Goal: Communication & Community: Answer question/provide support

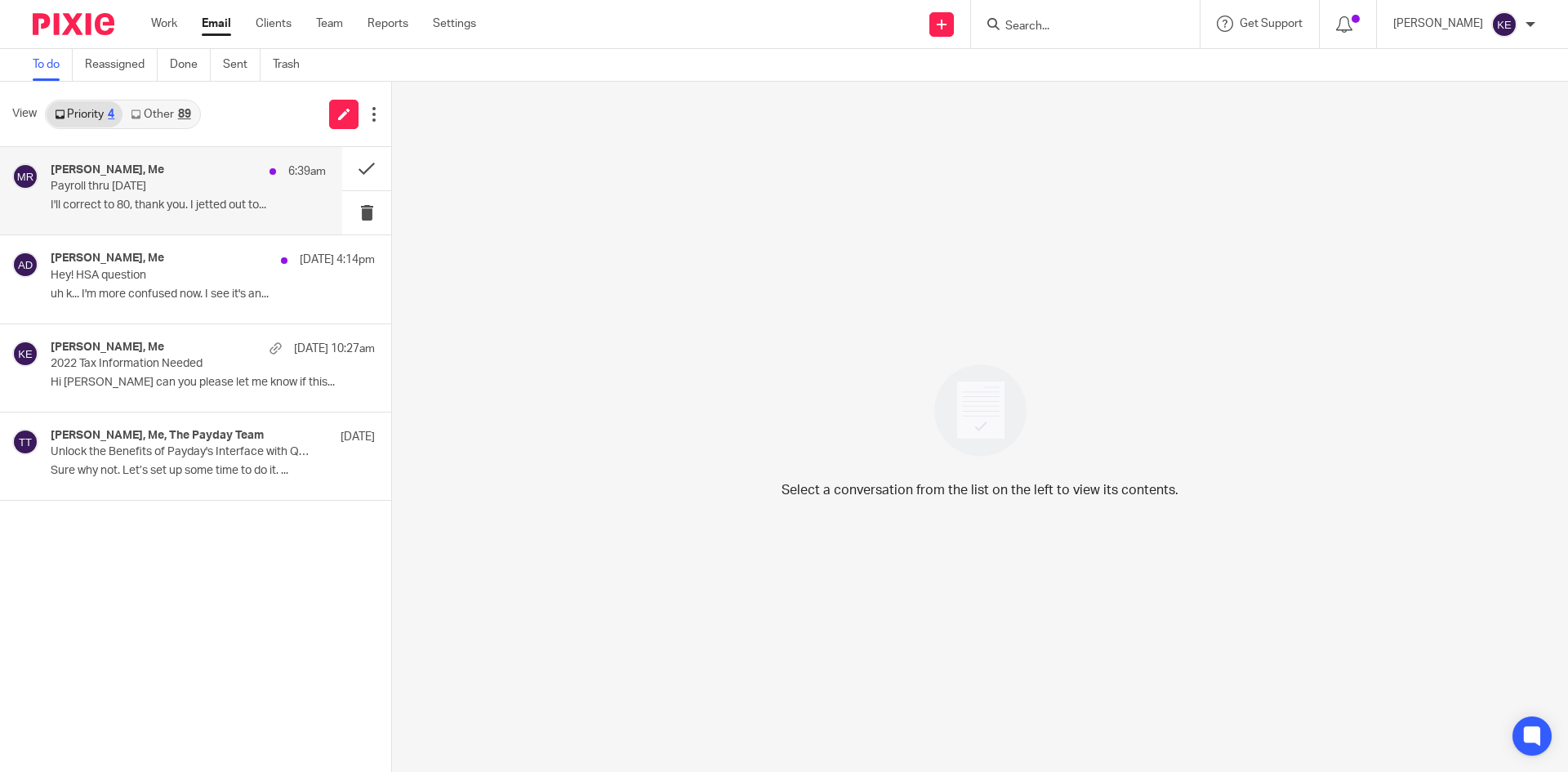
click at [180, 181] on p "Payroll thru [DATE]" at bounding box center [161, 187] width 221 height 14
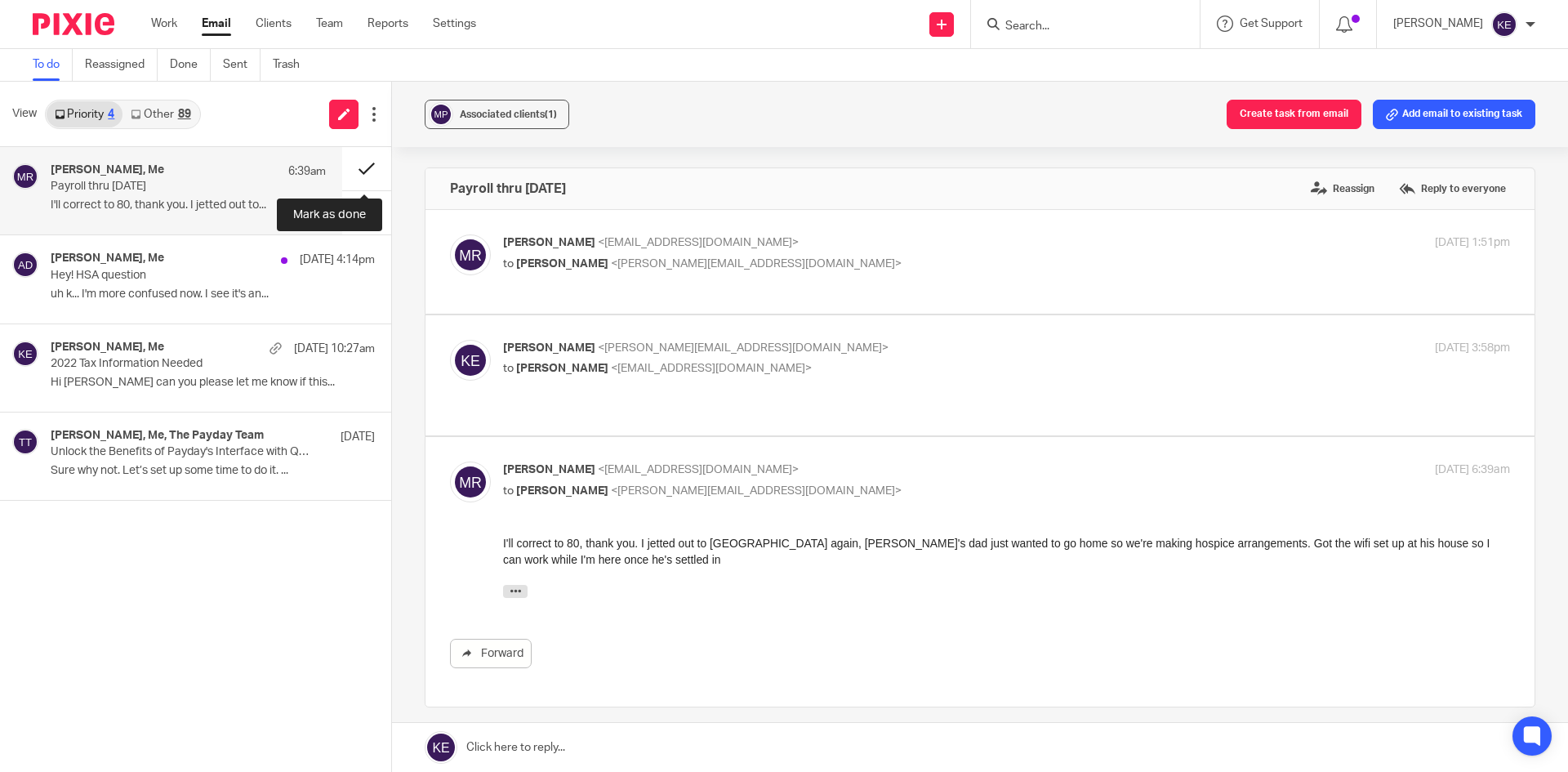
click at [354, 160] on button at bounding box center [366, 168] width 49 height 43
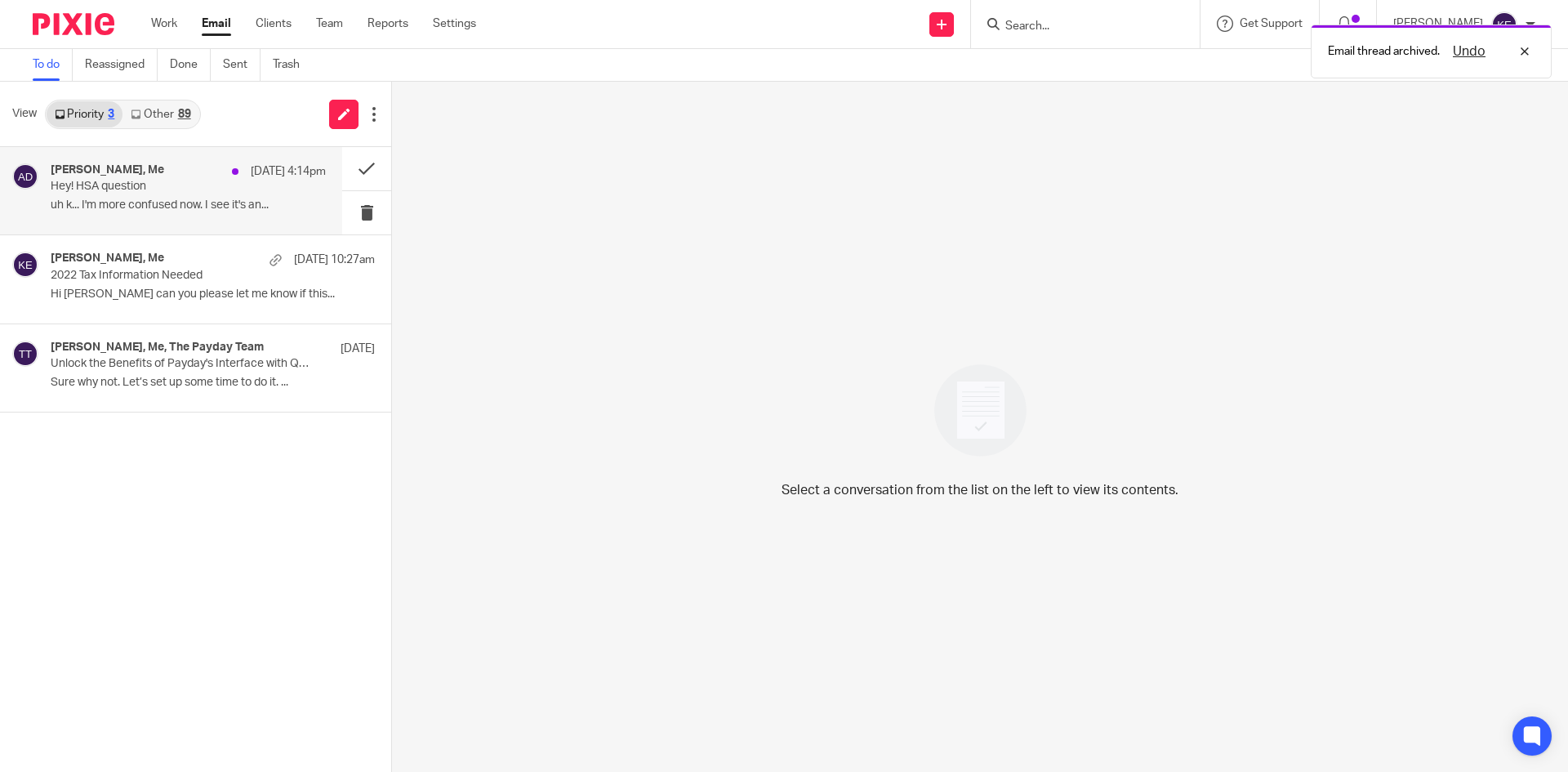
click at [155, 193] on p "Hey! HSA question" at bounding box center [161, 187] width 221 height 14
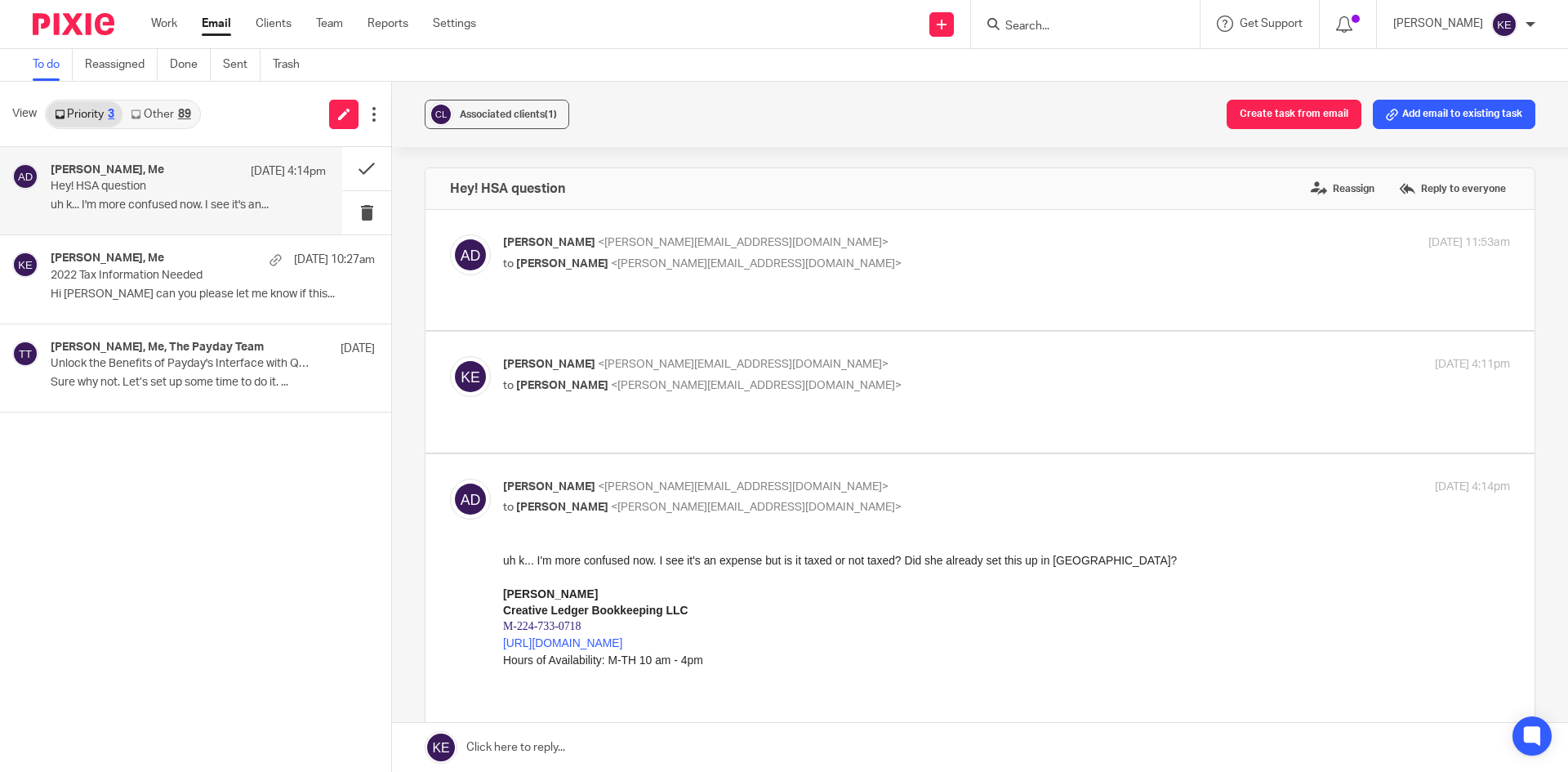
click at [876, 372] on p "[PERSON_NAME] <[PERSON_NAME][EMAIL_ADDRESS][DOMAIN_NAME]>" at bounding box center [839, 365] width 671 height 18
checkbox input "true"
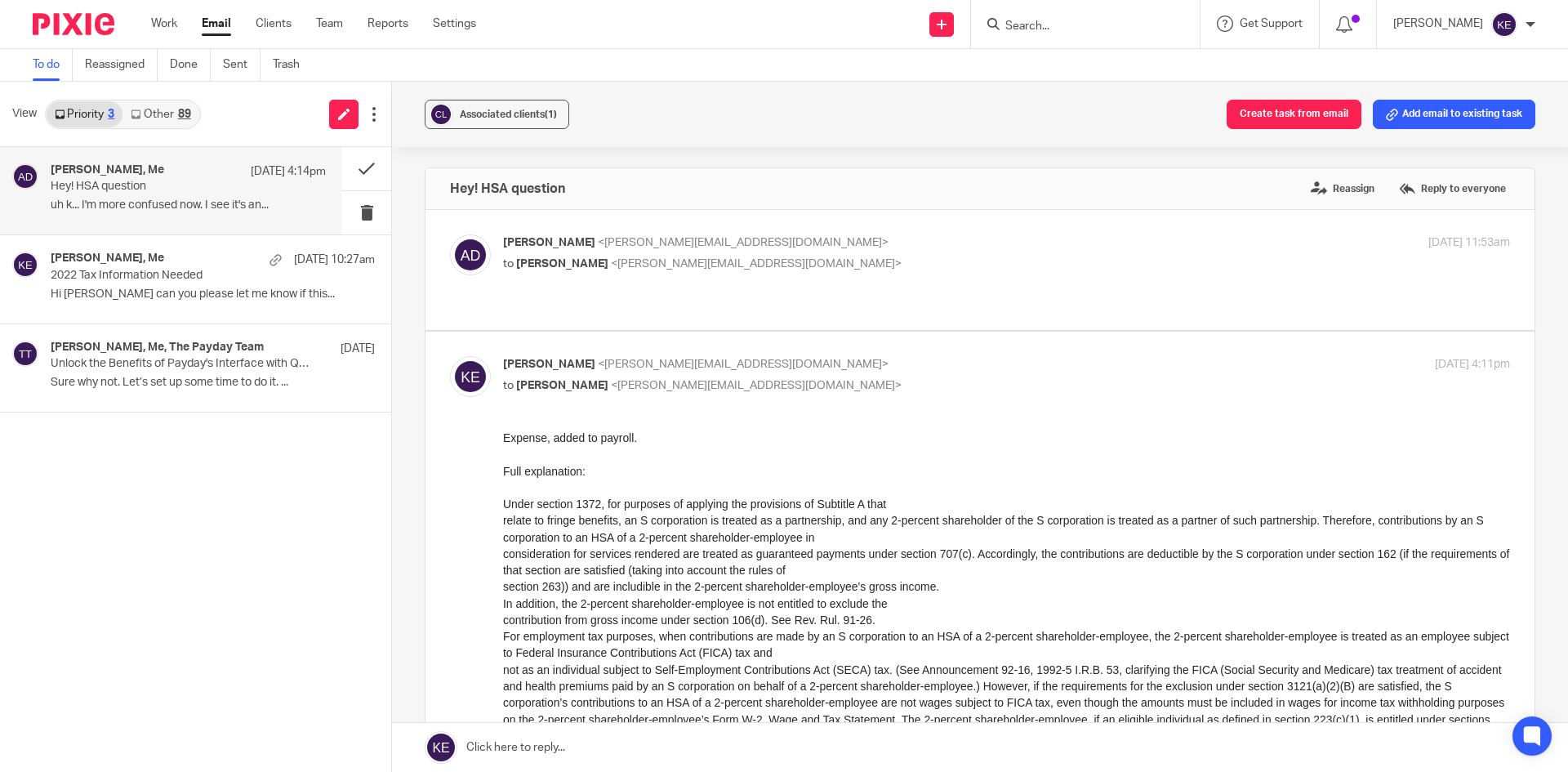
click at [889, 270] on p "to Kimberly Erick <kim@hometimebusinessservices.com>" at bounding box center [839, 265] width 671 height 18
checkbox input "true"
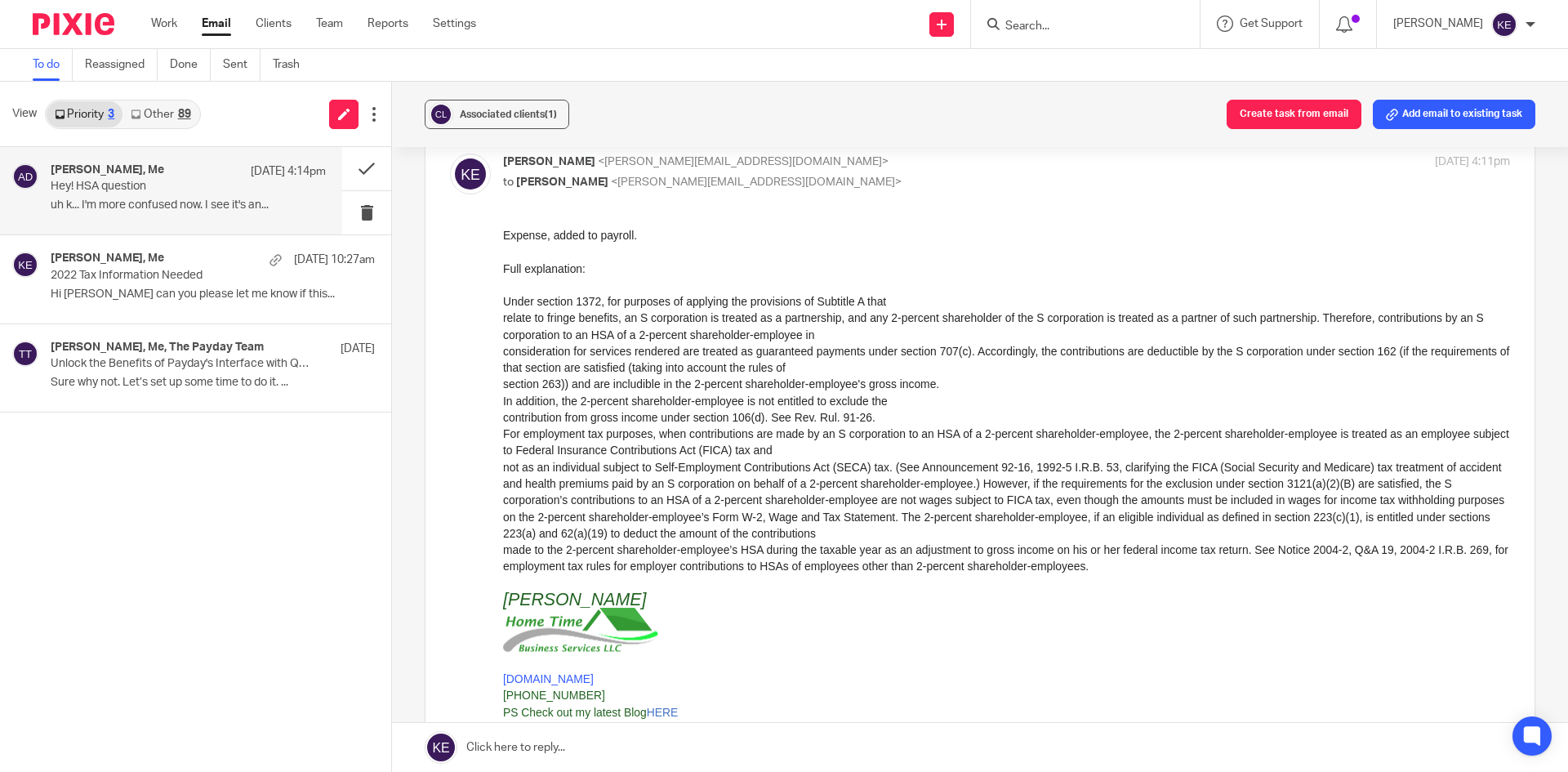
scroll to position [735, 0]
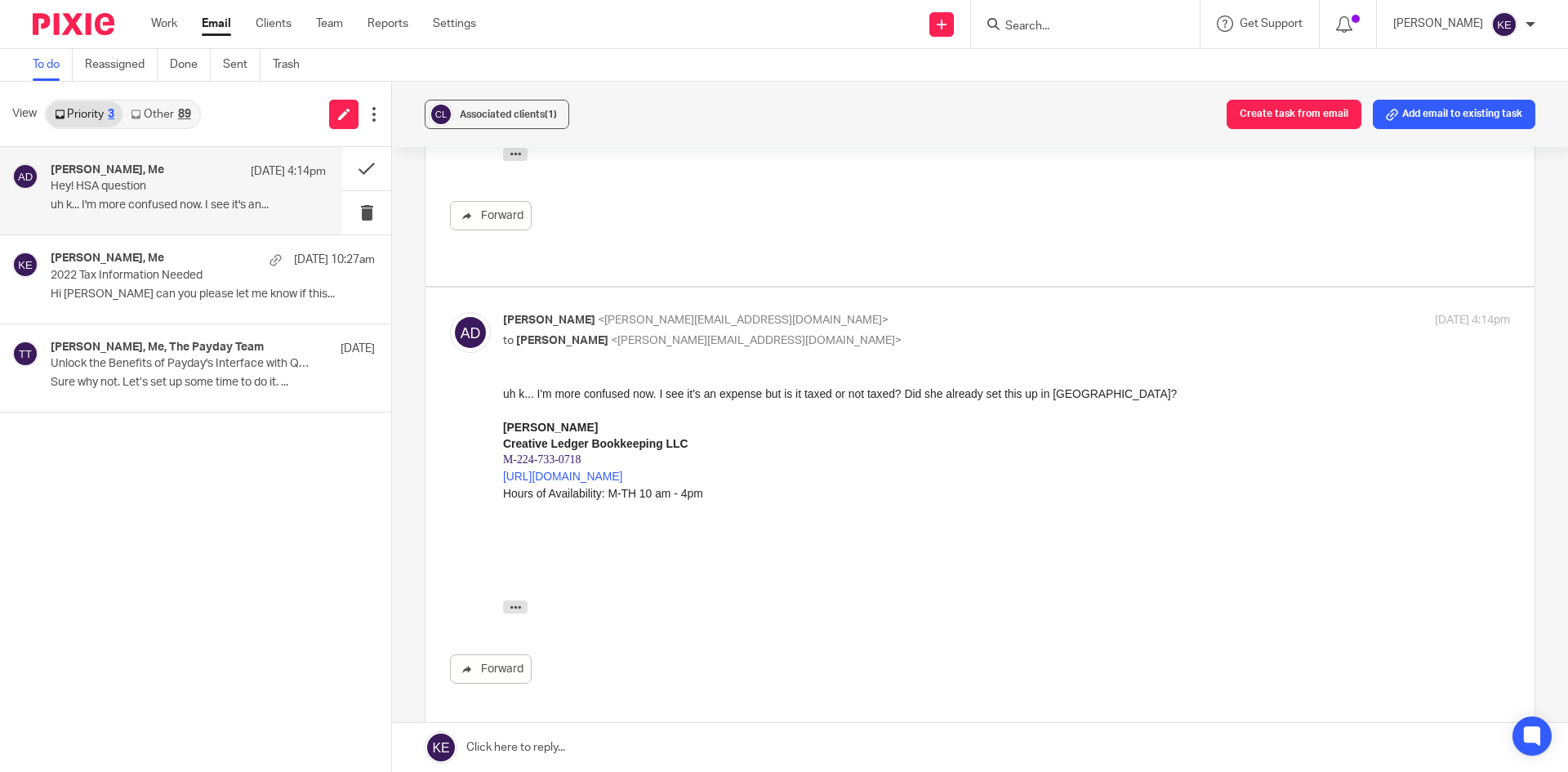
click at [522, 741] on link at bounding box center [980, 747] width 1176 height 49
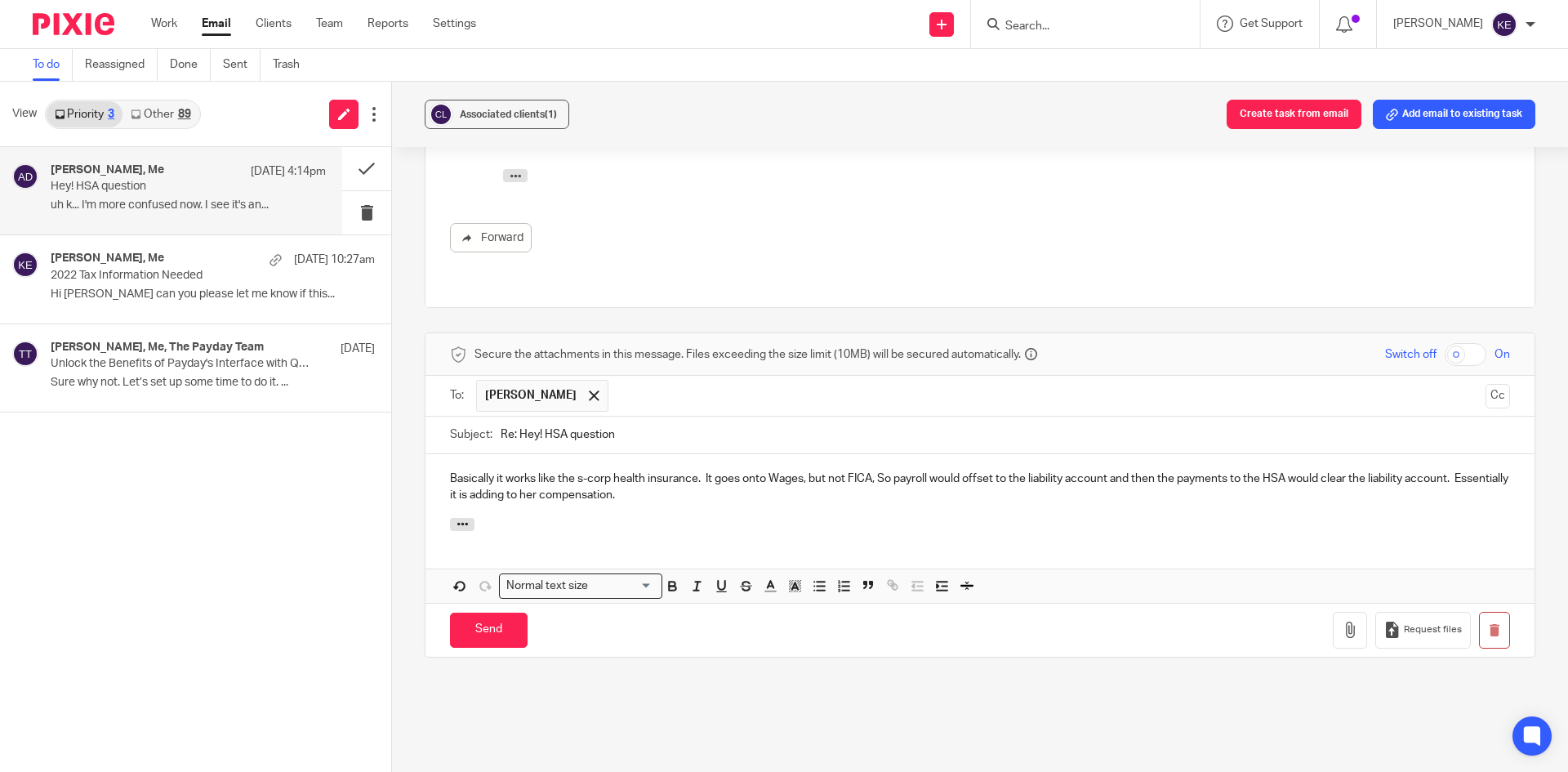
scroll to position [1900, 0]
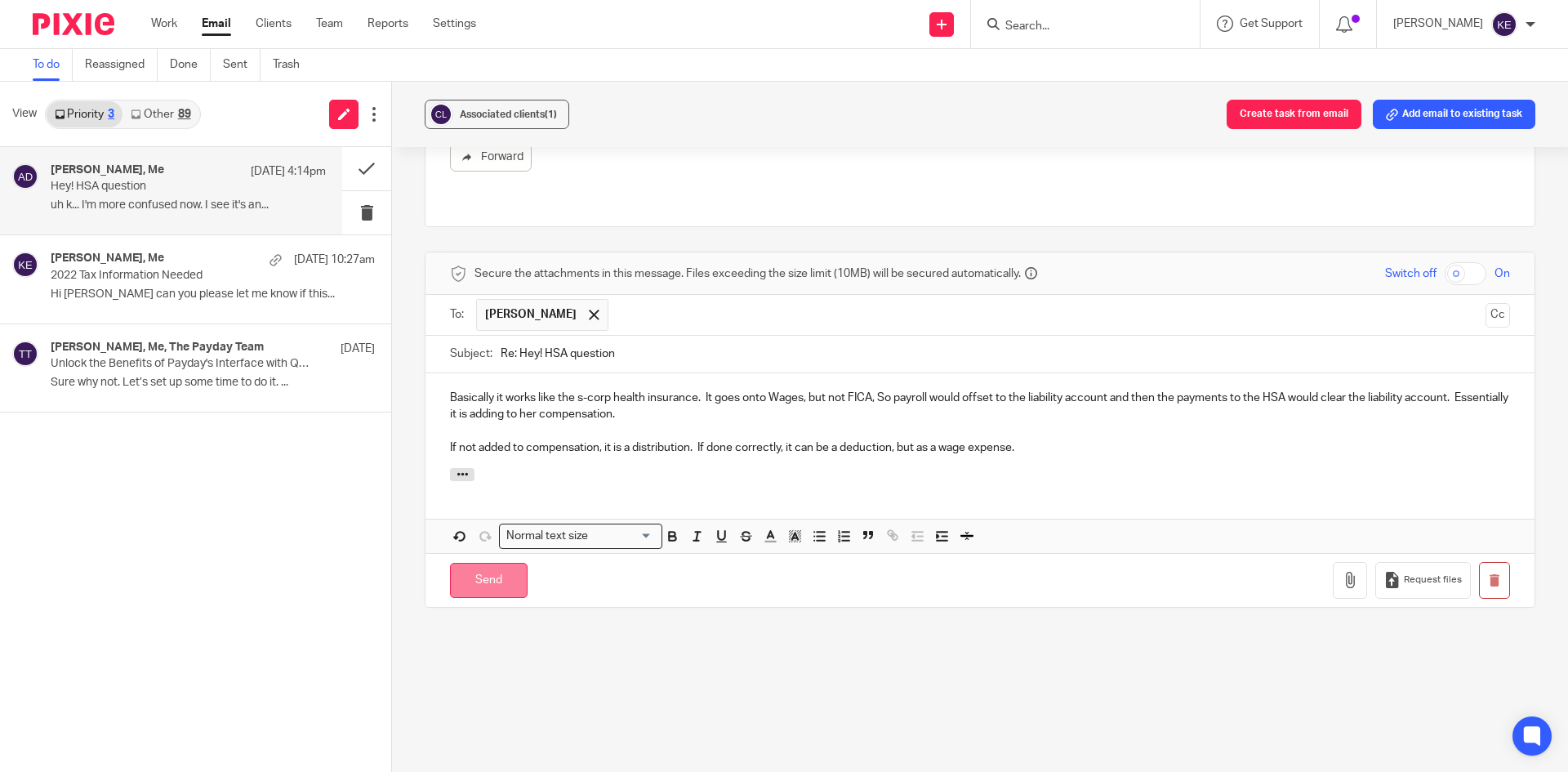
click at [503, 563] on input "Send" at bounding box center [488, 580] width 78 height 35
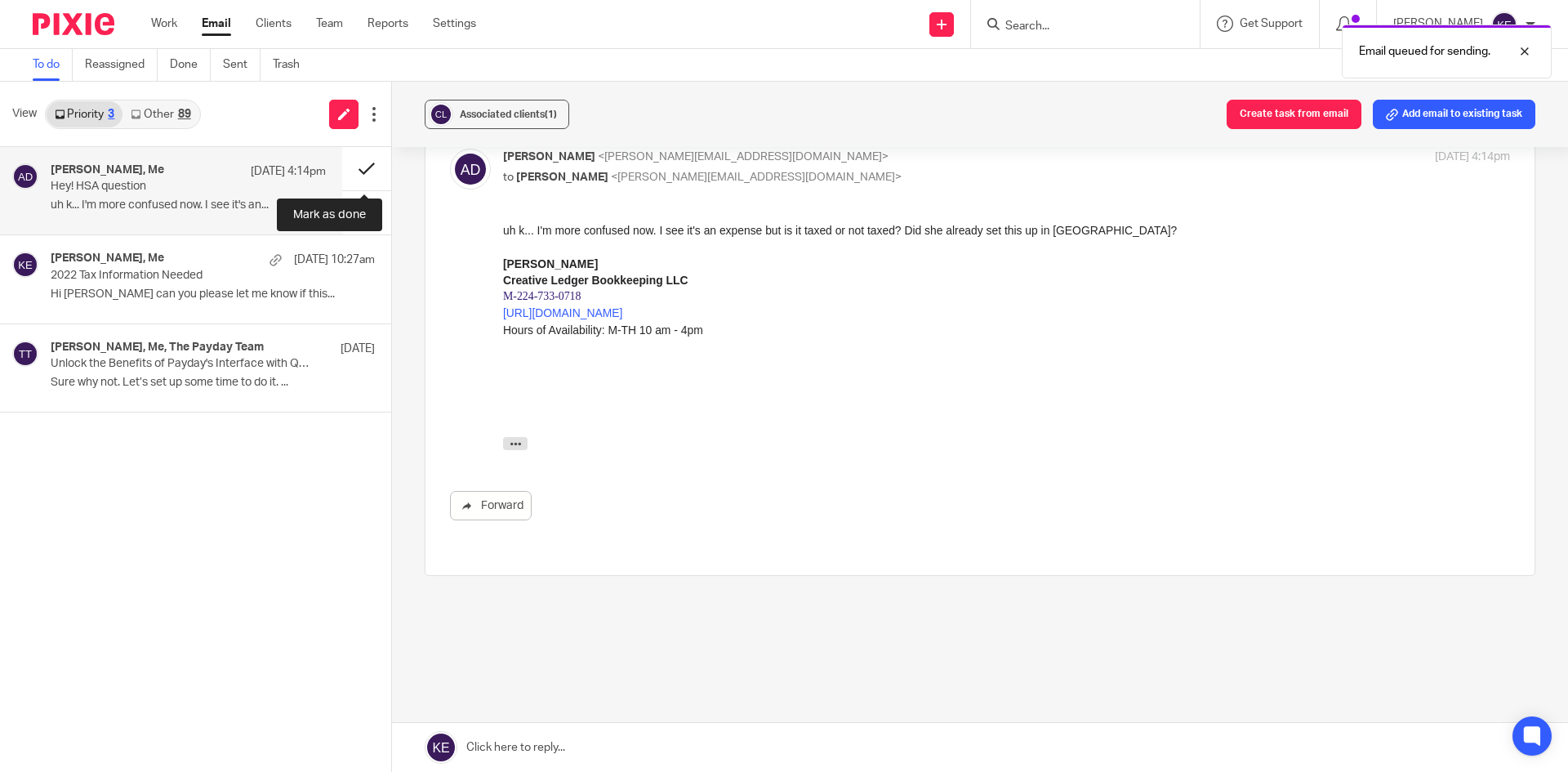
click at [368, 160] on button at bounding box center [366, 168] width 49 height 43
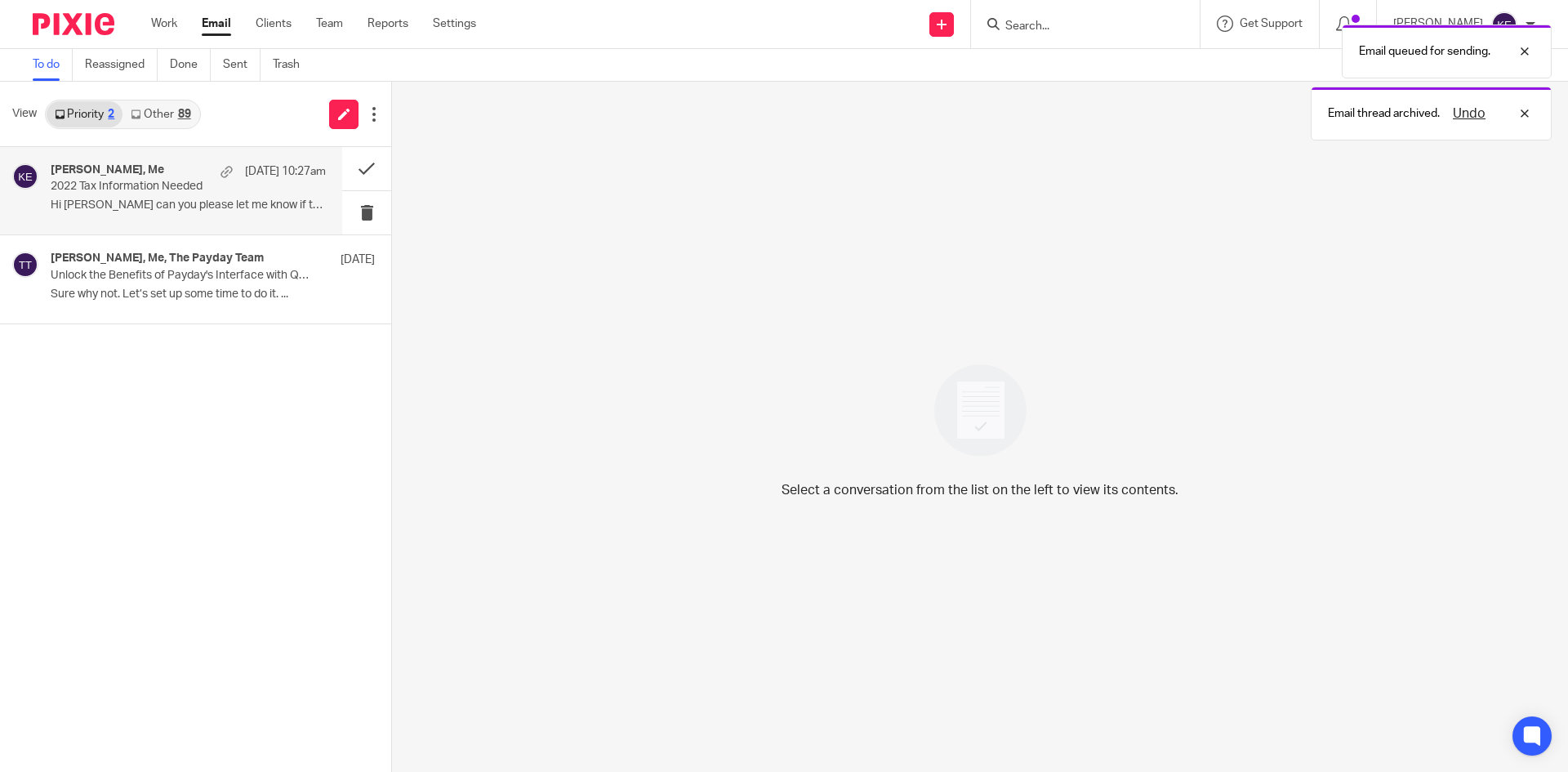
click at [250, 195] on div "Gloria Bencosme, Me Aug 12 10:27am 2022 Tax Information Needed Hi Kim can you p…" at bounding box center [188, 190] width 275 height 54
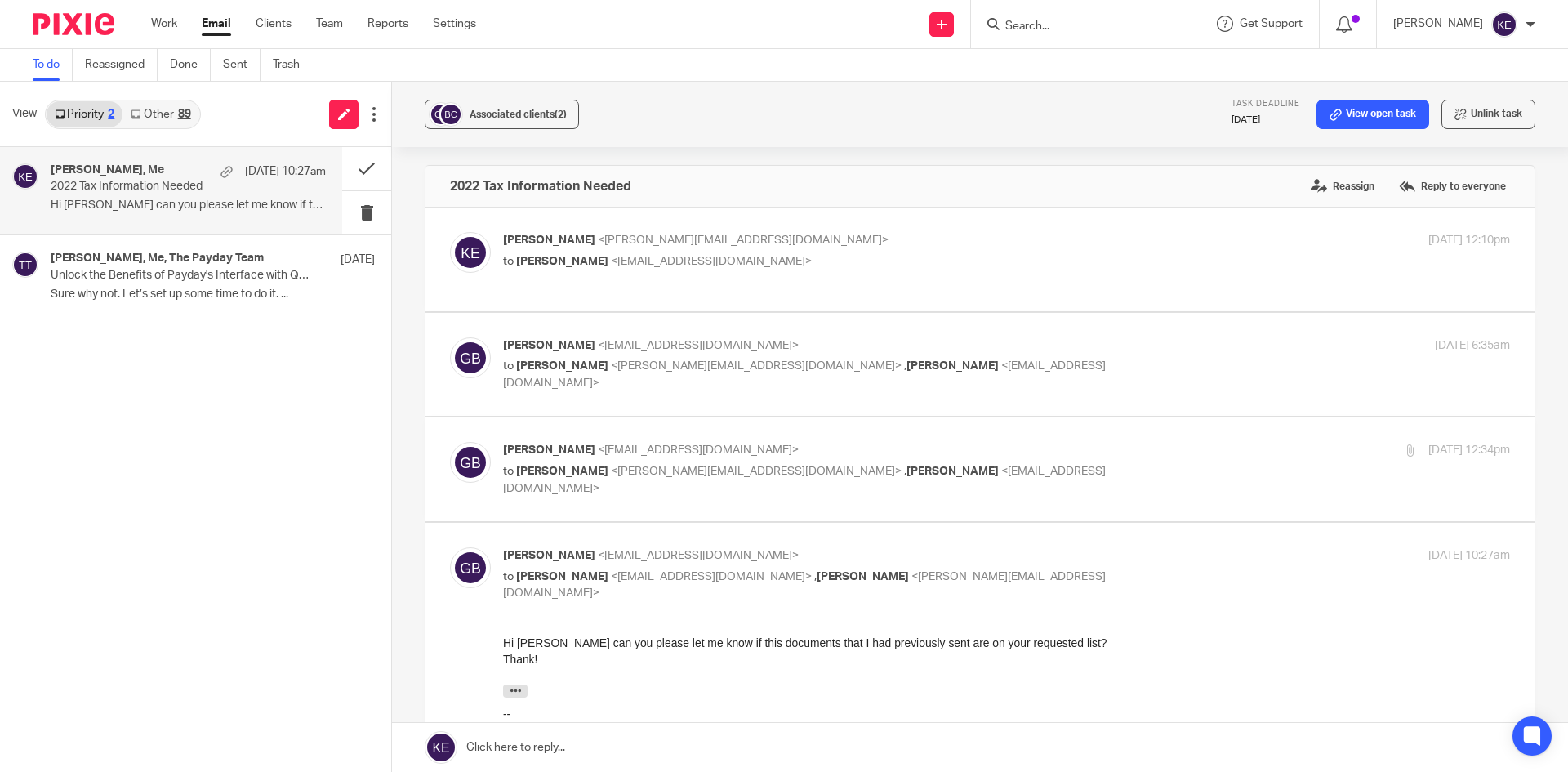
scroll to position [0, 0]
click at [363, 168] on button at bounding box center [366, 168] width 49 height 43
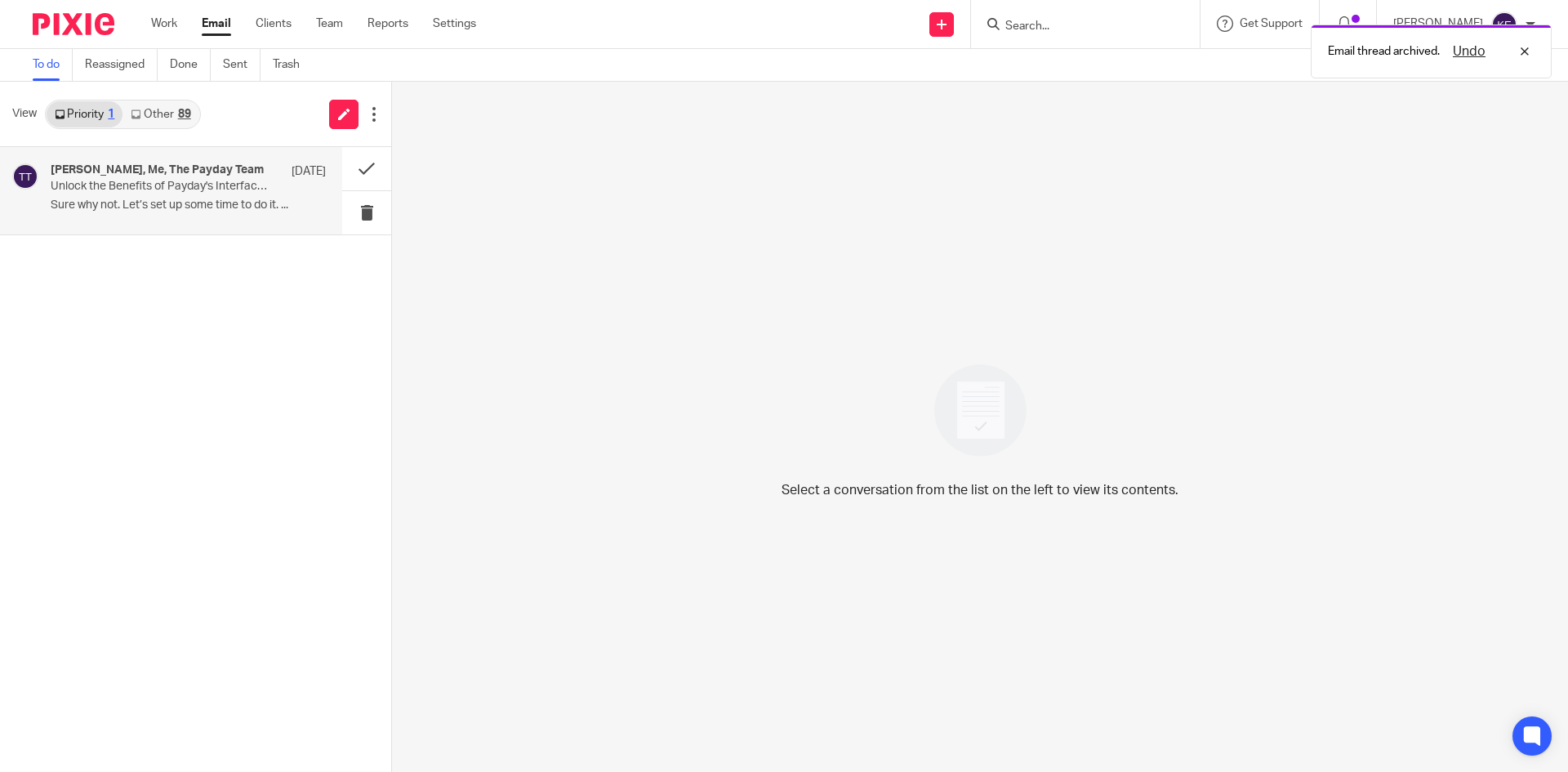
click at [180, 186] on p "Unlock the Benefits of Payday's Interface with QuickBooks Online" at bounding box center [161, 187] width 221 height 14
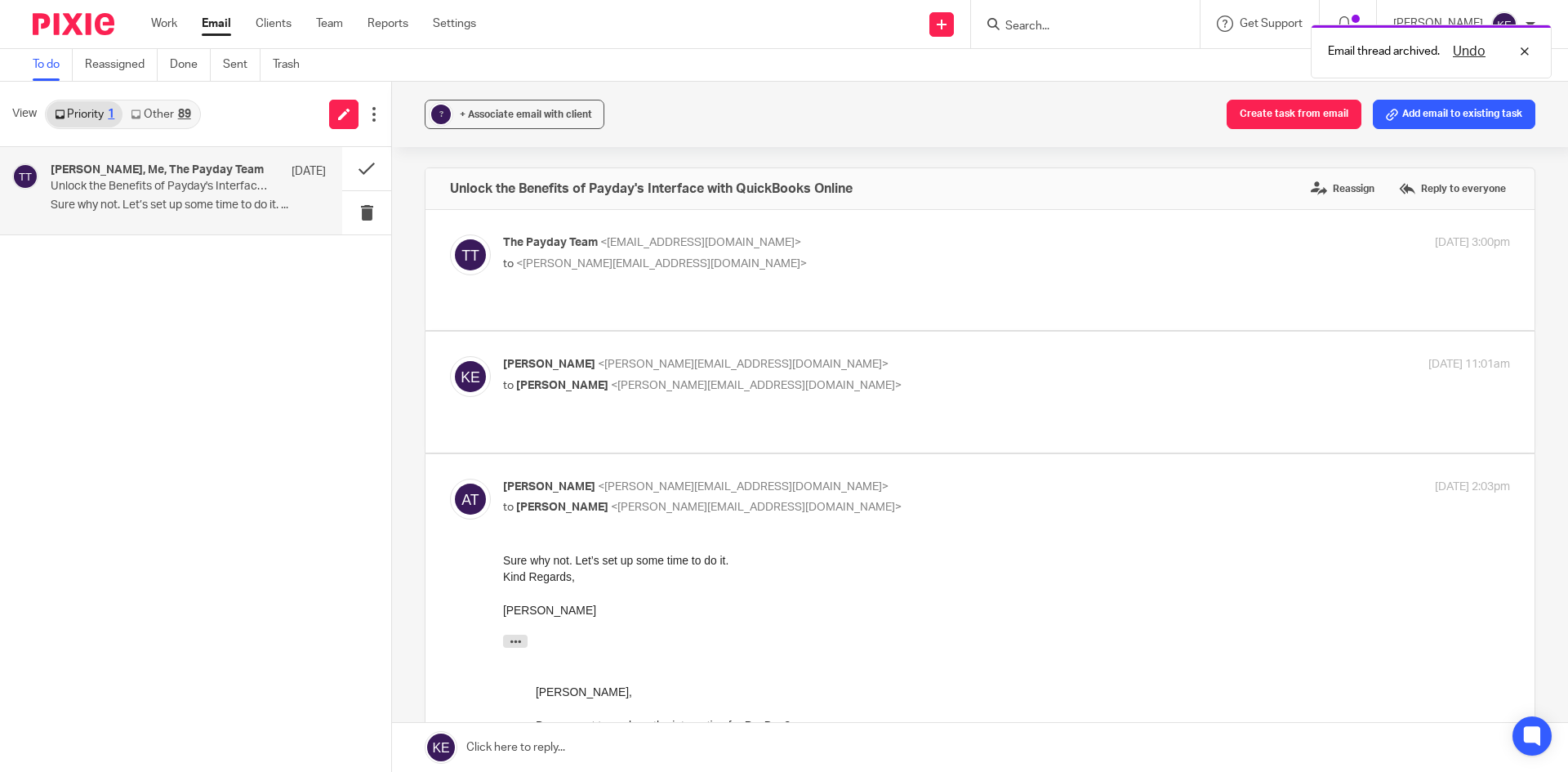
click at [188, 113] on div "89" at bounding box center [184, 114] width 13 height 11
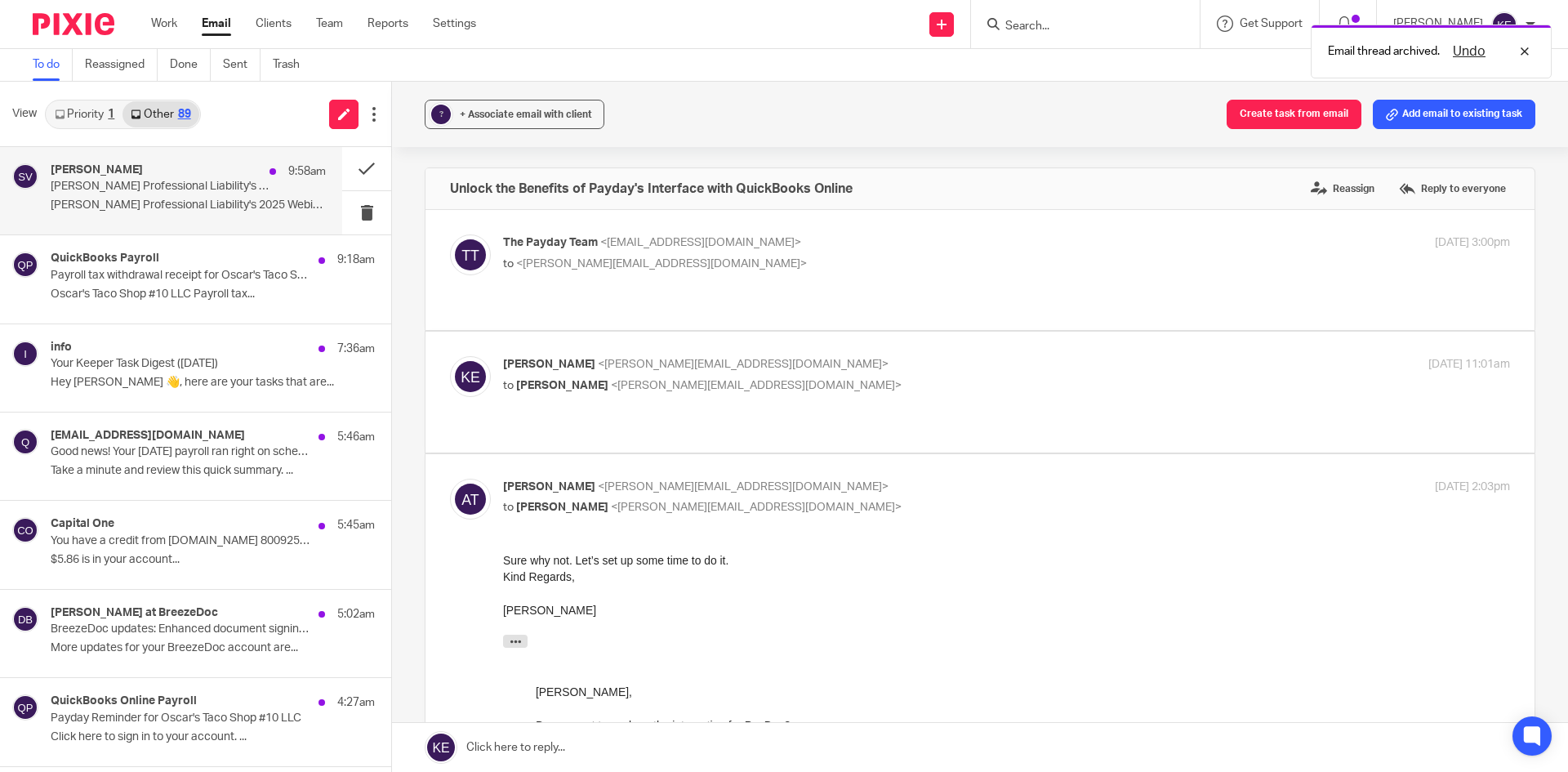
click at [190, 187] on p "McGowan Professional Liability's 2025 Webinar Series (1 CPE)" at bounding box center [161, 187] width 221 height 14
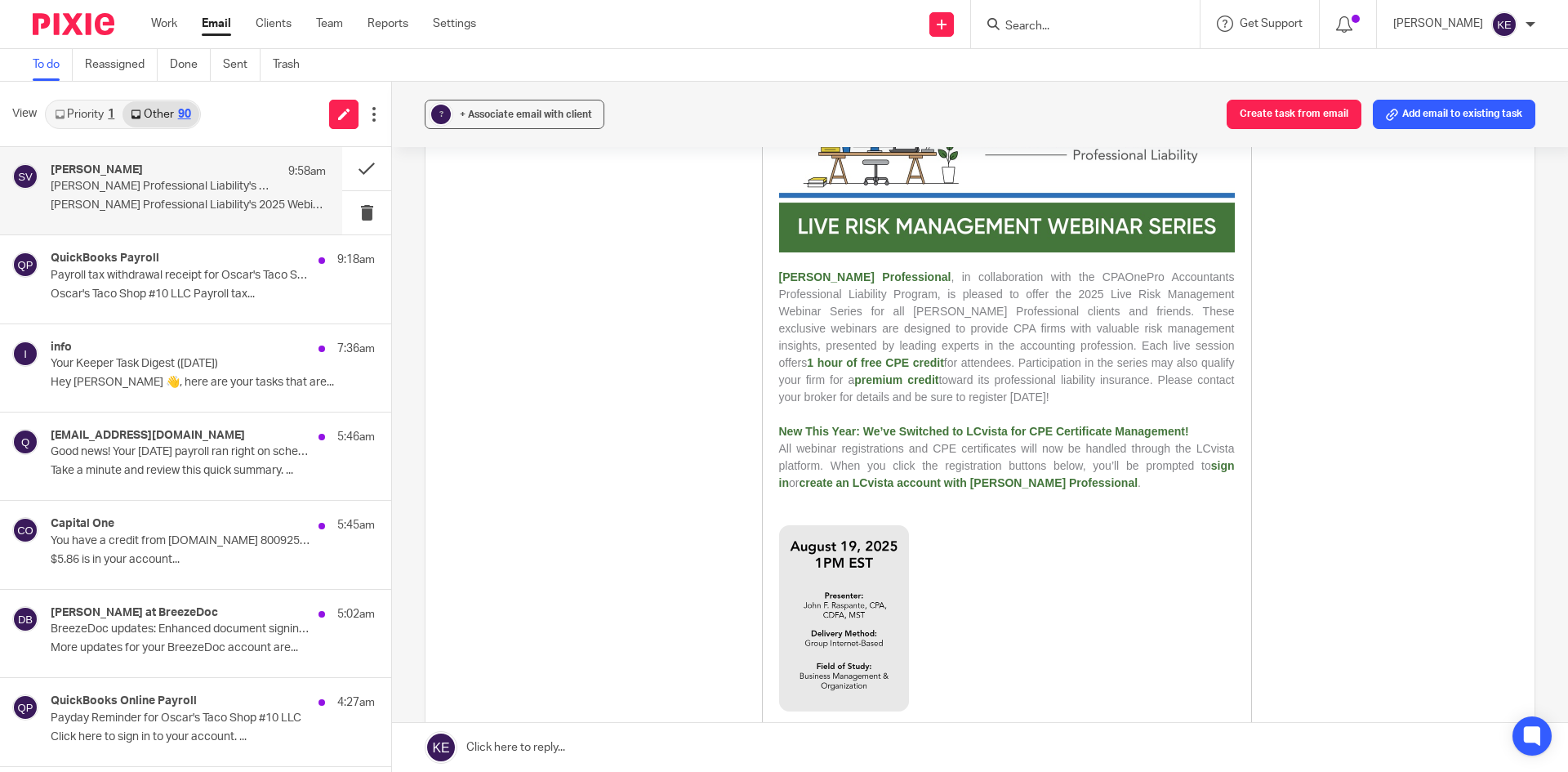
scroll to position [327, 0]
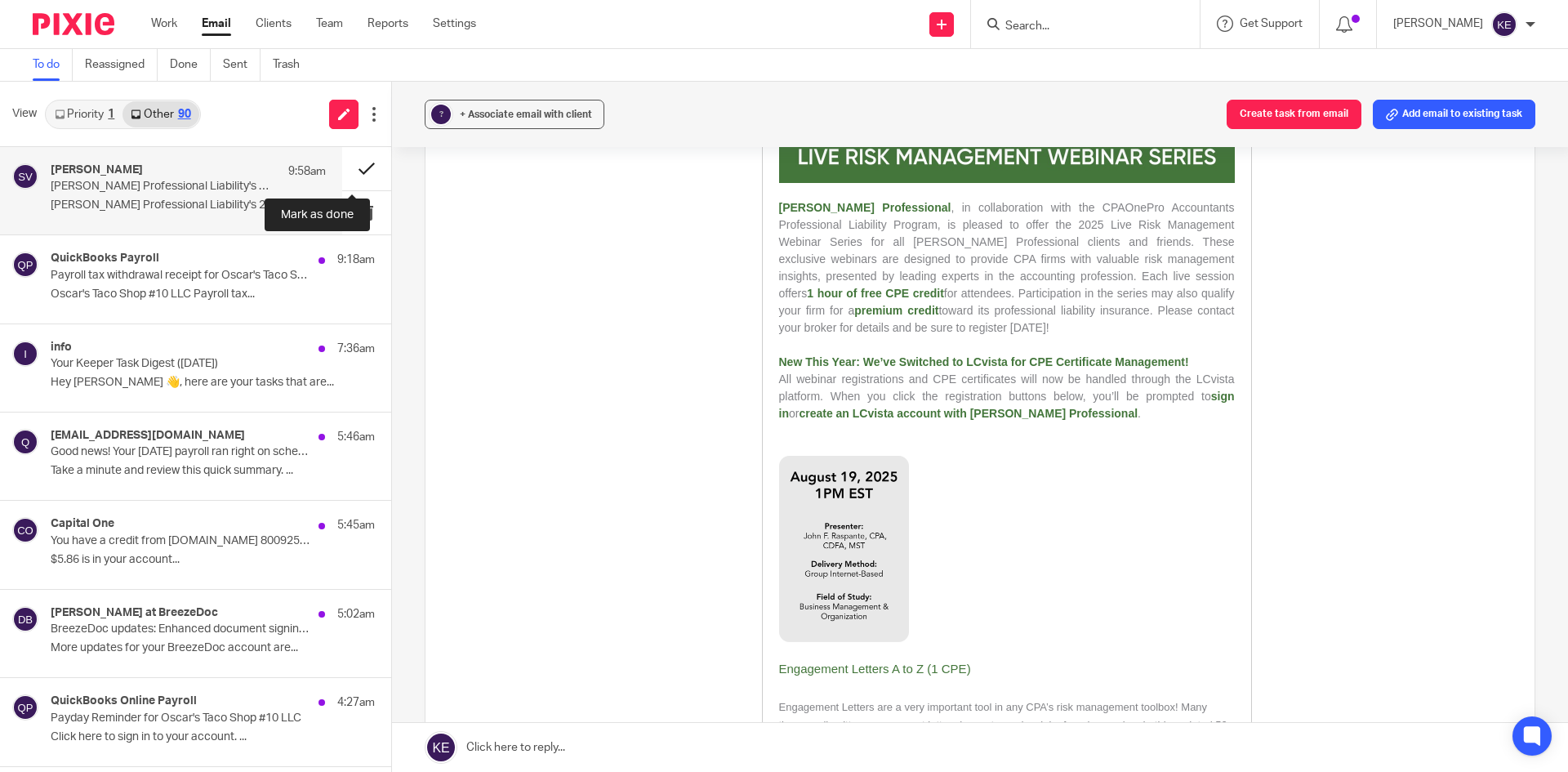
click at [351, 170] on button at bounding box center [366, 168] width 49 height 43
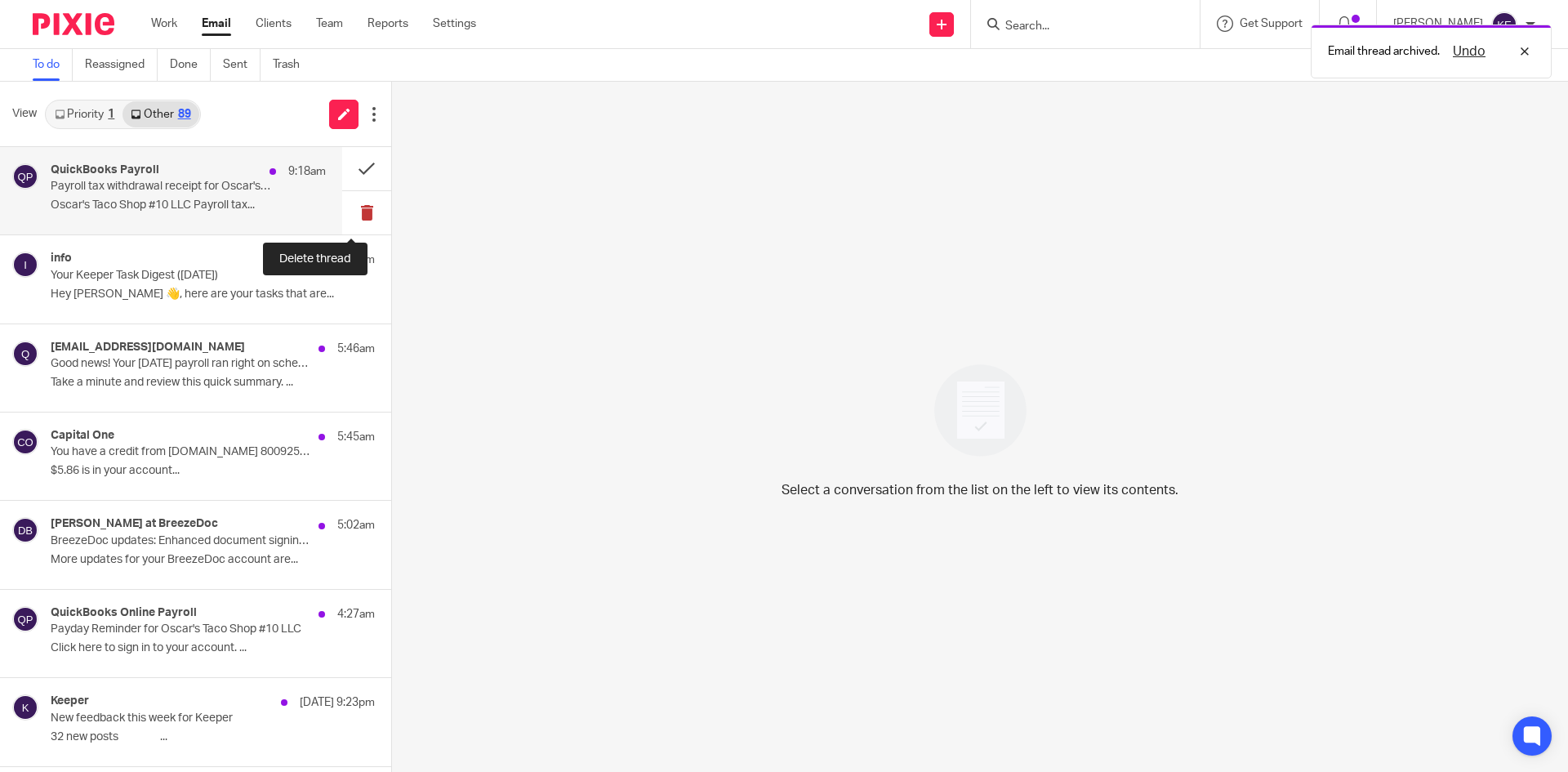
click at [353, 211] on button at bounding box center [366, 212] width 49 height 43
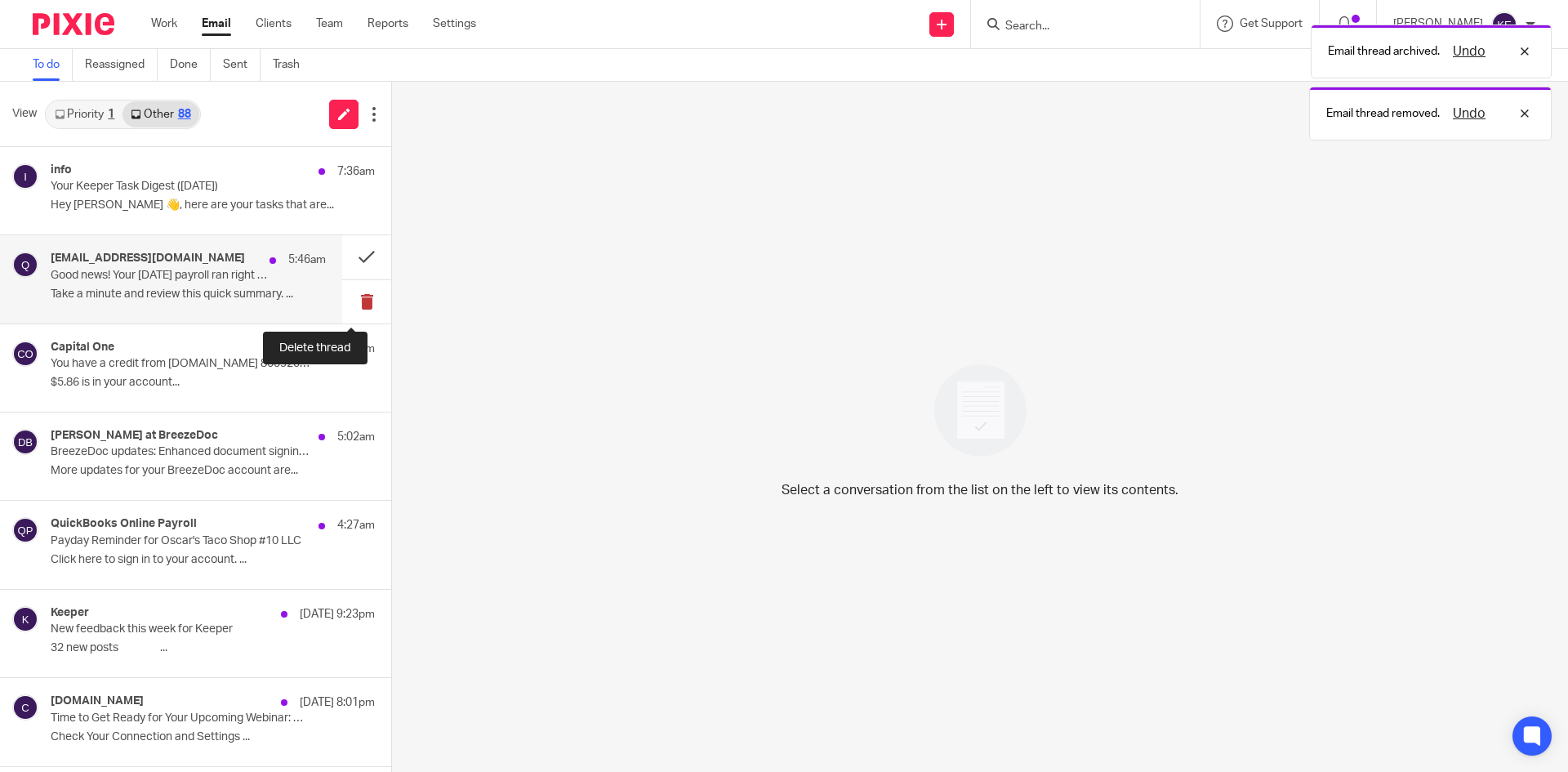
click at [346, 298] on button at bounding box center [366, 301] width 49 height 43
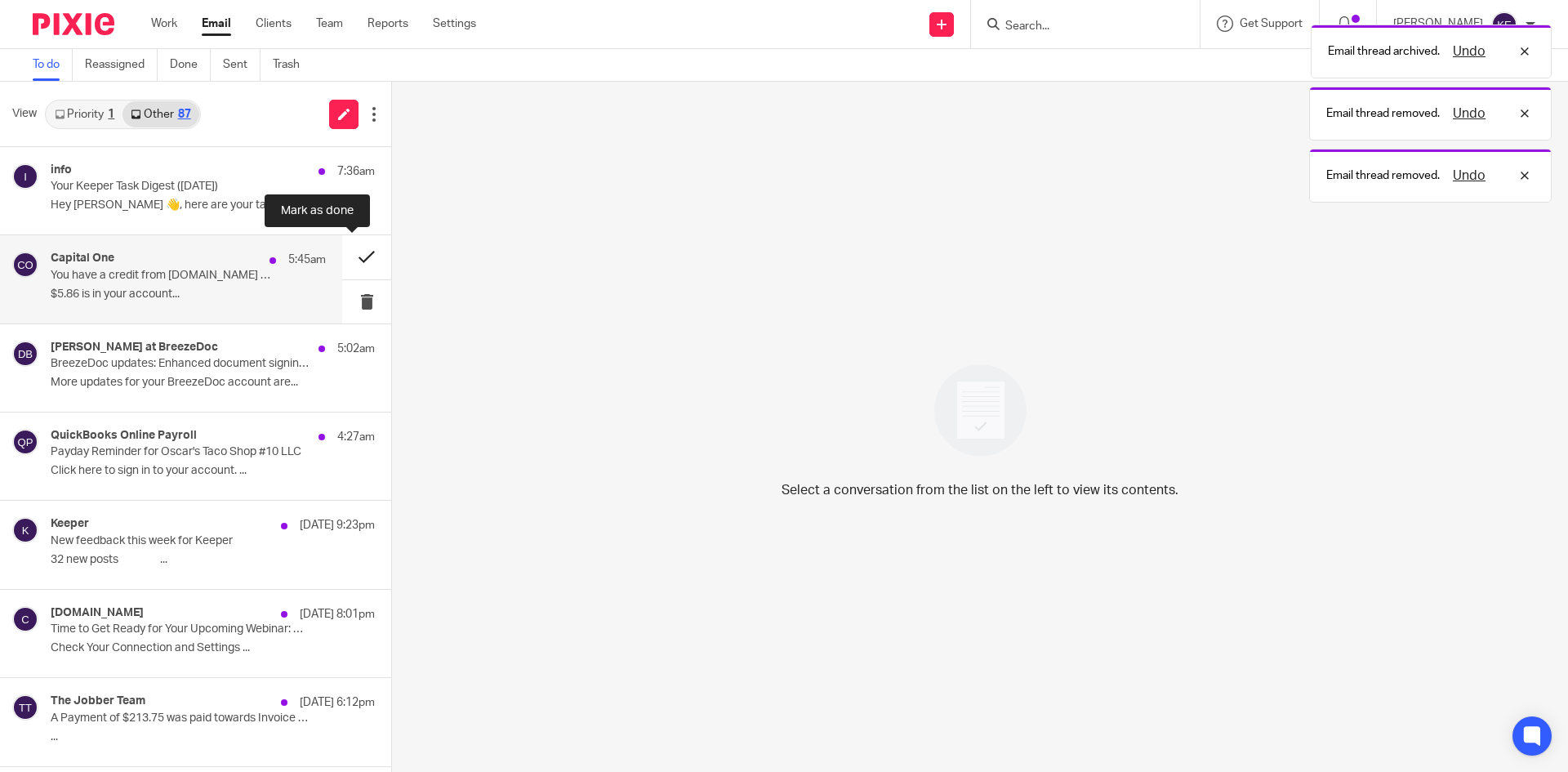
click at [347, 256] on button at bounding box center [366, 256] width 49 height 43
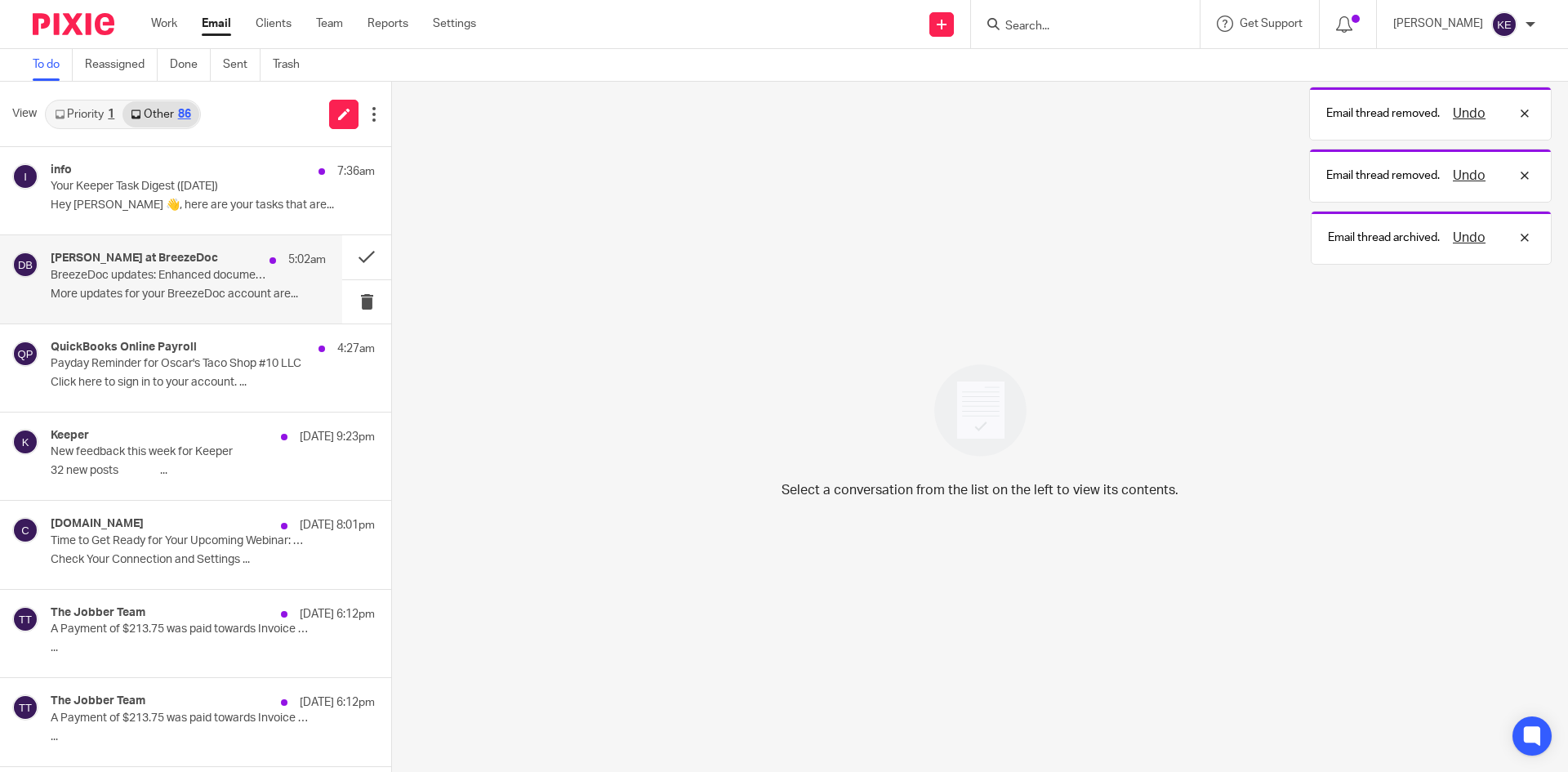
click at [262, 300] on p "More updates for your BreezeDoc account are..." at bounding box center [188, 294] width 275 height 14
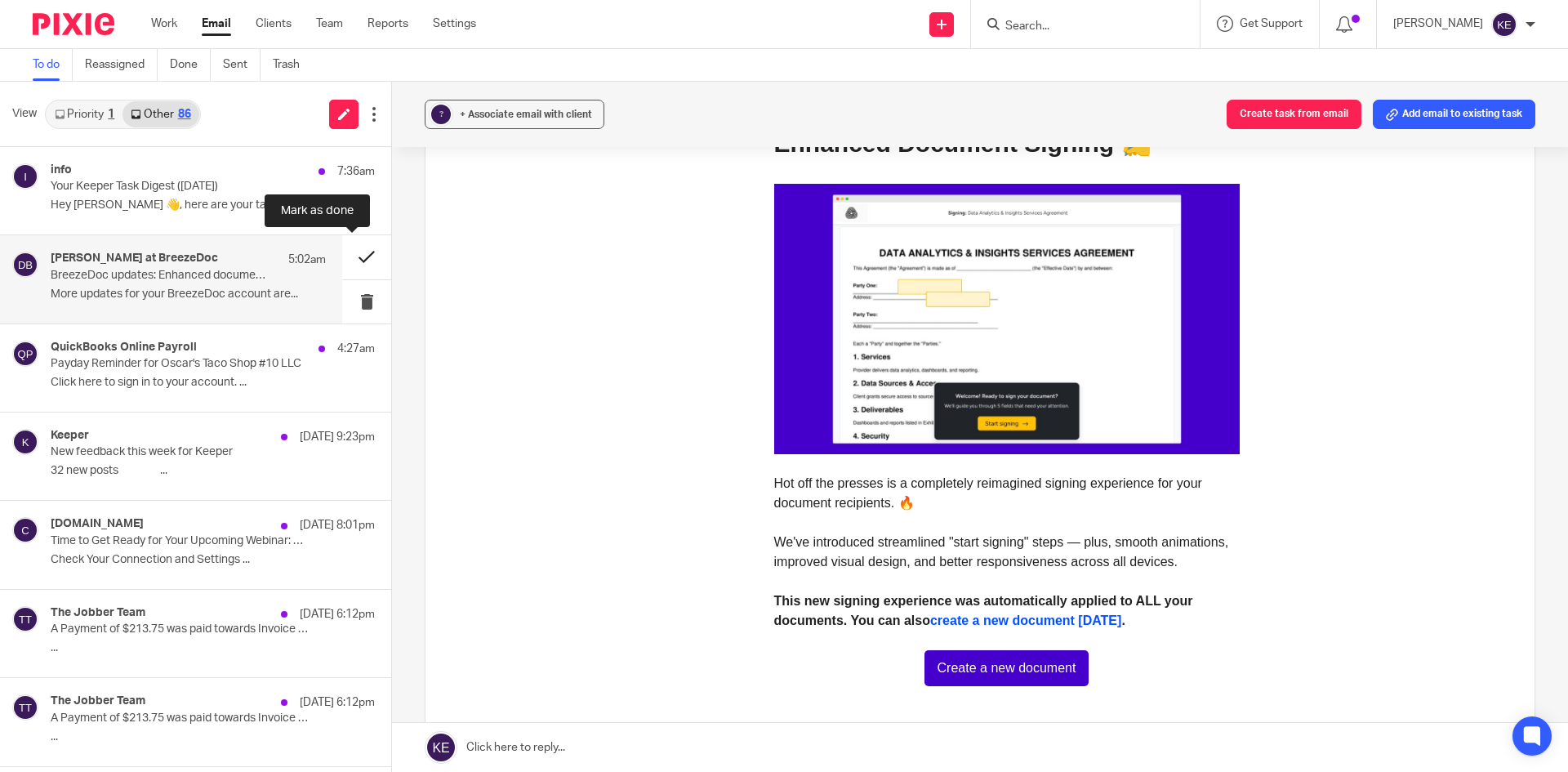
click at [342, 256] on button at bounding box center [366, 256] width 49 height 43
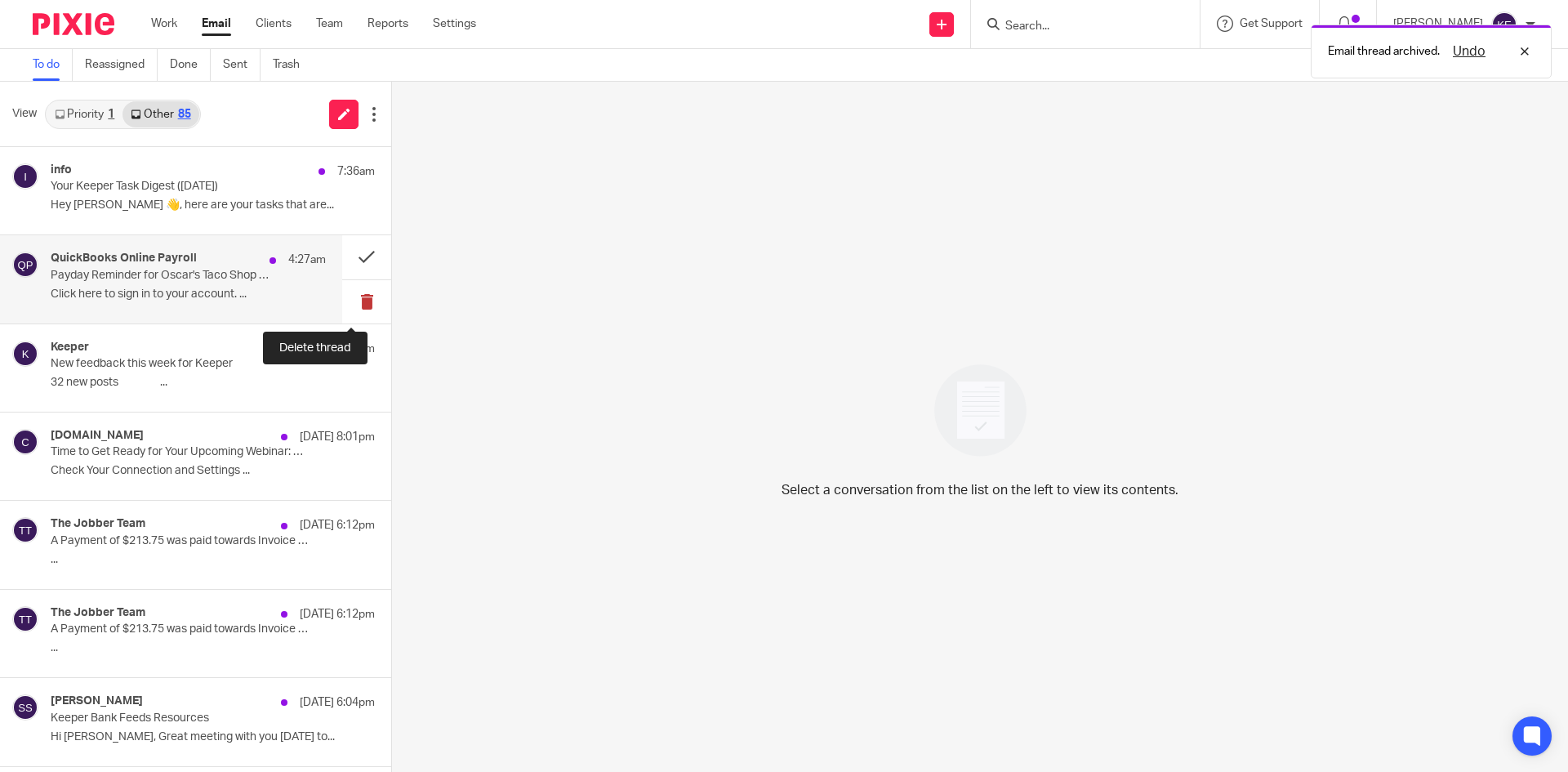
click at [346, 291] on button at bounding box center [366, 301] width 49 height 43
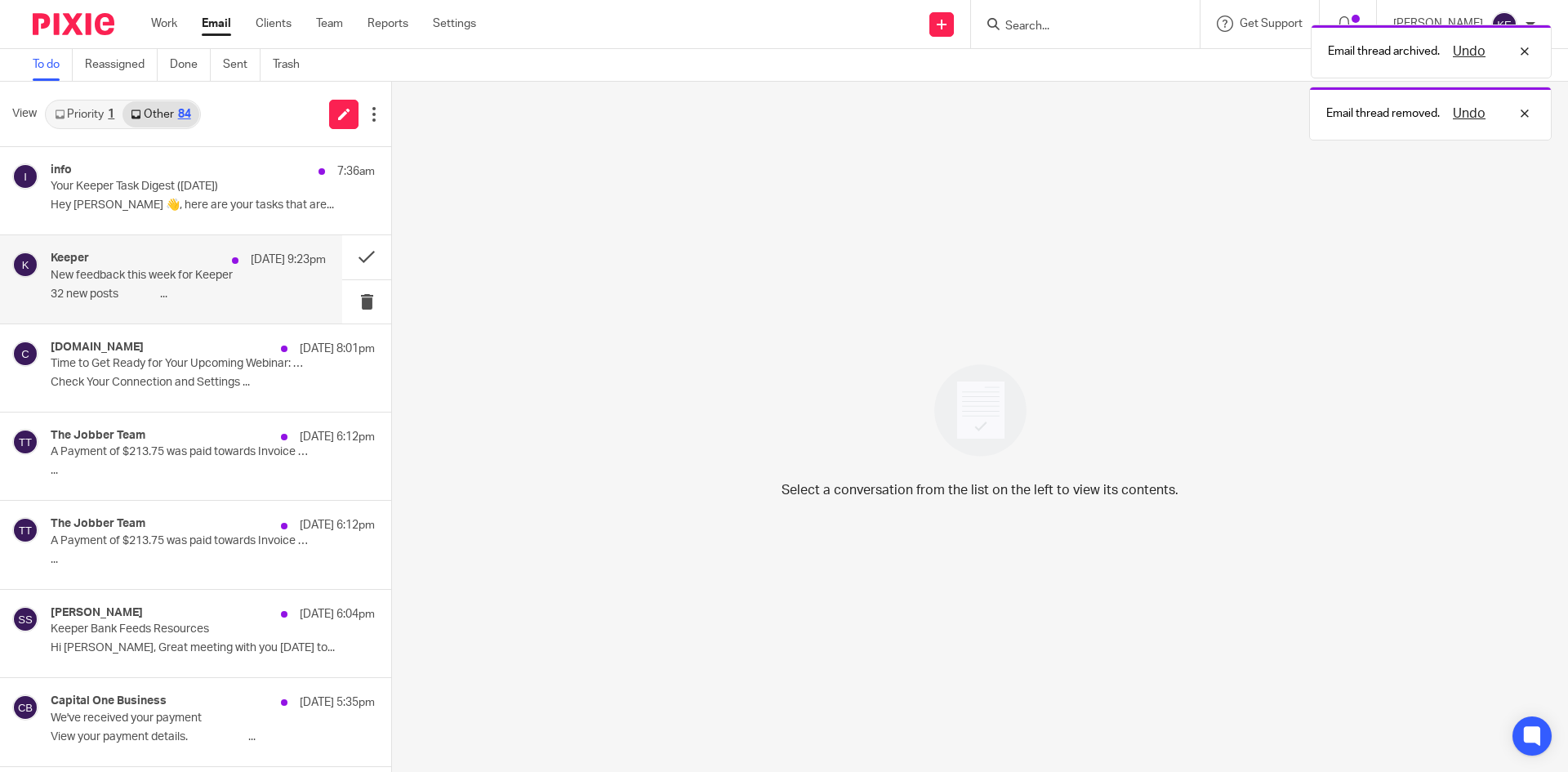
click at [259, 281] on div "Keeper Aug 12 9:23pm New feedback this week for Keeper 32 new posts ‌ ‌ ‌ ‌ ‌ ‌…" at bounding box center [188, 279] width 275 height 54
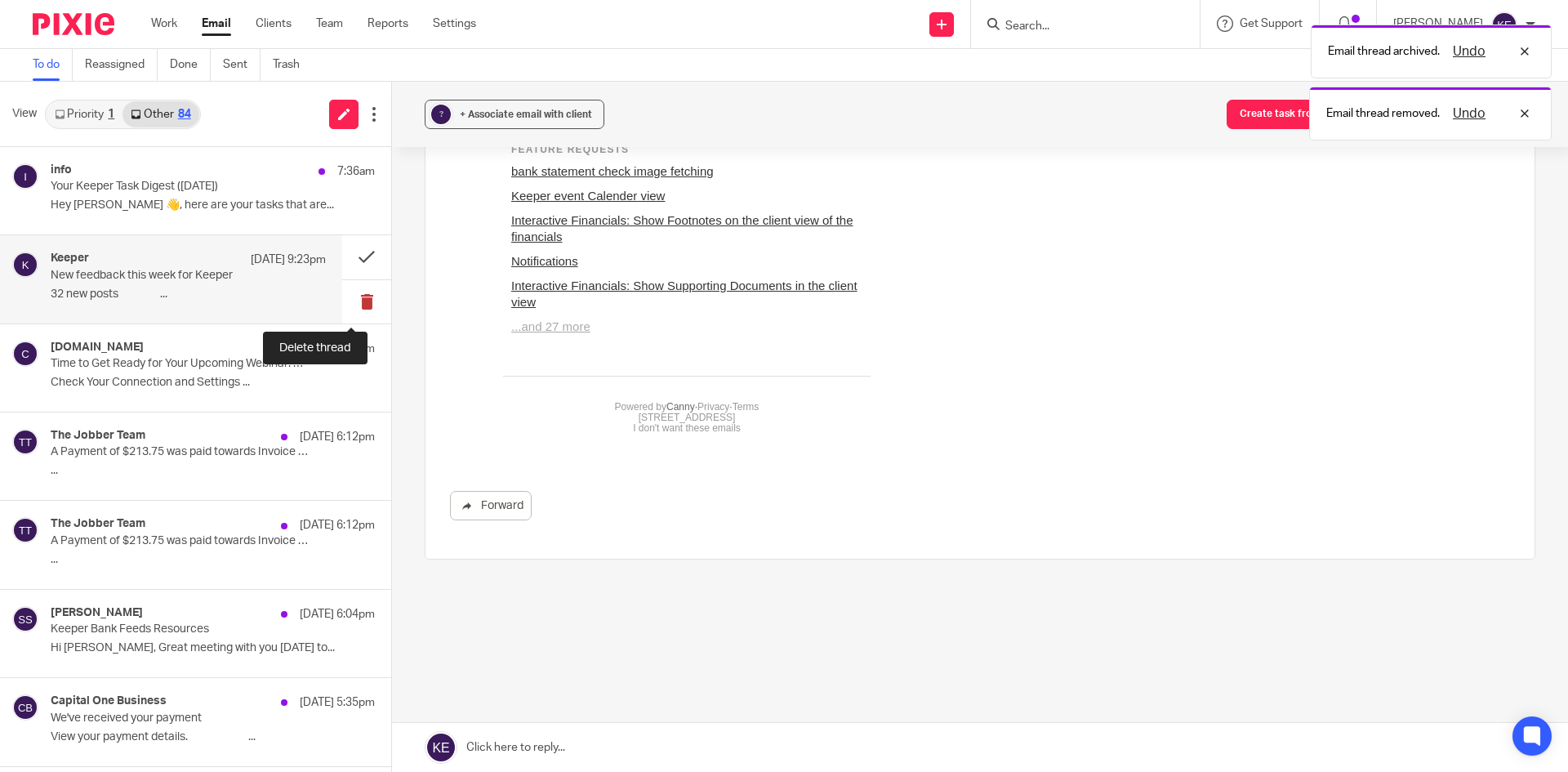
scroll to position [0, 0]
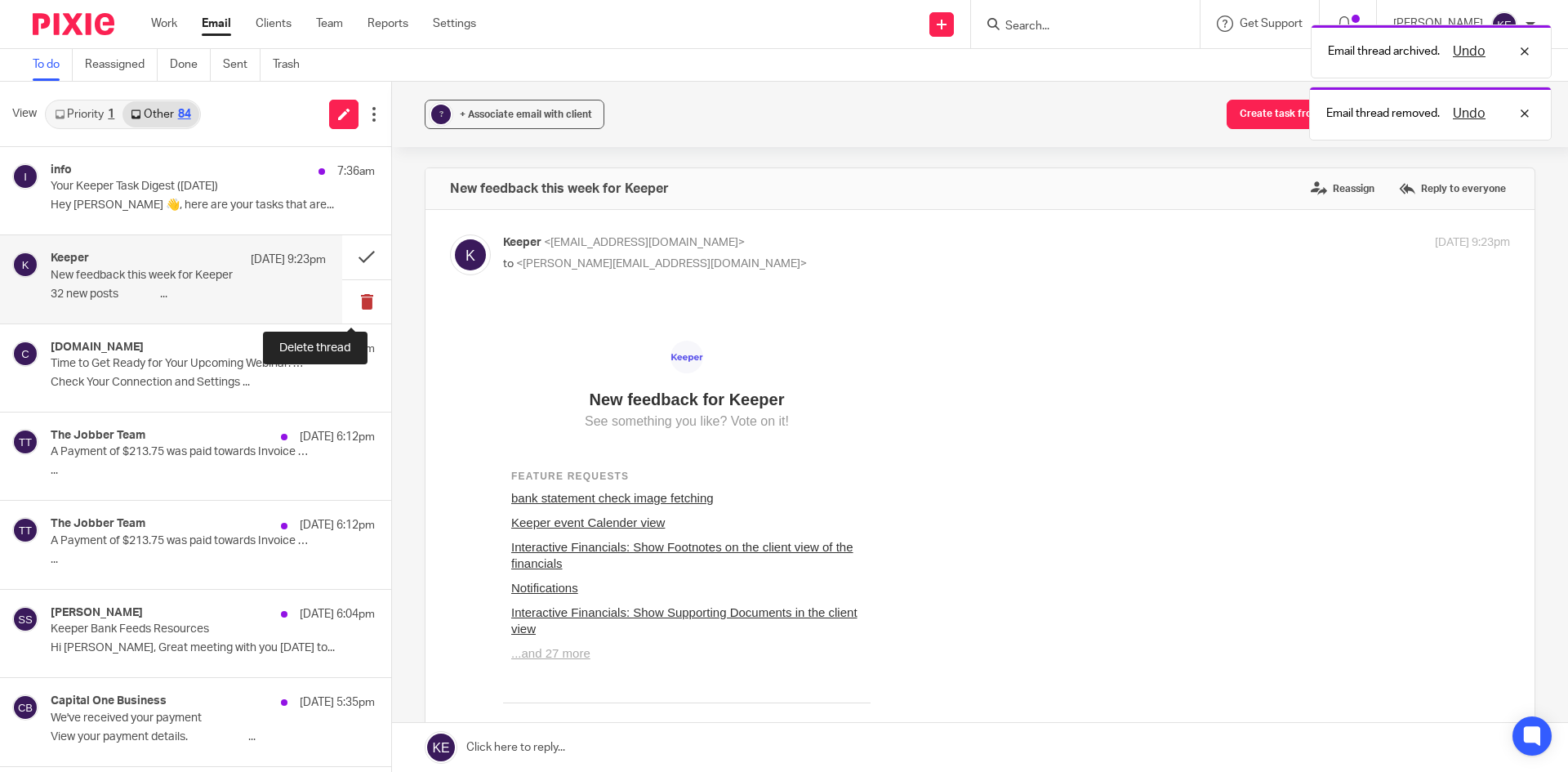
click at [353, 298] on button at bounding box center [366, 301] width 49 height 43
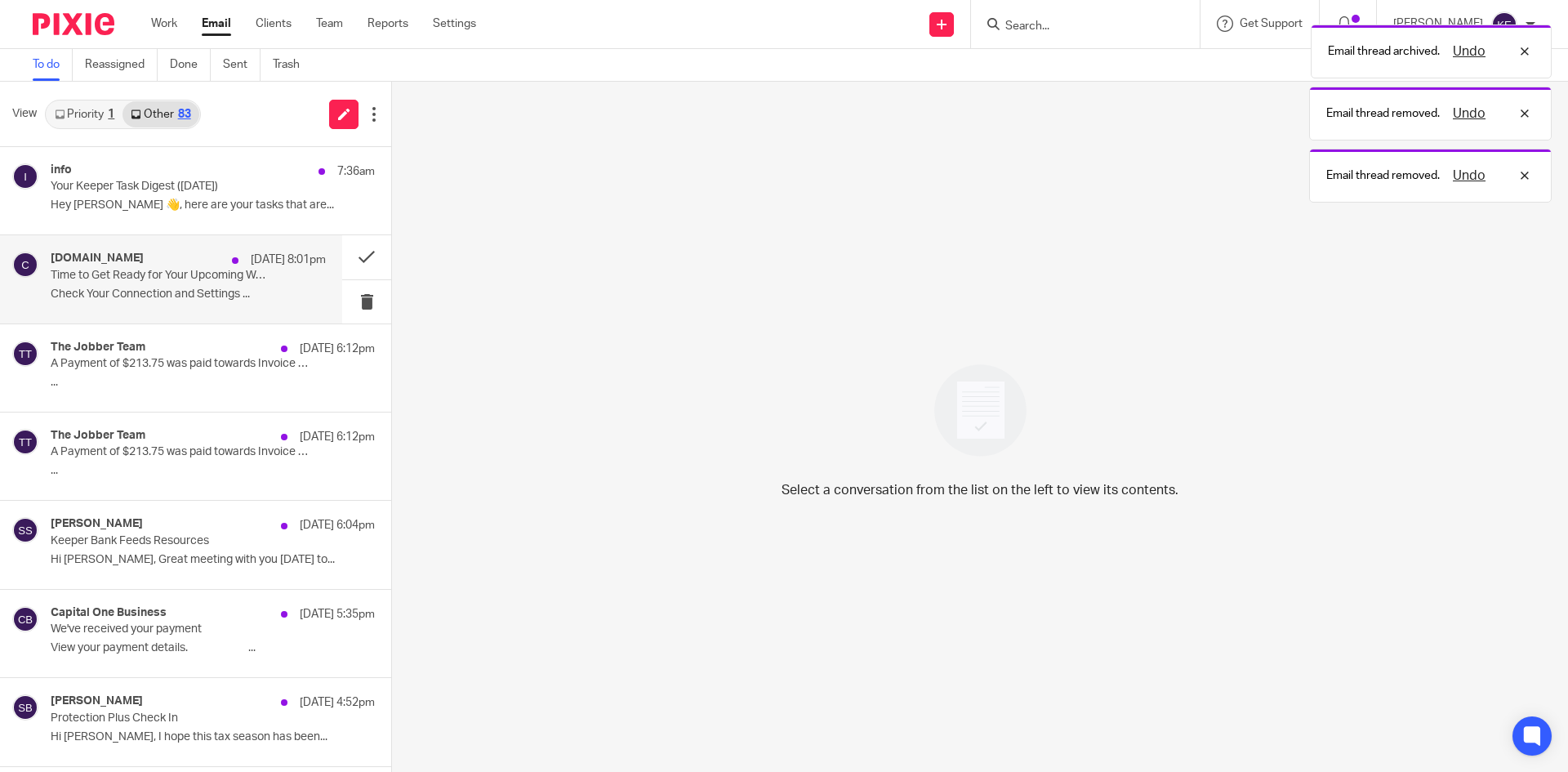
click at [263, 294] on p "Check Your Connection and Settings ..." at bounding box center [188, 294] width 275 height 14
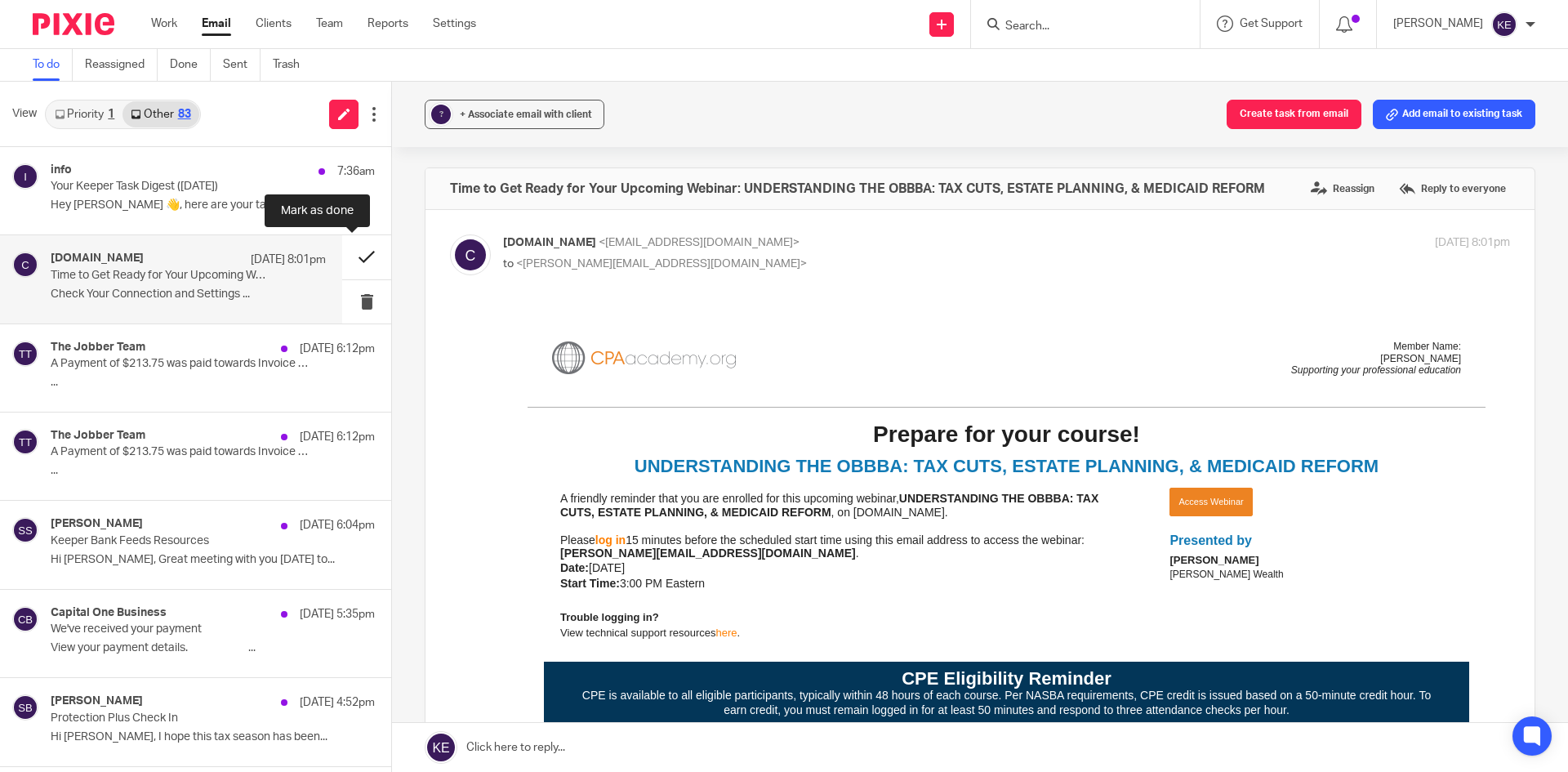
click at [348, 251] on button at bounding box center [366, 256] width 49 height 43
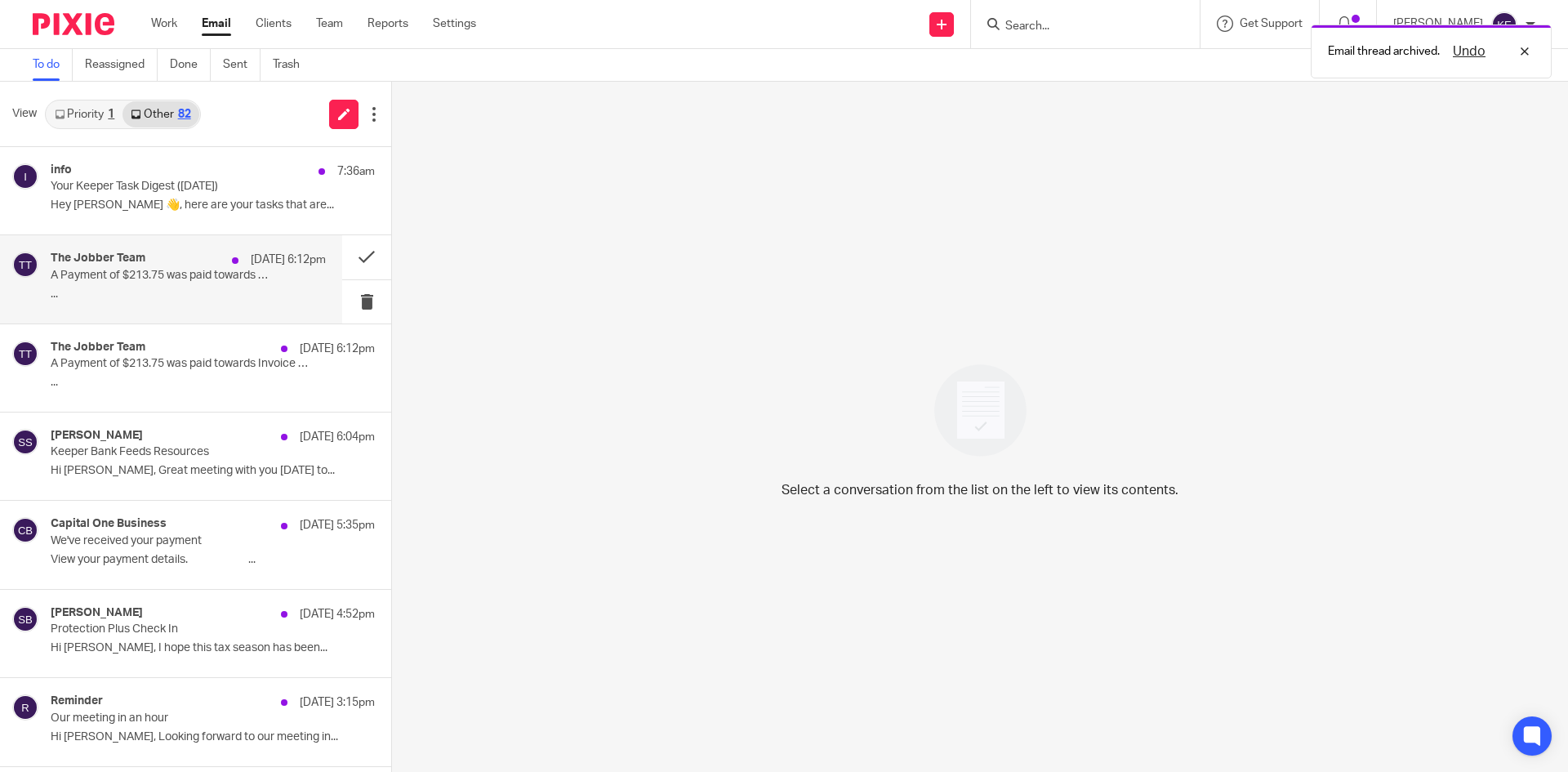
click at [270, 277] on div "The Jobber Team Aug 12 6:12pm A Payment of $213.75 was paid towards Invoice #38…" at bounding box center [188, 279] width 275 height 54
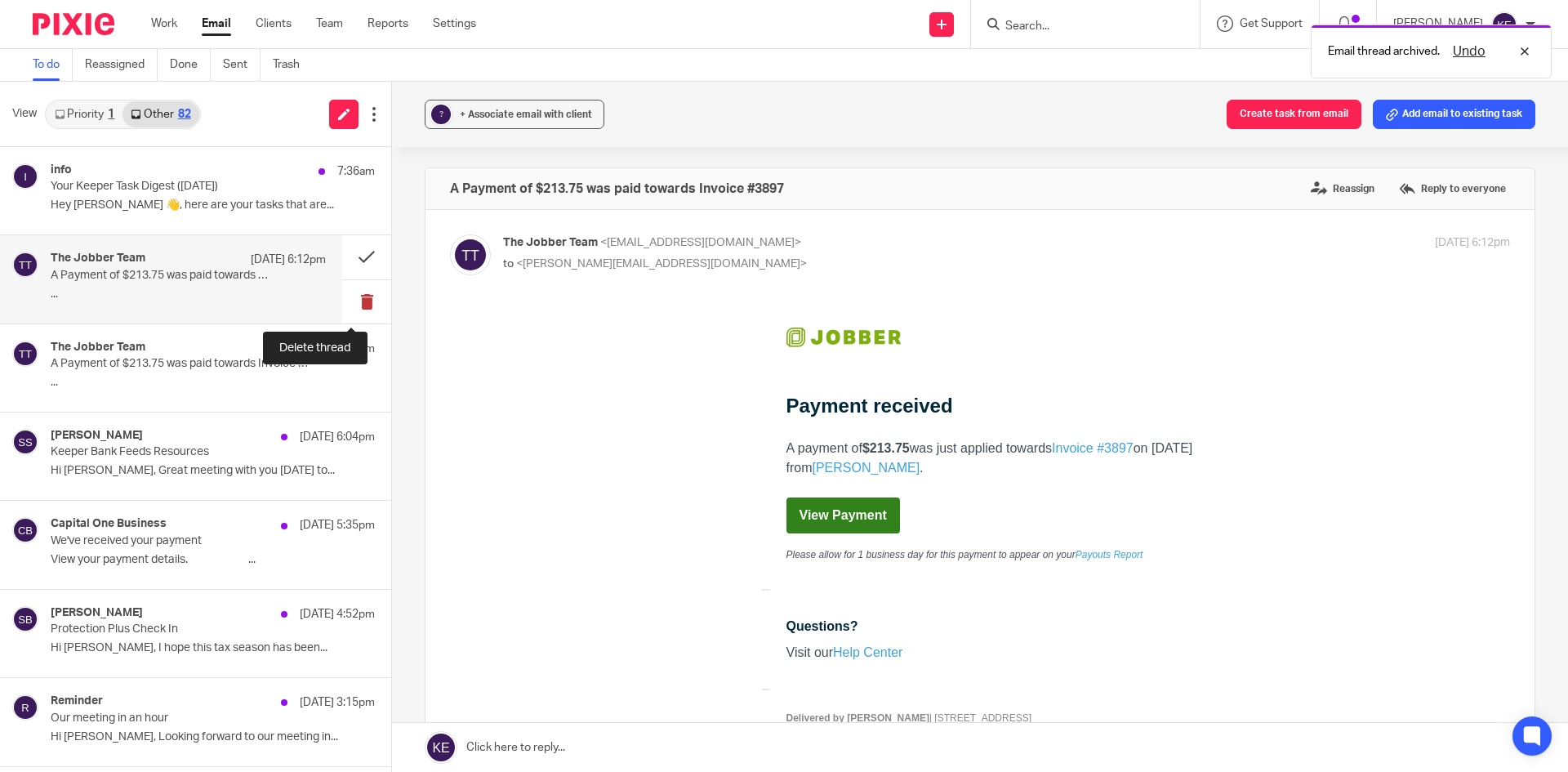
click at [350, 293] on button at bounding box center [366, 301] width 49 height 43
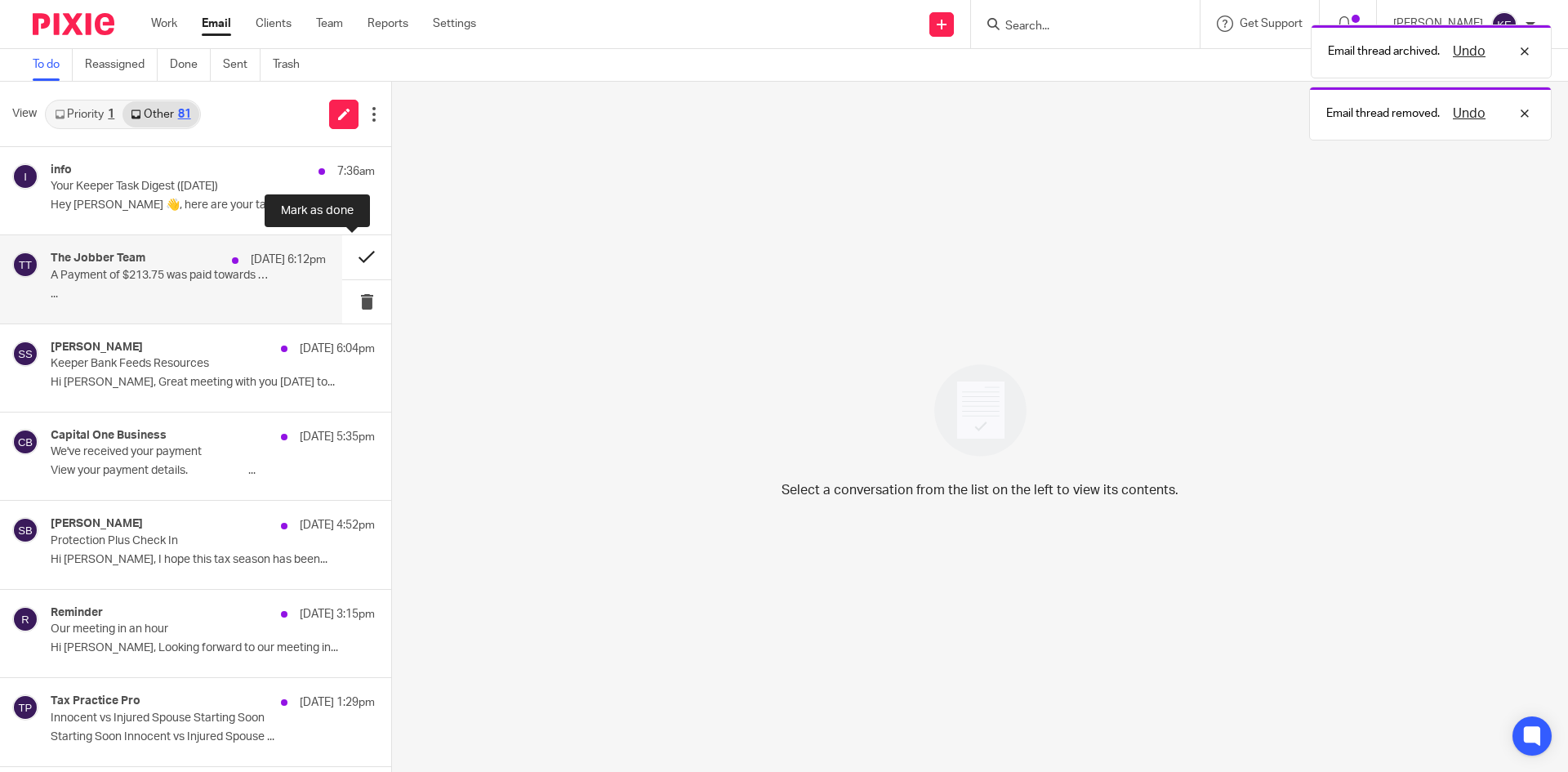
click at [352, 257] on button at bounding box center [366, 256] width 49 height 43
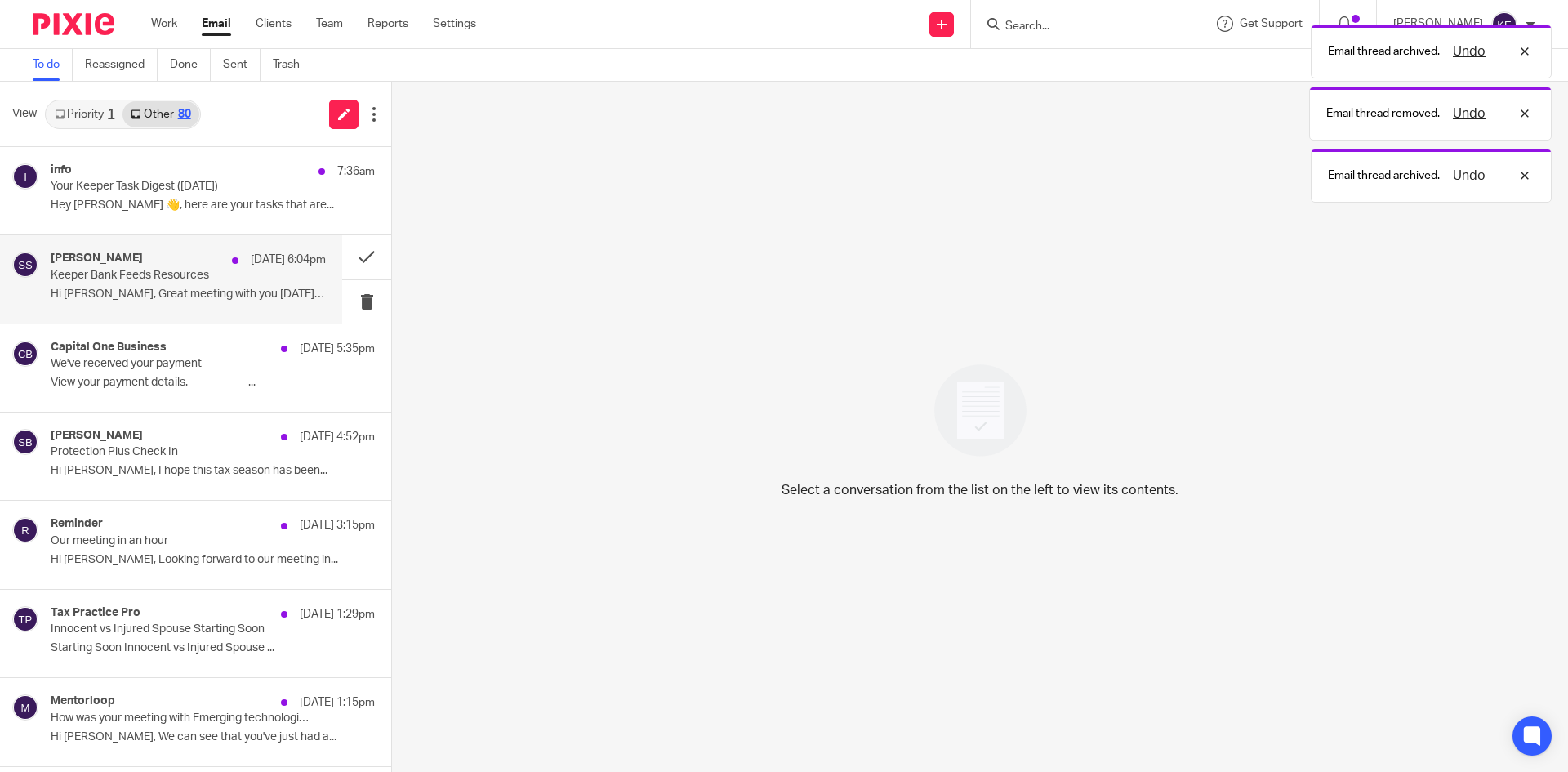
click at [271, 290] on p "Hi [PERSON_NAME], Great meeting with you [DATE] to..." at bounding box center [188, 294] width 275 height 14
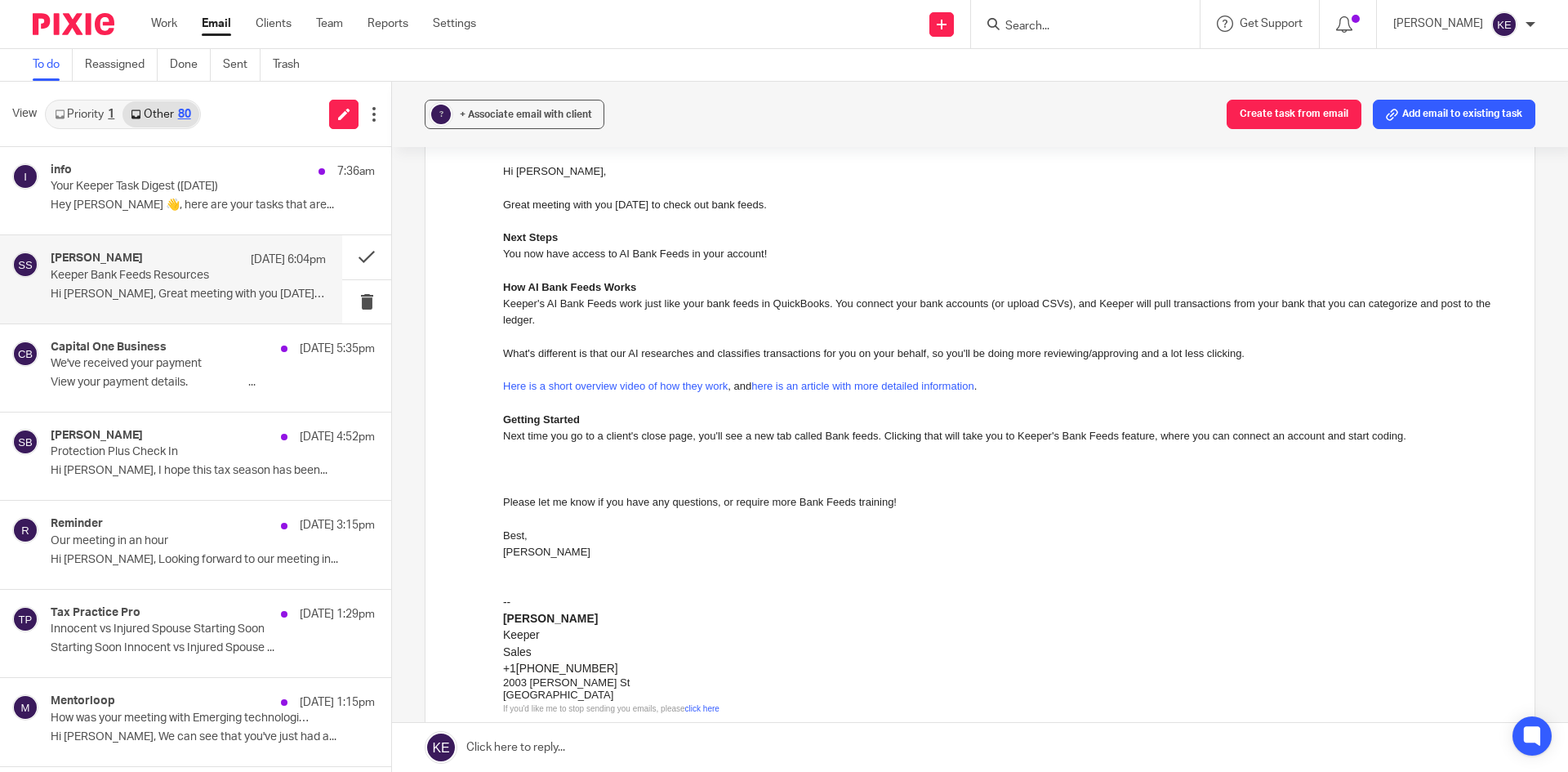
scroll to position [81, 0]
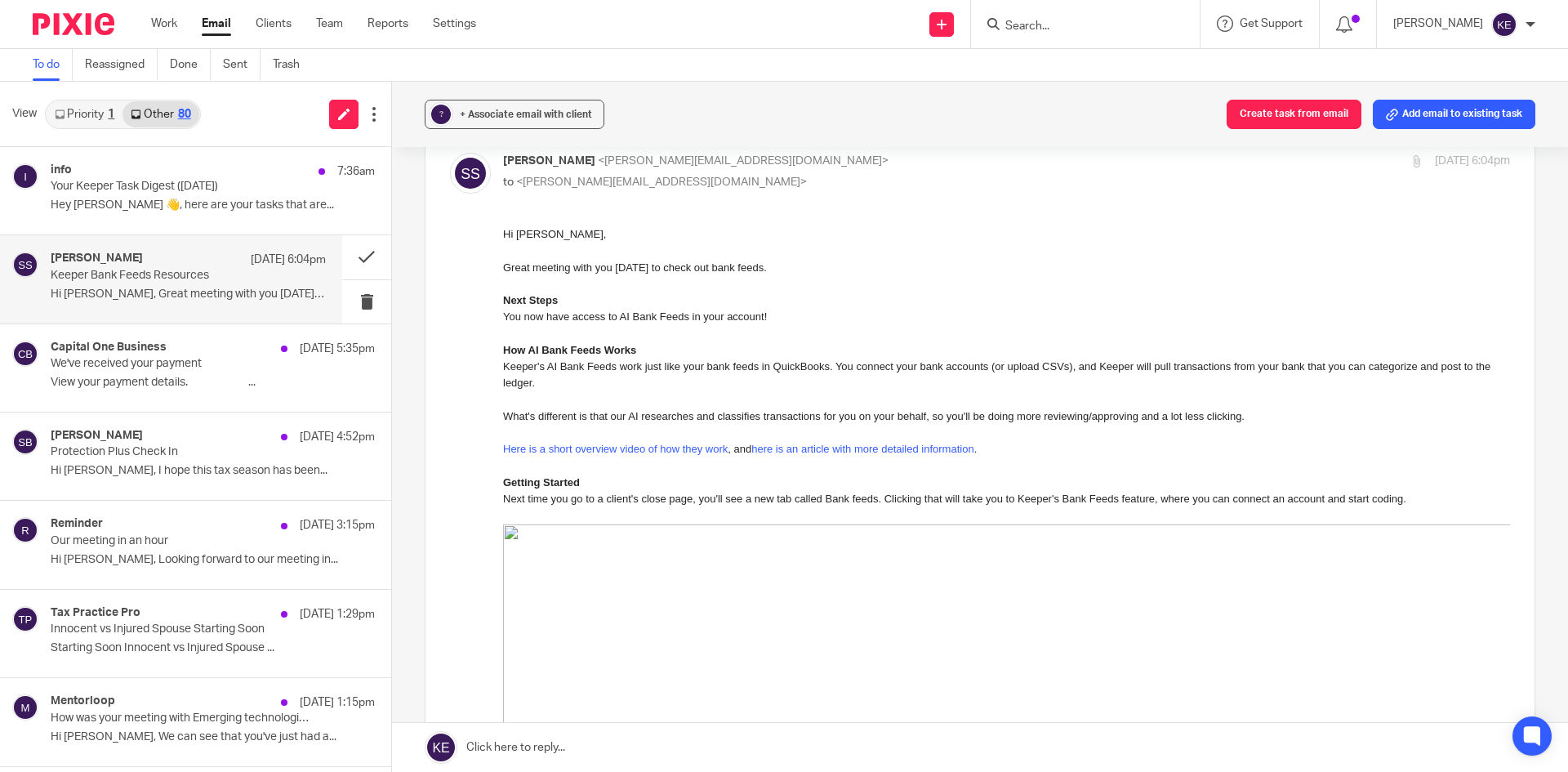
drag, startPoint x: 1002, startPoint y: 571, endPoint x: 599, endPoint y: 390, distance: 441.8
drag, startPoint x: 1003, startPoint y: 575, endPoint x: 659, endPoint y: 382, distance: 394.4
click at [550, 352] on strong "How AI Bank Feeds Works" at bounding box center [570, 350] width 133 height 12
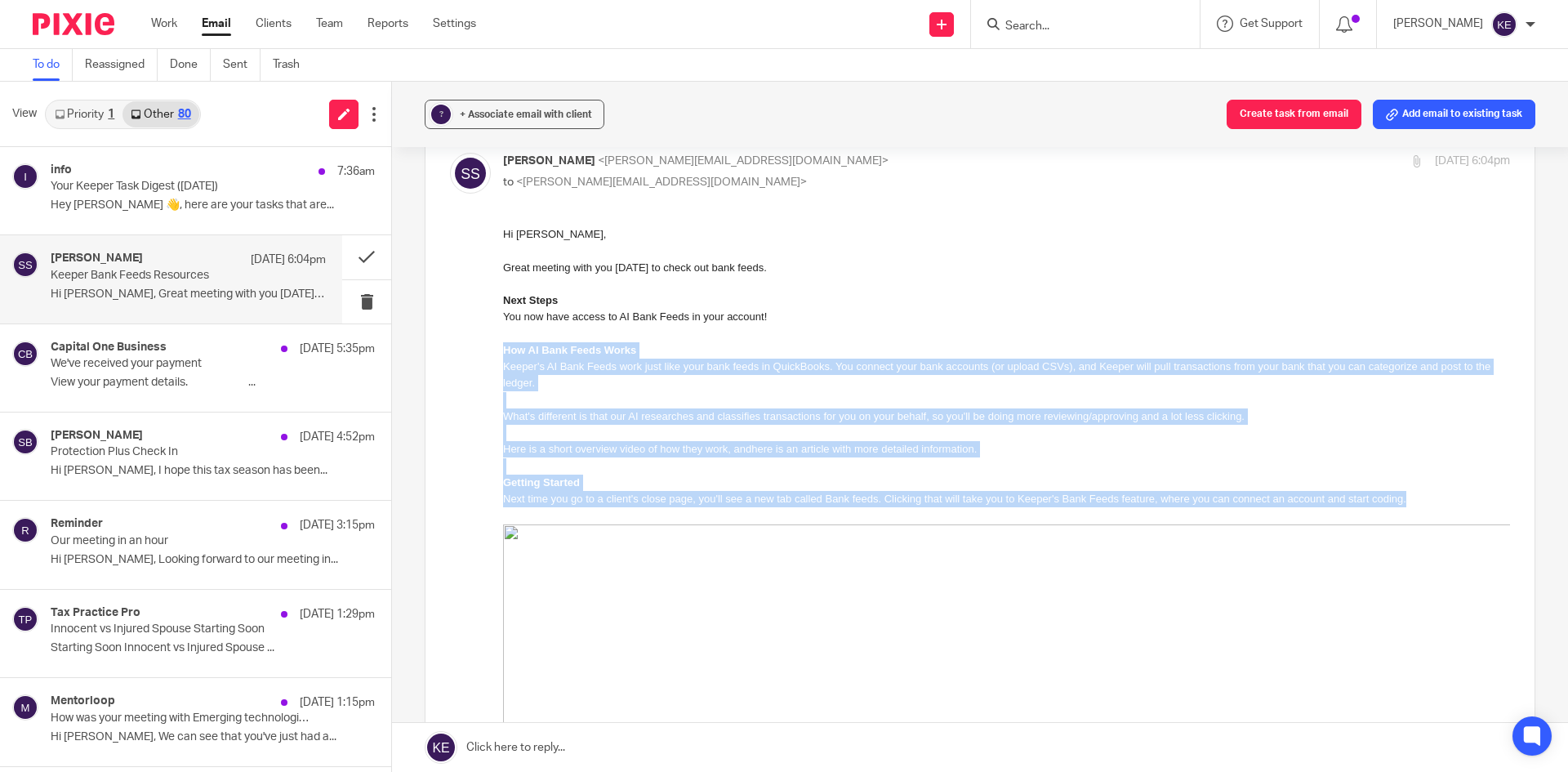
drag, startPoint x: 1408, startPoint y: 500, endPoint x: 499, endPoint y: 350, distance: 921.3
click html "Hi Kim, Great meeting with you today to check out bank feeds. Next Steps You no…"
copy div "How AI Bank Feeds Works Keeper's AI Bank Feeds work just like your bank feeds i…"
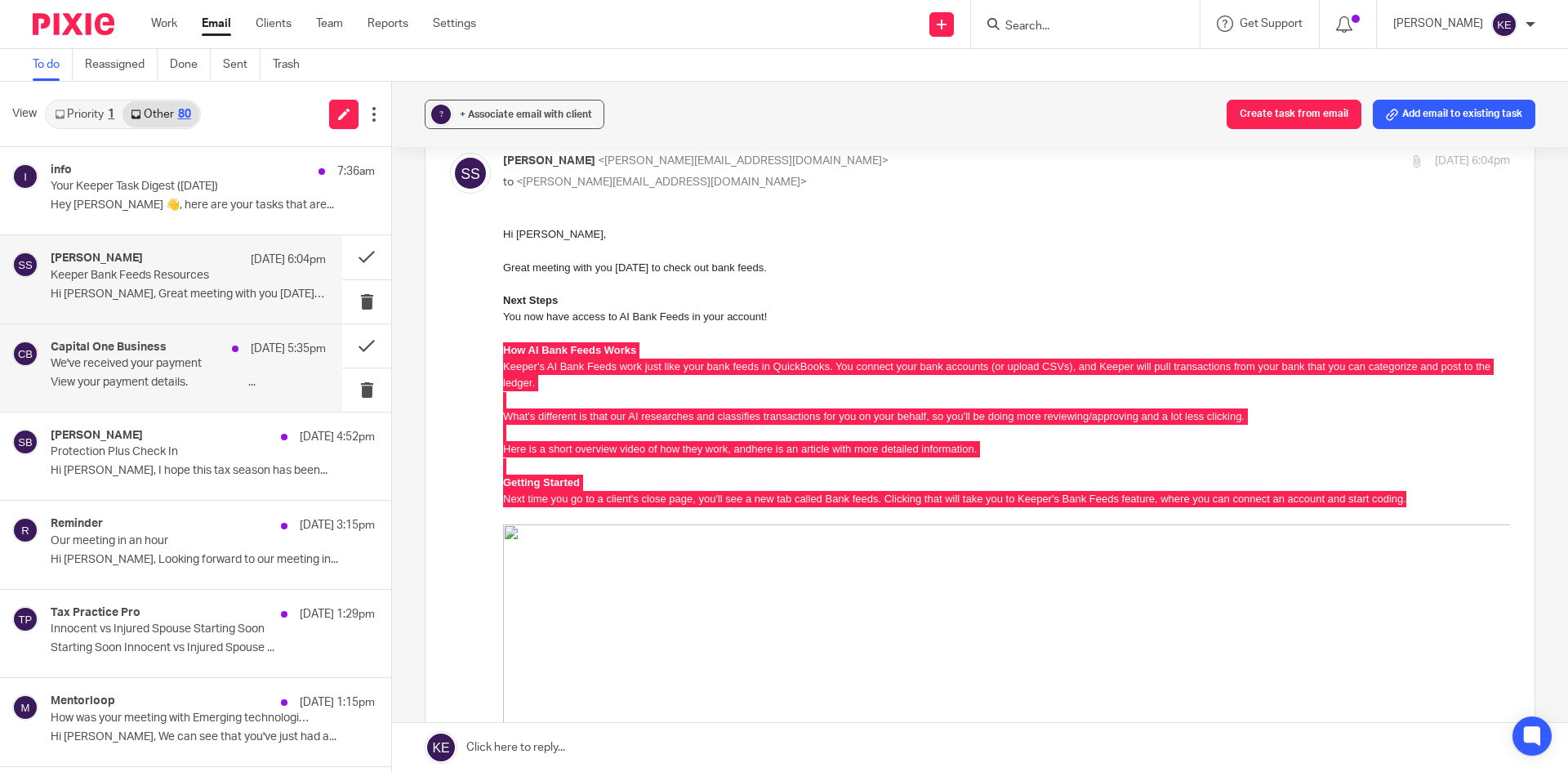
click at [226, 352] on div "Aug 12 5:35pm" at bounding box center [274, 349] width 102 height 17
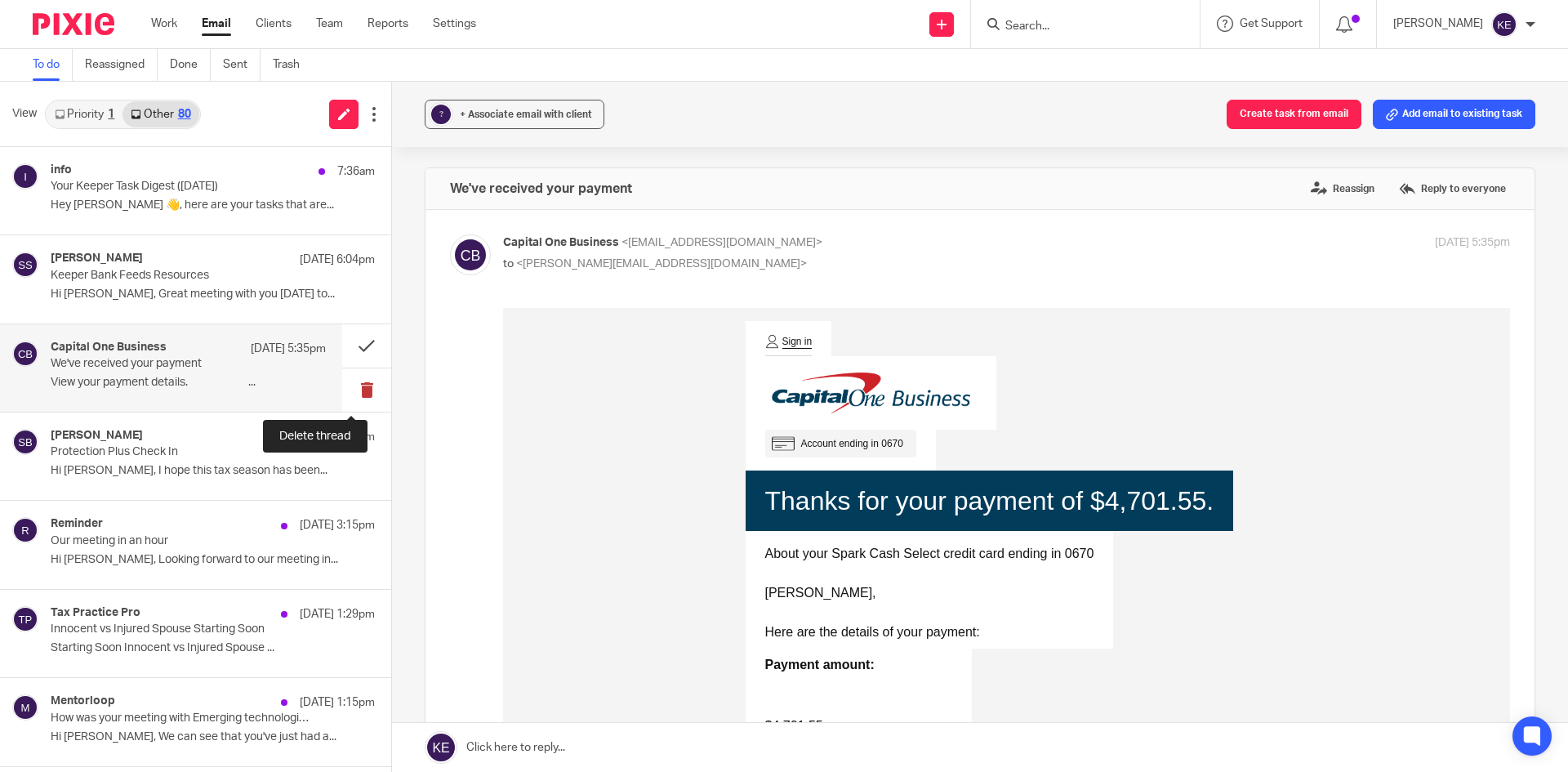
scroll to position [0, 0]
click at [357, 344] on button at bounding box center [366, 345] width 49 height 43
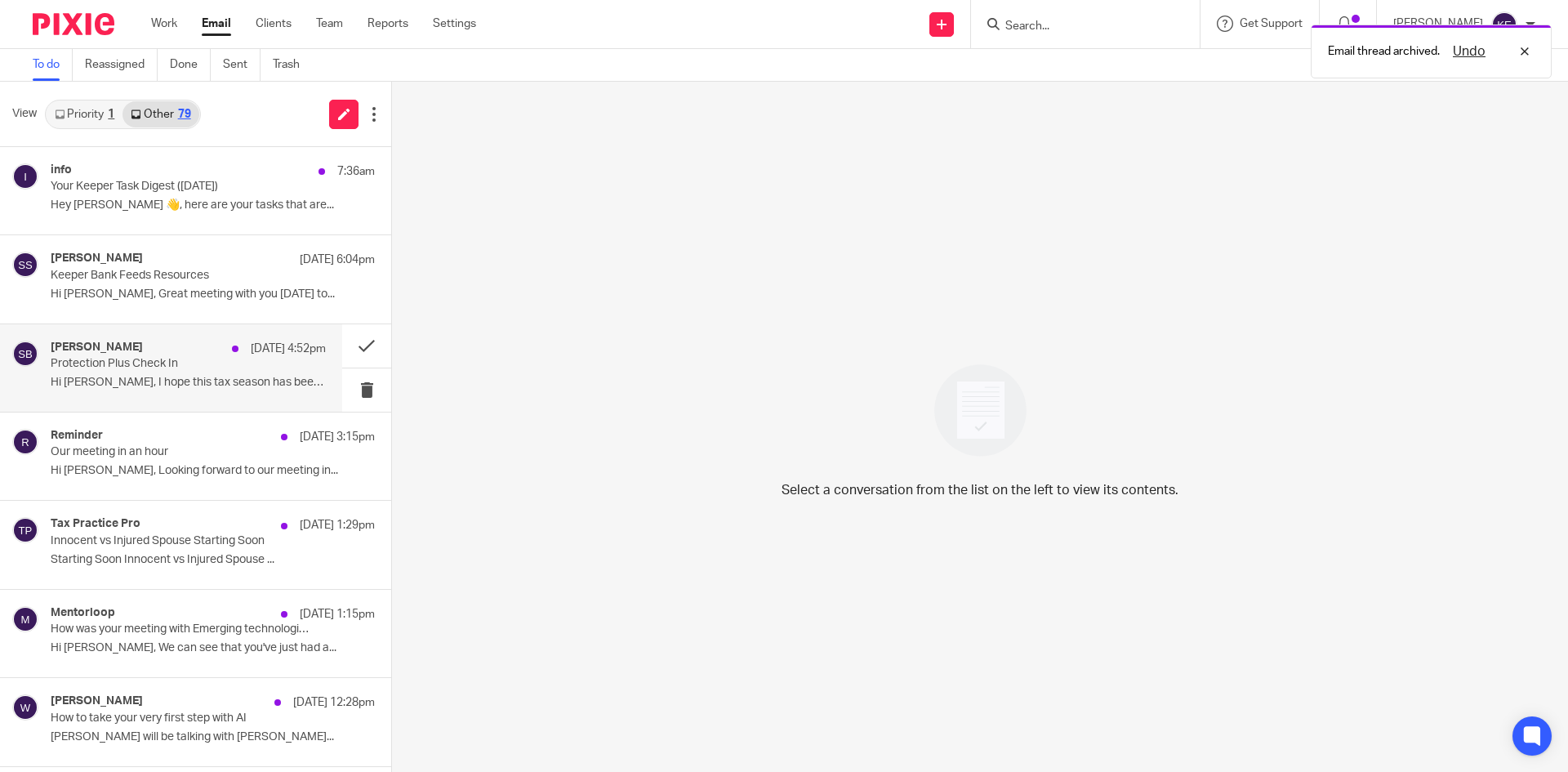
click at [245, 367] on p "Protection Plus Check In" at bounding box center [161, 364] width 221 height 14
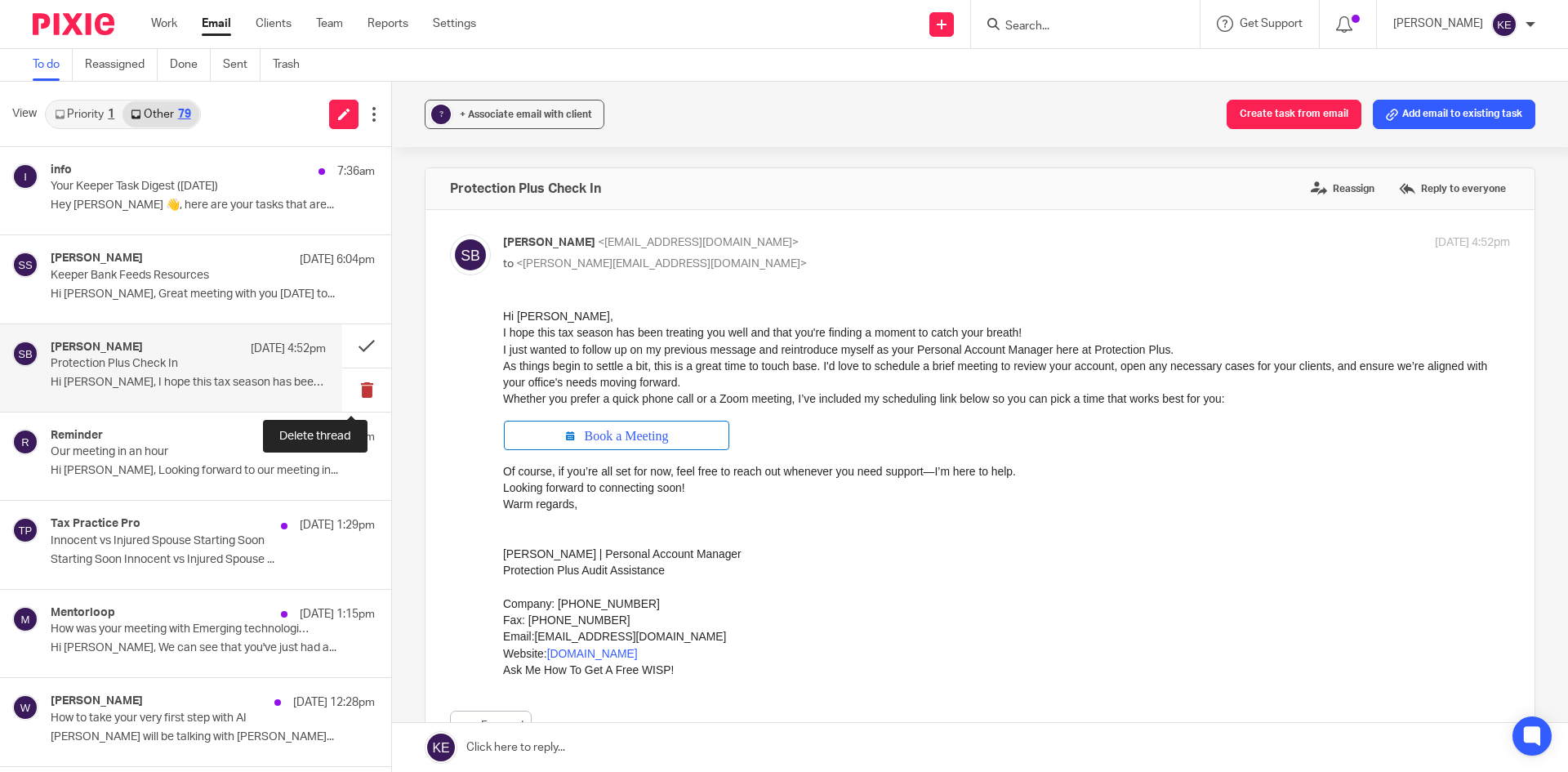
click at [352, 381] on button at bounding box center [366, 389] width 49 height 43
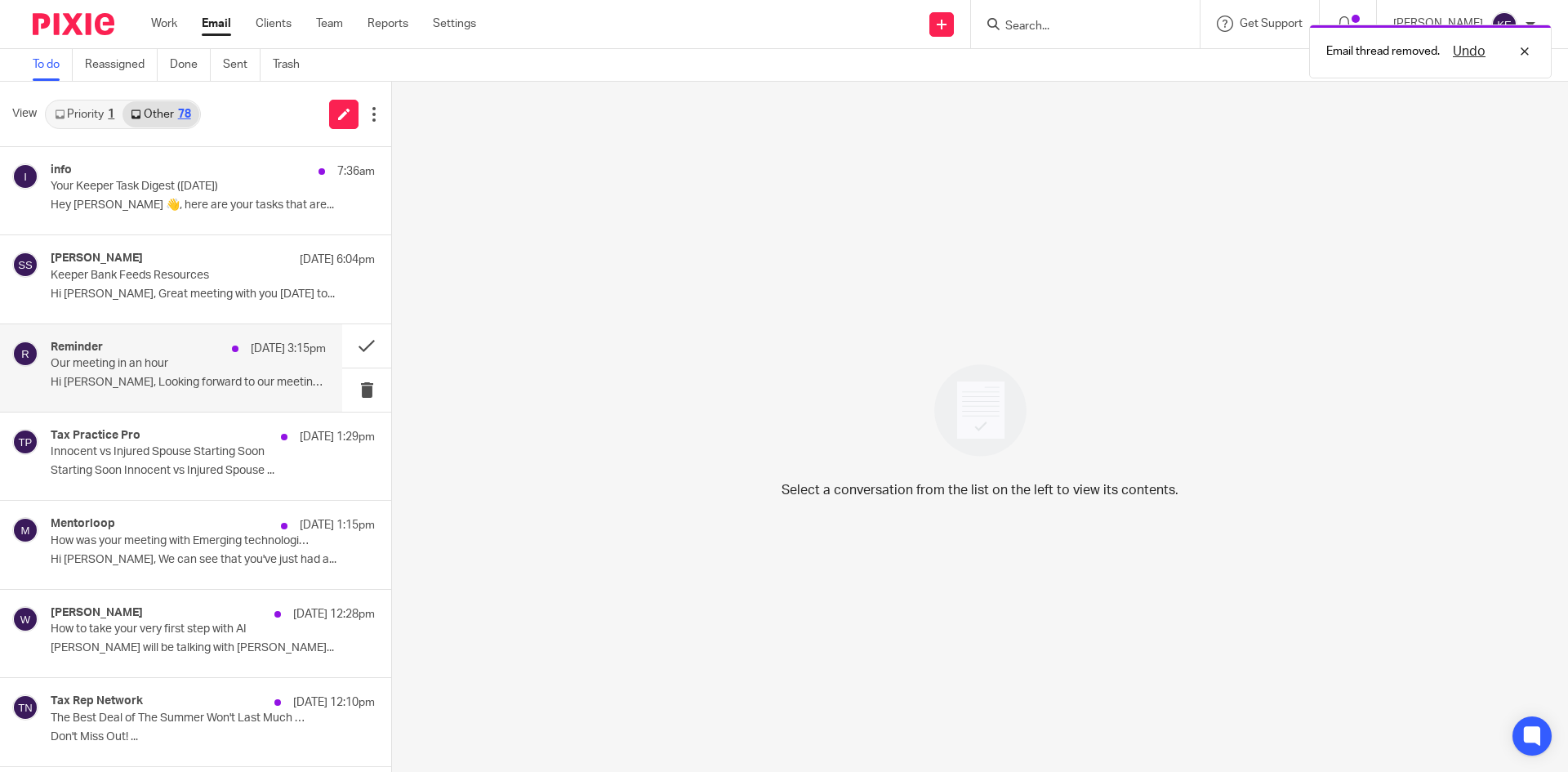
click at [249, 365] on p "Our meeting in an hour" at bounding box center [161, 364] width 221 height 14
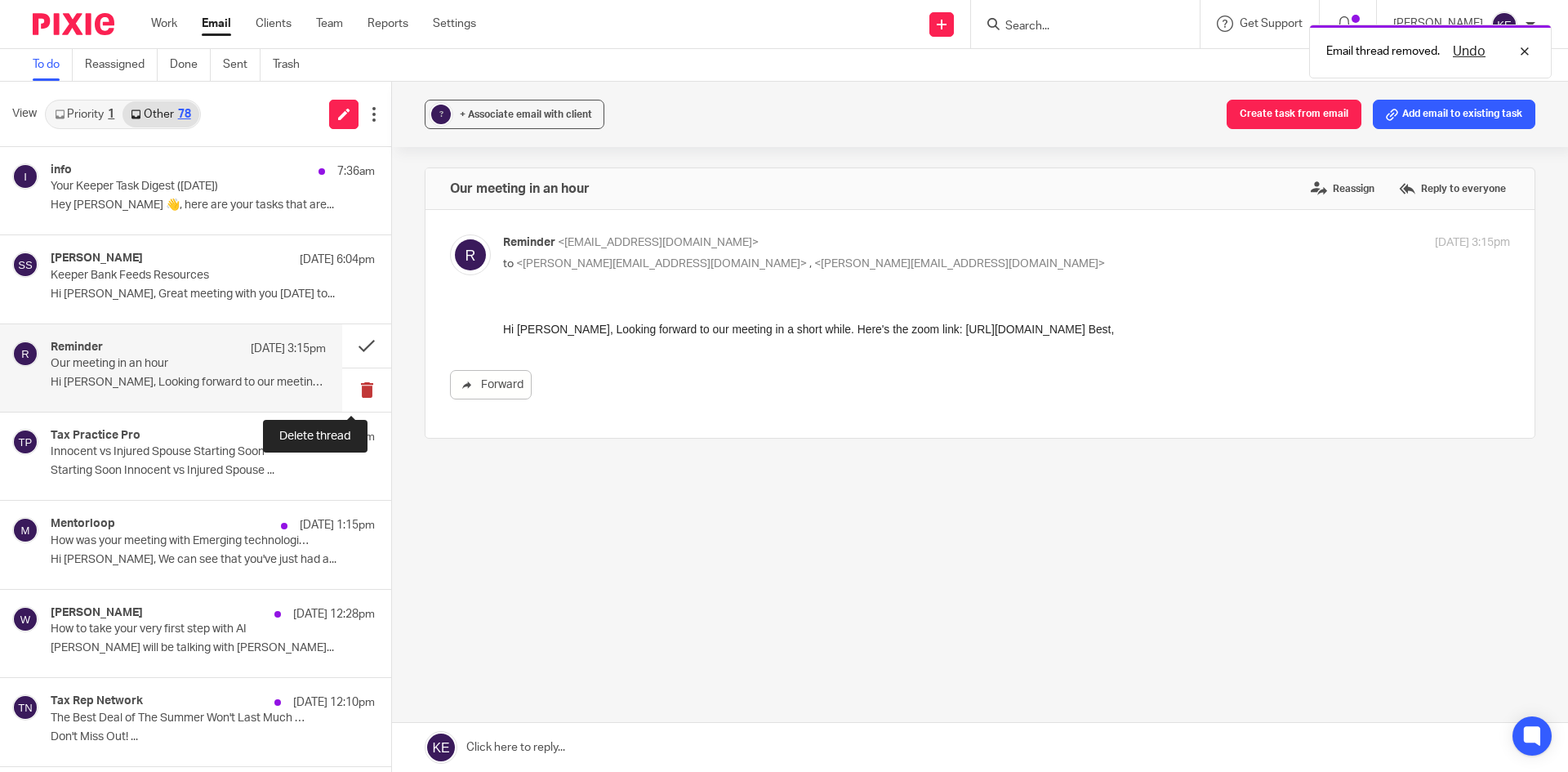
click at [358, 388] on button at bounding box center [366, 389] width 49 height 43
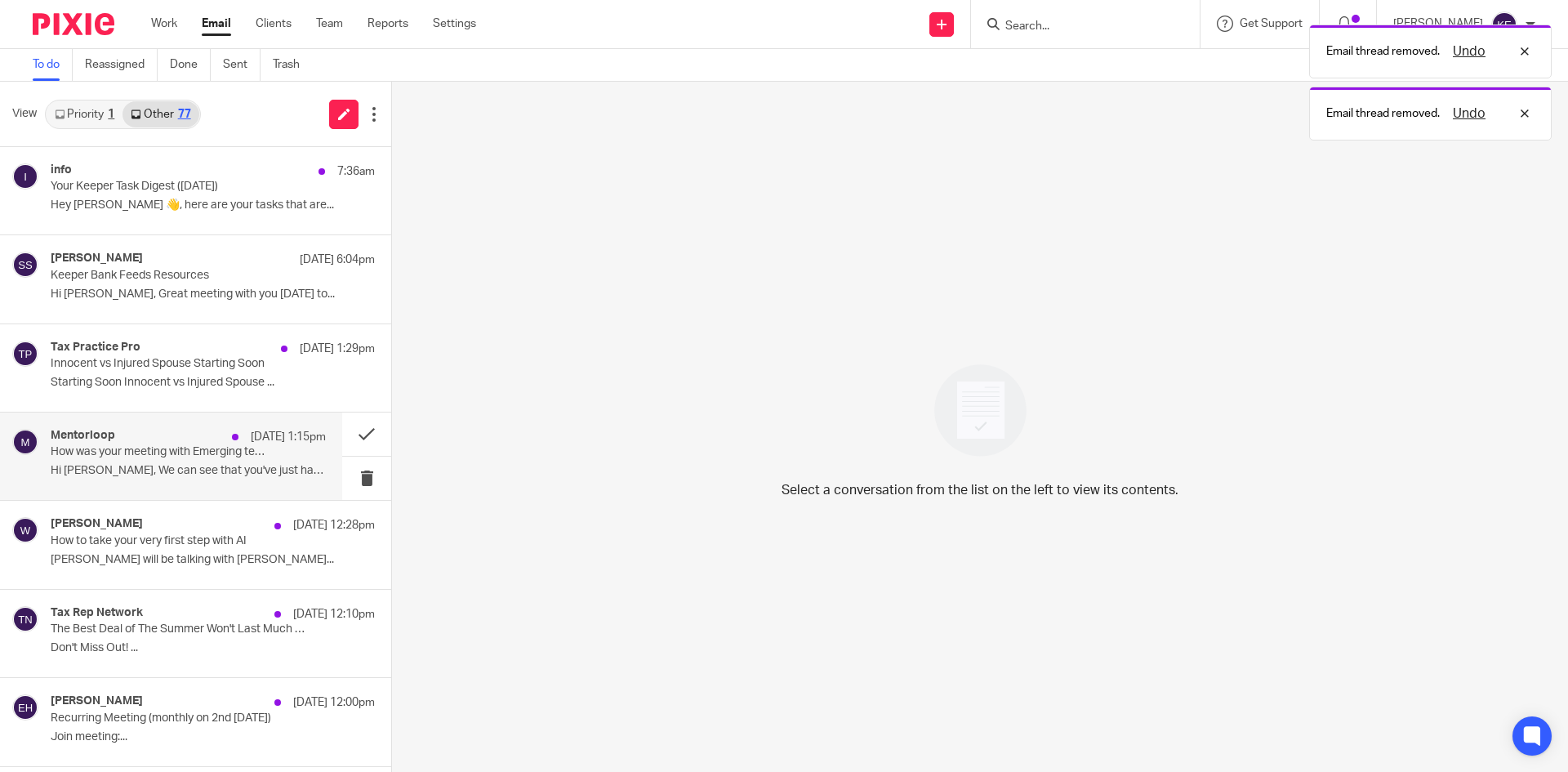
click at [210, 449] on p "How was your meeting with Emerging technologies, app stacks, & software?" at bounding box center [161, 452] width 221 height 14
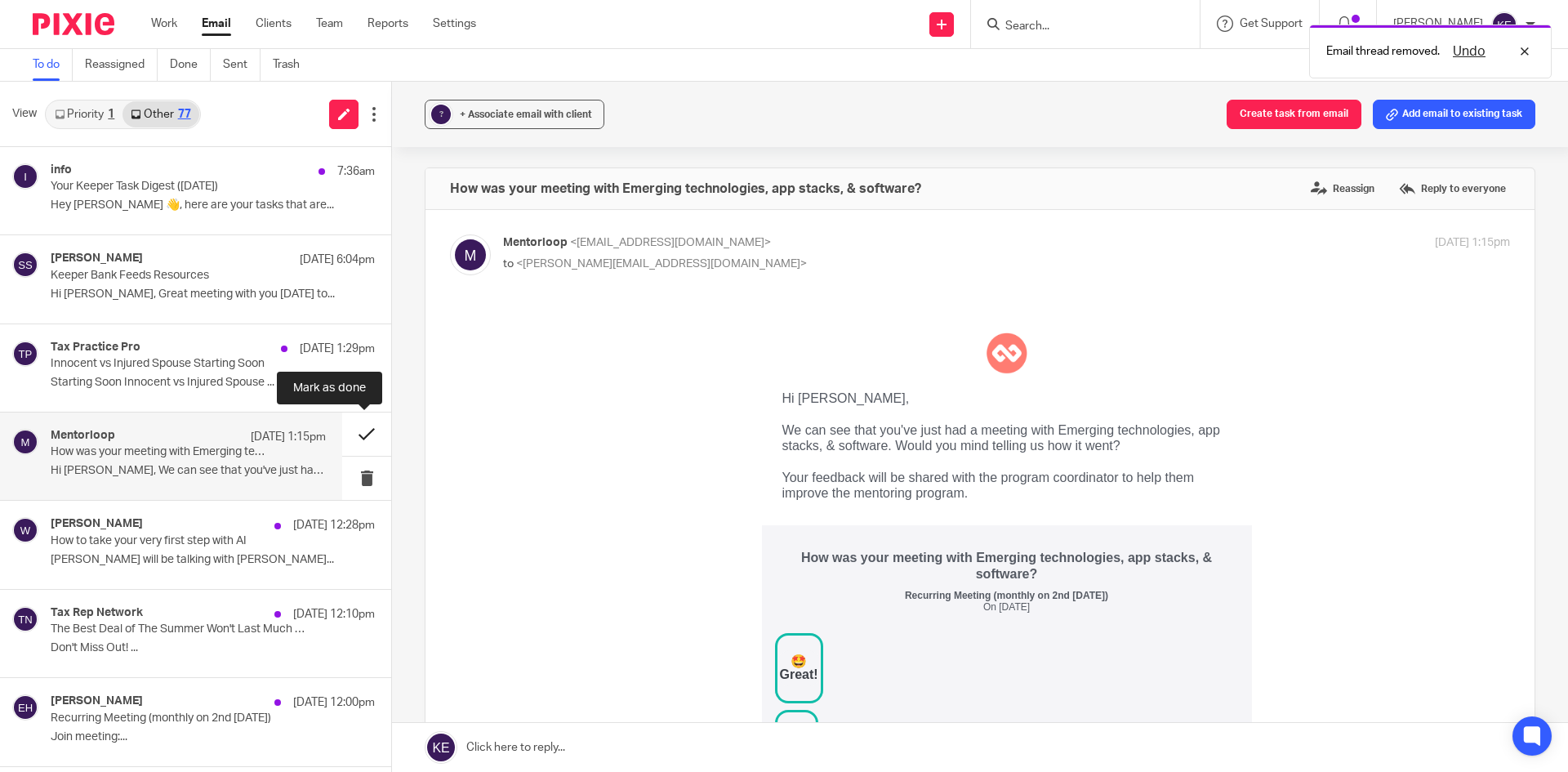
click at [365, 428] on button at bounding box center [366, 434] width 49 height 43
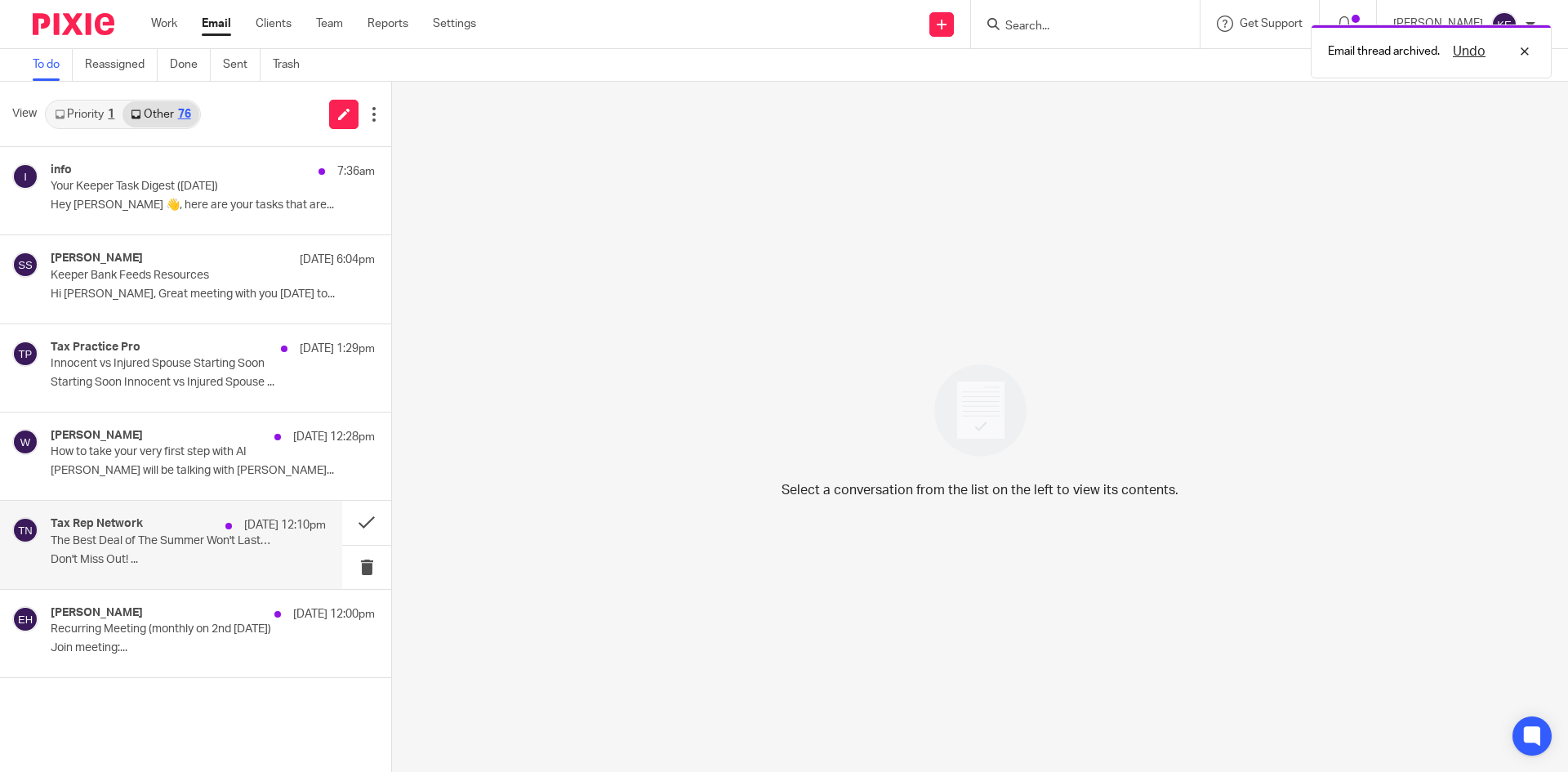
click at [198, 553] on p "Don't Miss Out! ..." at bounding box center [188, 560] width 275 height 14
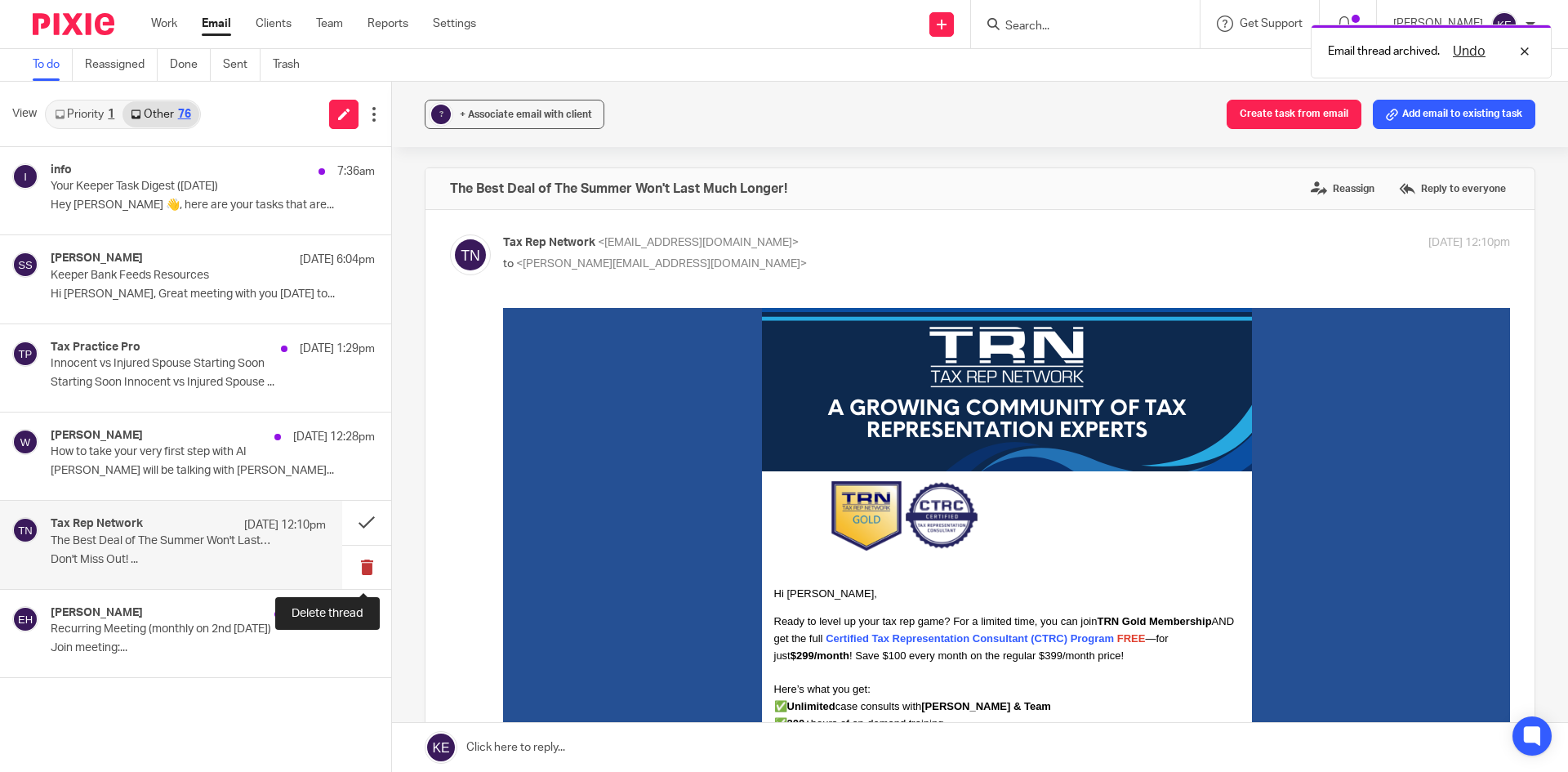
click at [364, 566] on button at bounding box center [366, 566] width 49 height 43
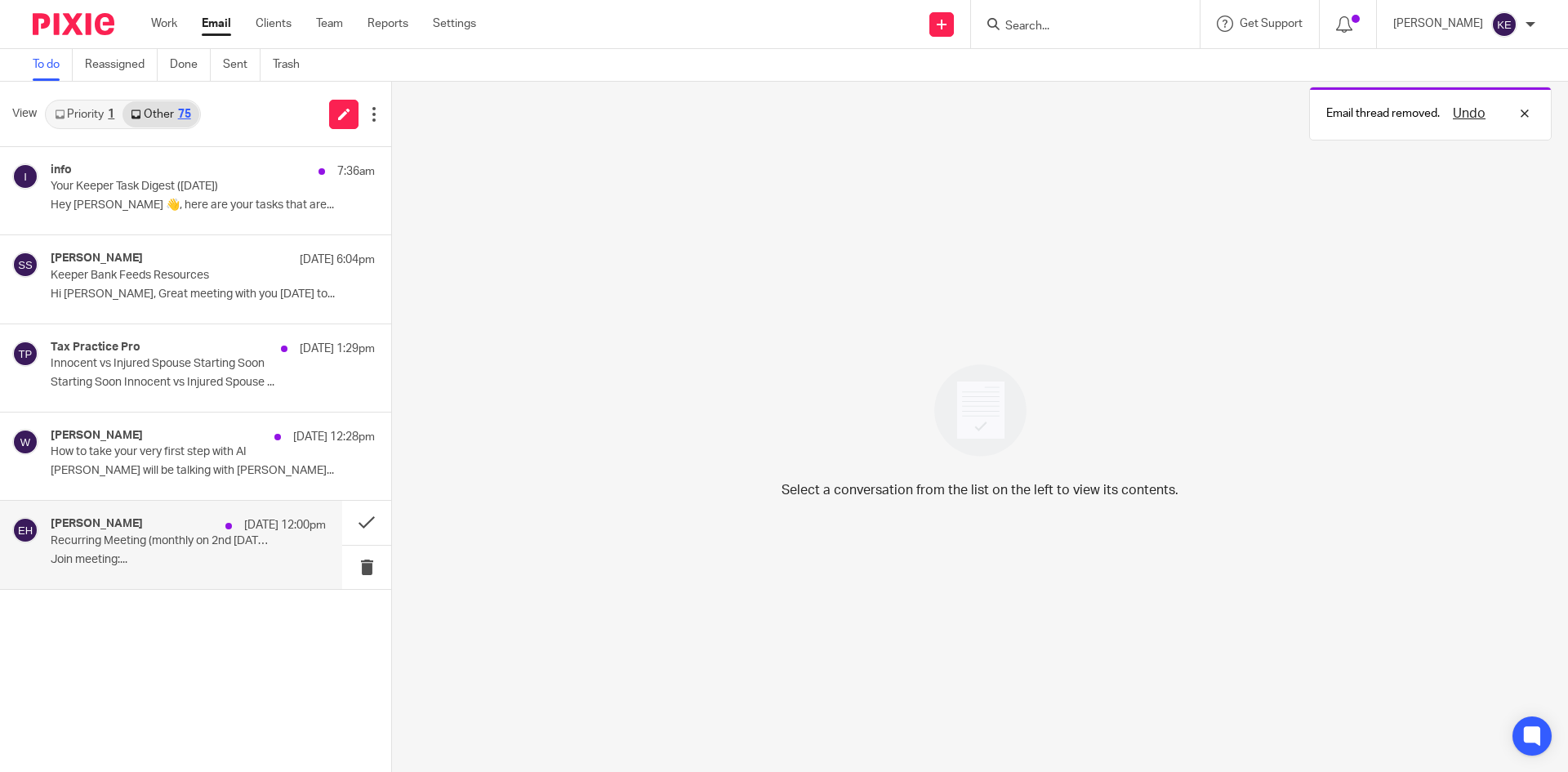
click at [252, 553] on p "Join meeting:..." at bounding box center [188, 560] width 275 height 14
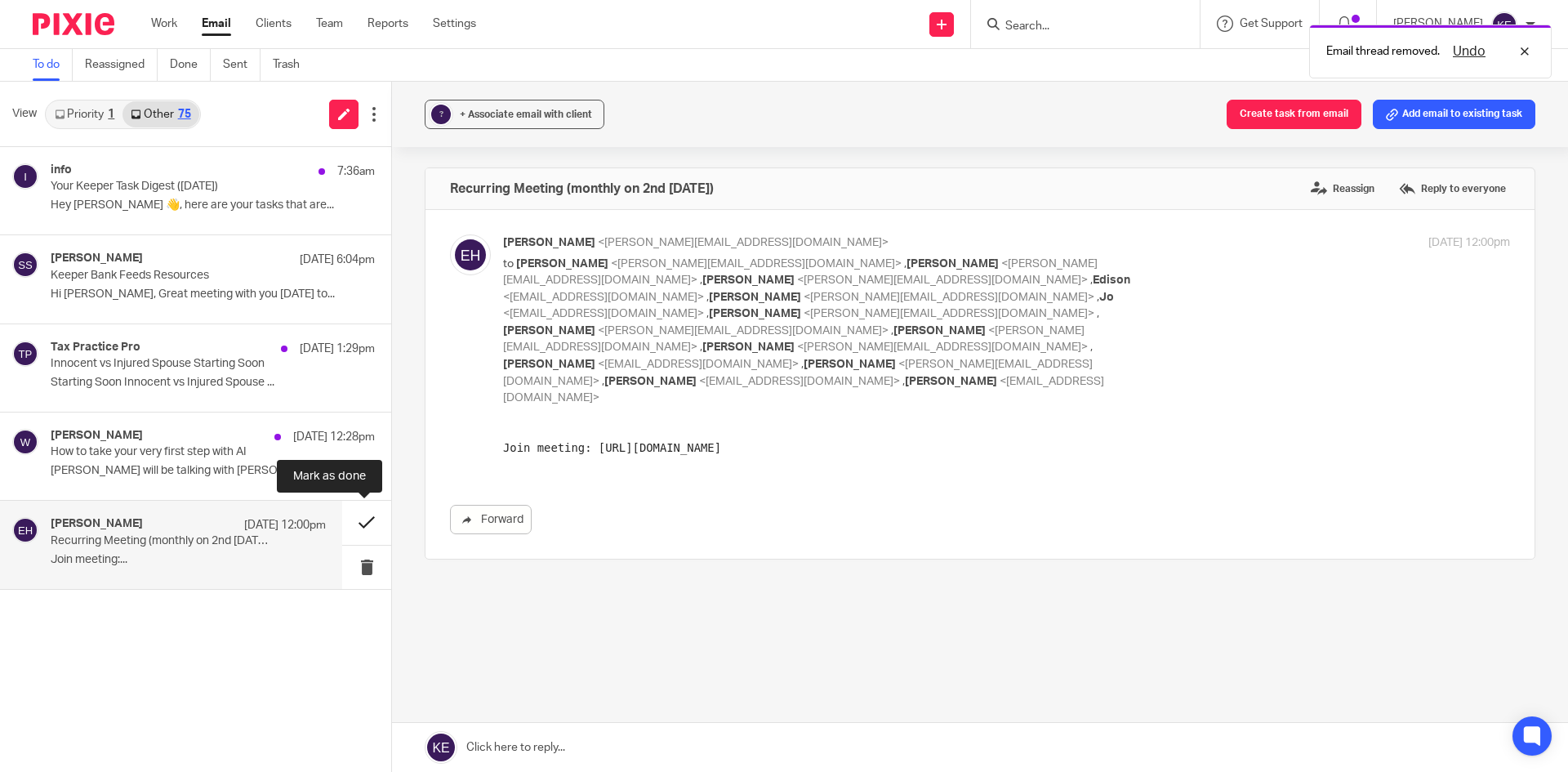
click at [369, 513] on button at bounding box center [366, 521] width 49 height 43
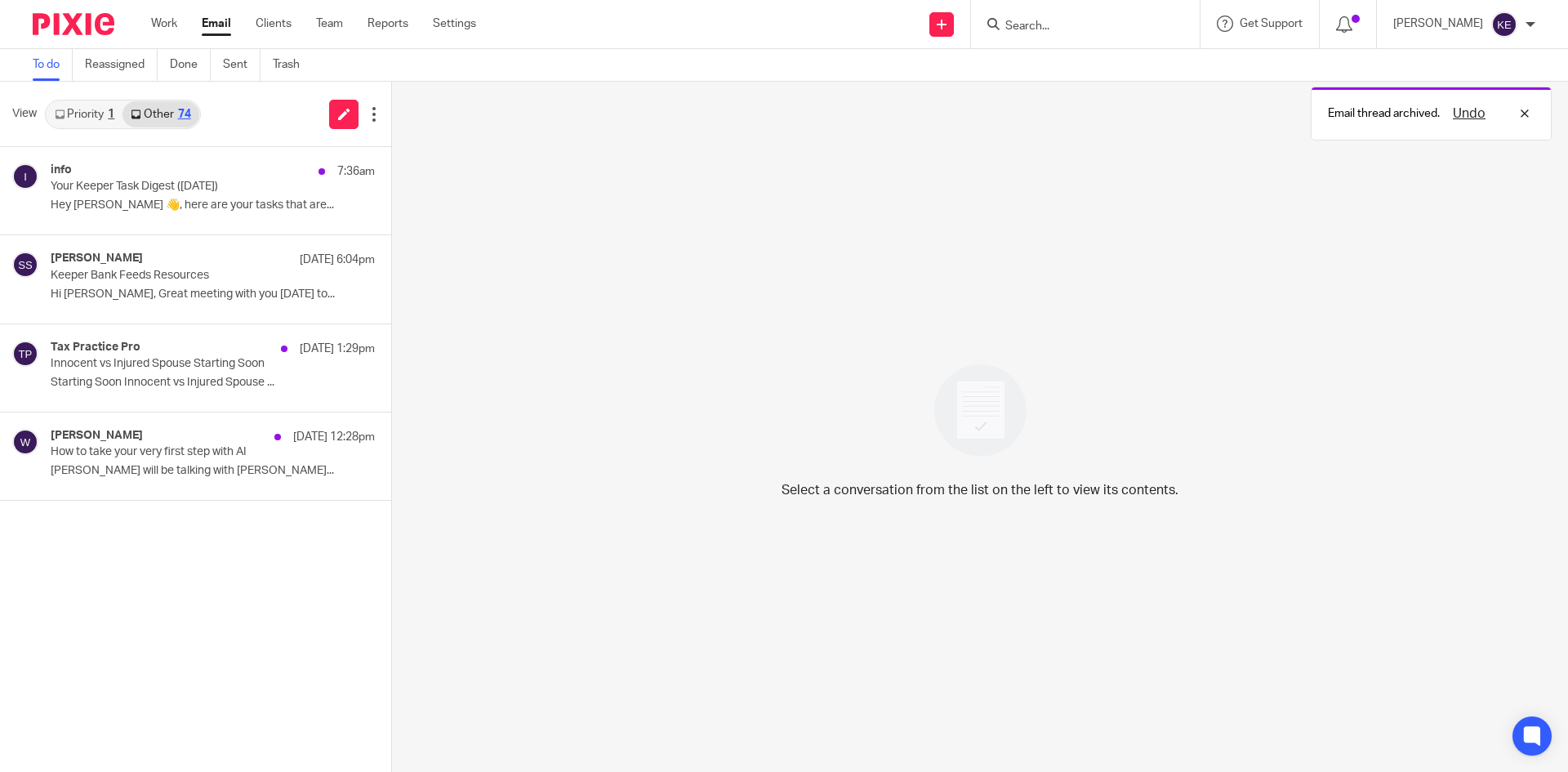
click at [229, 19] on link "Email" at bounding box center [216, 24] width 30 height 17
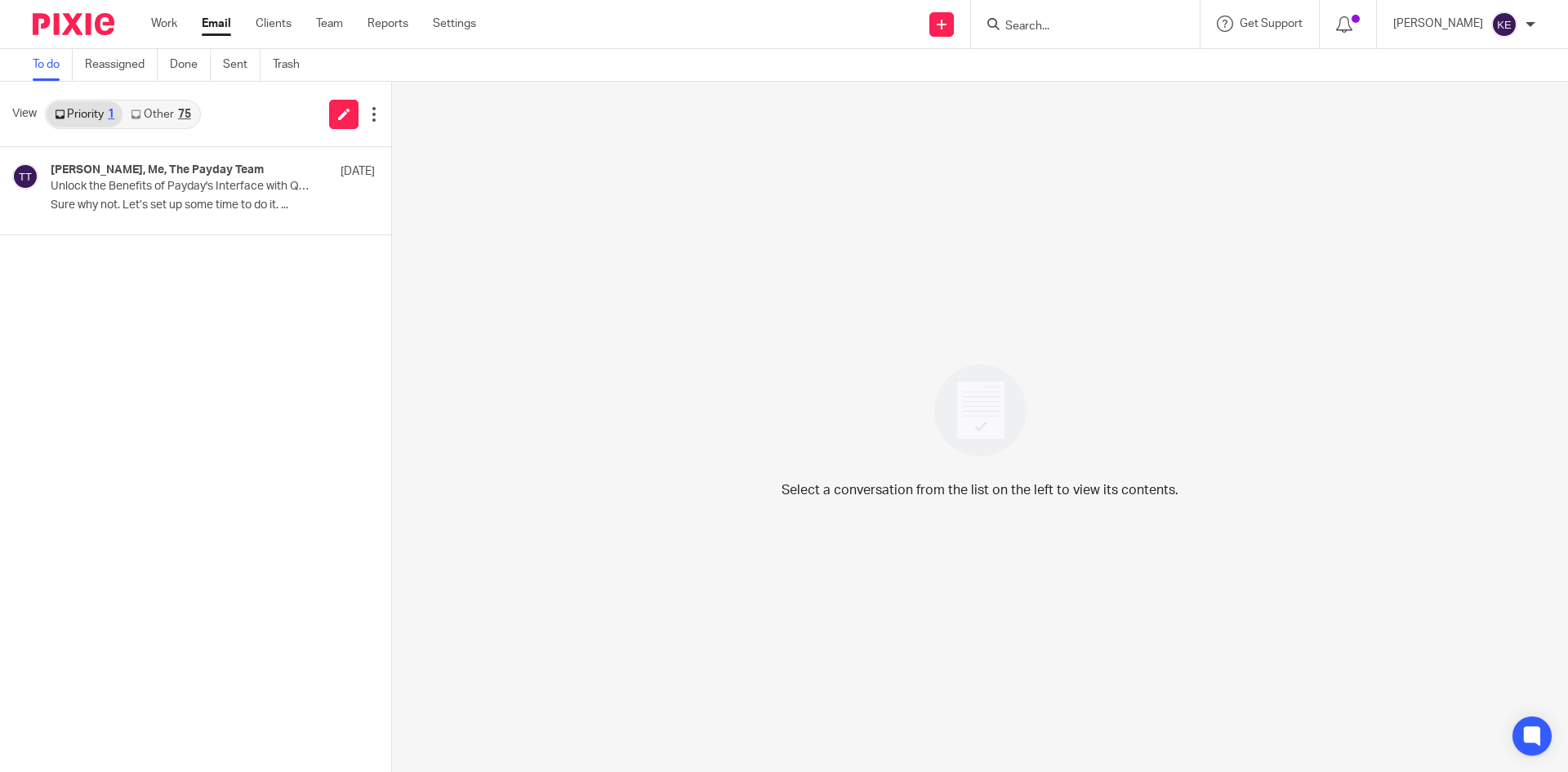
click at [186, 109] on div "75" at bounding box center [184, 114] width 13 height 11
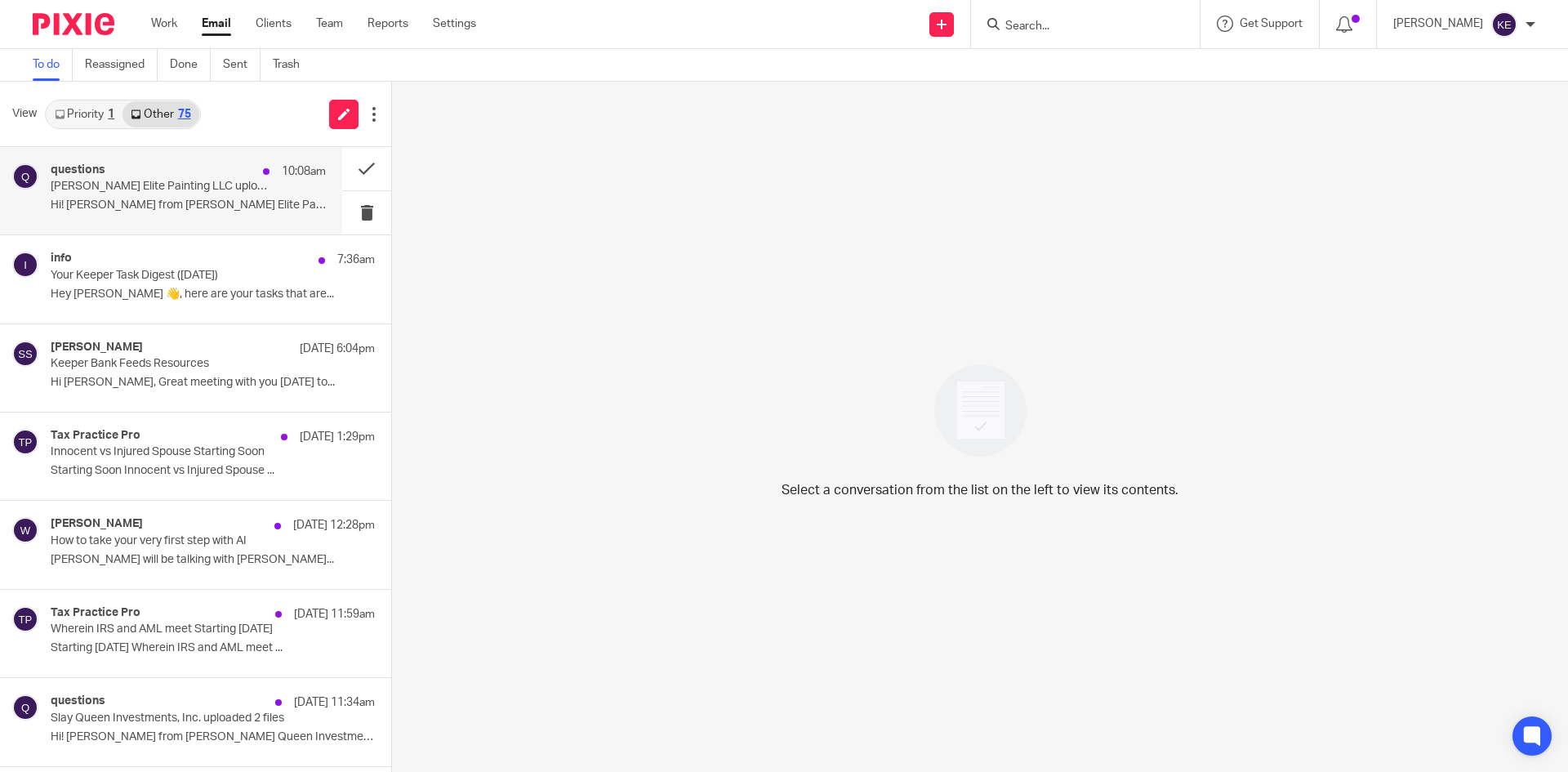
click at [190, 179] on div "questions 10:08am" at bounding box center [188, 171] width 275 height 17
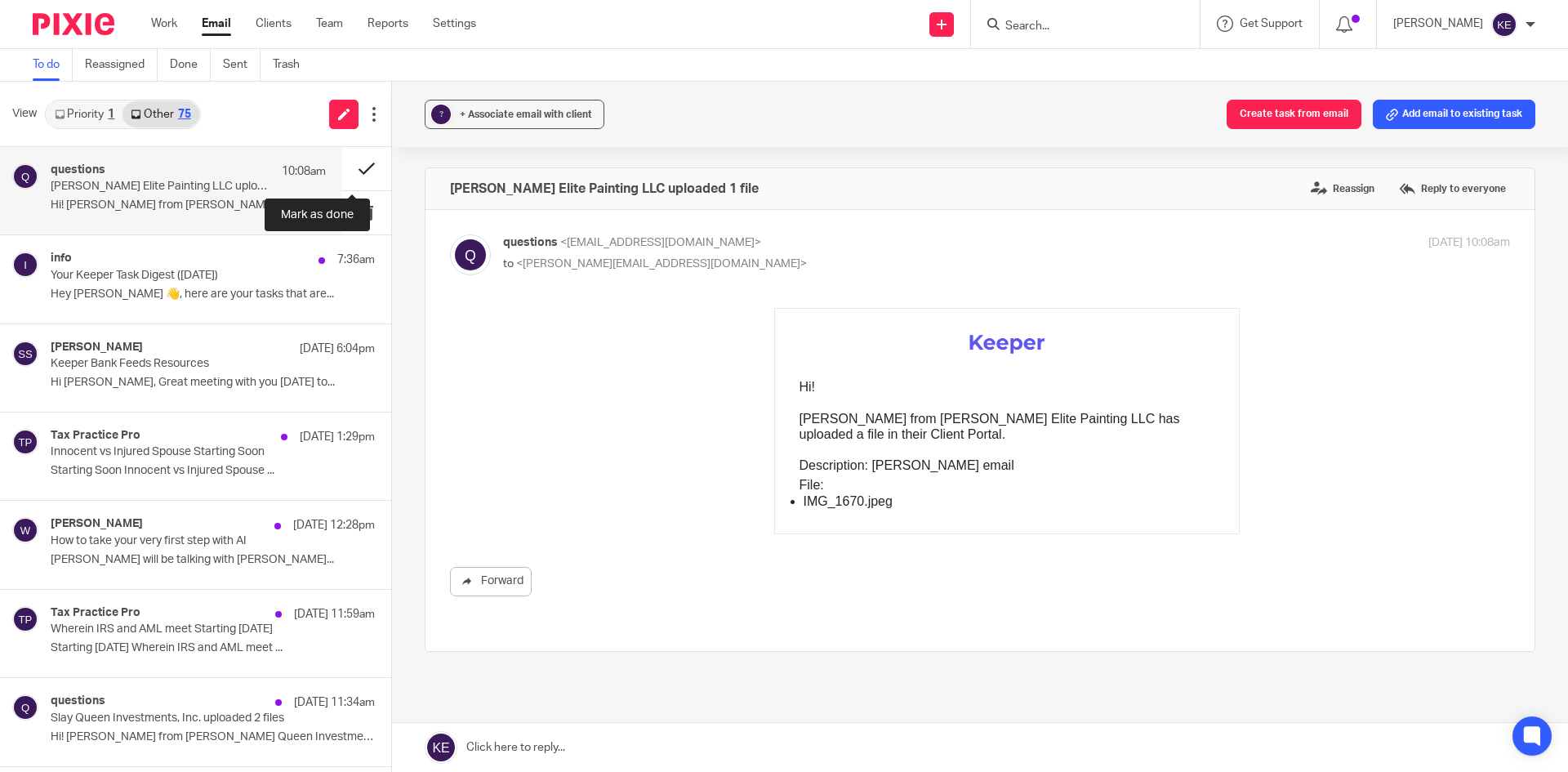
click at [344, 169] on button at bounding box center [366, 168] width 49 height 43
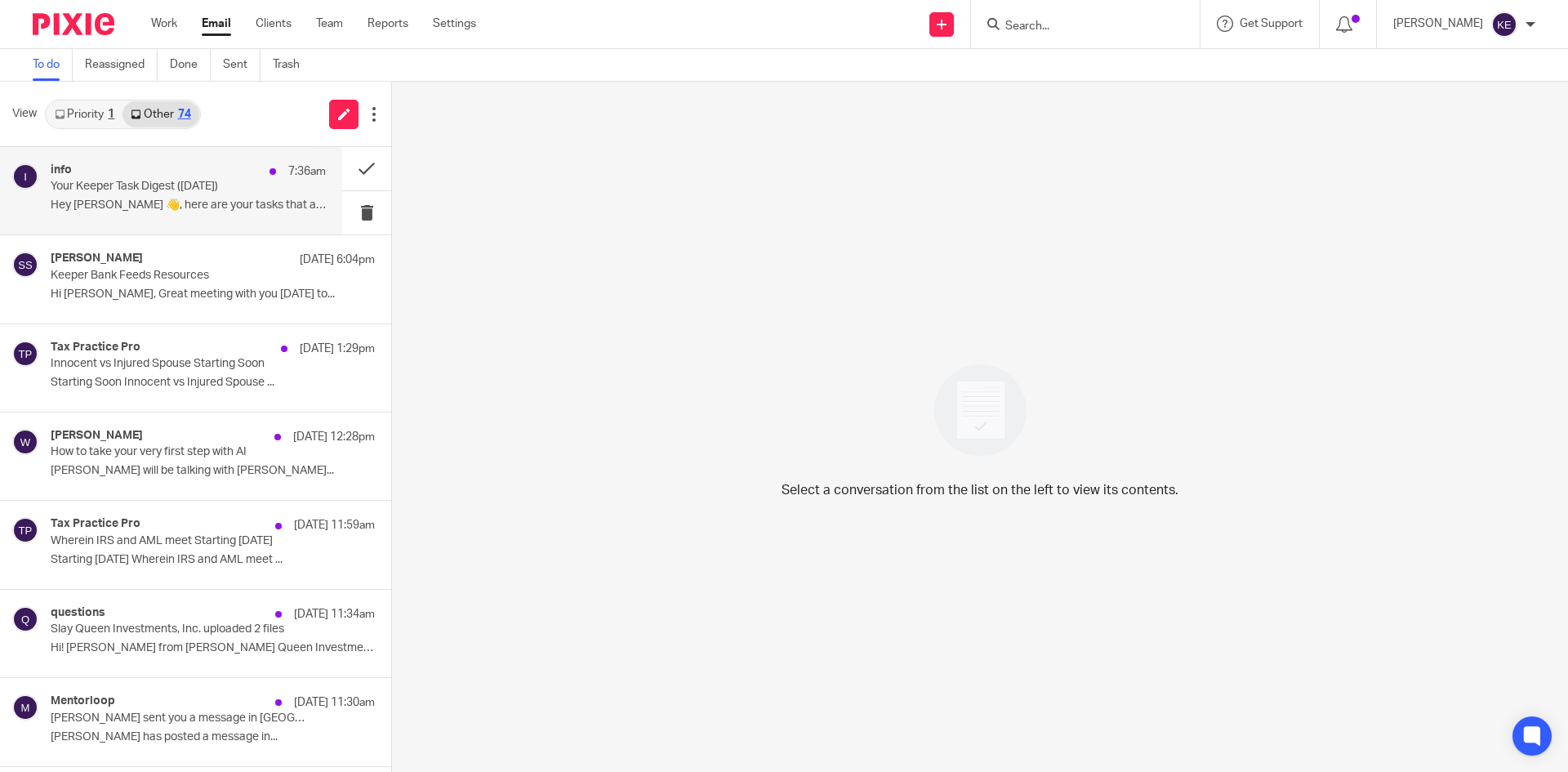
click at [243, 196] on div "info 7:36am Your Keeper Task Digest (Aug 13) Hey Kimberly 👋, here are your task…" at bounding box center [188, 190] width 275 height 54
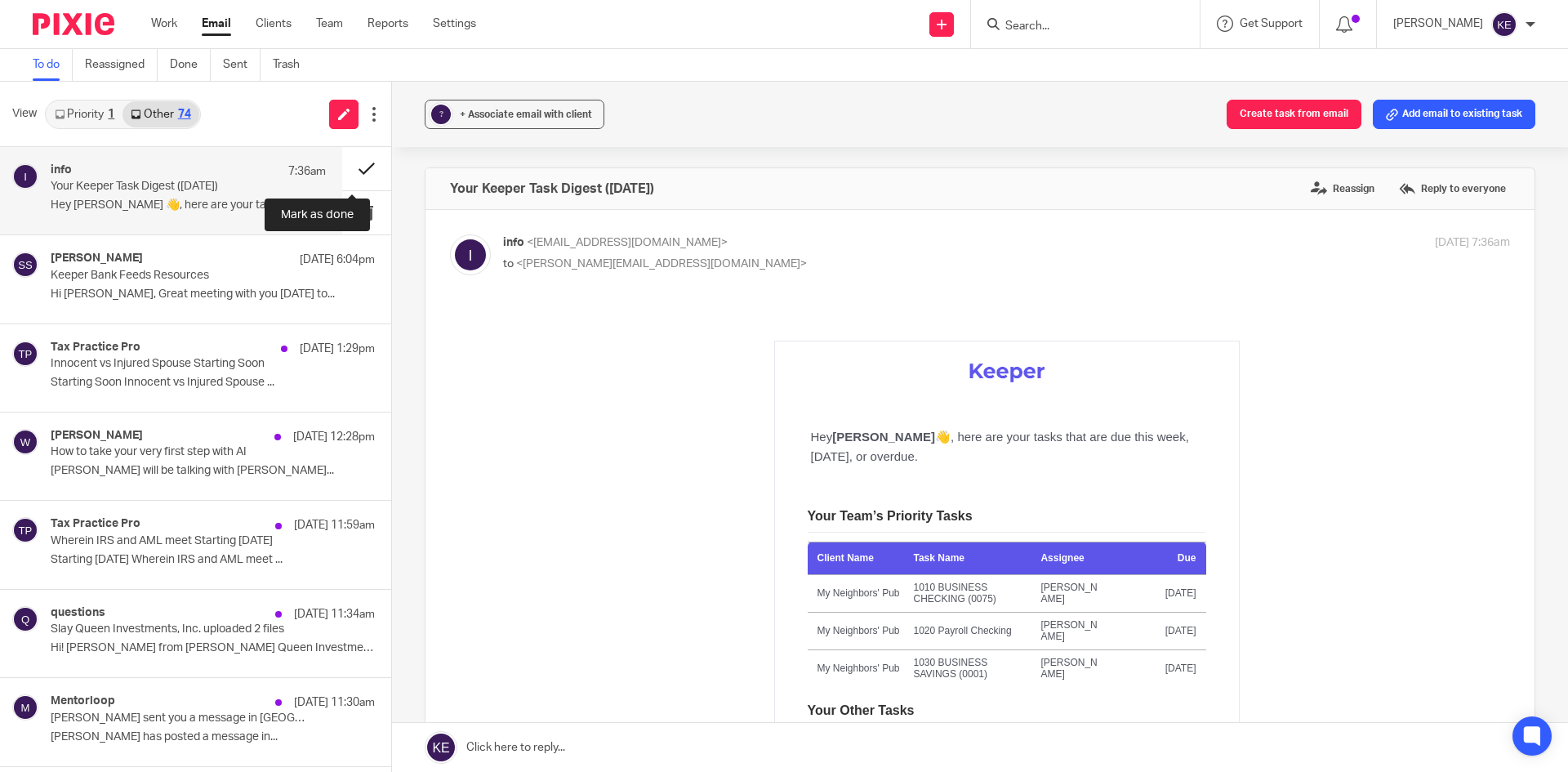
click at [353, 169] on button at bounding box center [366, 168] width 49 height 43
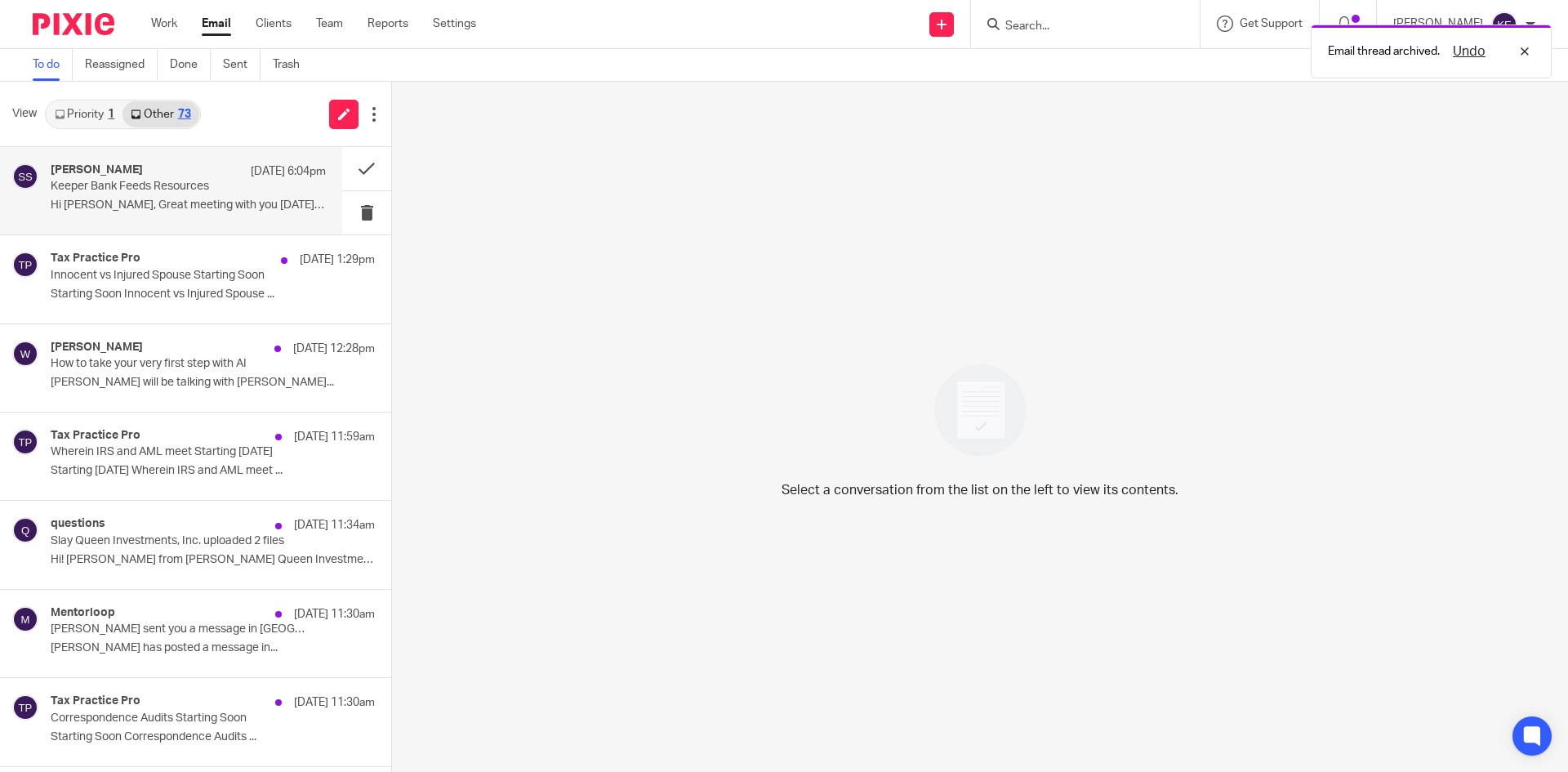
click at [185, 188] on p "Keeper Bank Feeds Resources" at bounding box center [161, 187] width 221 height 14
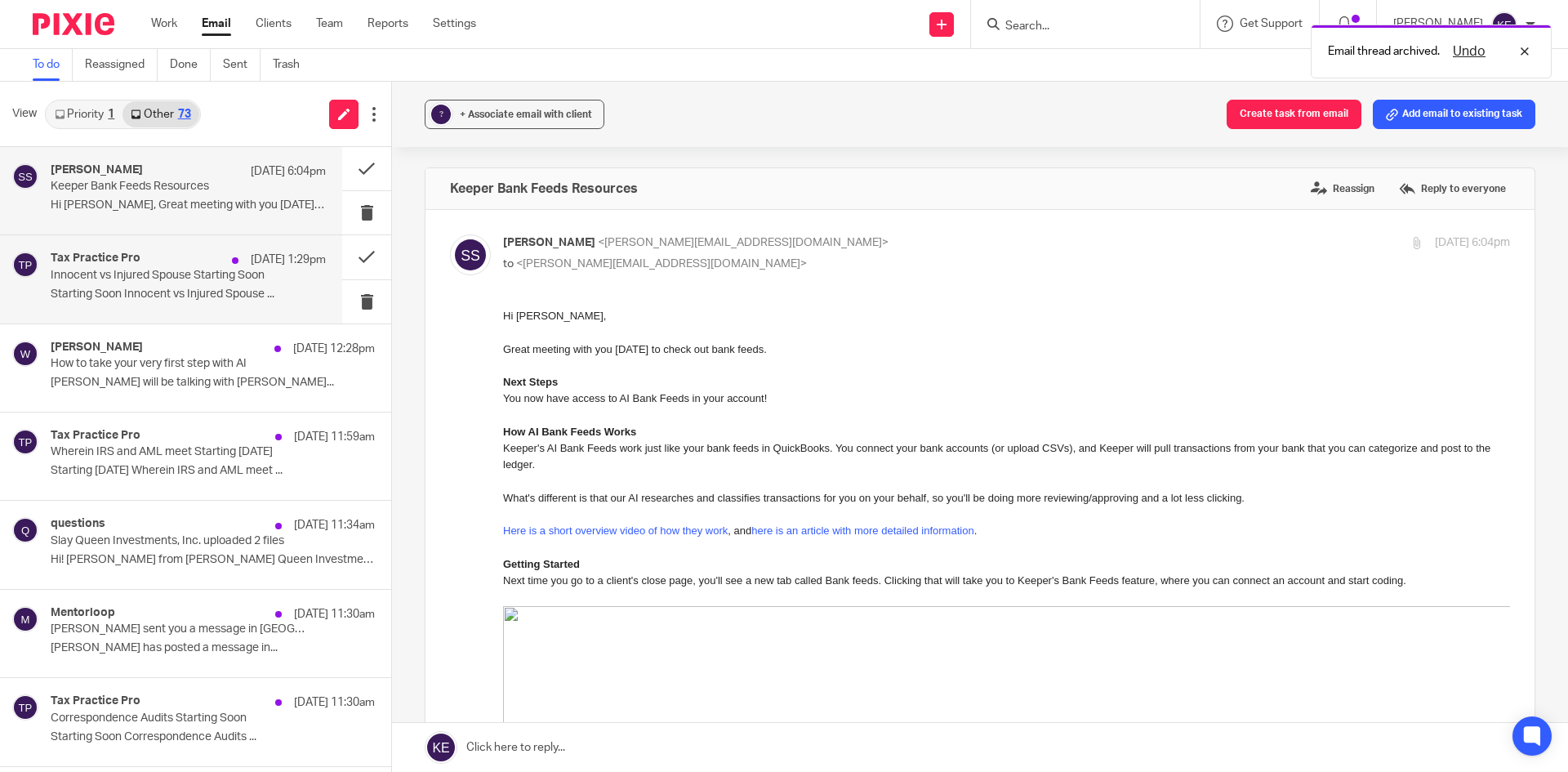
click at [195, 259] on div "Tax Practice Pro Aug 12 1:29pm" at bounding box center [188, 259] width 275 height 17
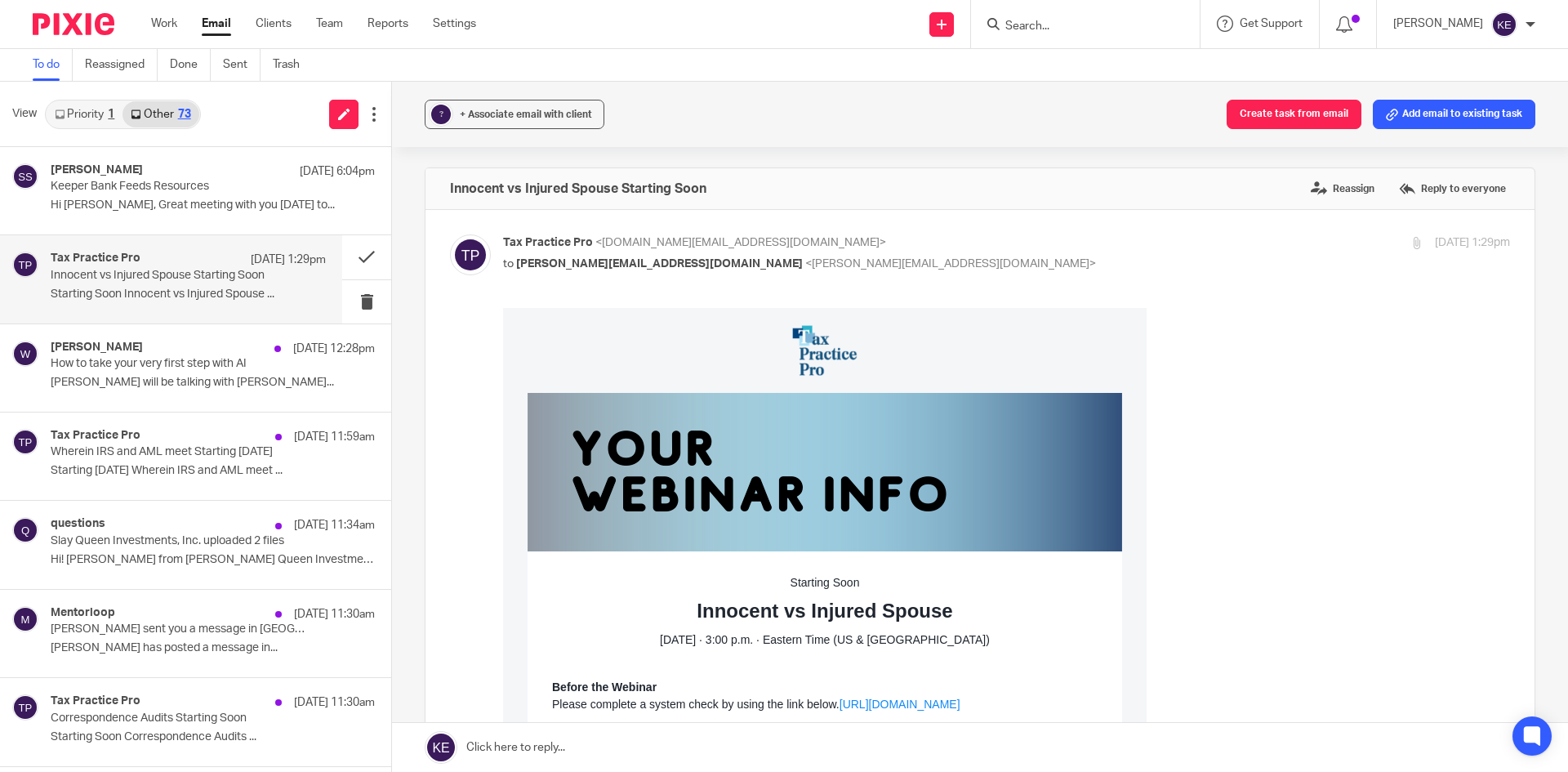
click at [223, 18] on link "Email" at bounding box center [216, 24] width 30 height 17
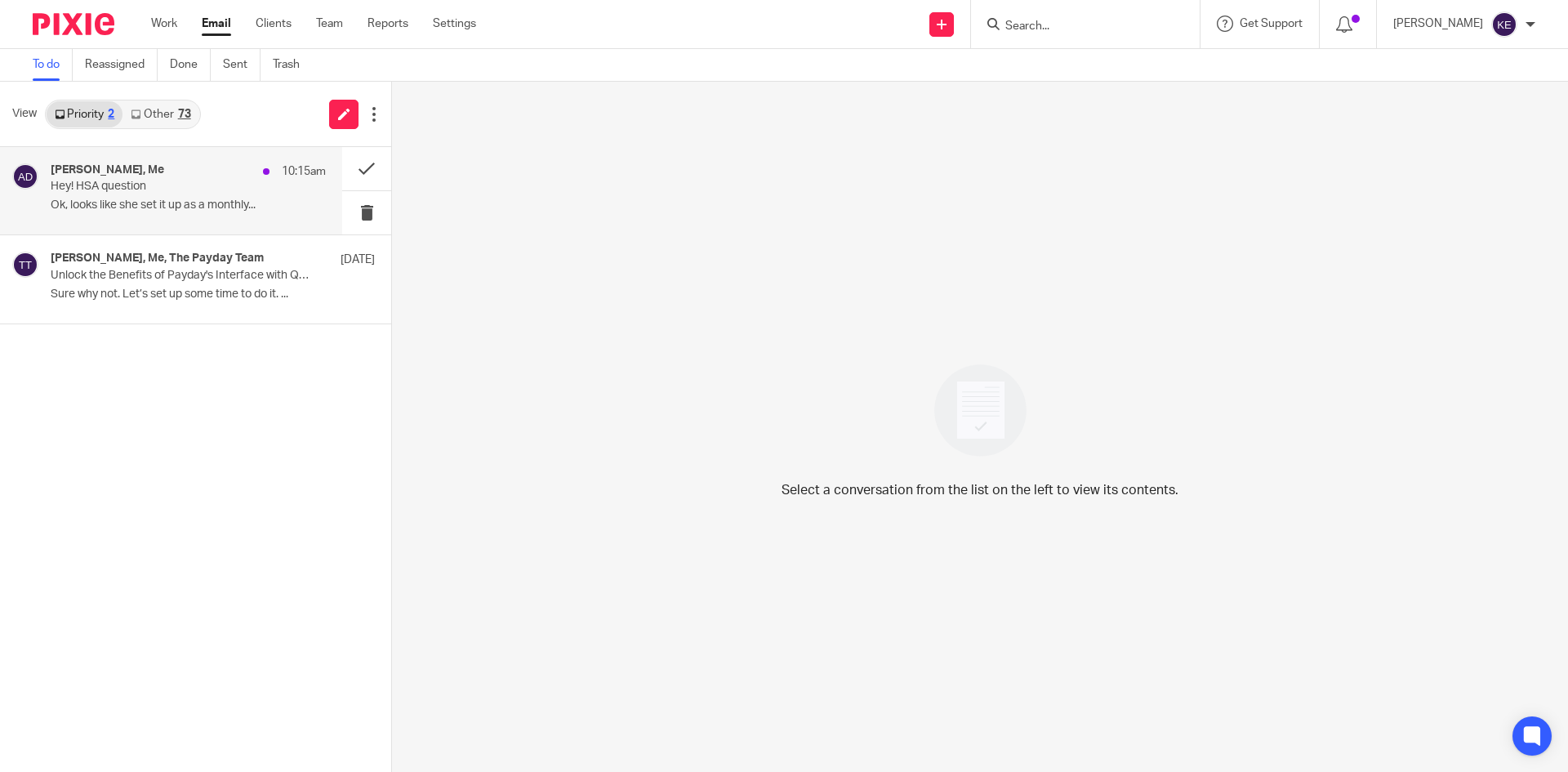
click at [166, 198] on div "[PERSON_NAME], Me 10:15am Hey! HSA question Ok, looks like she set it up as a m…" at bounding box center [188, 190] width 275 height 54
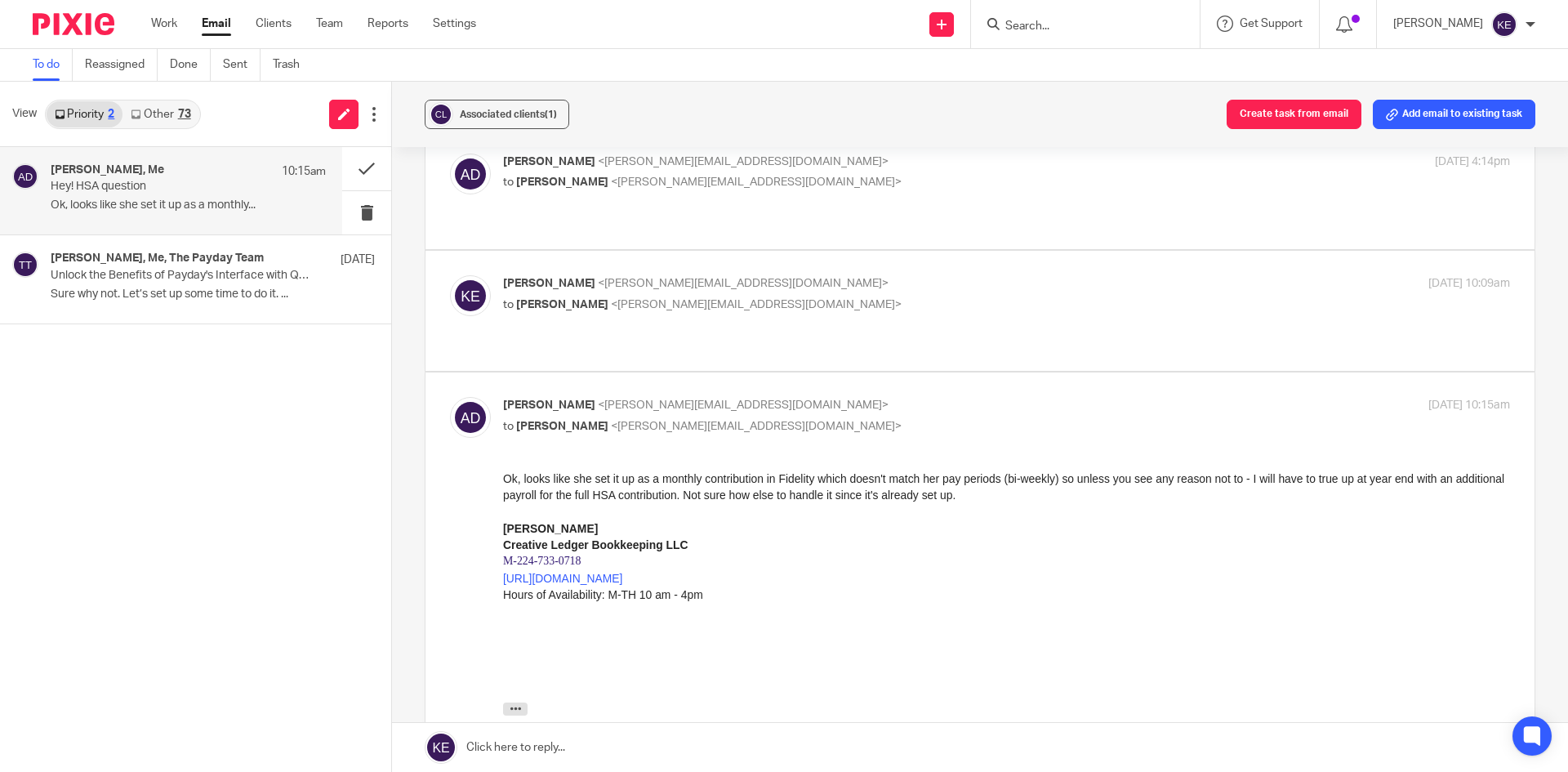
scroll to position [327, 0]
click at [504, 746] on link at bounding box center [980, 747] width 1176 height 49
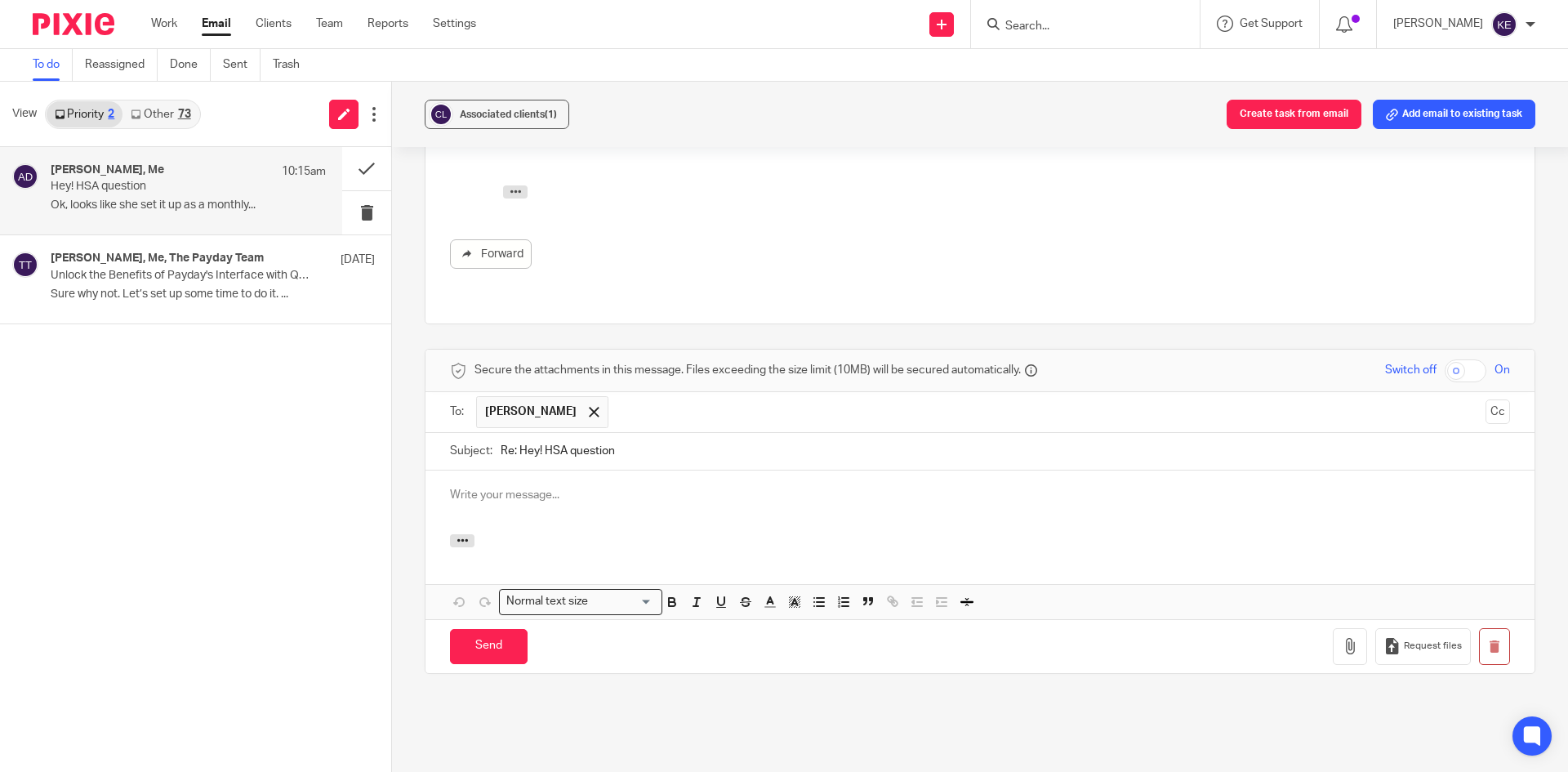
scroll to position [0, 0]
click at [464, 629] on input "Send" at bounding box center [488, 647] width 78 height 35
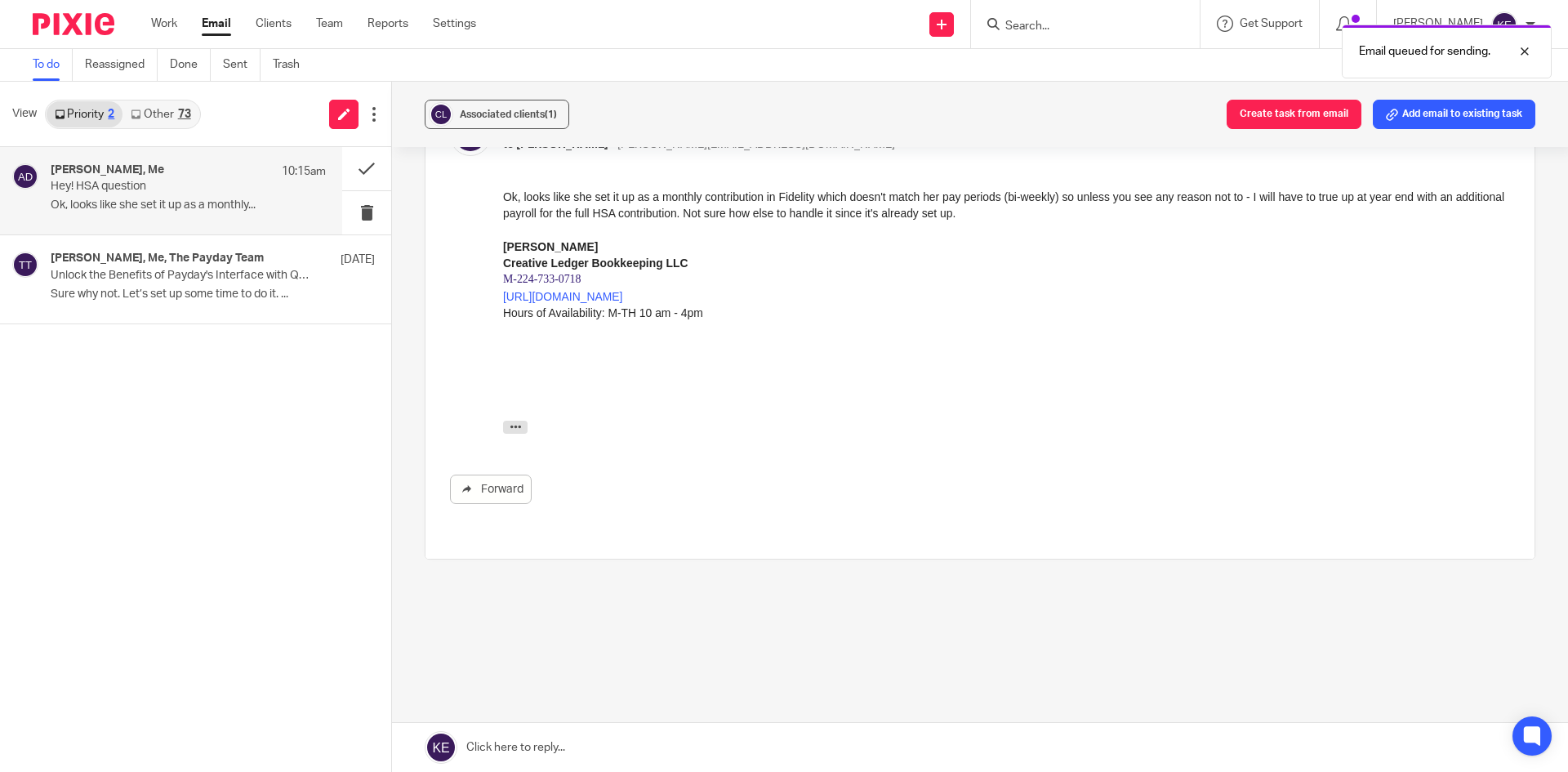
scroll to position [557, 0]
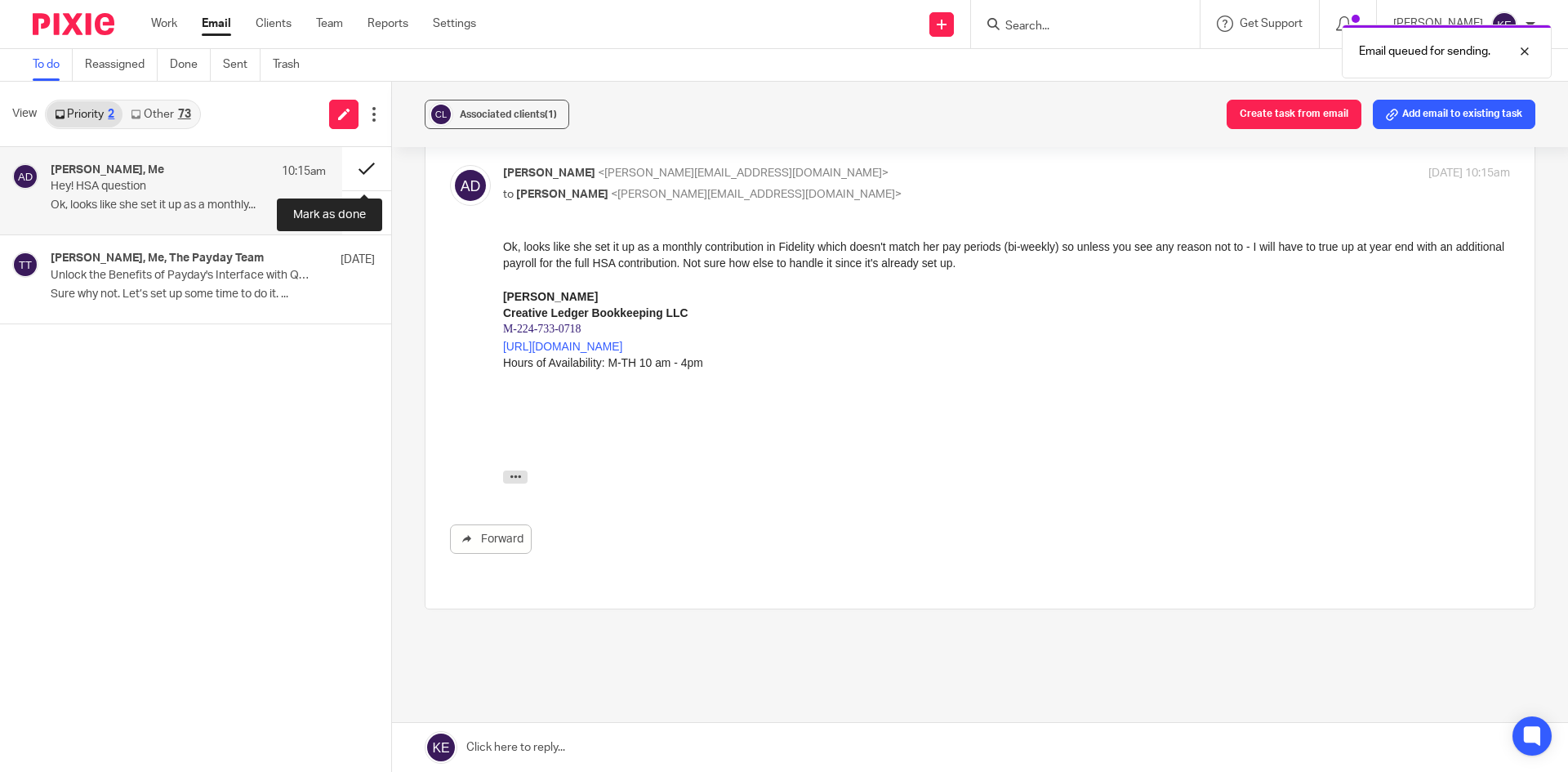
click at [357, 163] on button at bounding box center [366, 168] width 49 height 43
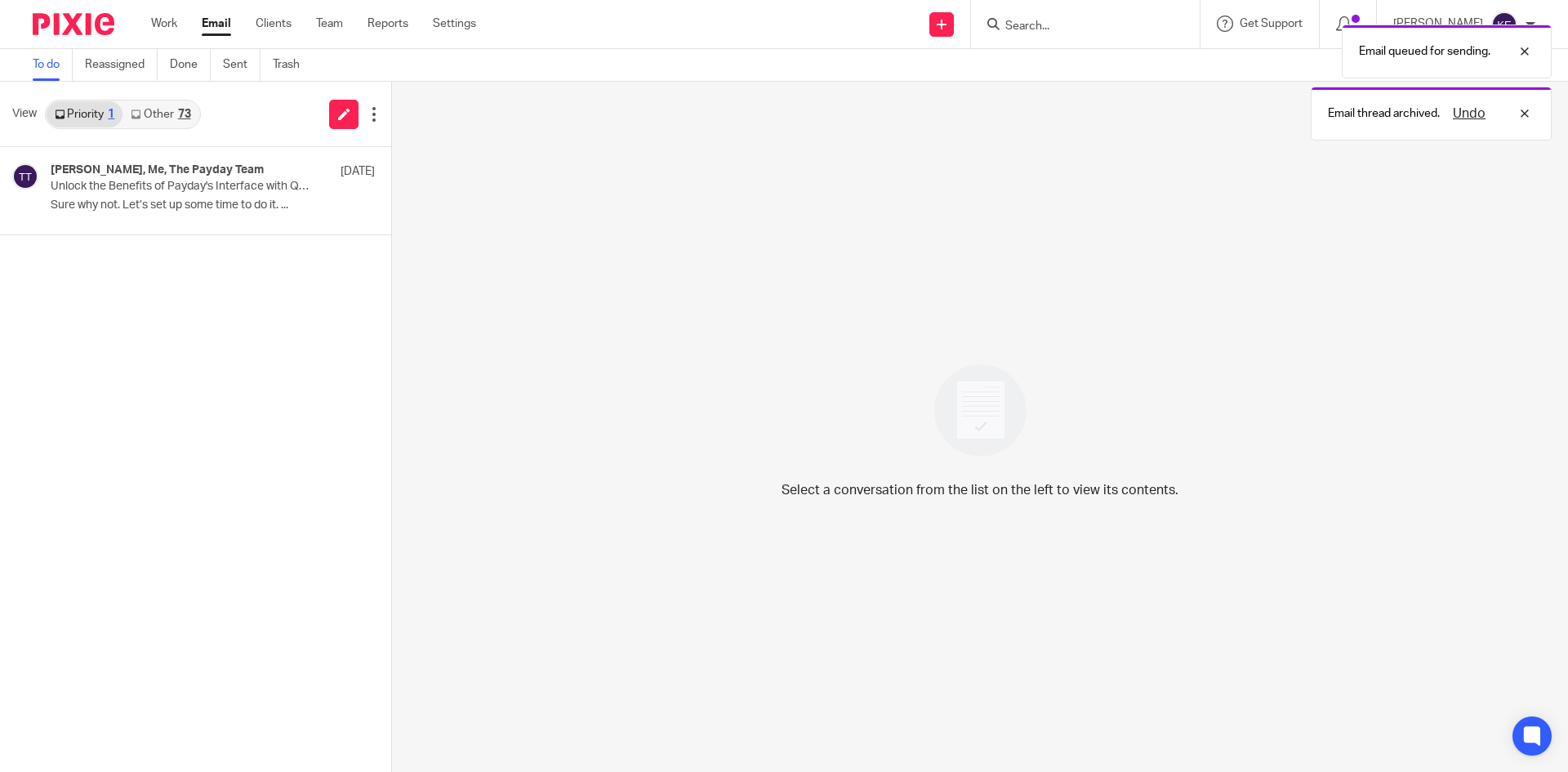
click at [174, 115] on link "Other 73" at bounding box center [160, 115] width 76 height 26
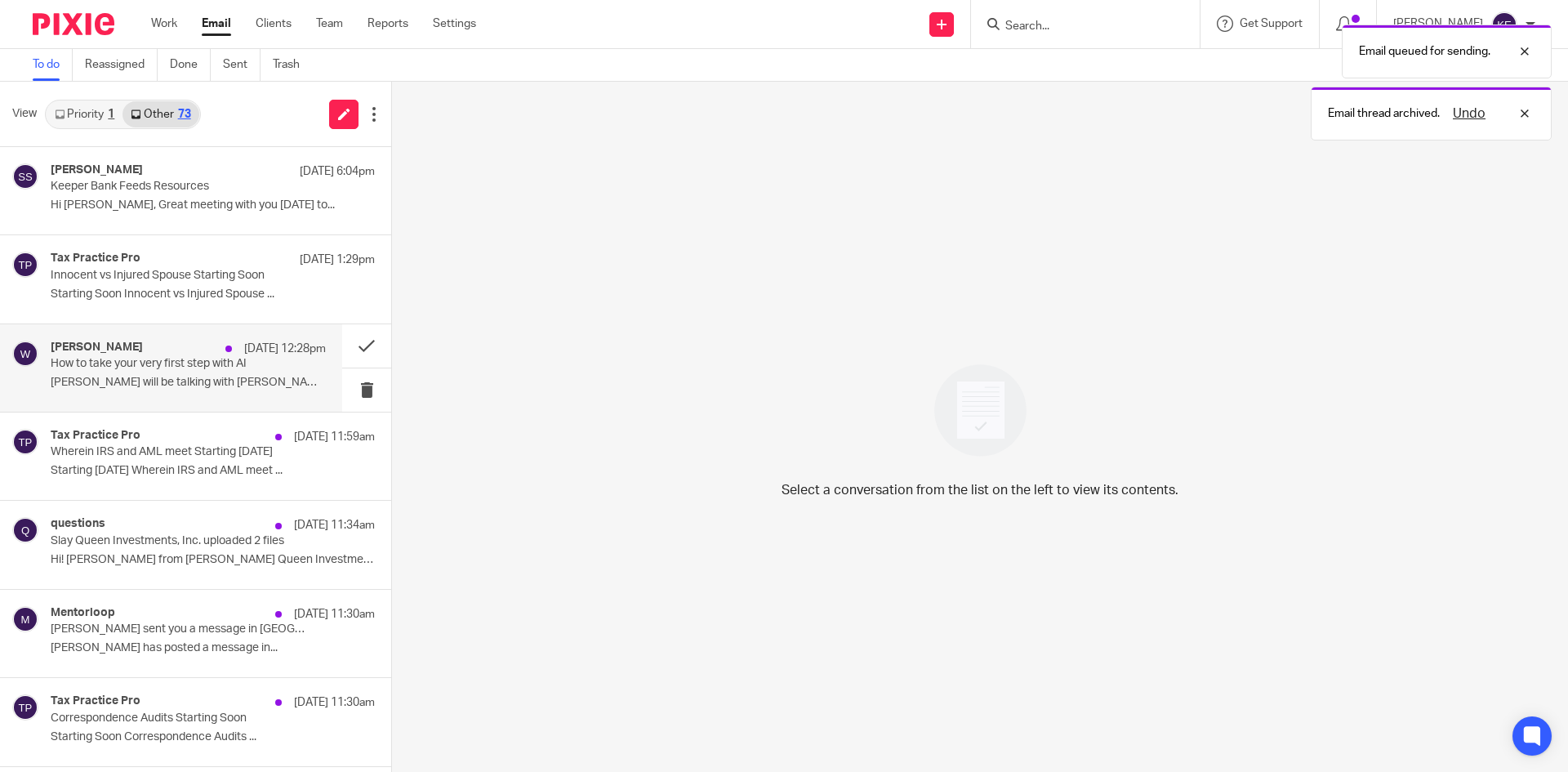
click at [160, 382] on p "Heather Satterley will be talking with Eric..." at bounding box center [188, 383] width 275 height 14
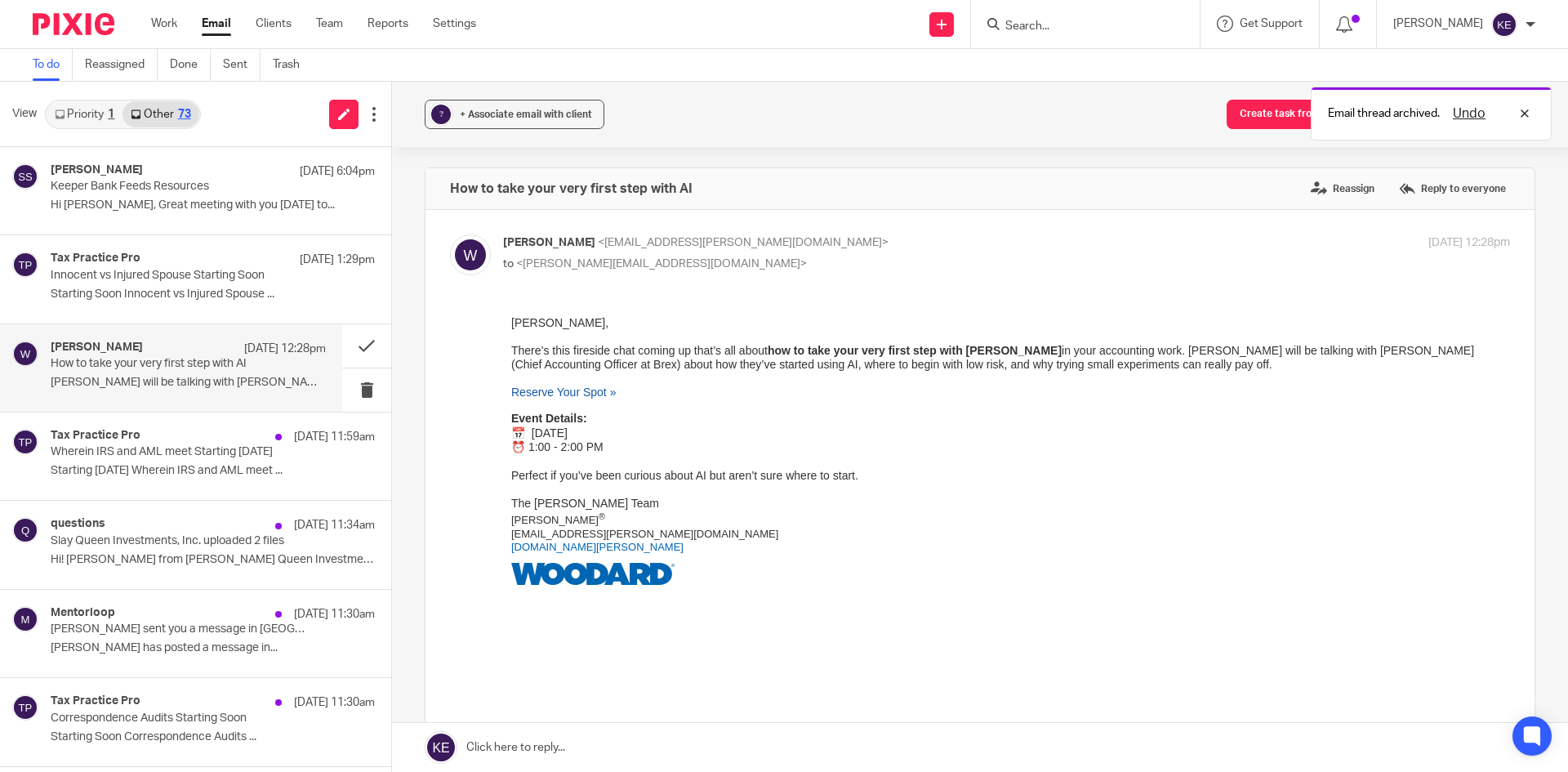
scroll to position [0, 0]
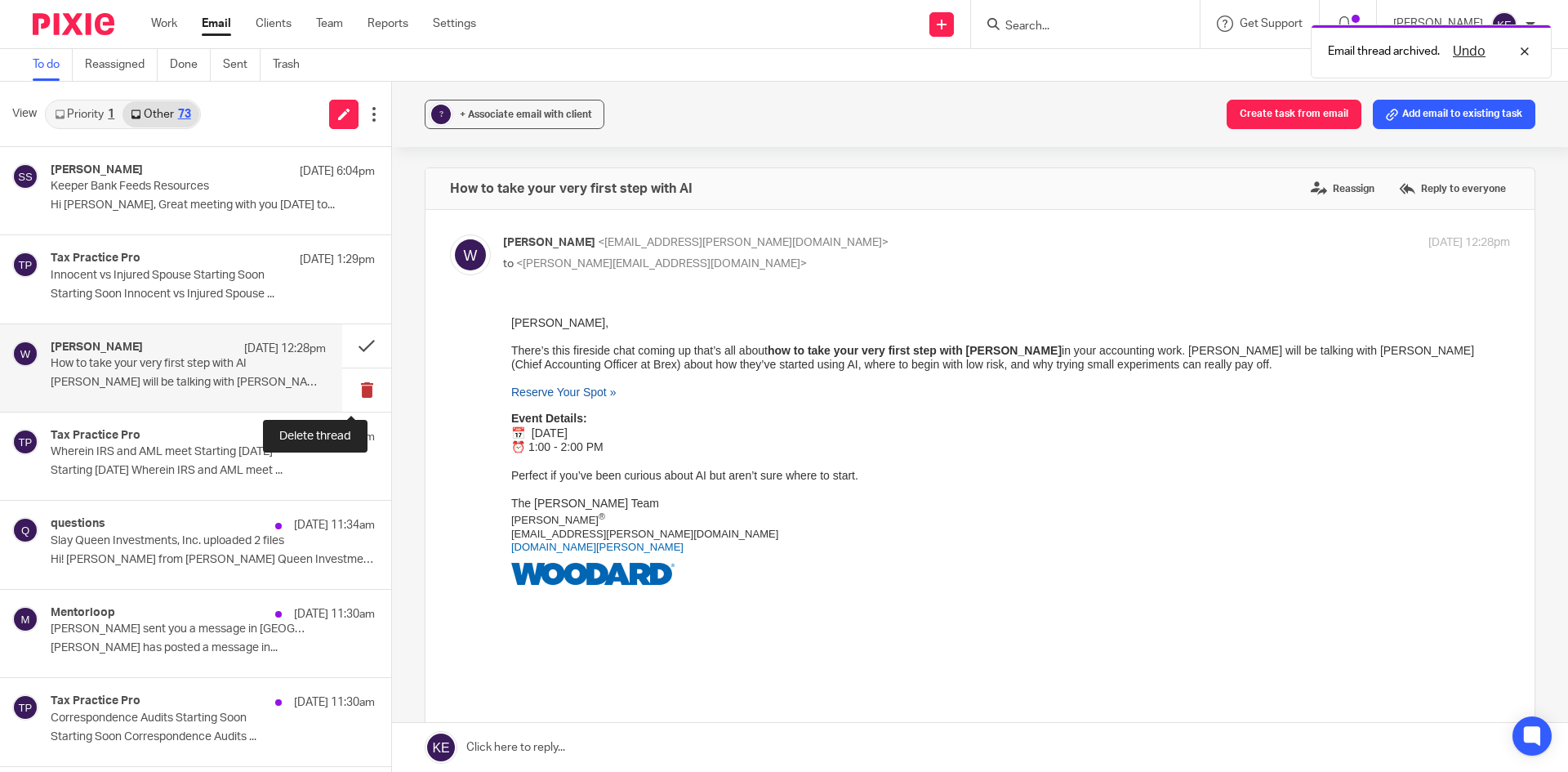
click at [350, 386] on button at bounding box center [366, 389] width 49 height 43
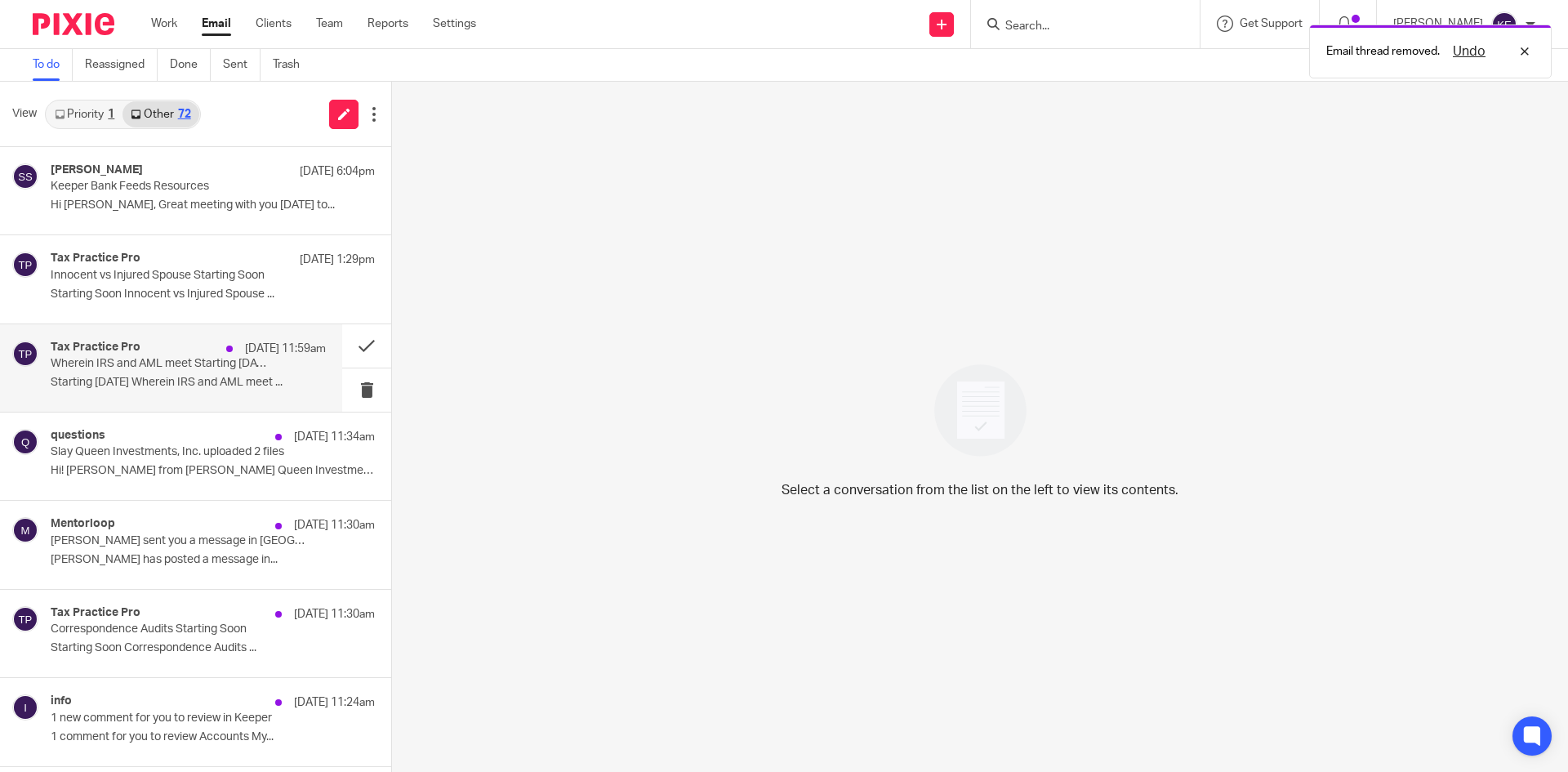
click at [260, 376] on p "Starting Tomorrow Wherein IRS and AML meet ..." at bounding box center [188, 383] width 275 height 14
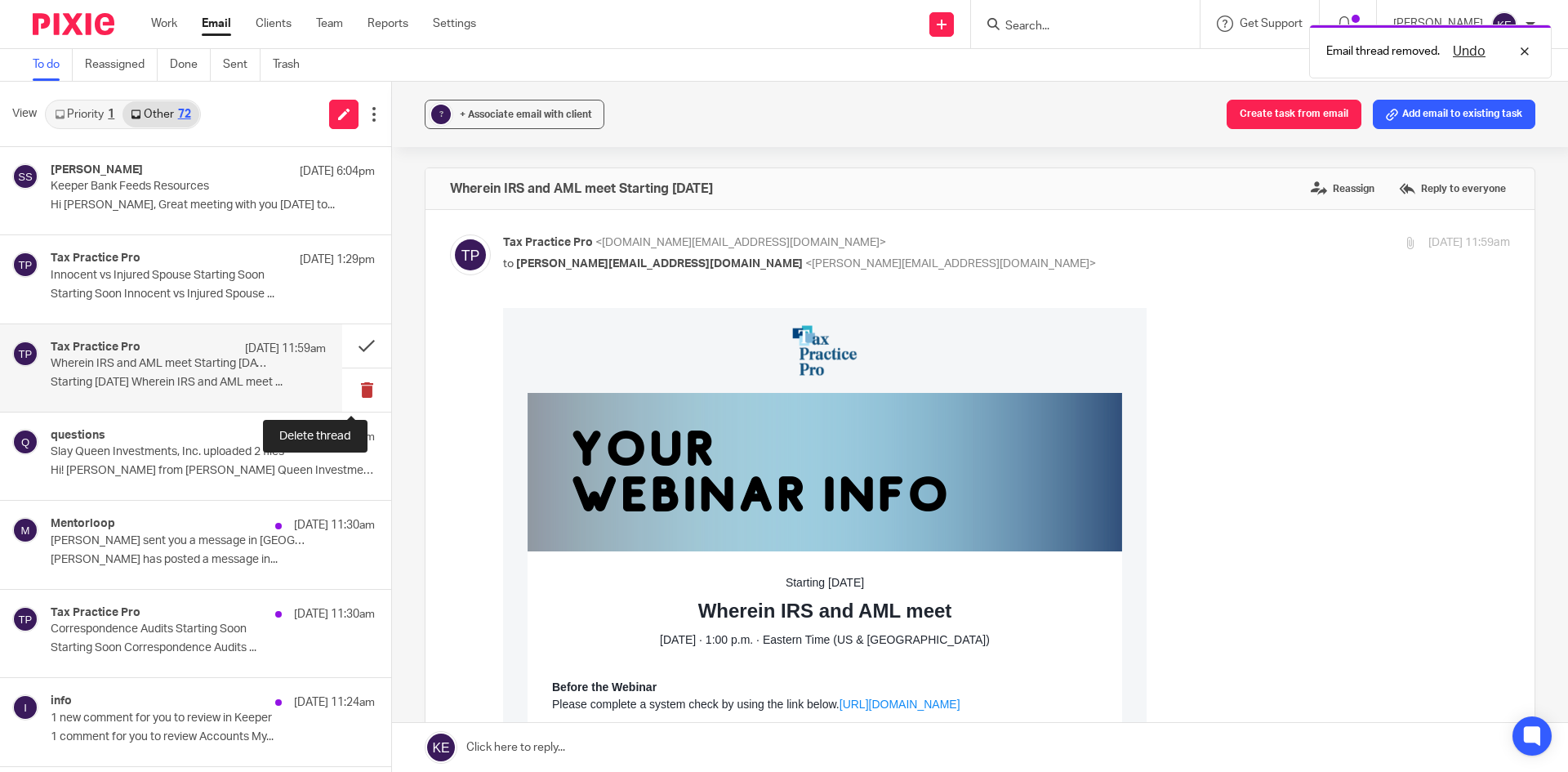
click at [349, 380] on button at bounding box center [366, 389] width 49 height 43
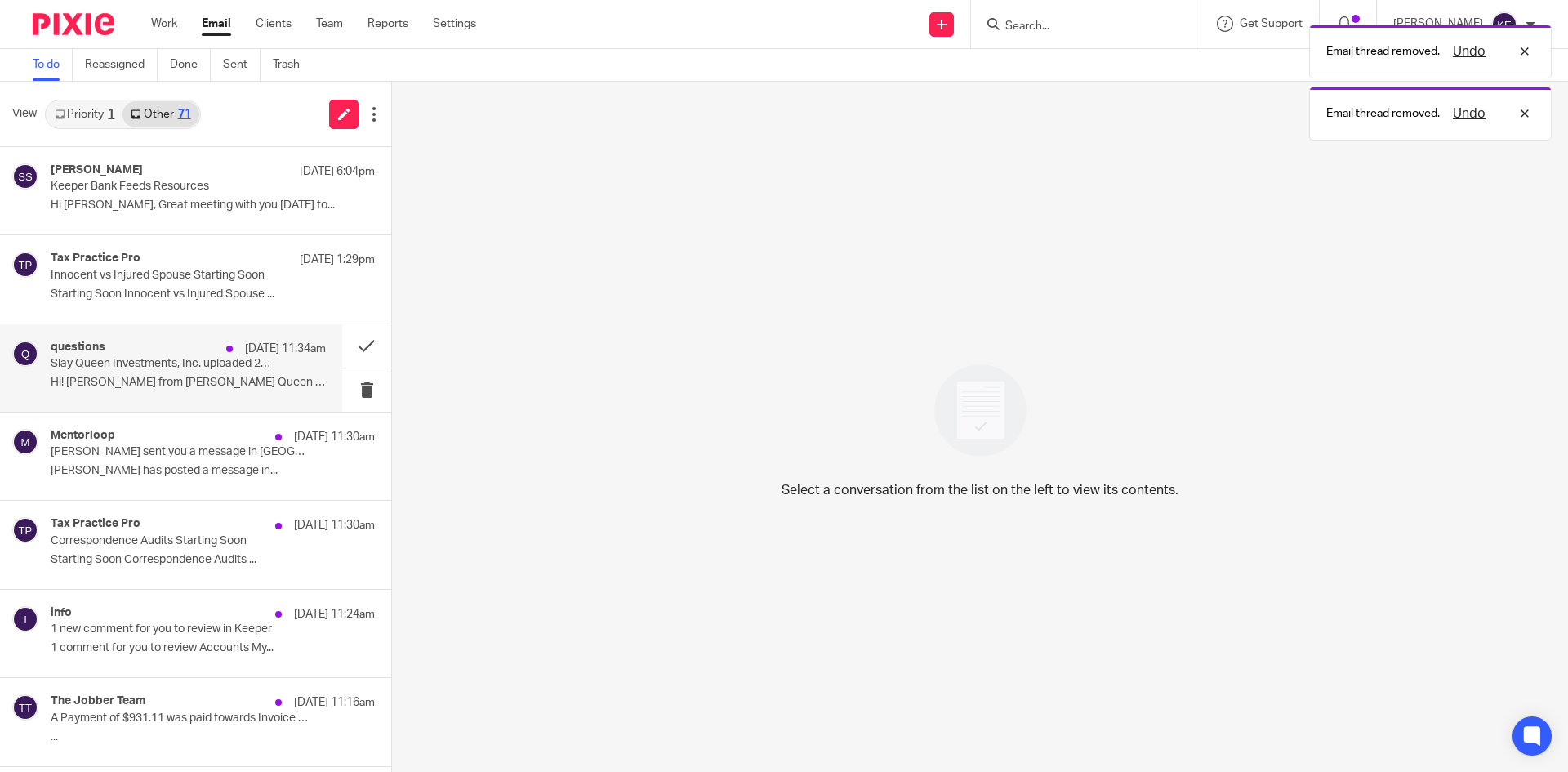
click at [240, 377] on p "Hi! Jason from Slay Queen Investments, Inc...." at bounding box center [188, 383] width 275 height 14
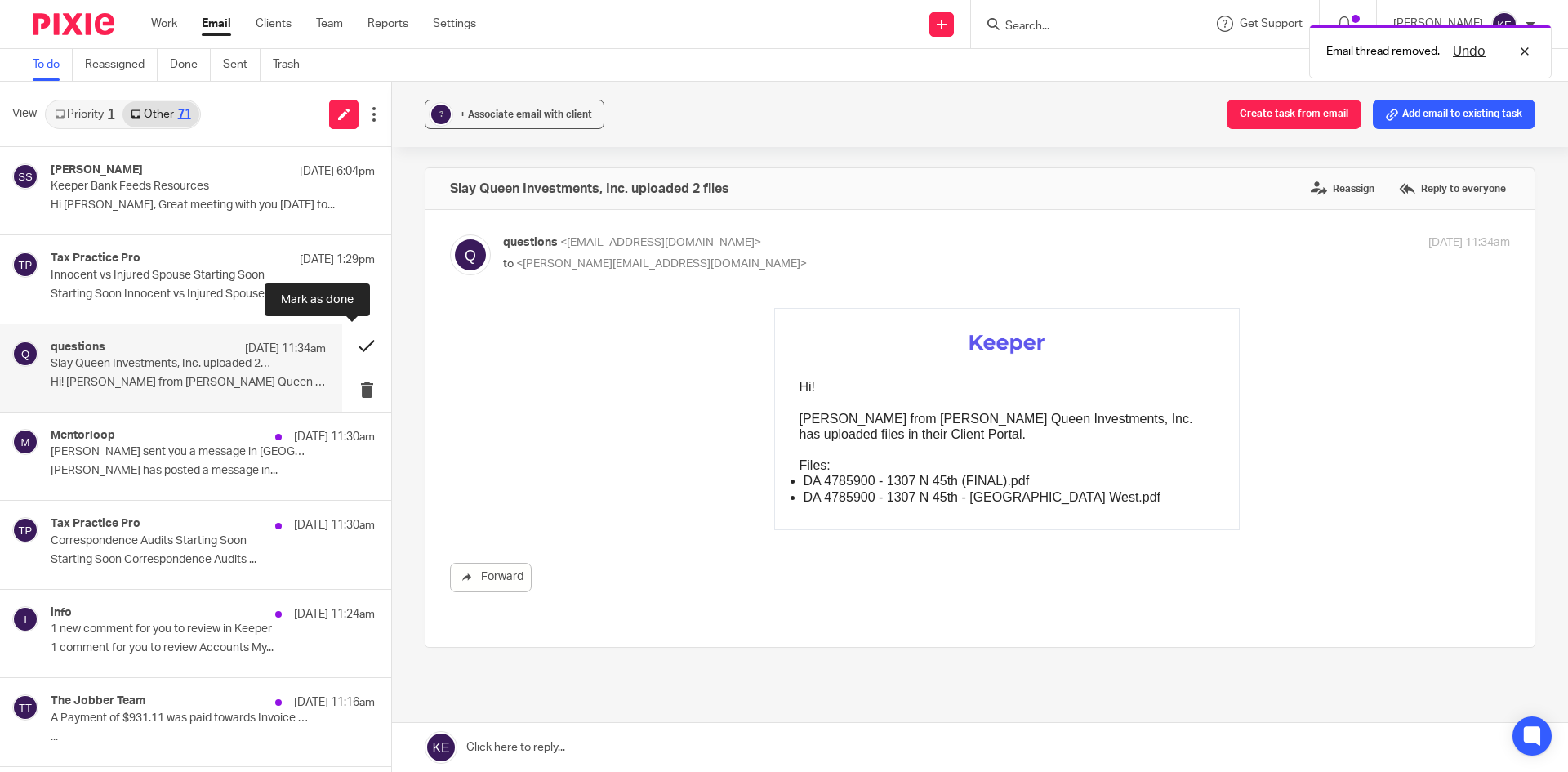
click at [350, 337] on button at bounding box center [366, 345] width 49 height 43
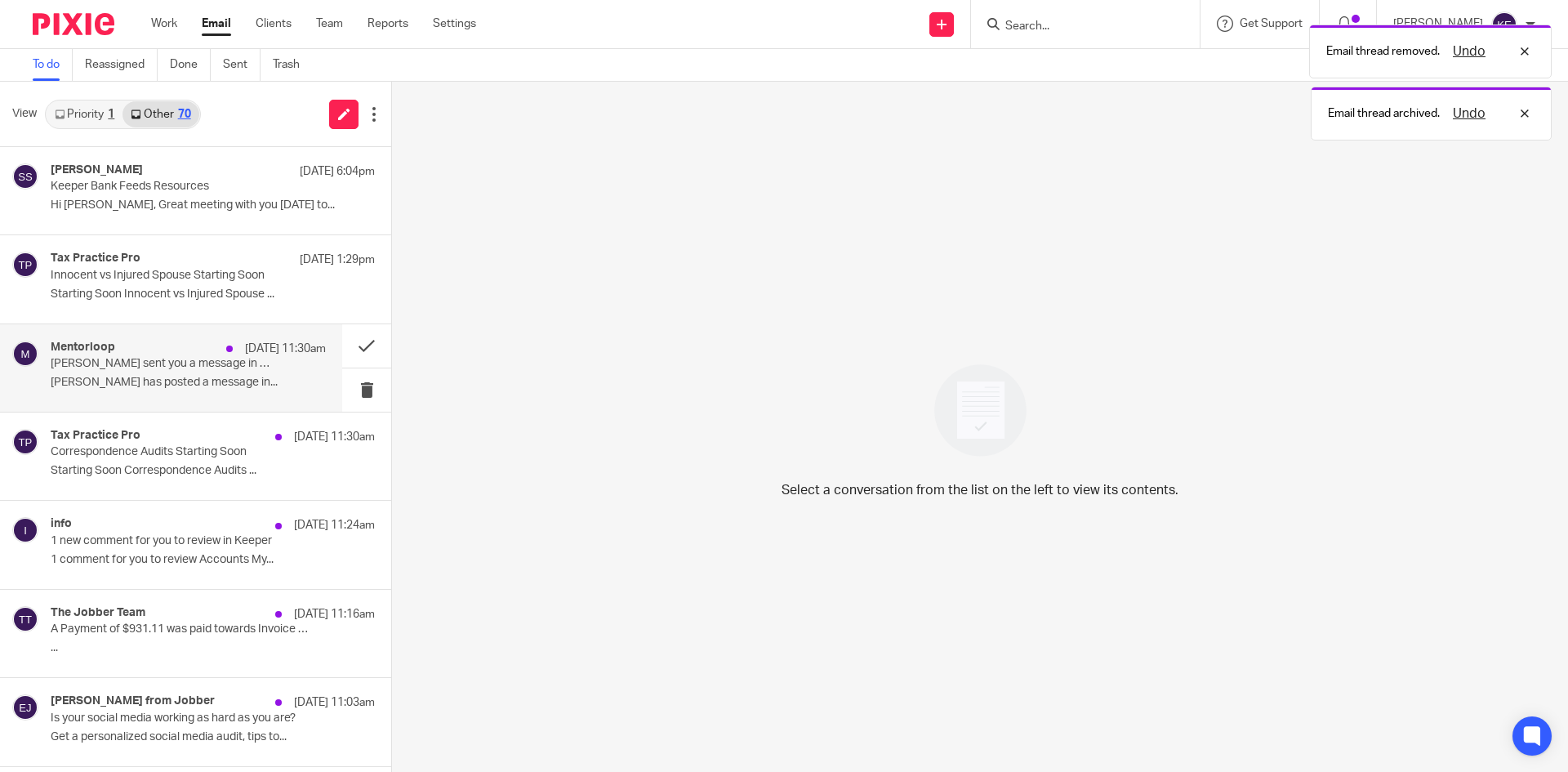
click at [256, 376] on p "Andrew Campbell has posted a message in..." at bounding box center [188, 383] width 275 height 14
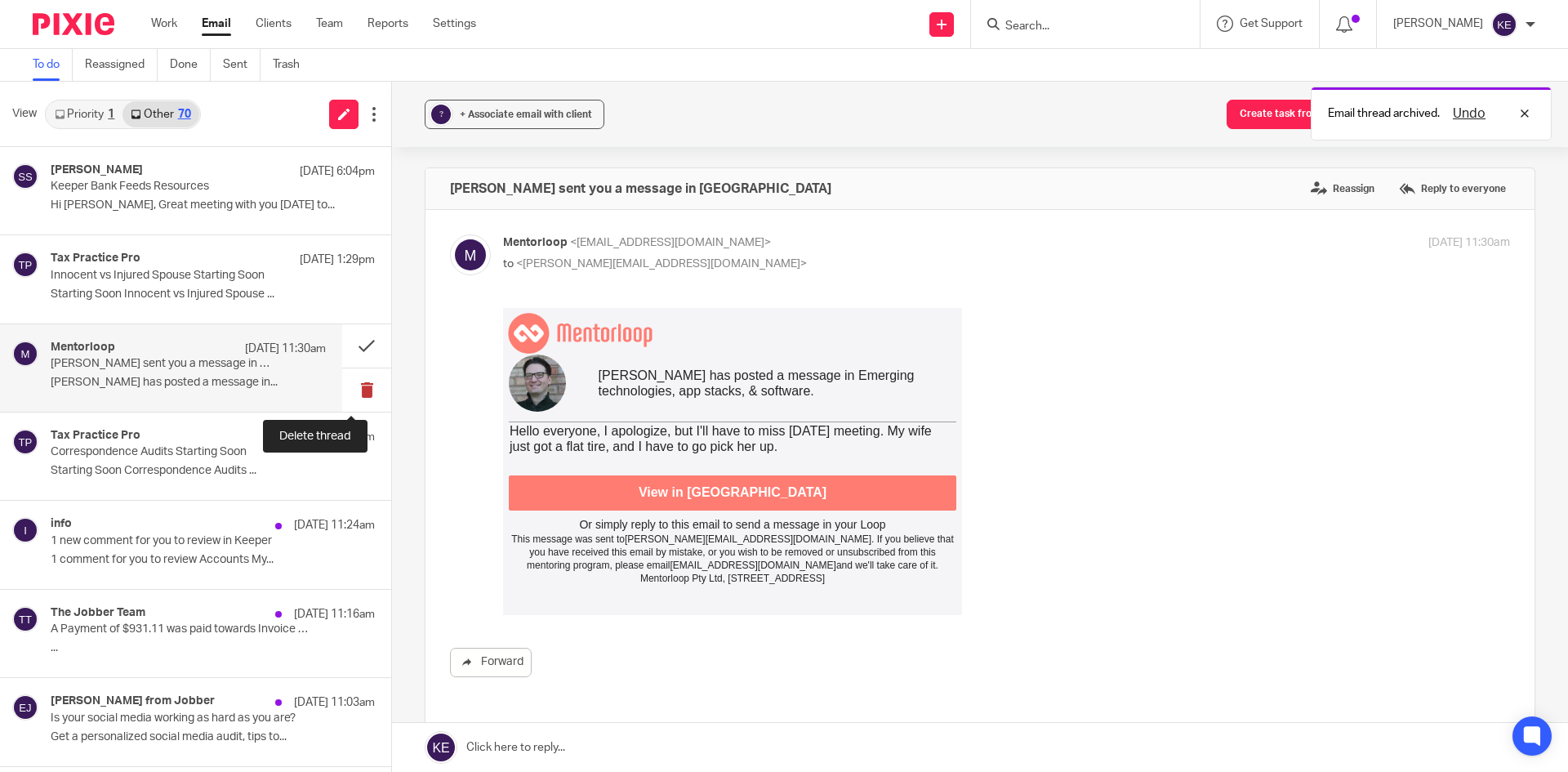
click at [350, 392] on button at bounding box center [366, 389] width 49 height 43
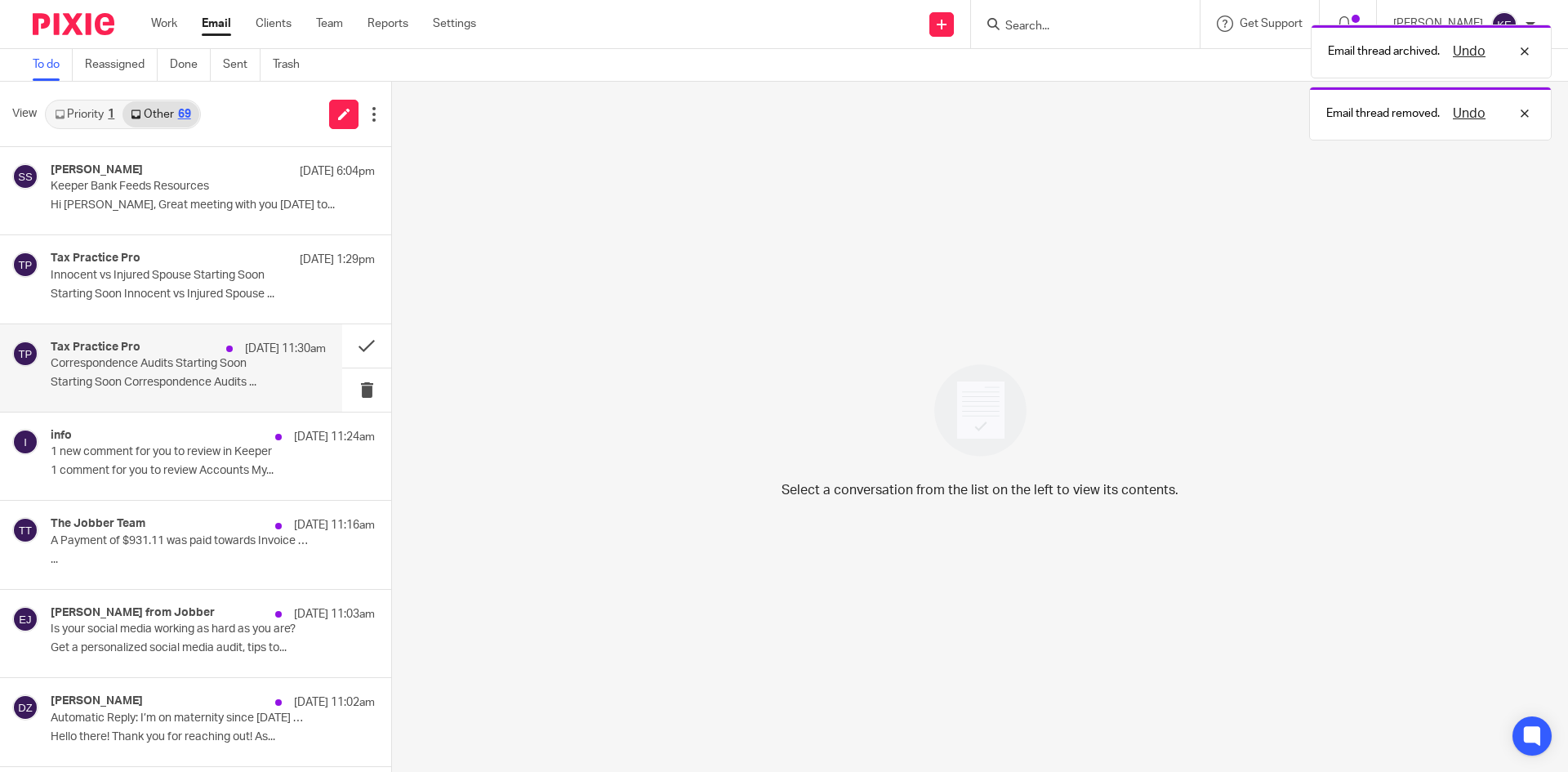
click at [224, 385] on p "Starting Soon Correspondence Audits ..." at bounding box center [188, 383] width 275 height 14
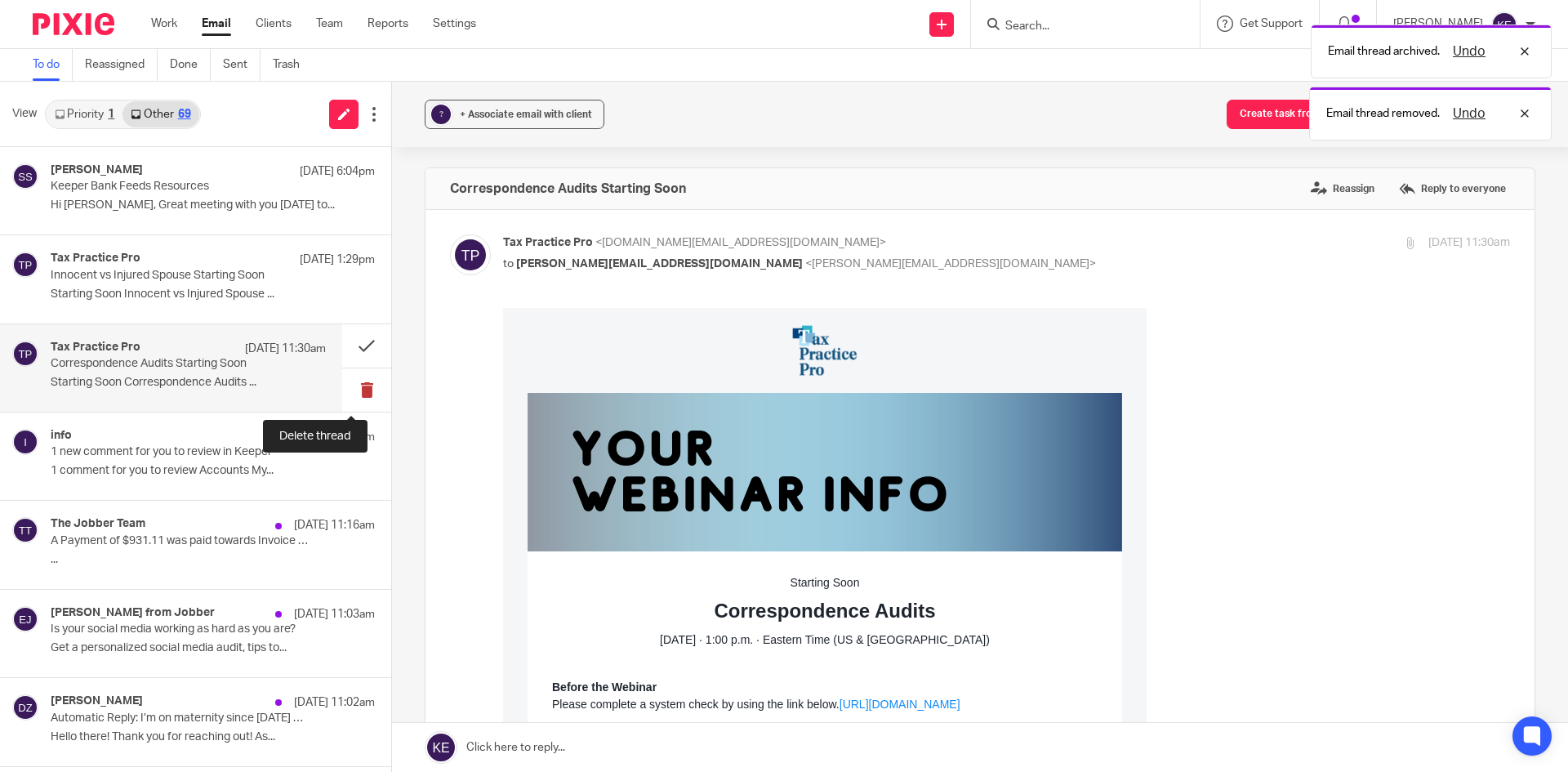
click at [353, 381] on button at bounding box center [366, 389] width 49 height 43
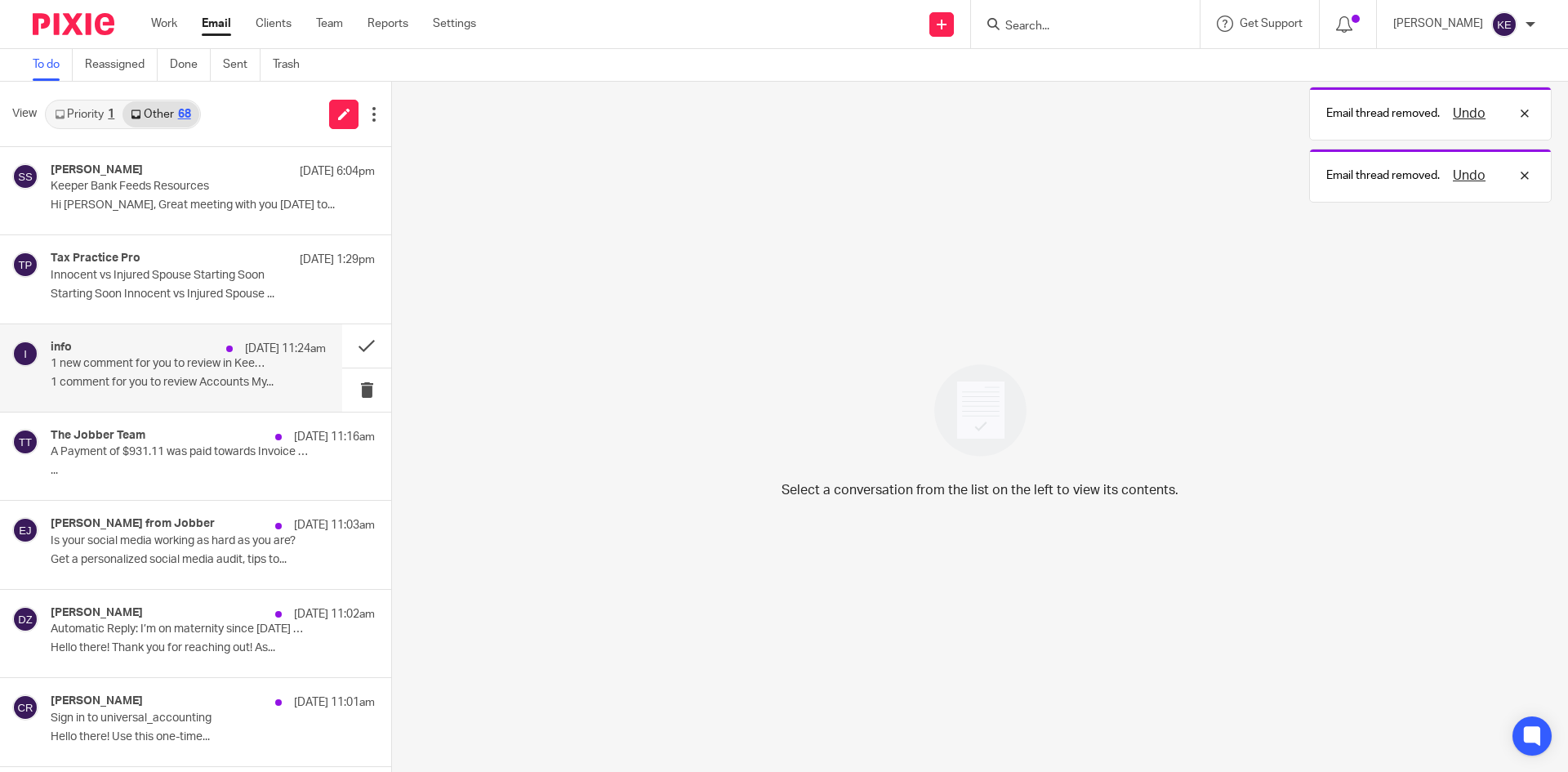
click at [229, 379] on p "1 comment for you to review Accounts My..." at bounding box center [188, 383] width 275 height 14
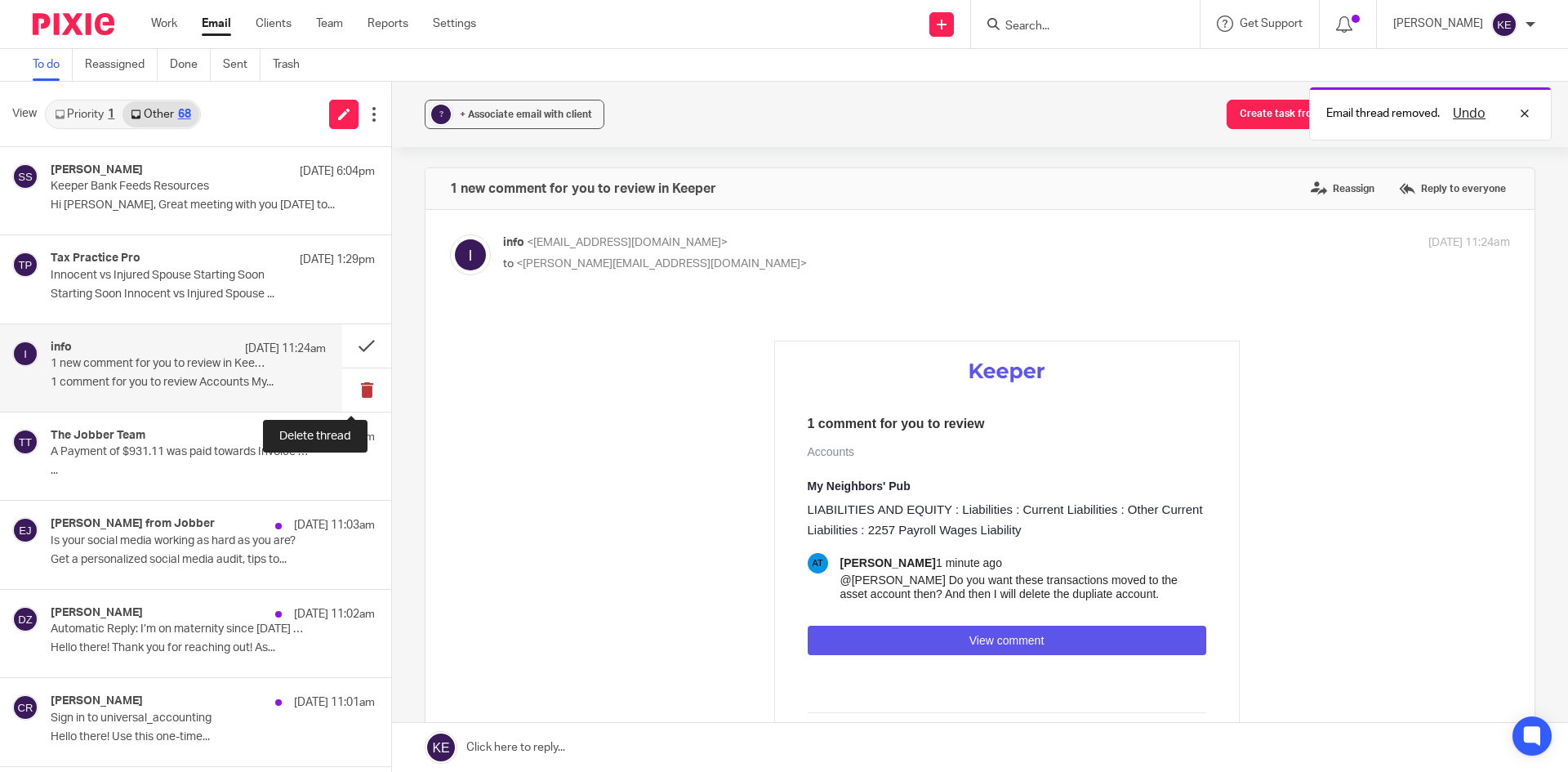
click at [342, 380] on button at bounding box center [366, 389] width 49 height 43
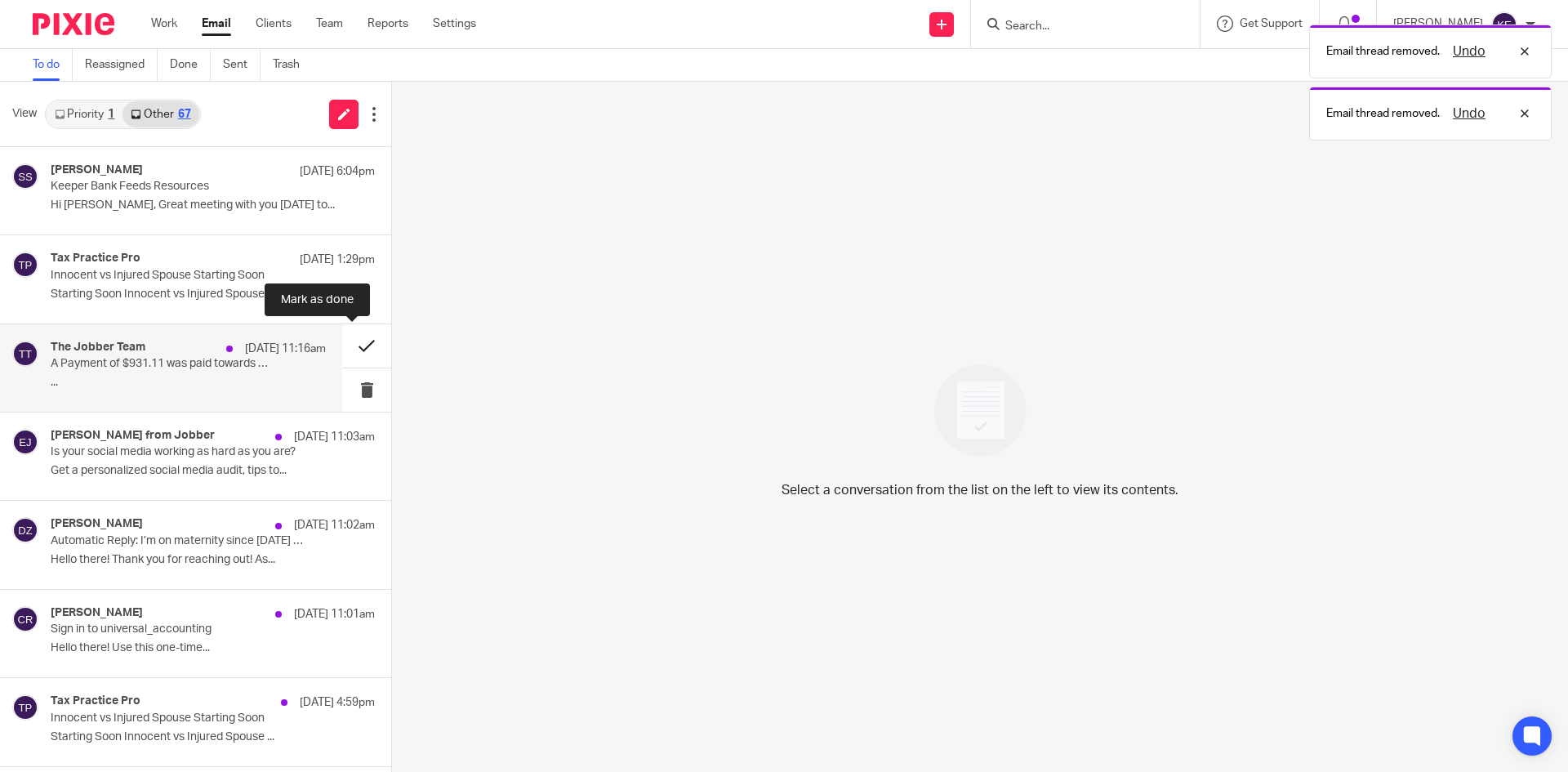
click at [351, 338] on button at bounding box center [366, 345] width 49 height 43
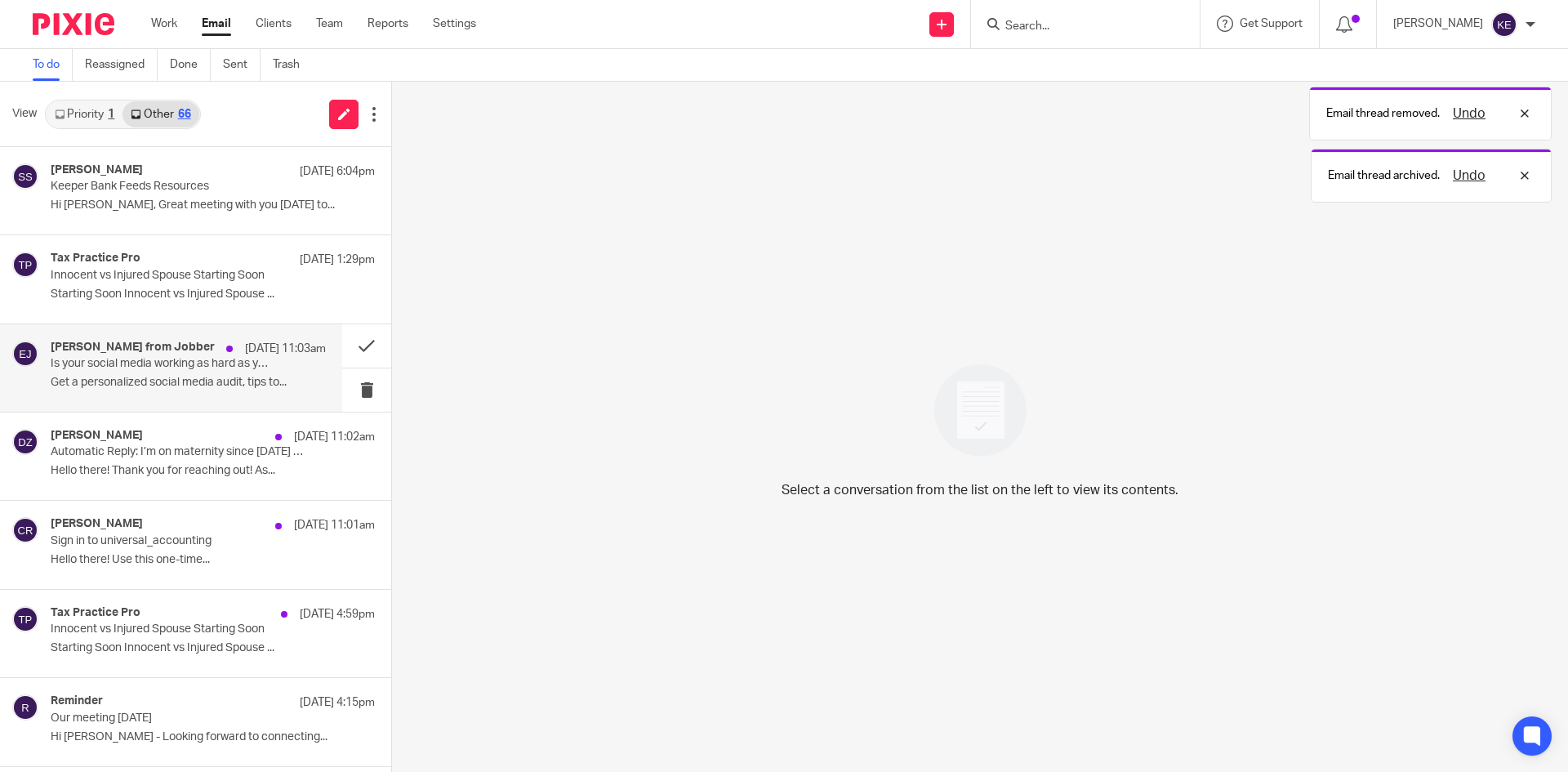
click at [250, 381] on p "Get a personalized social media audit, tips to..." at bounding box center [188, 383] width 275 height 14
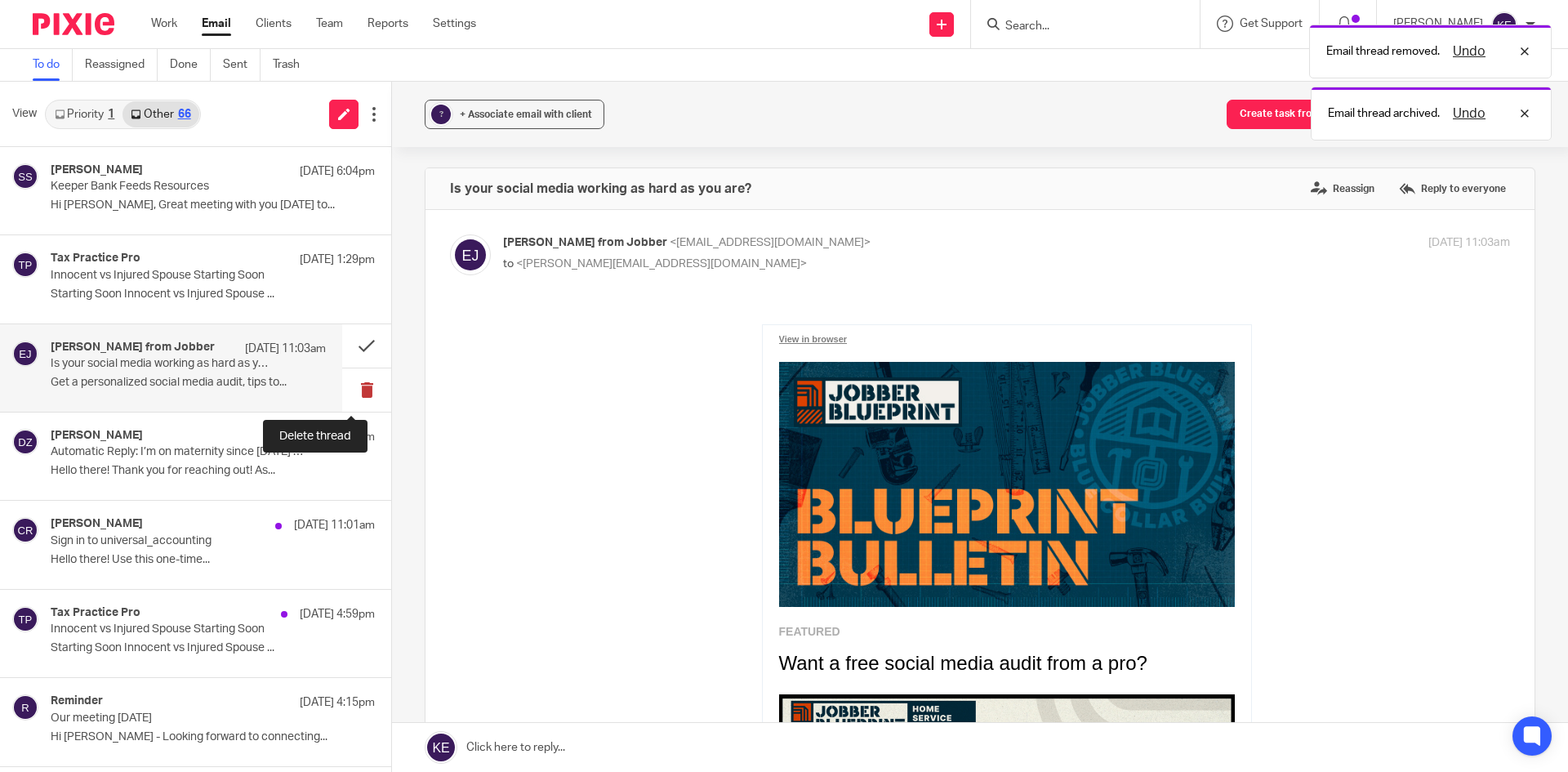
click at [346, 383] on button at bounding box center [366, 389] width 49 height 43
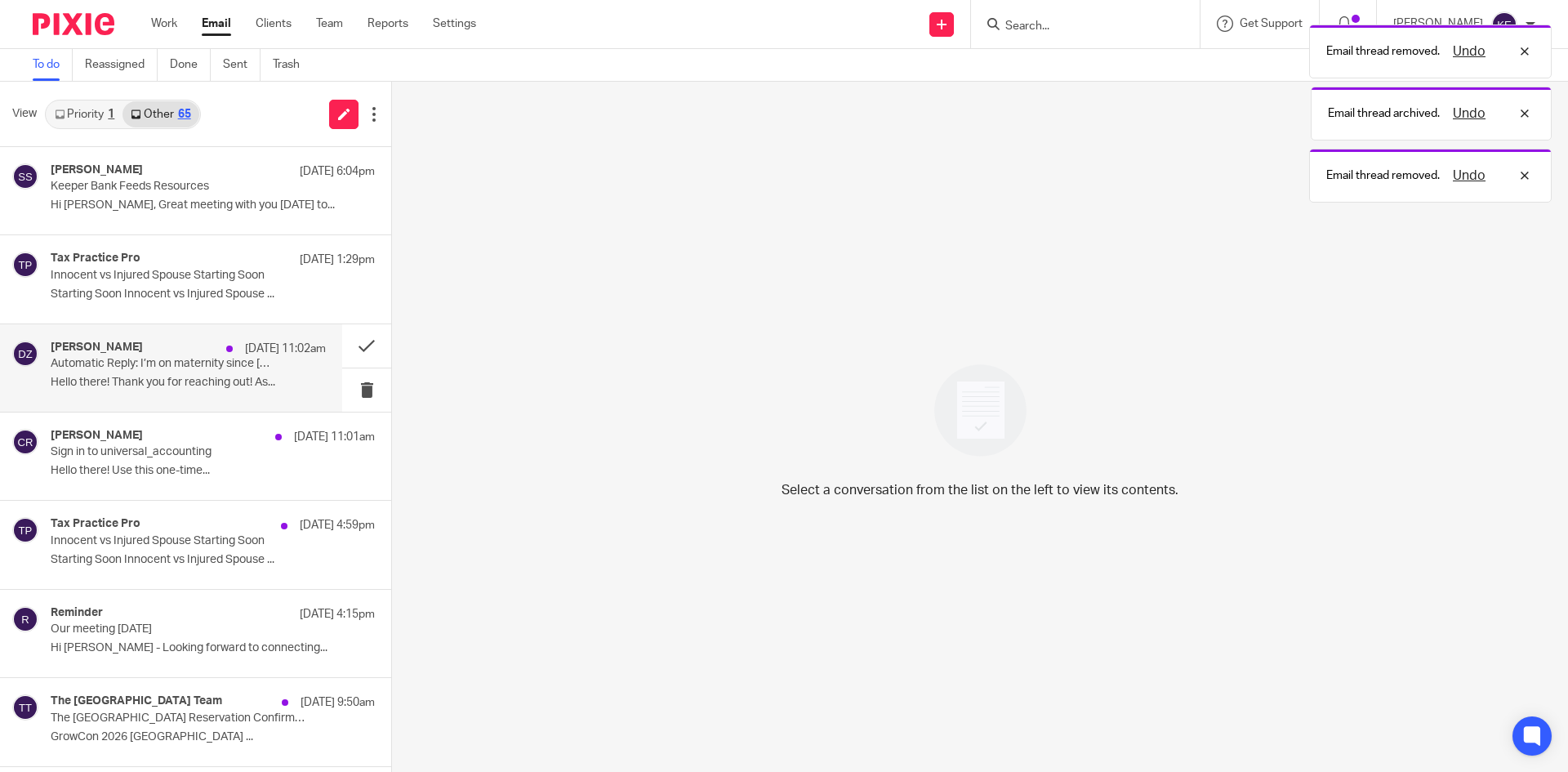
click at [279, 373] on div "Deanna Zubrickas Aug 12 11:02am Automatic Reply: I’m on maternity since 1/31/20…" at bounding box center [188, 368] width 275 height 54
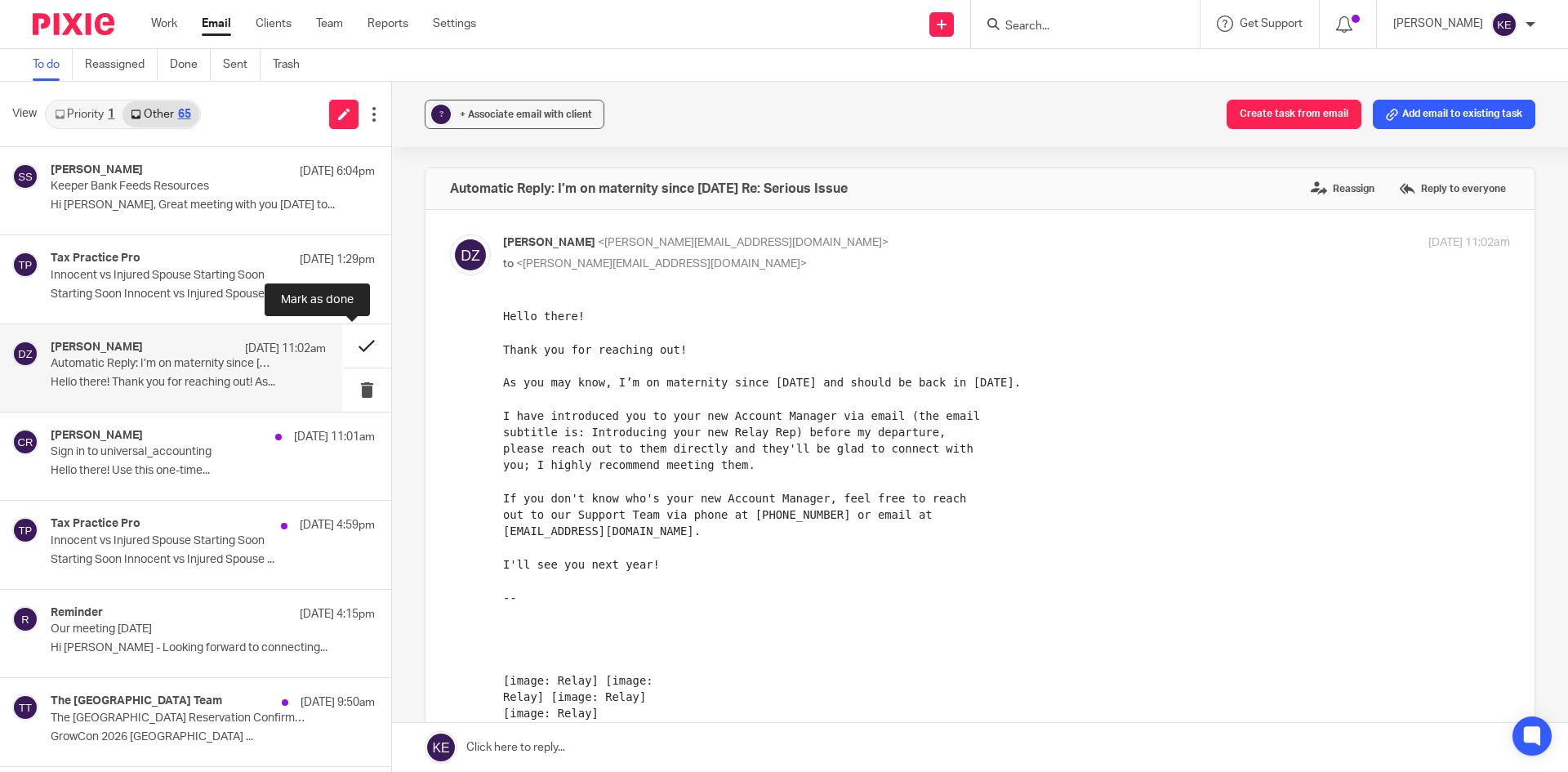
click at [352, 339] on button at bounding box center [366, 345] width 49 height 43
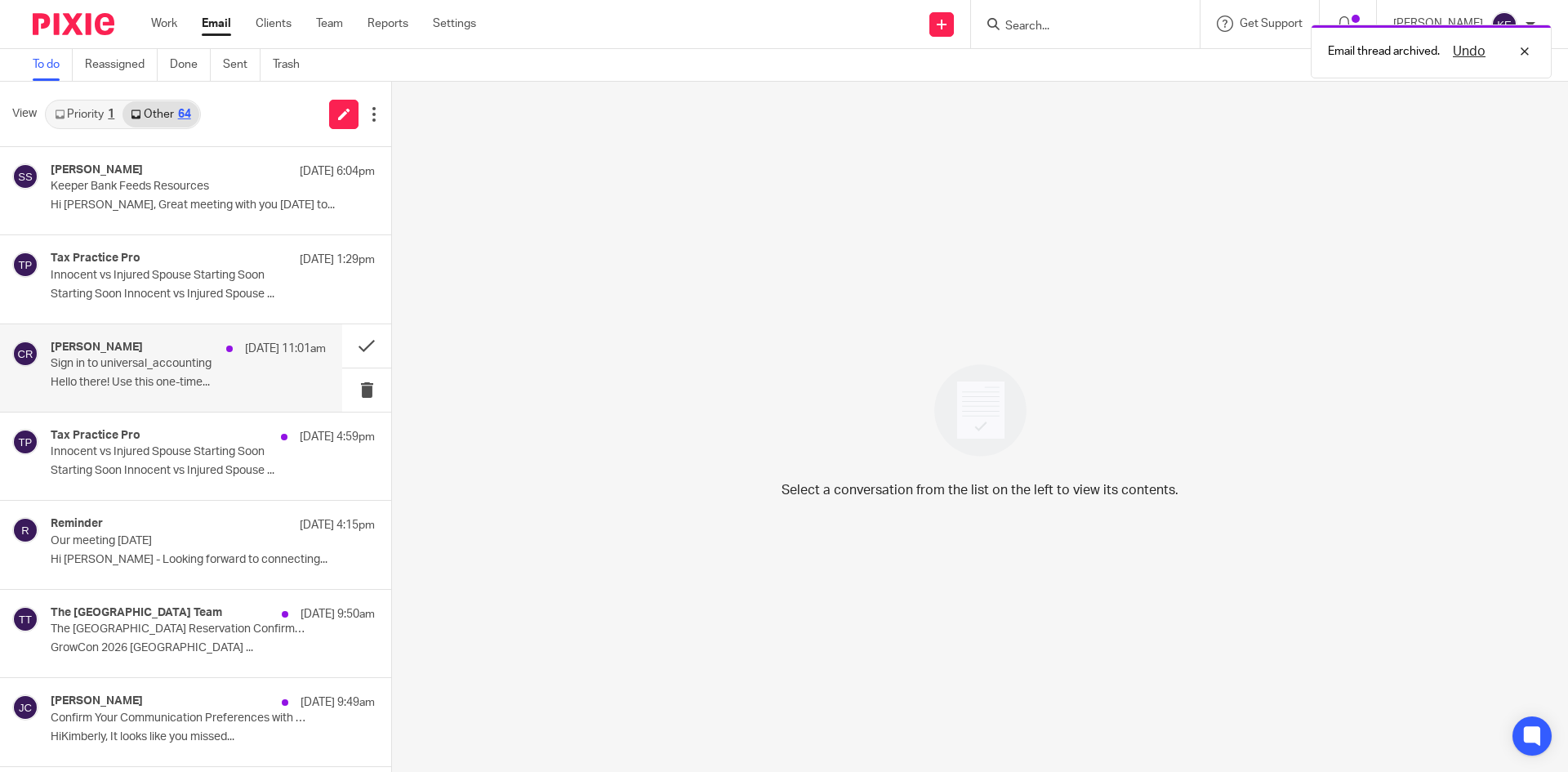
click at [195, 366] on p "Sign in to universal_accounting" at bounding box center [161, 364] width 221 height 14
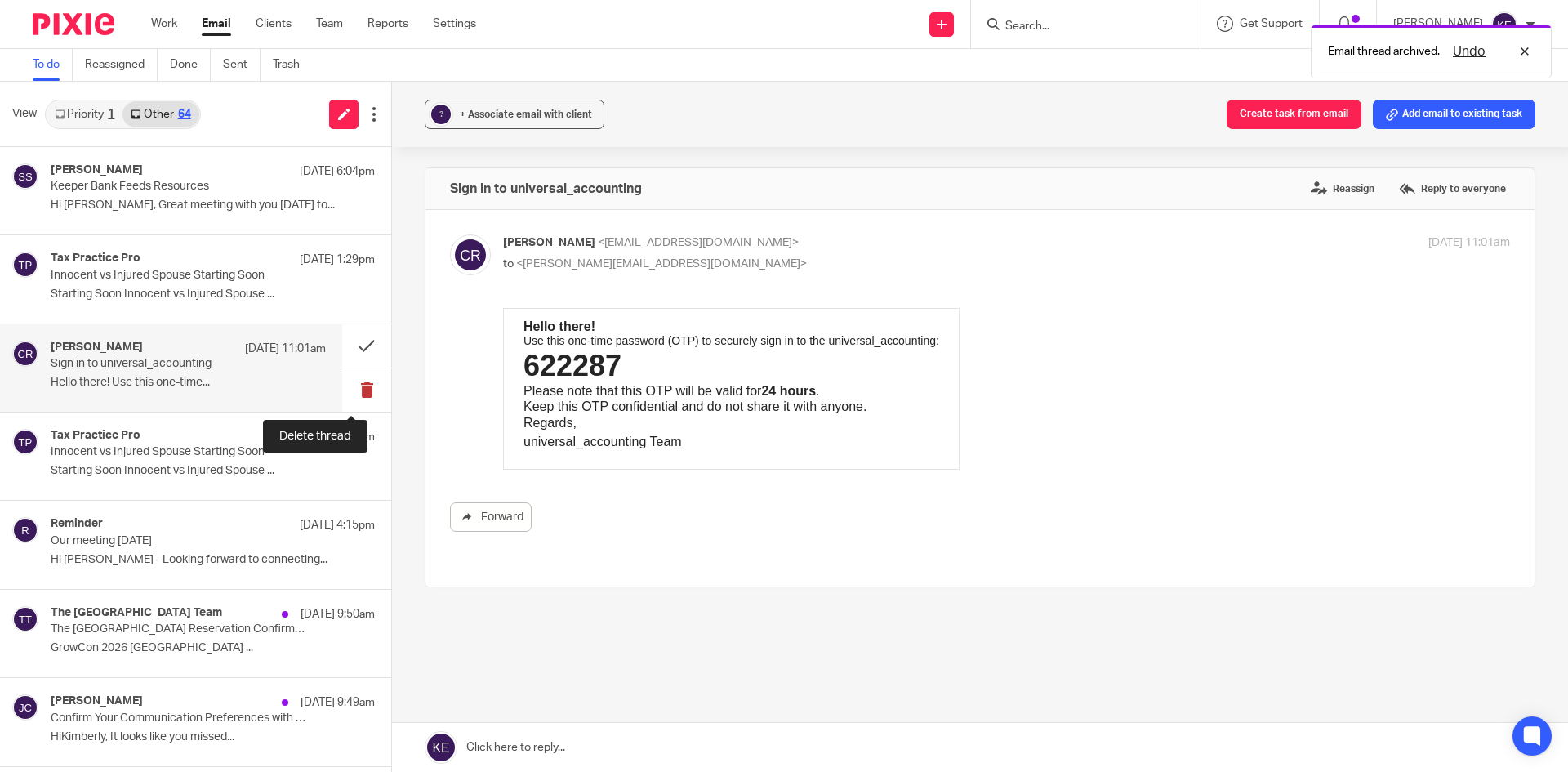
click at [353, 379] on button at bounding box center [366, 389] width 49 height 43
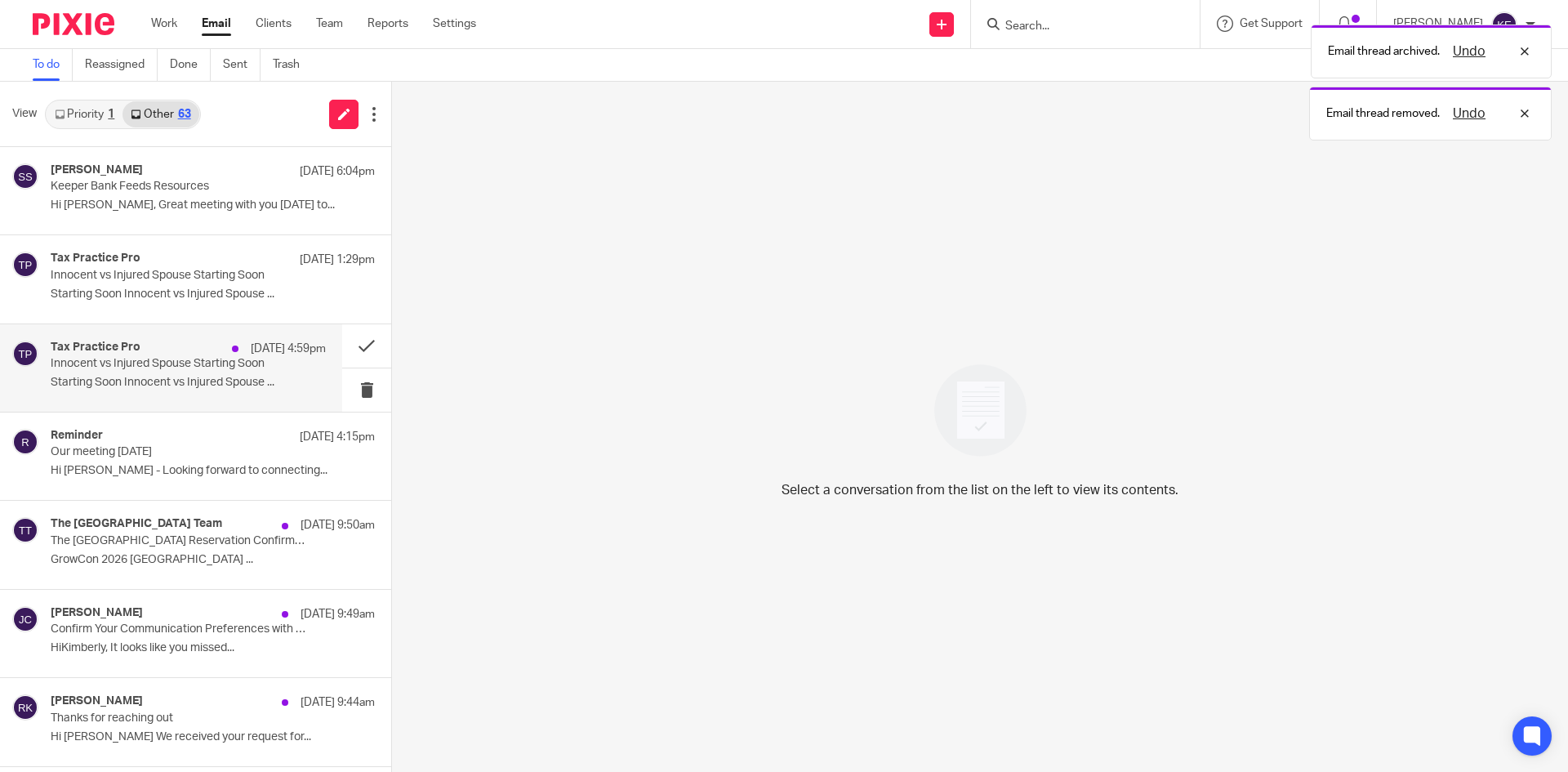
click at [192, 379] on p "Starting Soon Innocent vs Injured Spouse ..." at bounding box center [188, 383] width 275 height 14
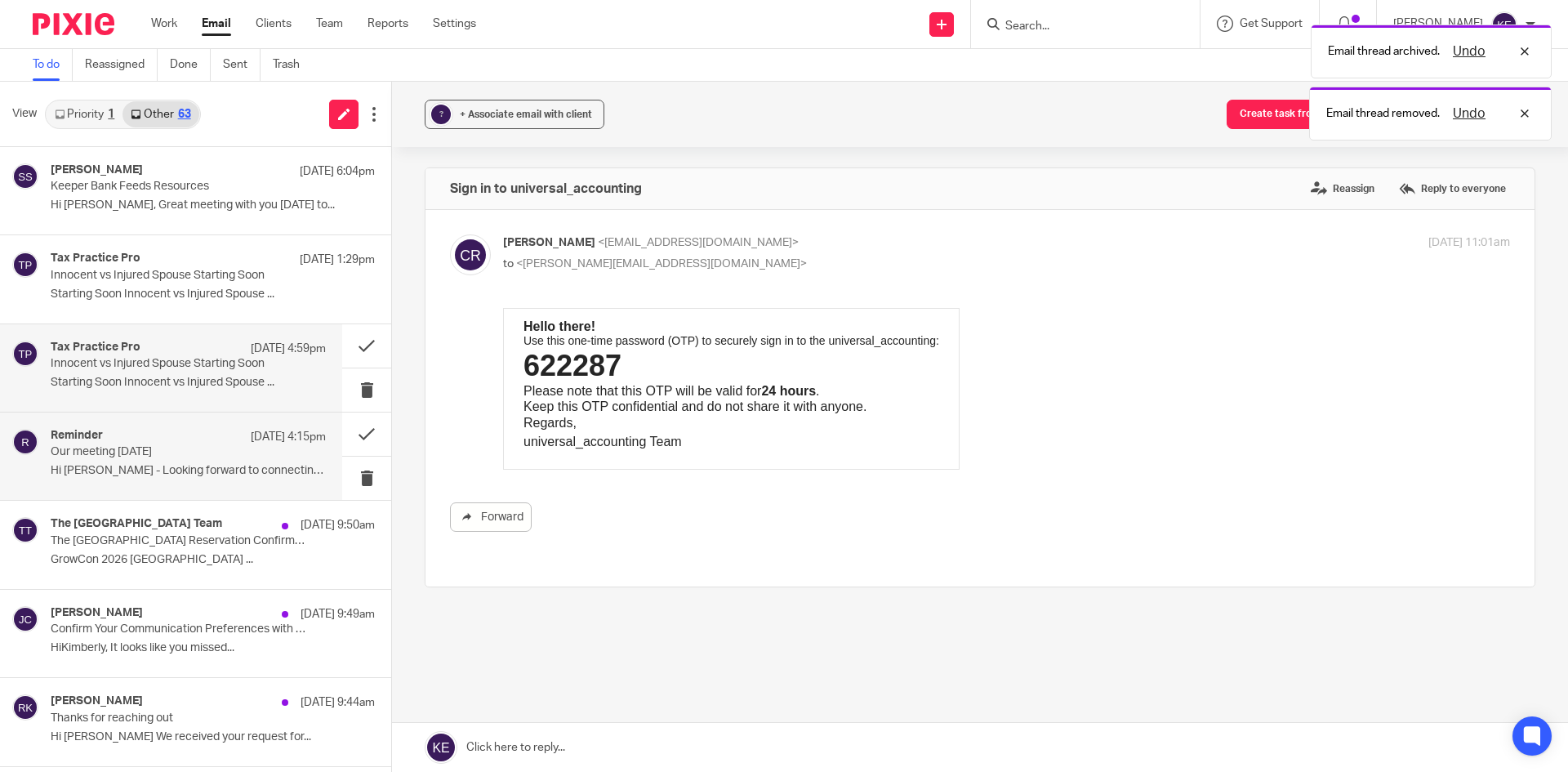
click at [179, 455] on p "Our meeting tomorrow" at bounding box center [161, 452] width 221 height 14
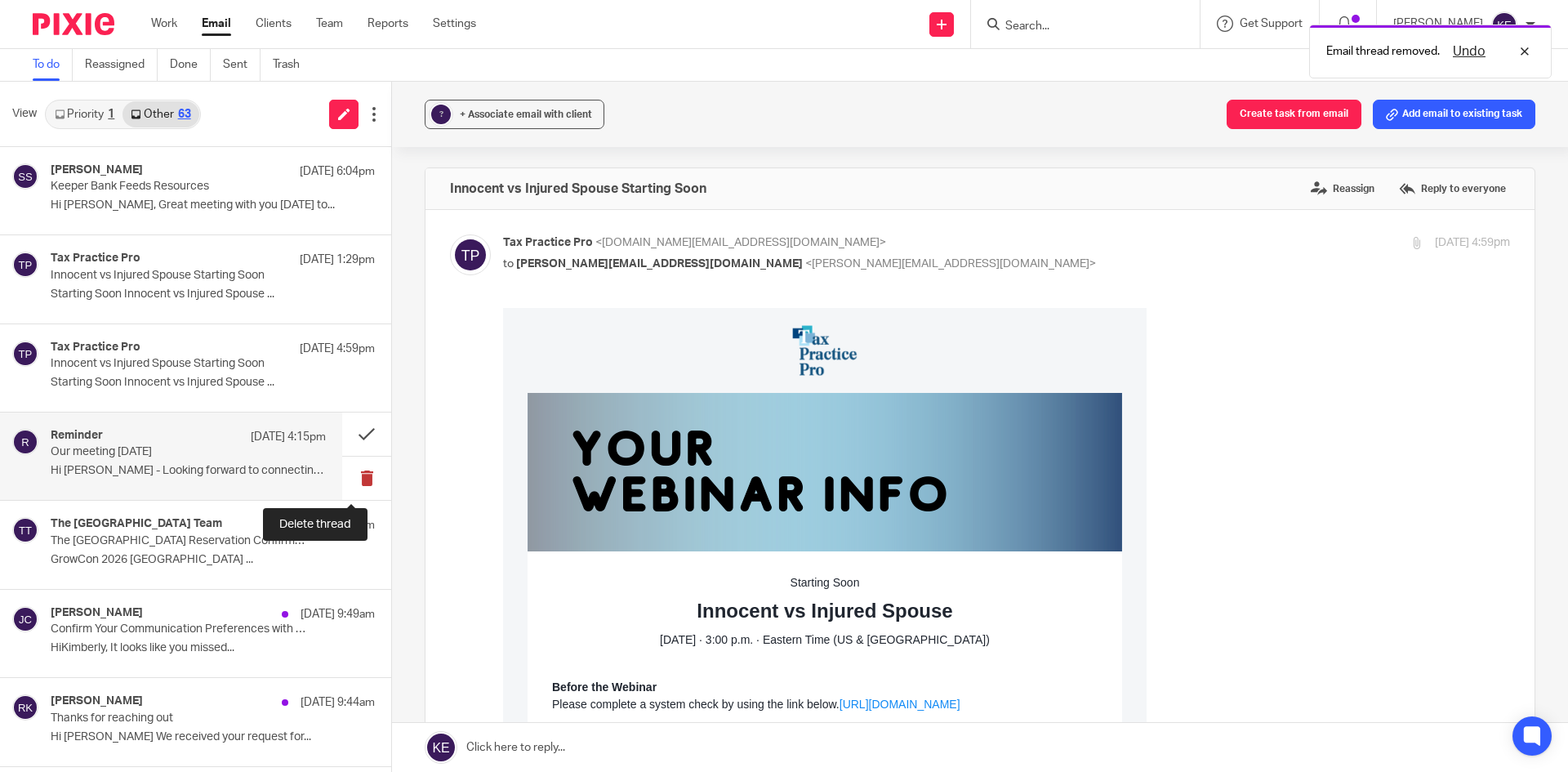
click at [351, 474] on button at bounding box center [366, 478] width 49 height 43
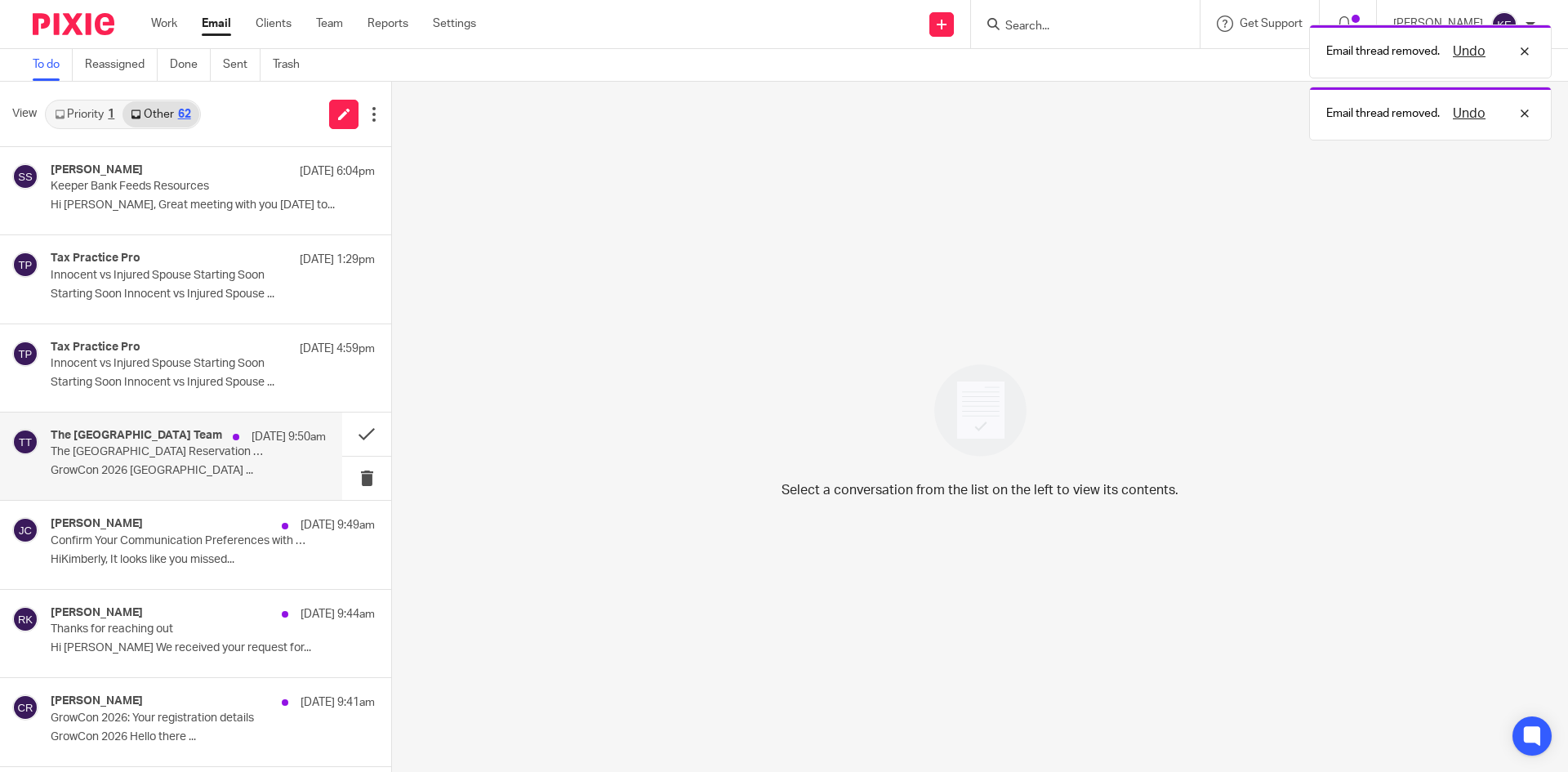
click at [252, 461] on div "The Hilton Salt Lake City Center Team Aug 11 9:50am The Hilton Salt Lake City C…" at bounding box center [188, 456] width 275 height 54
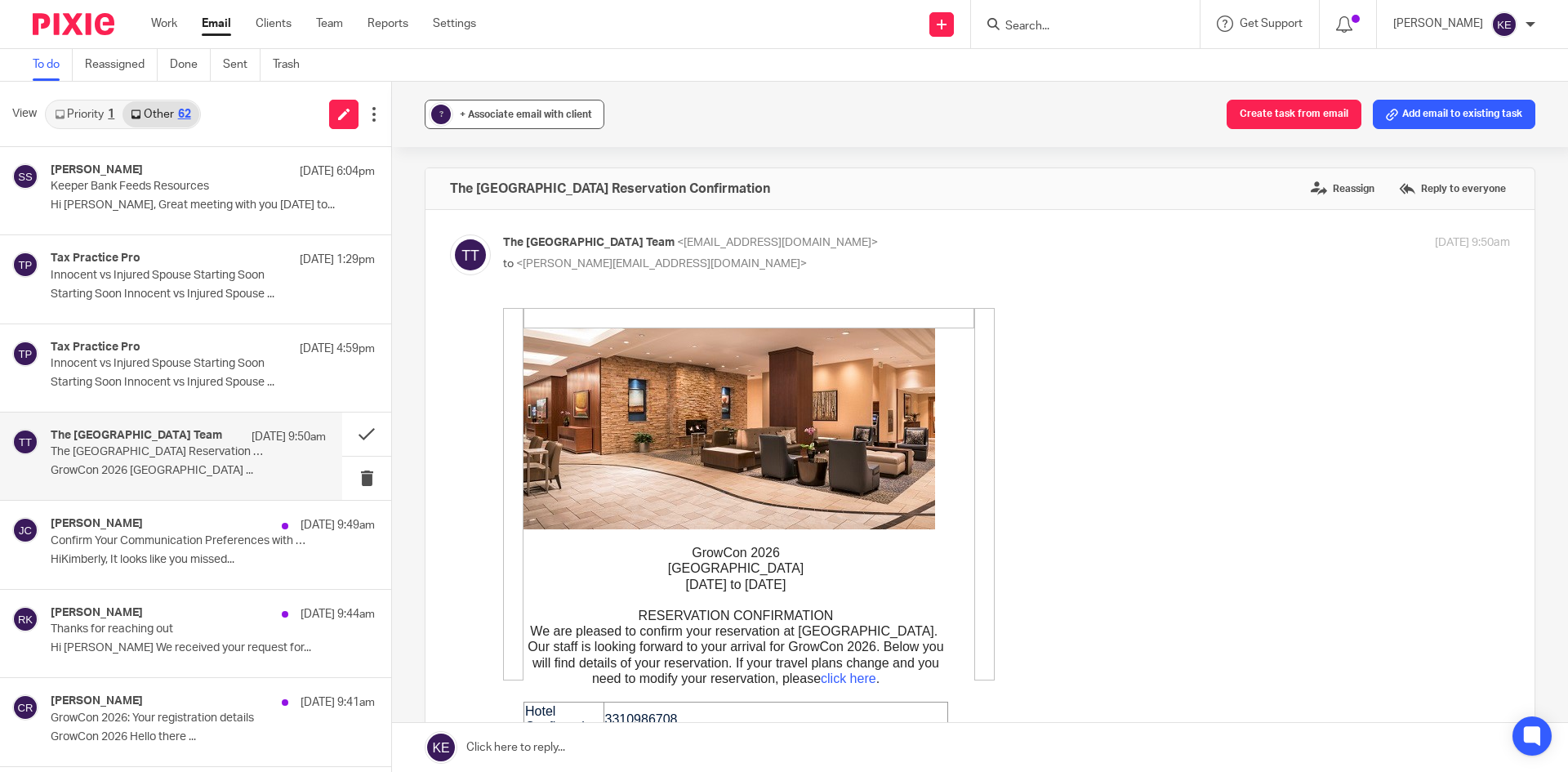
click at [531, 116] on span "+ Associate email with client" at bounding box center [526, 114] width 132 height 10
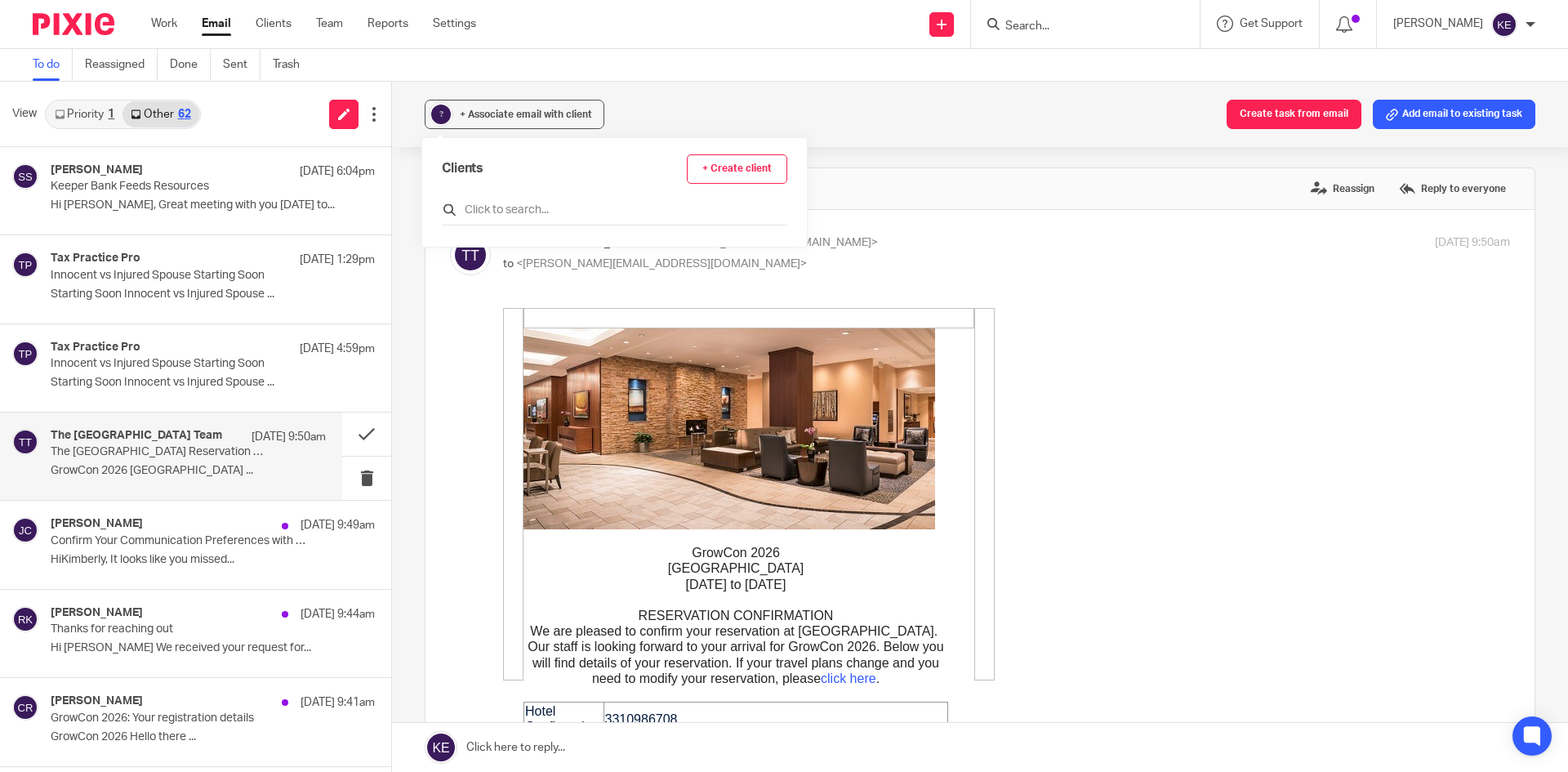
click at [522, 202] on input "text" at bounding box center [614, 209] width 345 height 17
type input "internal"
click at [450, 282] on input "checkbox" at bounding box center [448, 283] width 12 height 12
checkbox input "true"
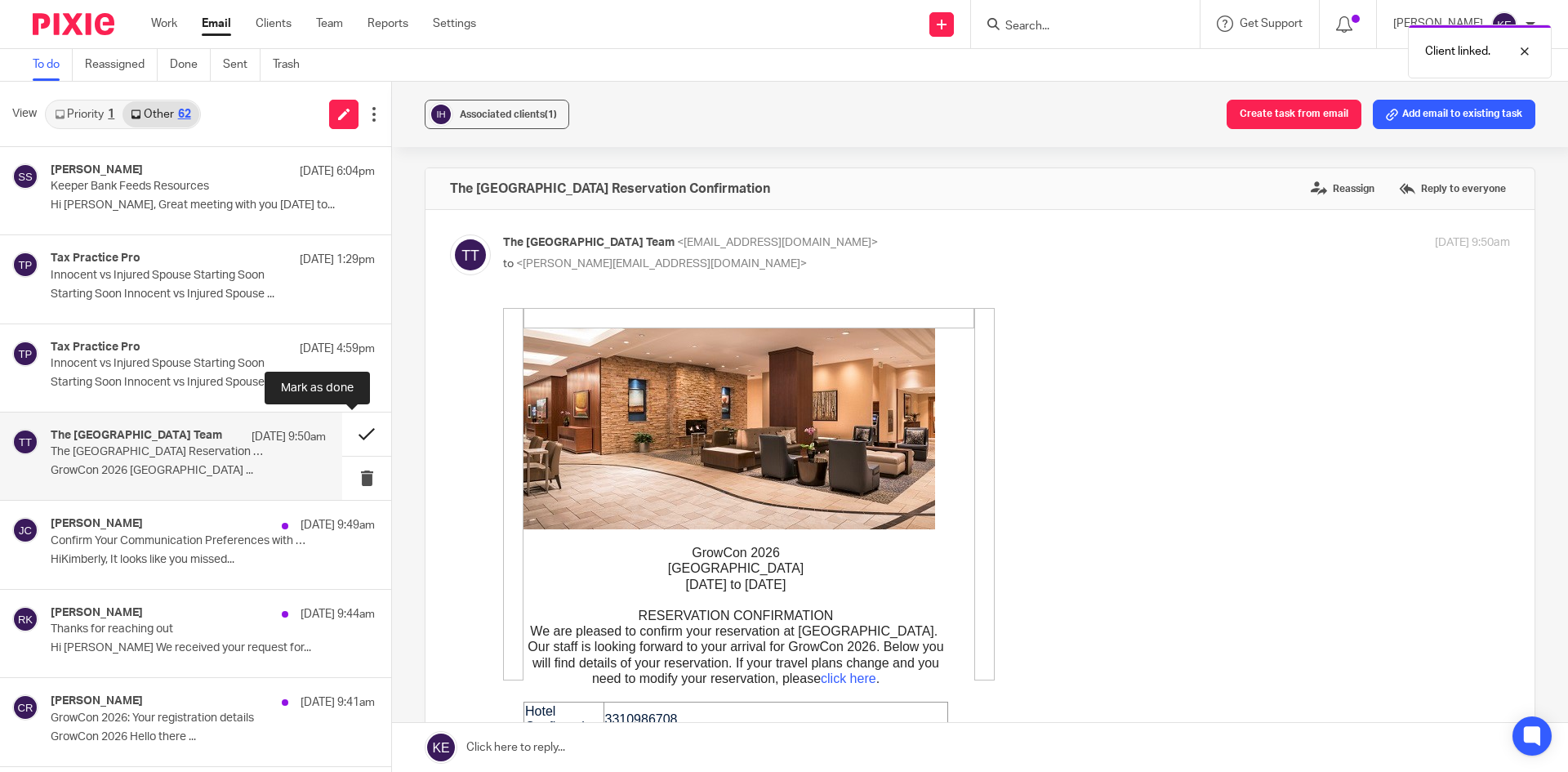
click at [352, 428] on button at bounding box center [366, 434] width 49 height 43
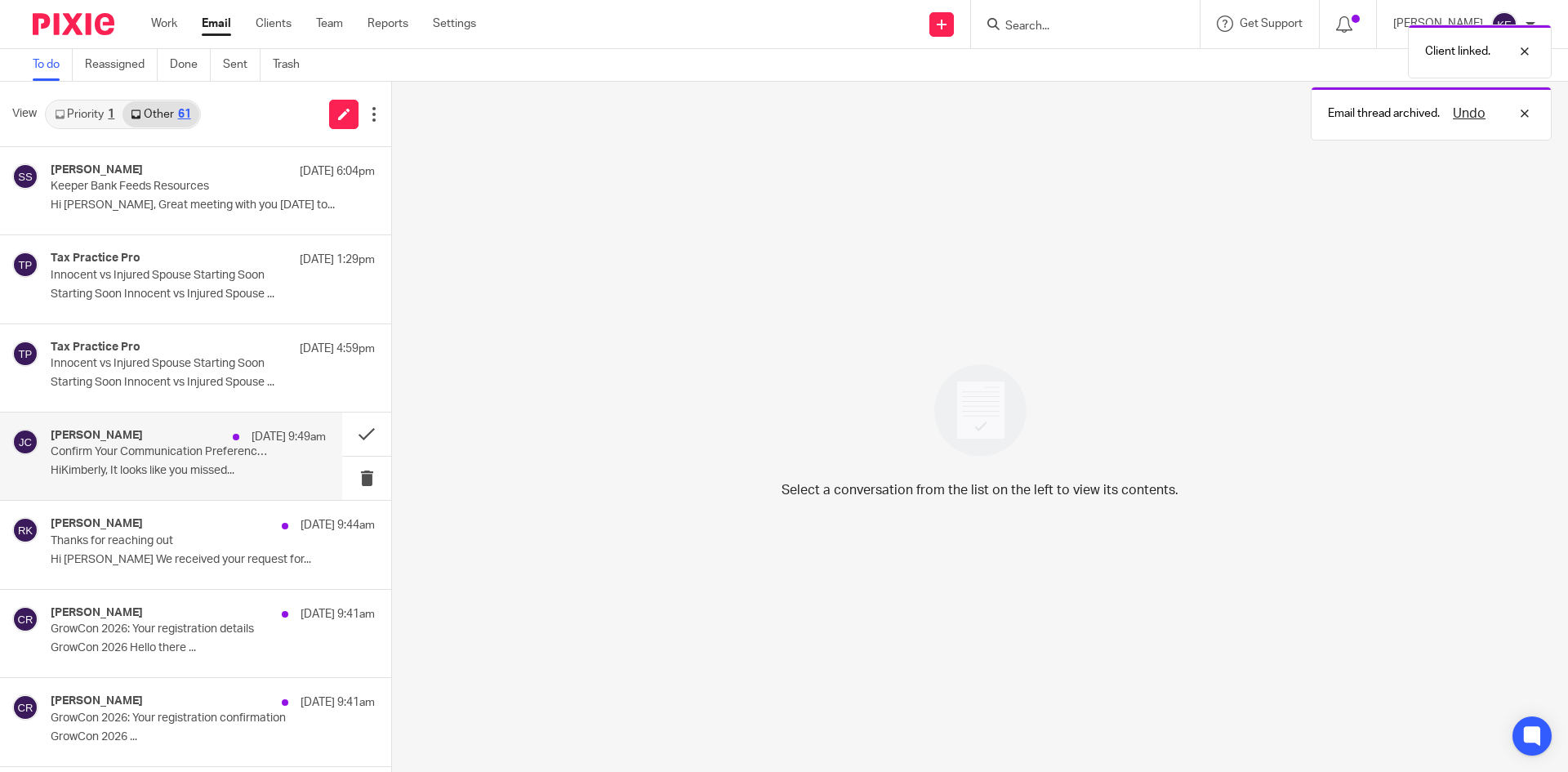
click at [244, 464] on p "HiKimberly, It looks like you missed..." at bounding box center [188, 471] width 275 height 14
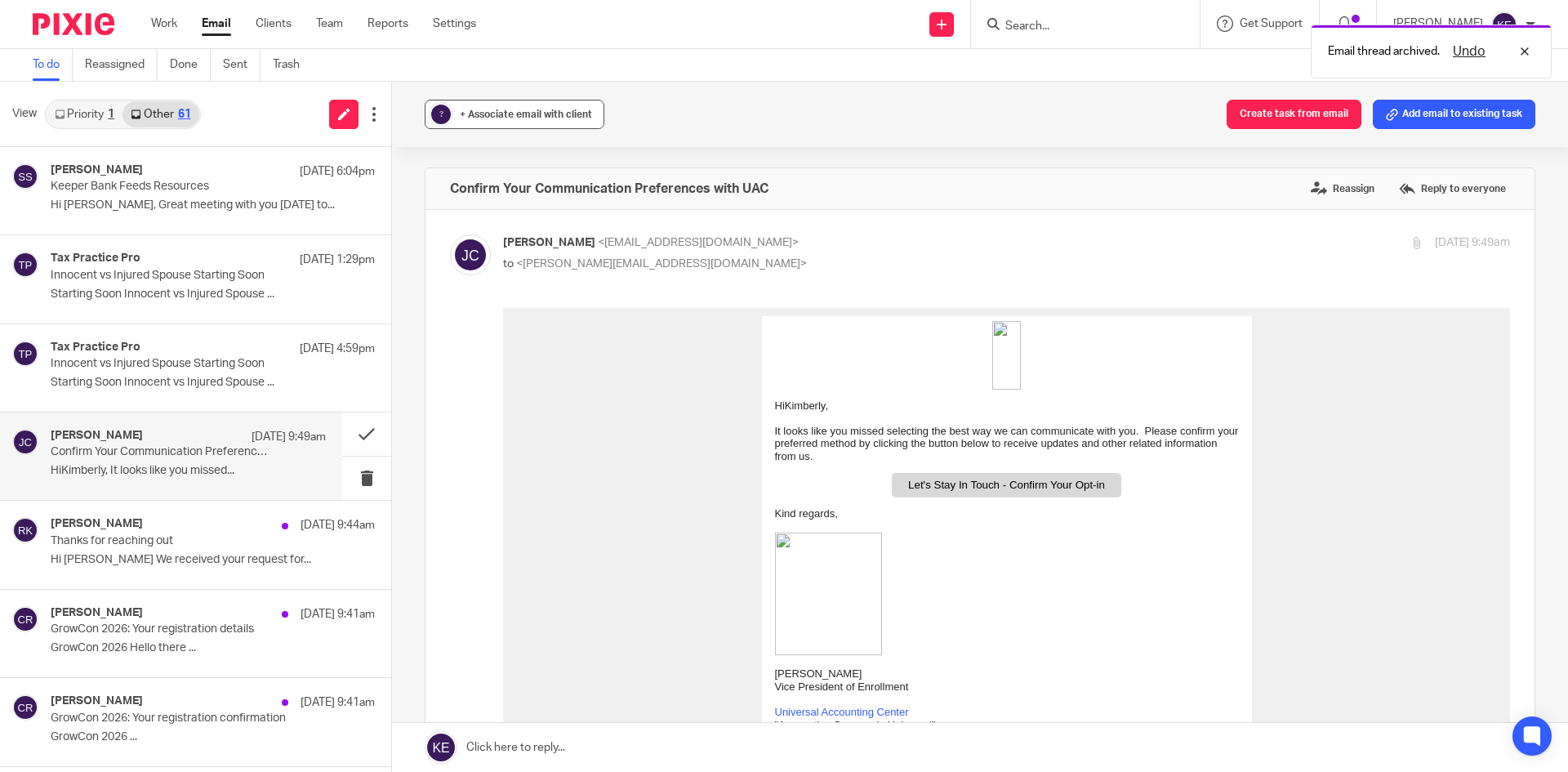
click at [498, 115] on span "+ Associate email with client" at bounding box center [526, 114] width 132 height 10
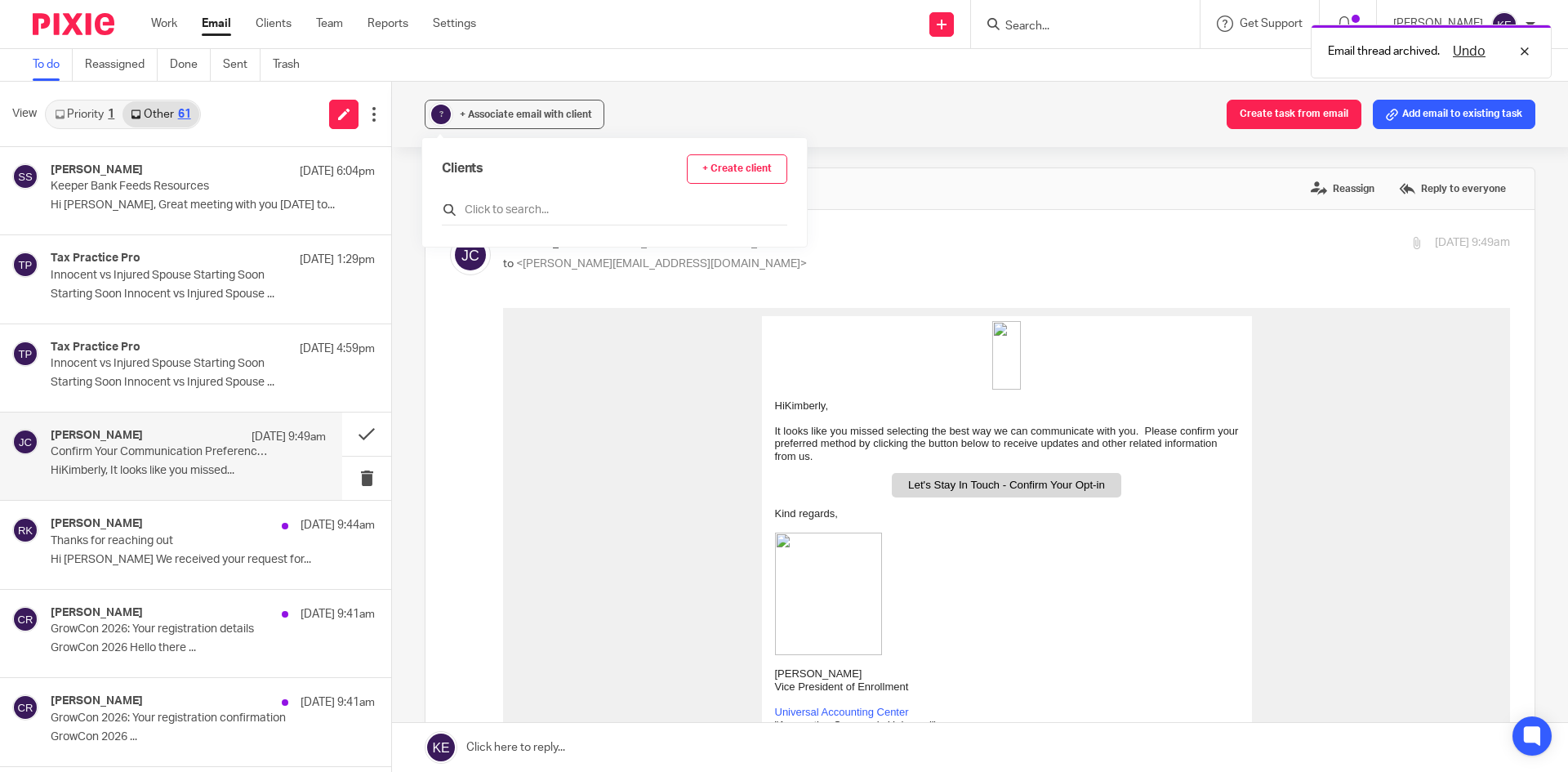
click at [504, 213] on input "text" at bounding box center [614, 209] width 345 height 17
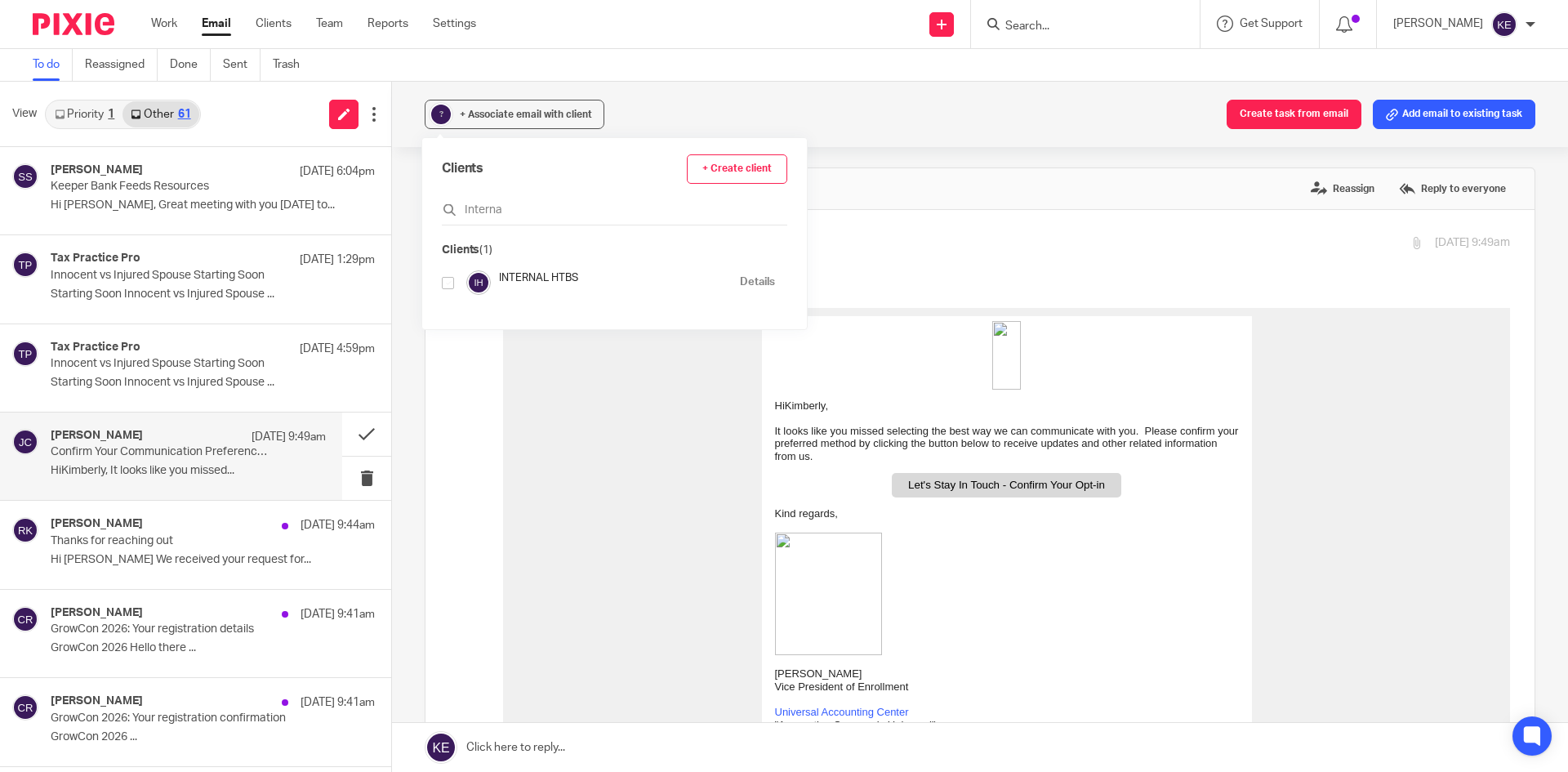
type input "Interna"
click at [443, 282] on input "checkbox" at bounding box center [448, 283] width 12 height 12
checkbox input "true"
click at [592, 99] on div "Associated clients (1) Create task from email Add email to existing task" at bounding box center [980, 114] width 1176 height 66
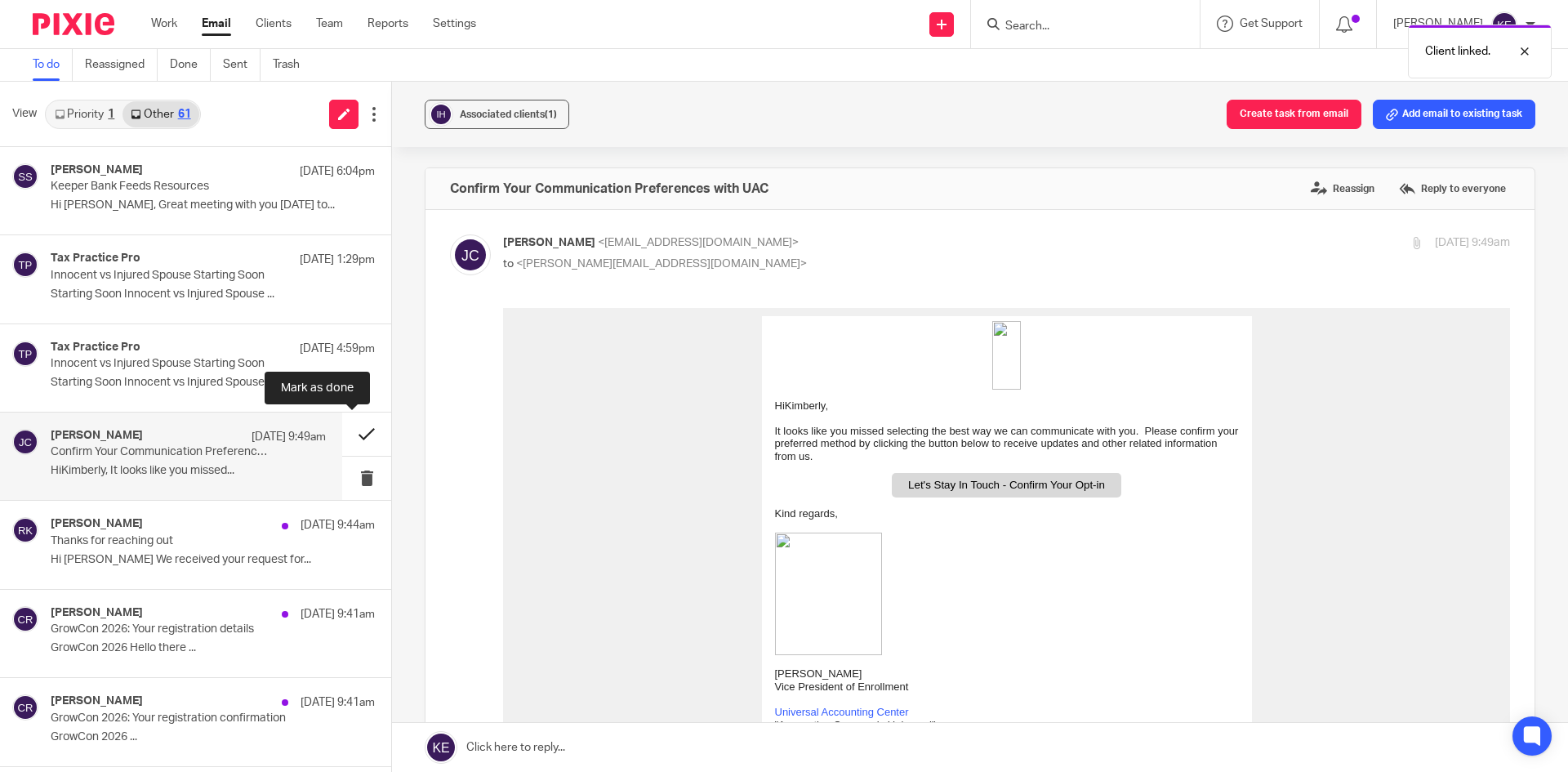
click at [351, 426] on button at bounding box center [366, 434] width 49 height 43
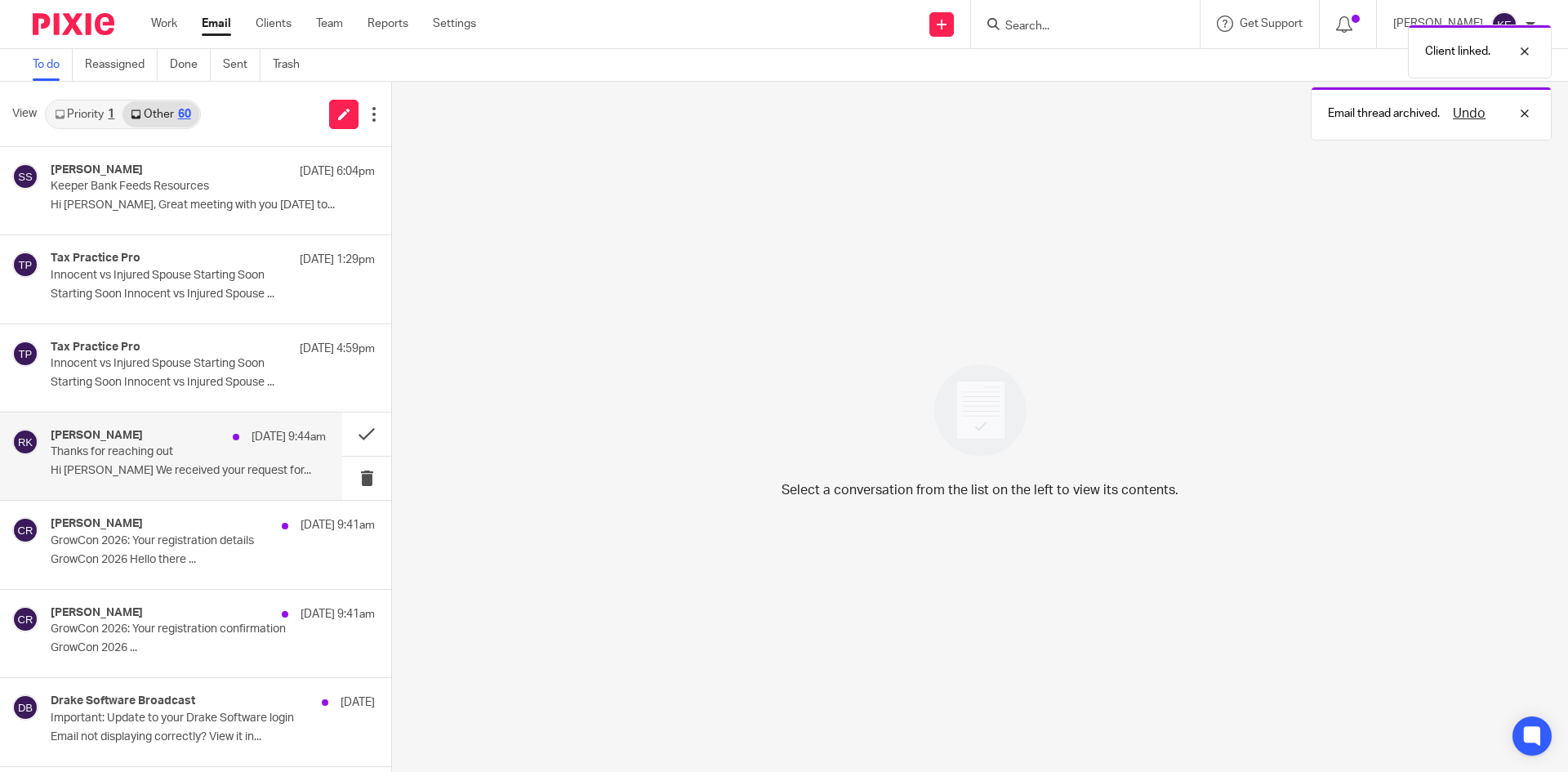
click at [178, 455] on p "Thanks for reaching out" at bounding box center [161, 452] width 221 height 14
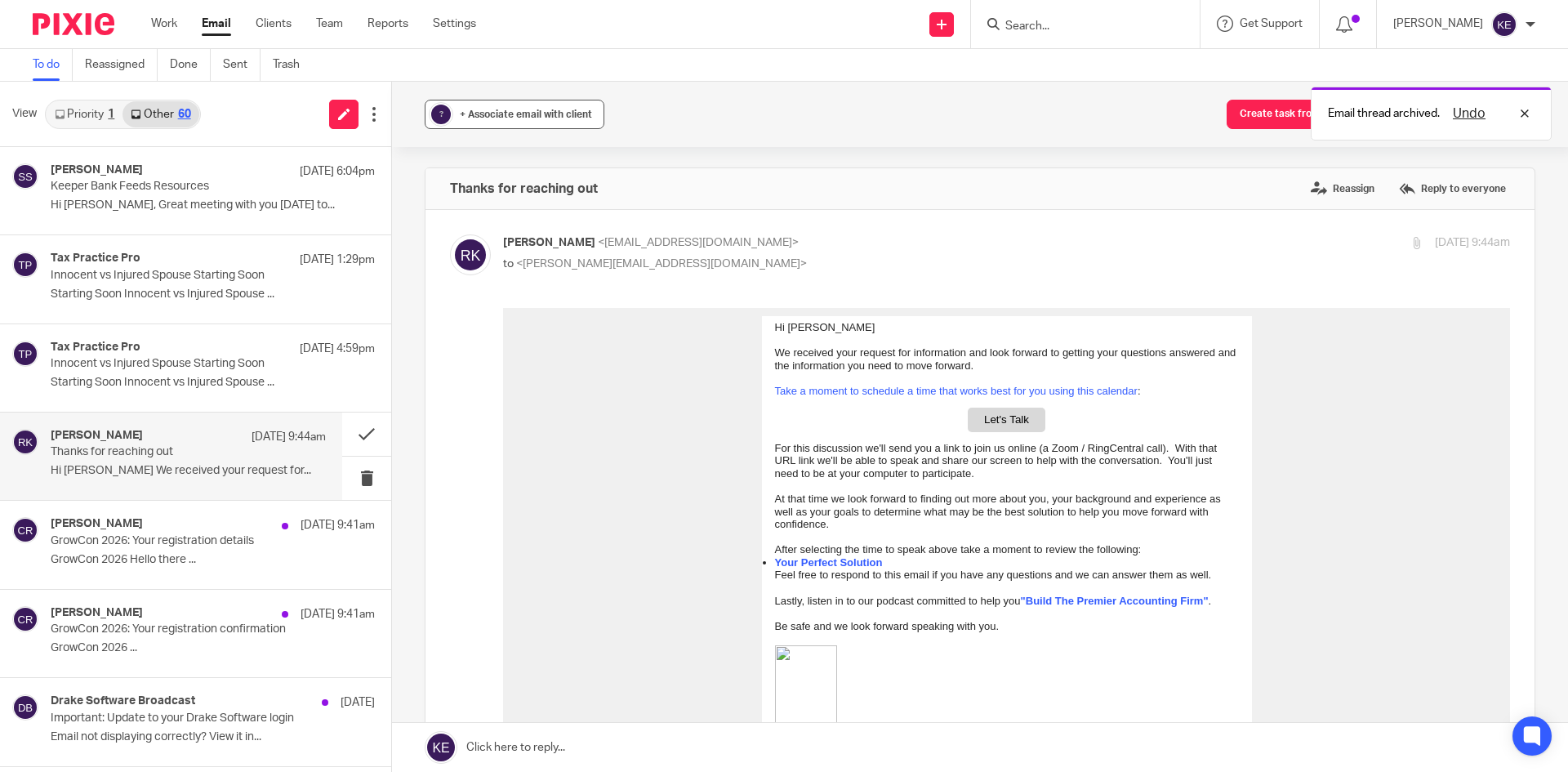
click at [517, 106] on button "? + Associate email with client" at bounding box center [514, 115] width 180 height 30
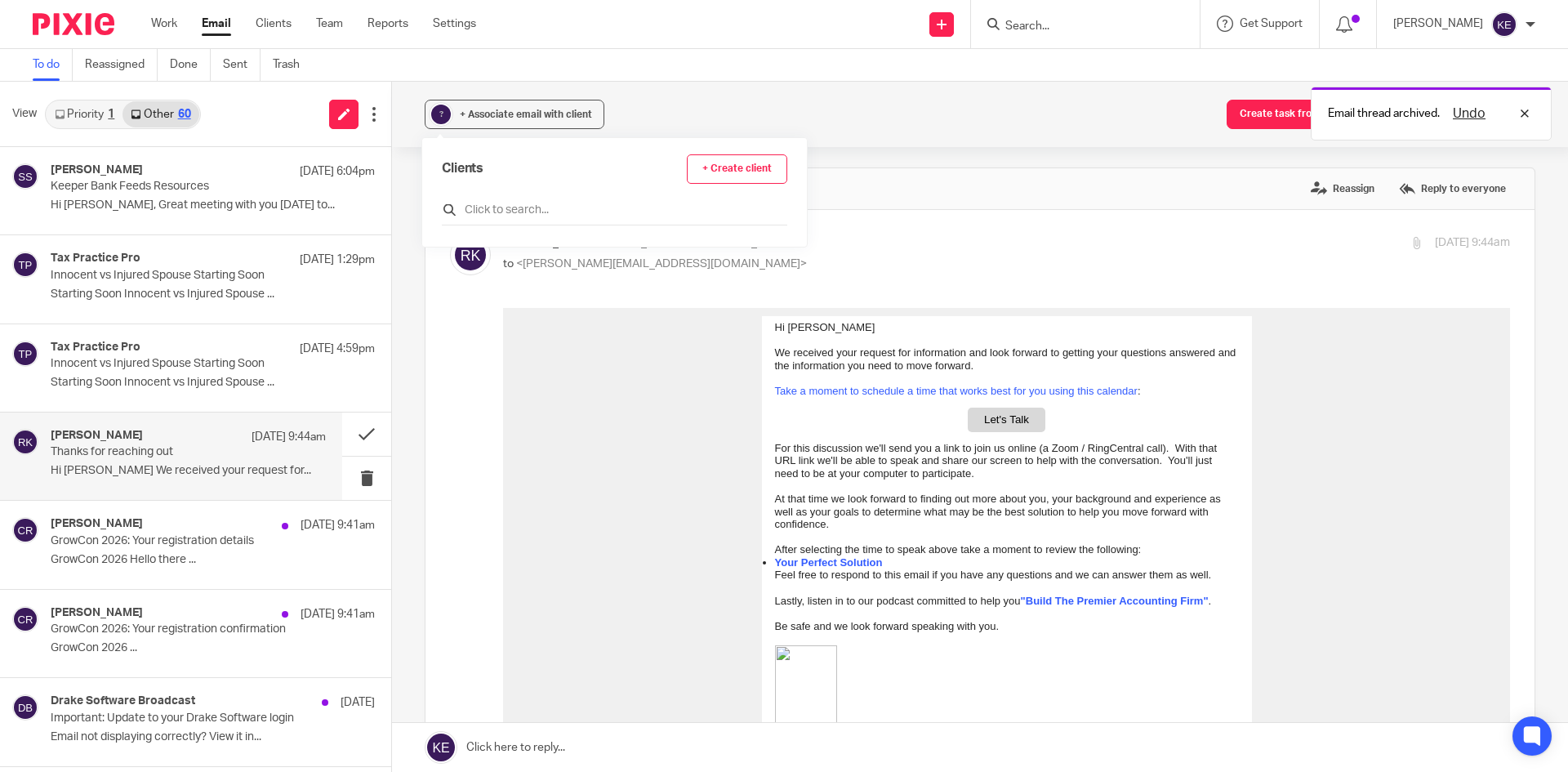
click at [515, 212] on input "text" at bounding box center [614, 209] width 345 height 17
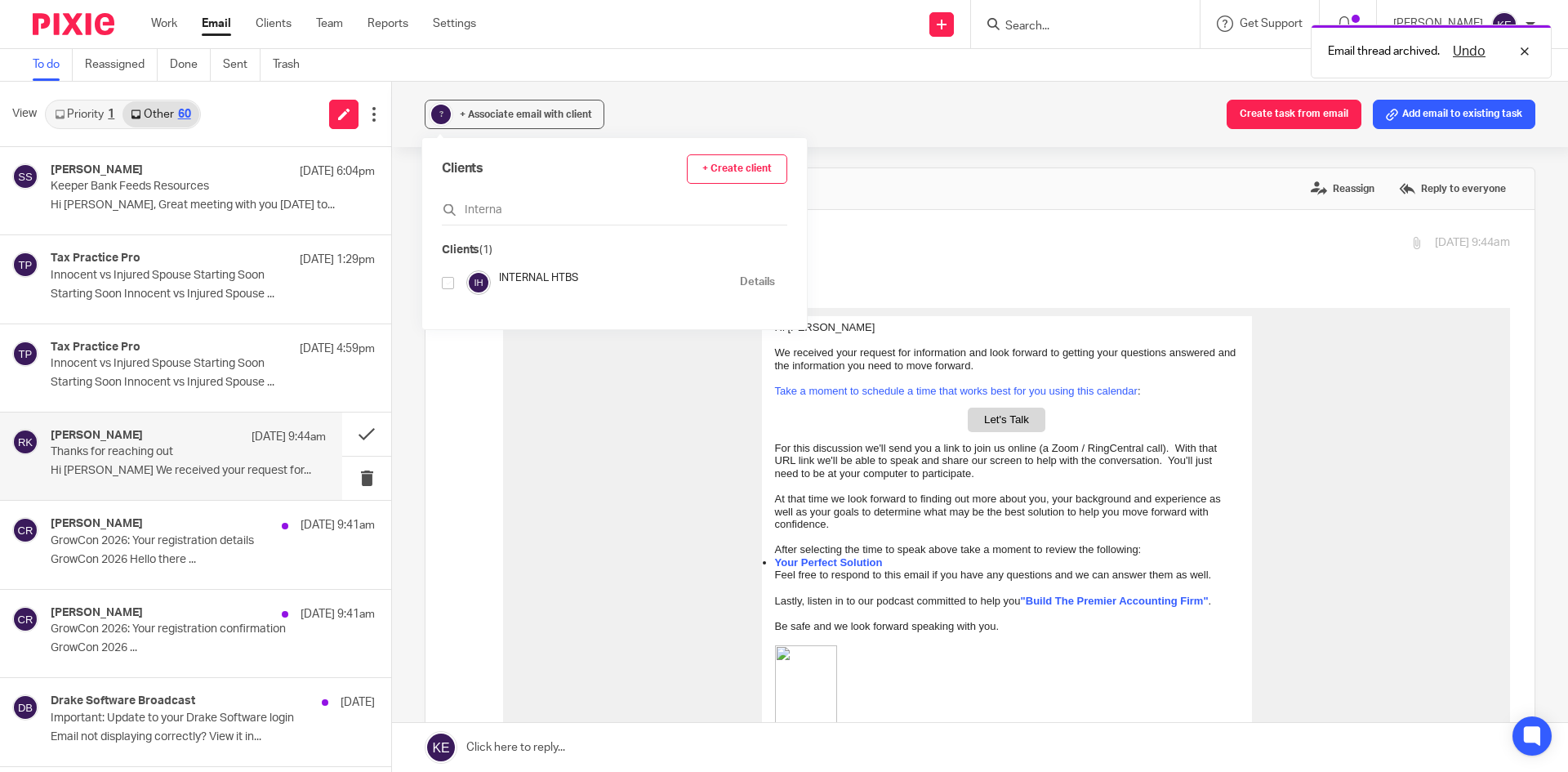
type input "Interna"
click at [445, 282] on input "checkbox" at bounding box center [448, 283] width 12 height 12
checkbox input "true"
click at [639, 123] on div "Associated clients (1) Create task from email Add email to existing task" at bounding box center [980, 114] width 1176 height 66
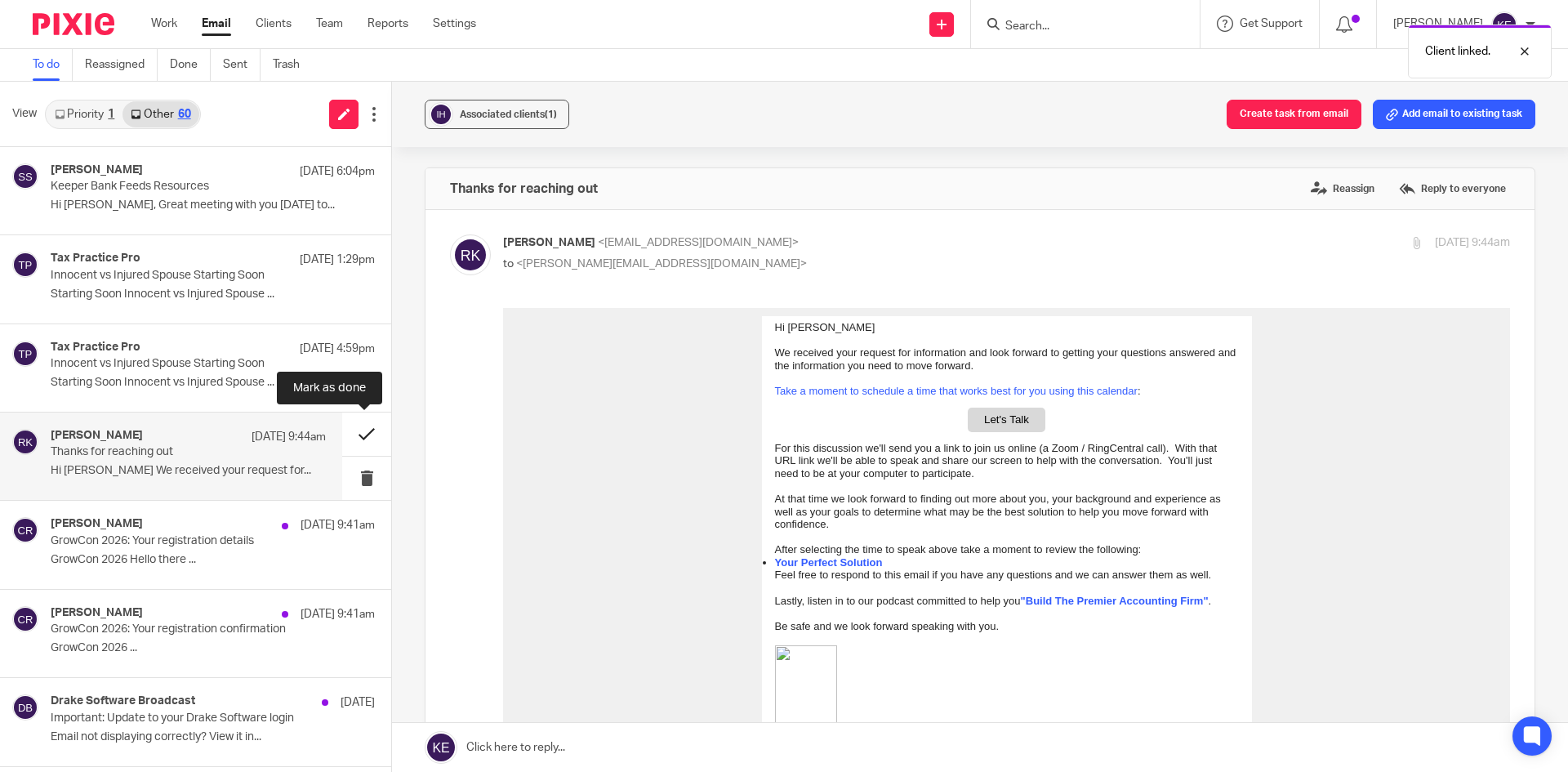
click at [358, 427] on button at bounding box center [366, 434] width 49 height 43
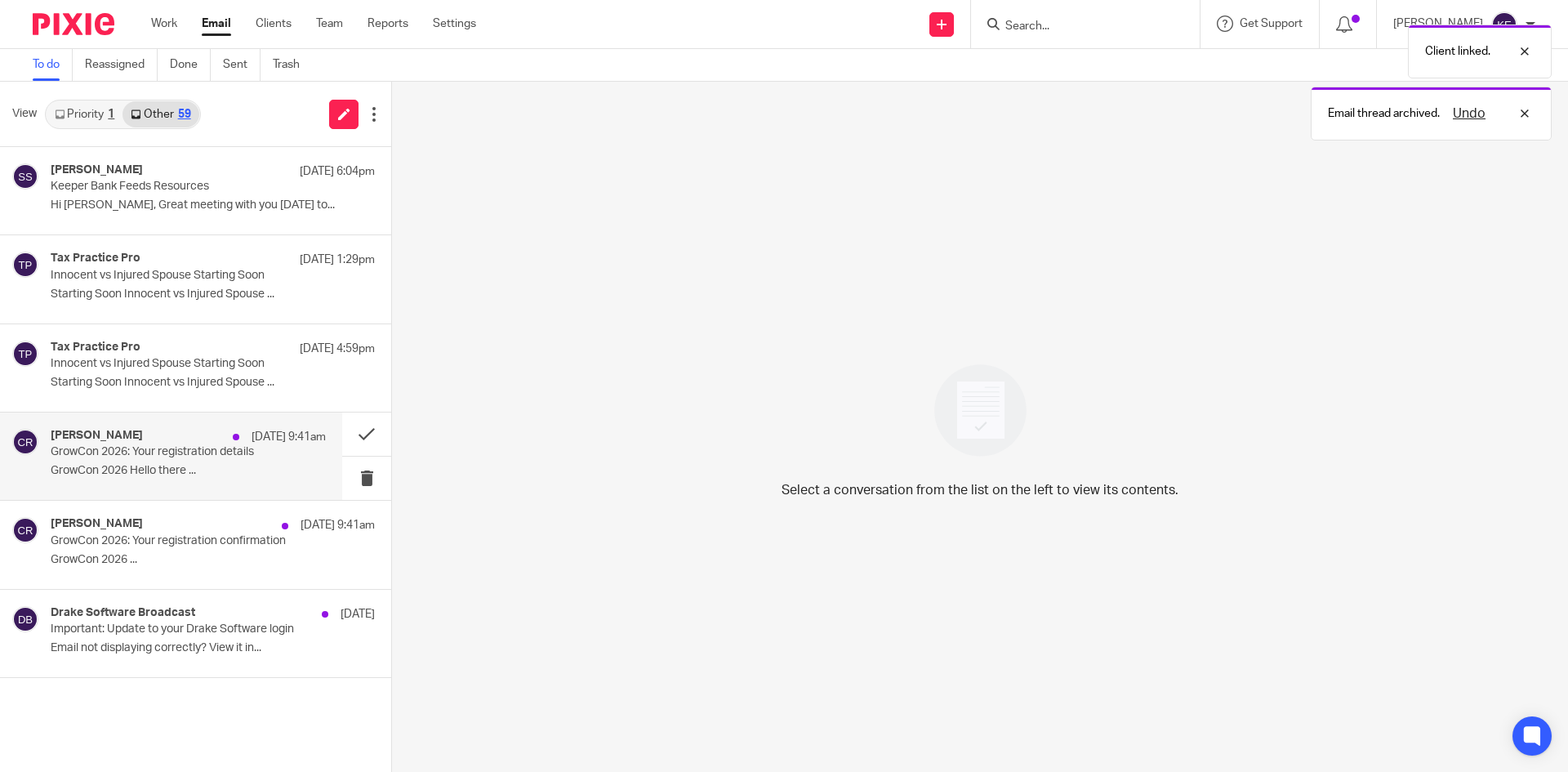
click at [191, 461] on div "Christi Richards Aug 11 9:41am GrowCon 2026: Your registration details GrowCon …" at bounding box center [188, 456] width 275 height 54
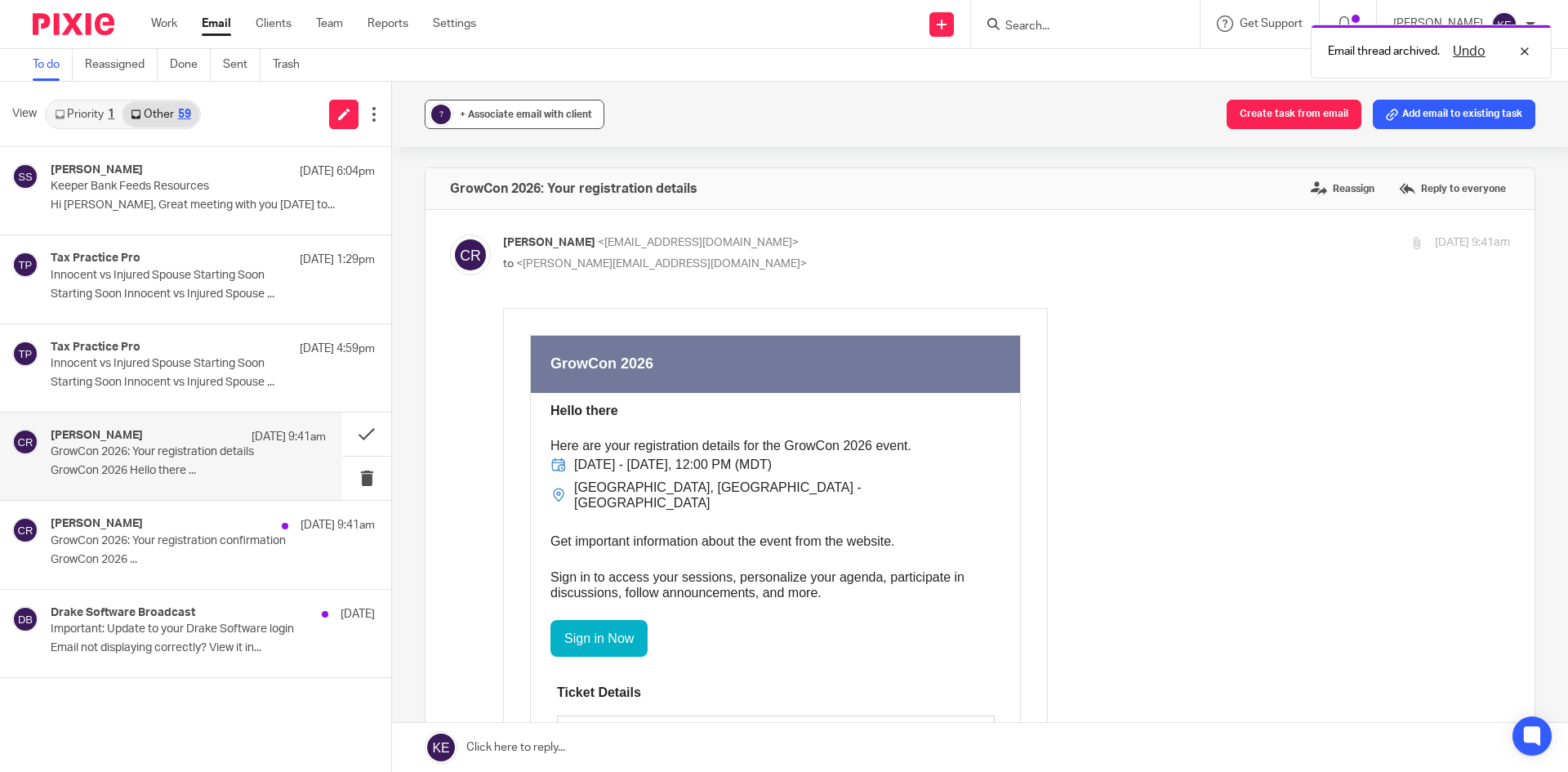
click at [518, 111] on span "+ Associate email with client" at bounding box center [526, 114] width 132 height 10
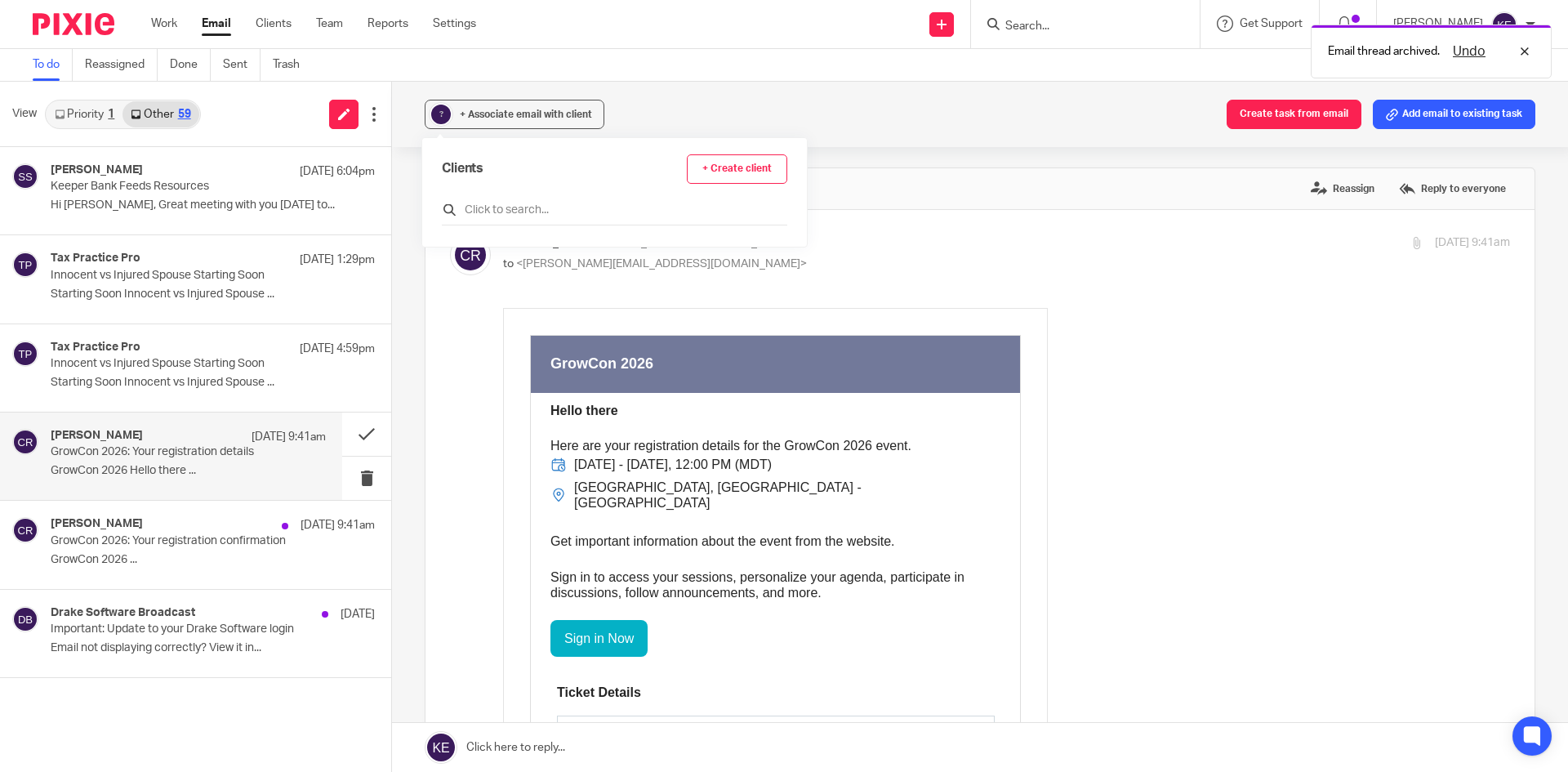
click at [518, 209] on input "text" at bounding box center [614, 209] width 345 height 17
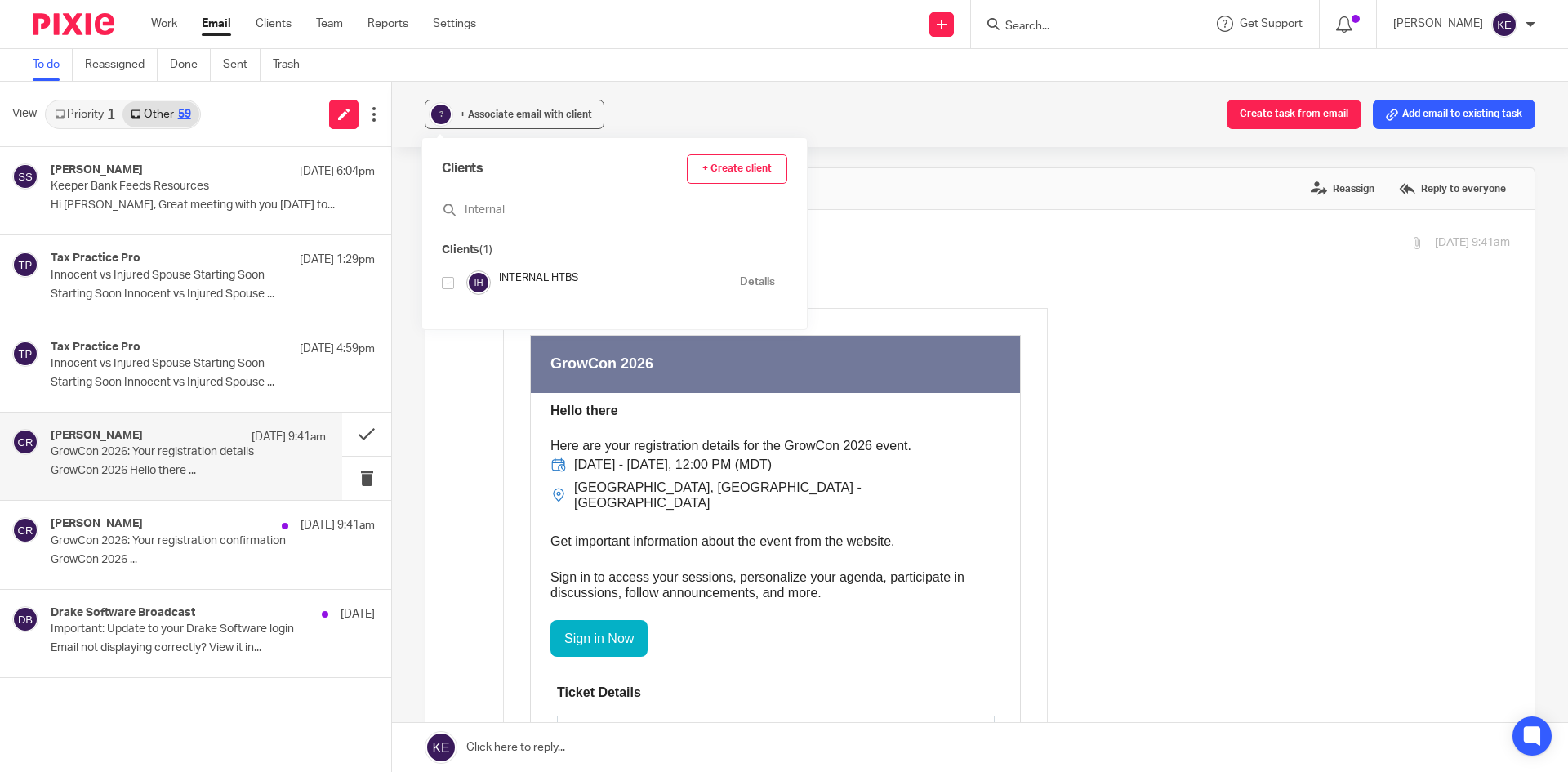
type input "Internal"
click at [440, 286] on div "Clients + Create client Internal Clients (1) INTERNAL HTBS Details" at bounding box center [614, 233] width 385 height 191
click at [448, 282] on input "checkbox" at bounding box center [448, 283] width 12 height 12
checkbox input "true"
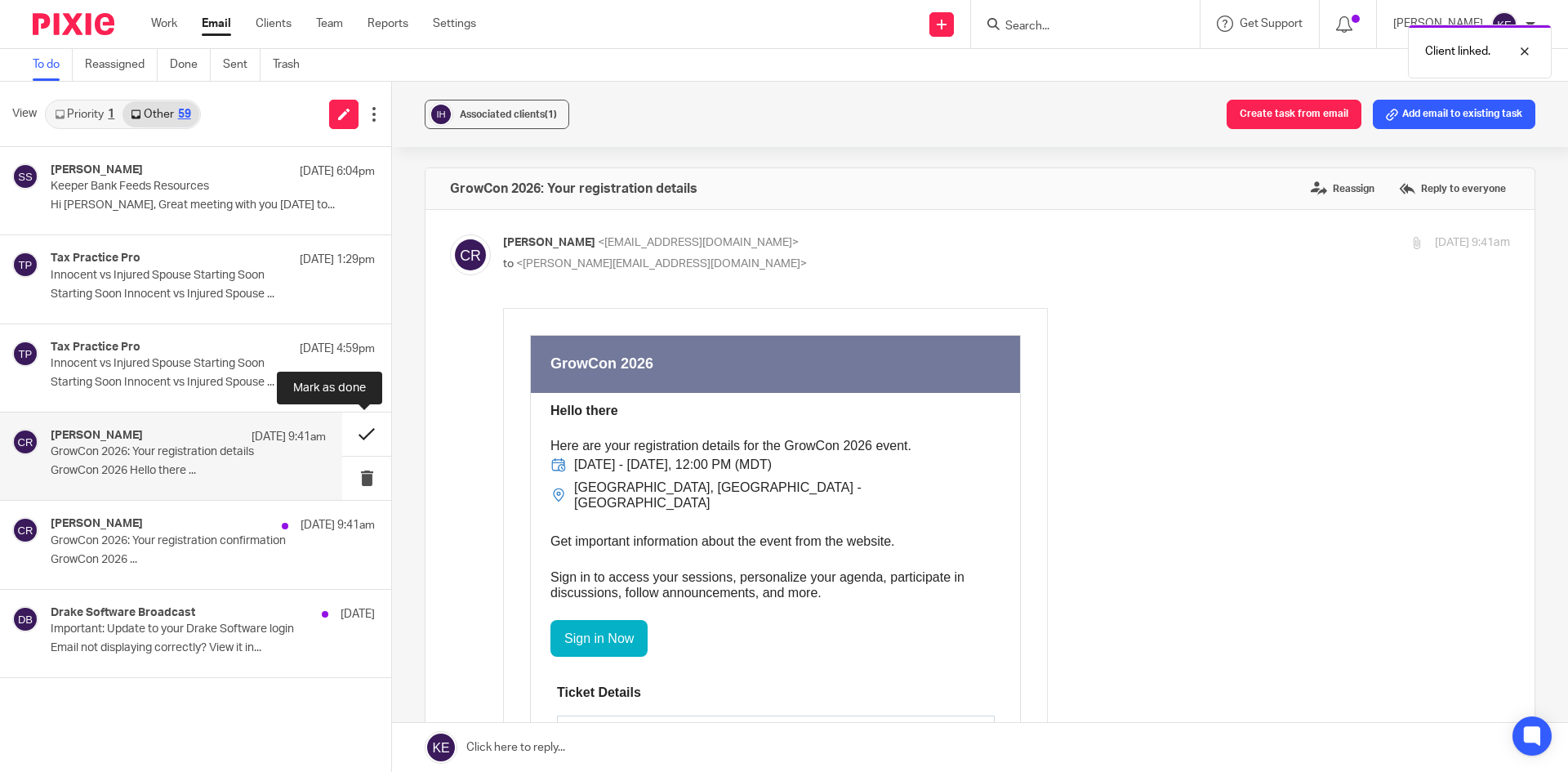
click at [373, 431] on button at bounding box center [366, 434] width 49 height 43
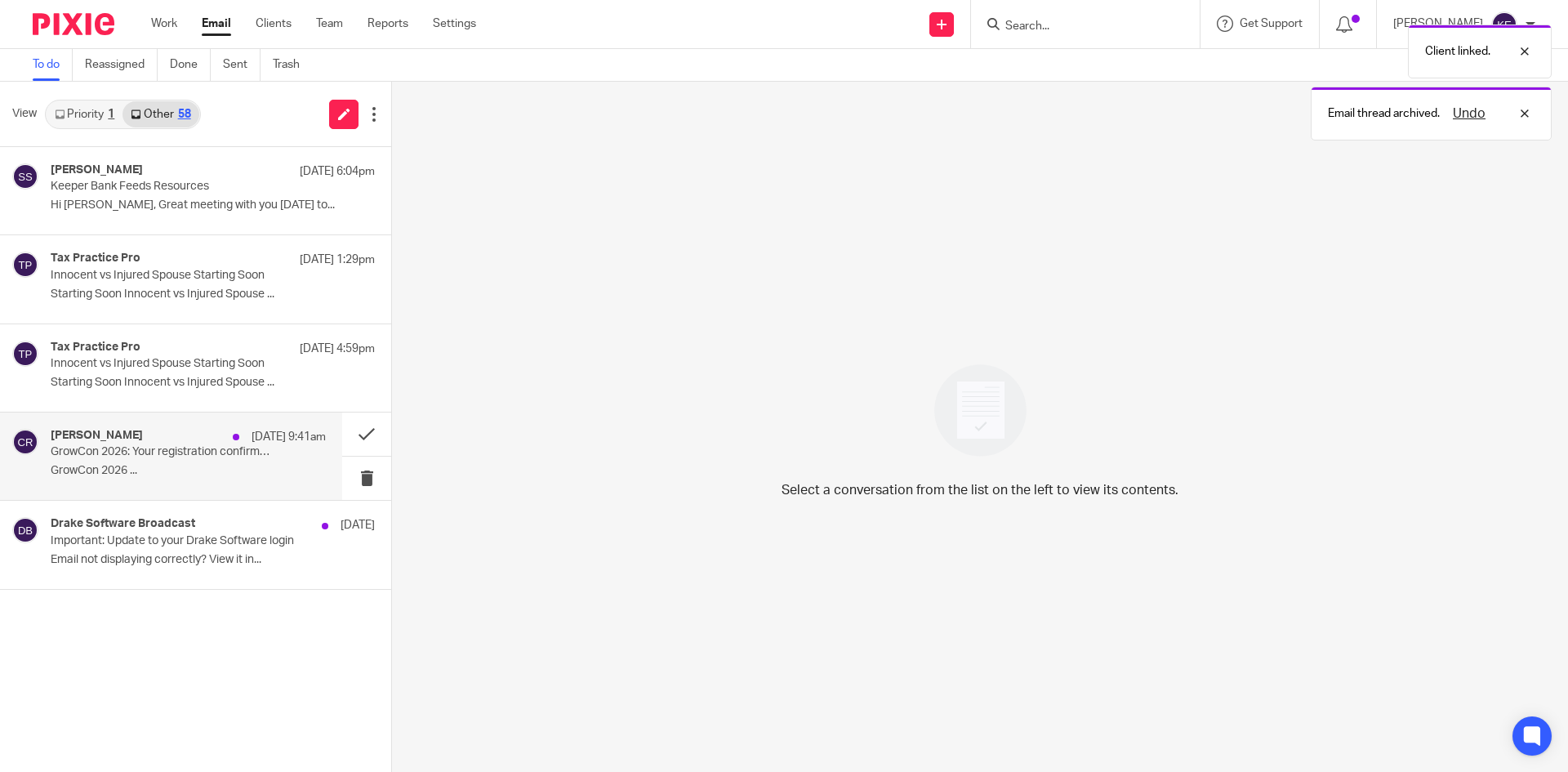
click at [246, 455] on p "GrowCon 2026: Your registration confirmation" at bounding box center [161, 452] width 221 height 14
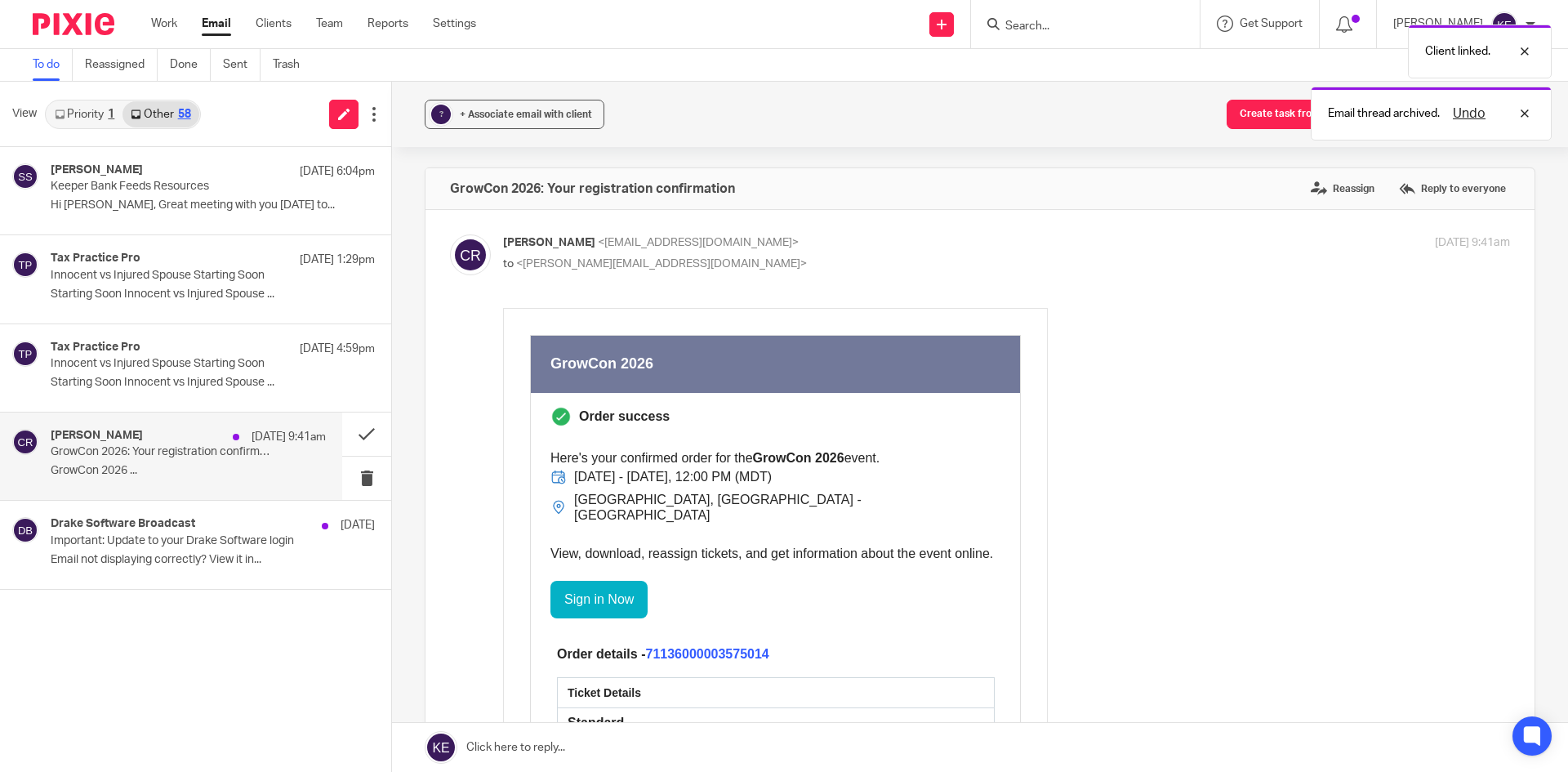
click at [294, 442] on p "Aug 11 9:41am" at bounding box center [288, 436] width 74 height 17
click at [511, 113] on span "+ Associate email with client" at bounding box center [526, 114] width 132 height 10
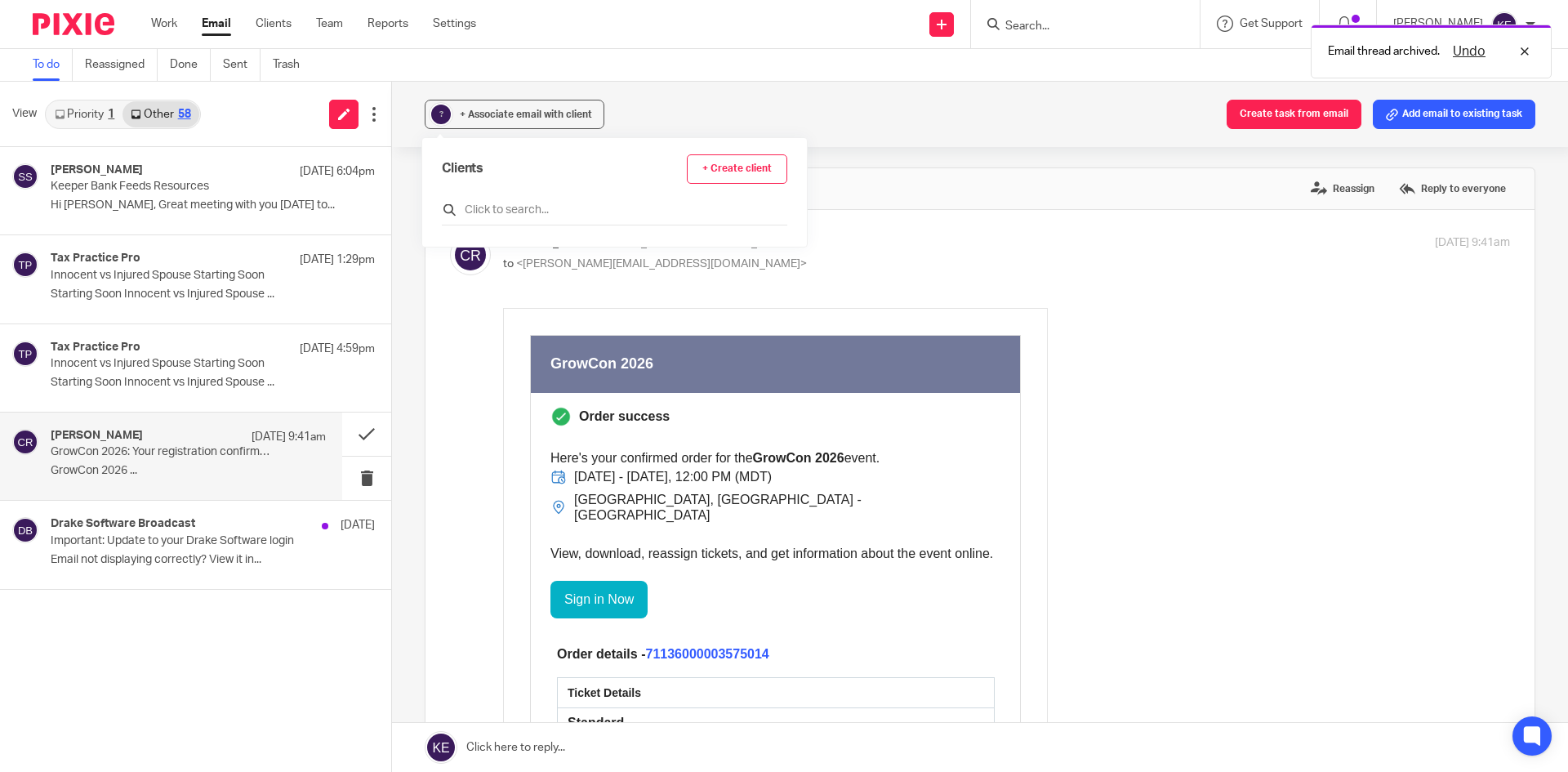
click at [509, 215] on input "text" at bounding box center [614, 209] width 345 height 17
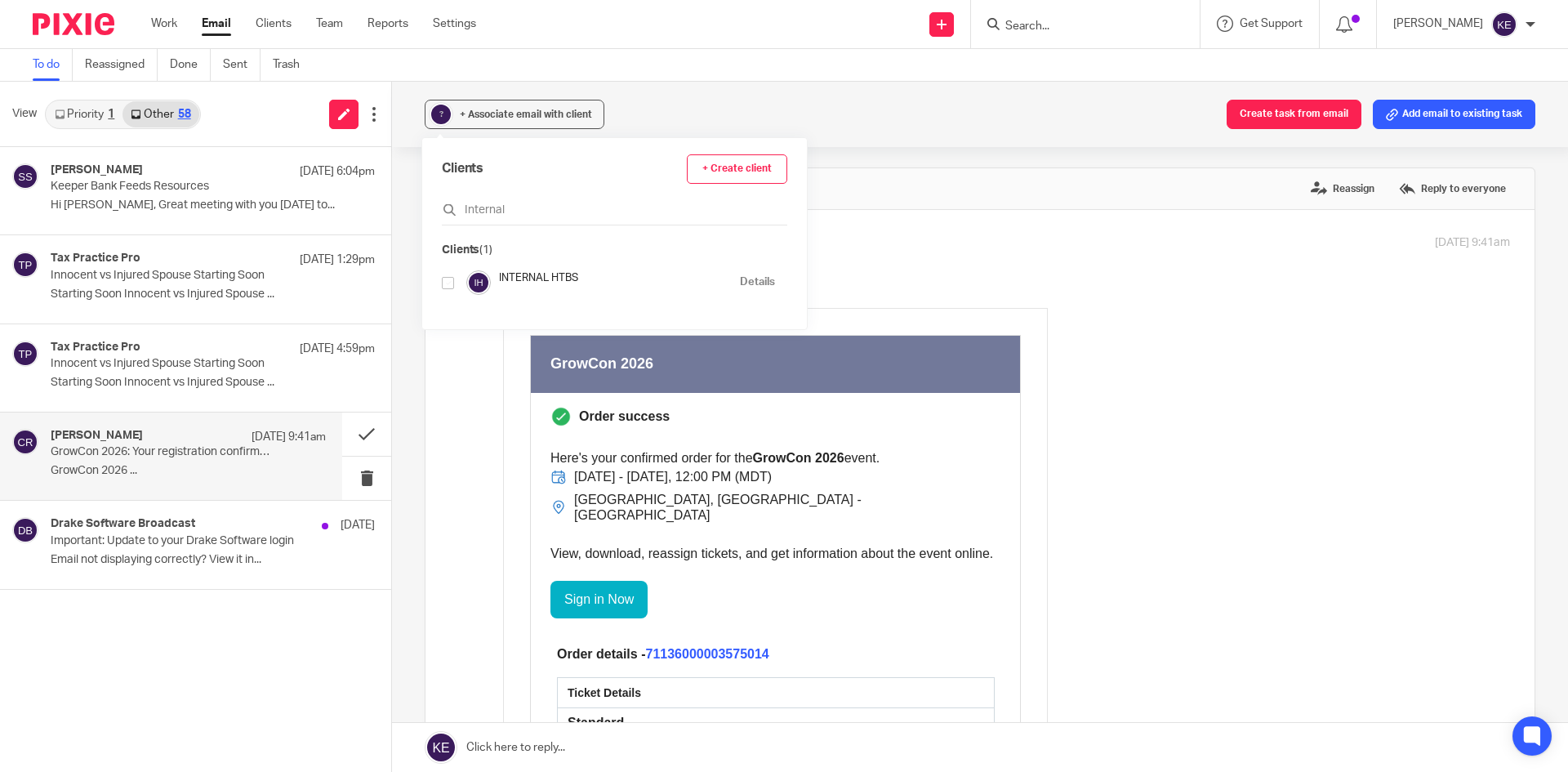
type input "Internal"
click at [444, 280] on input "checkbox" at bounding box center [448, 283] width 12 height 12
checkbox input "true"
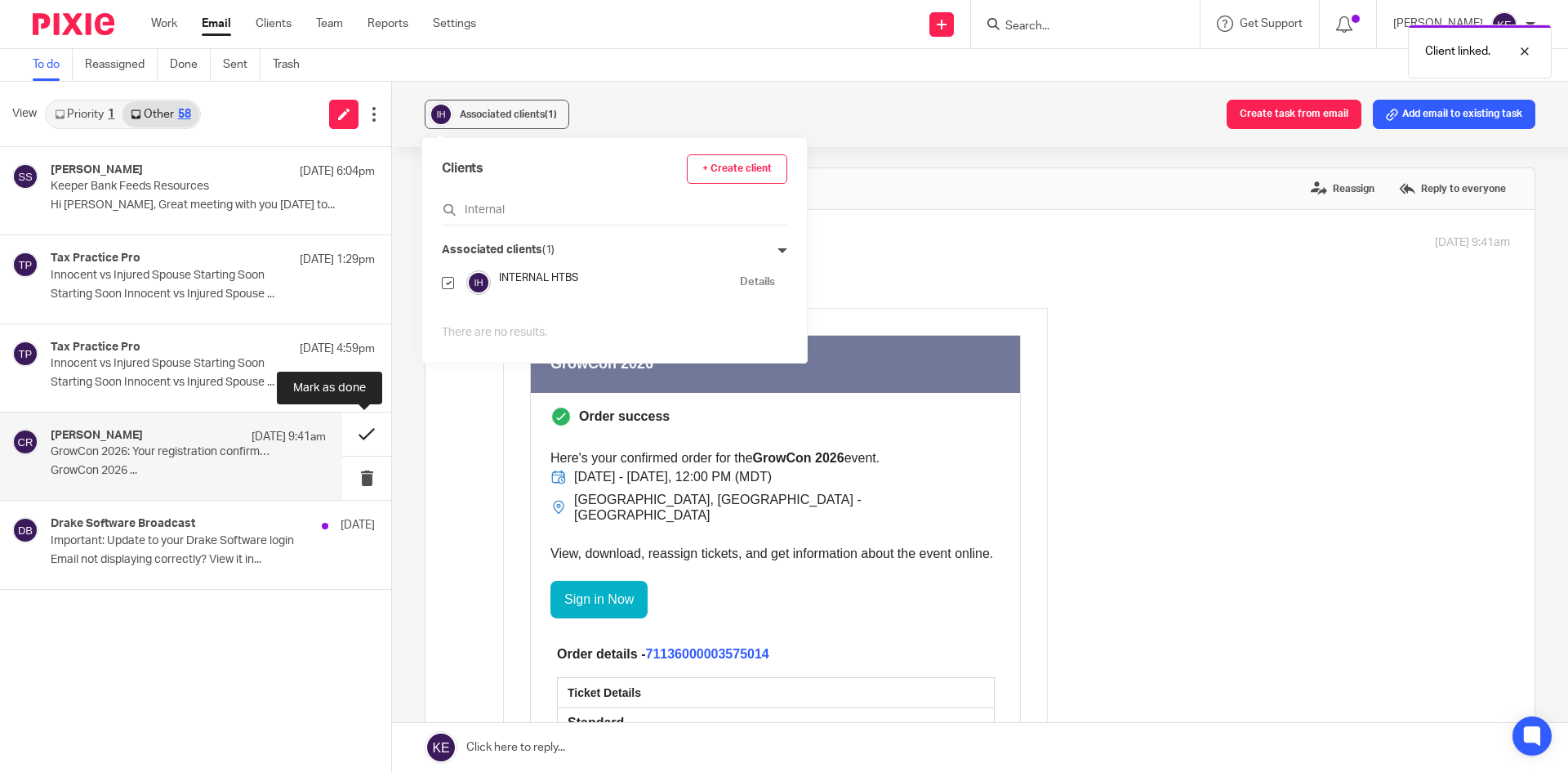
click at [363, 436] on button at bounding box center [366, 434] width 49 height 43
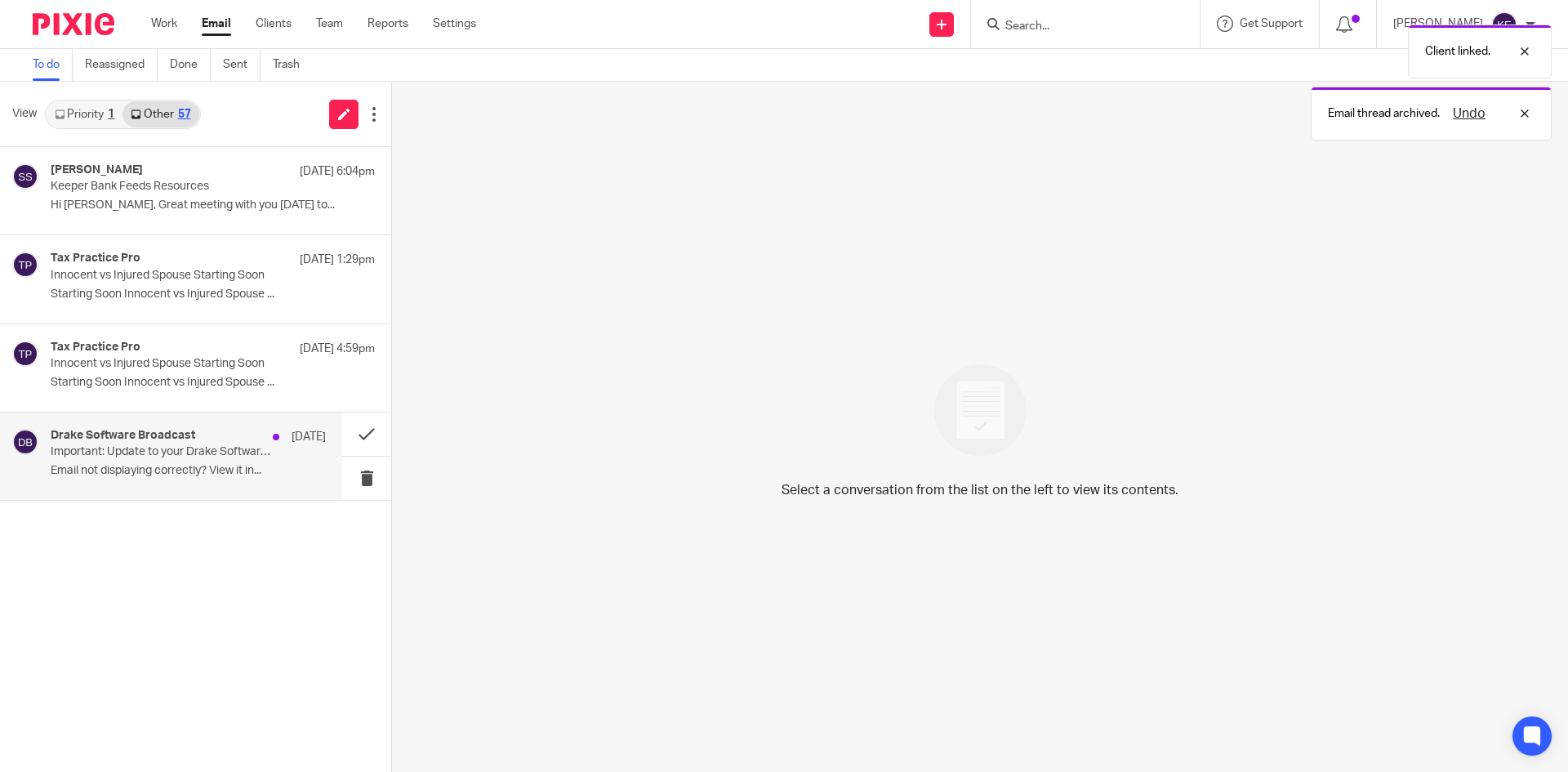
click at [251, 452] on p "Important: Update to your Drake Software login" at bounding box center [161, 452] width 221 height 14
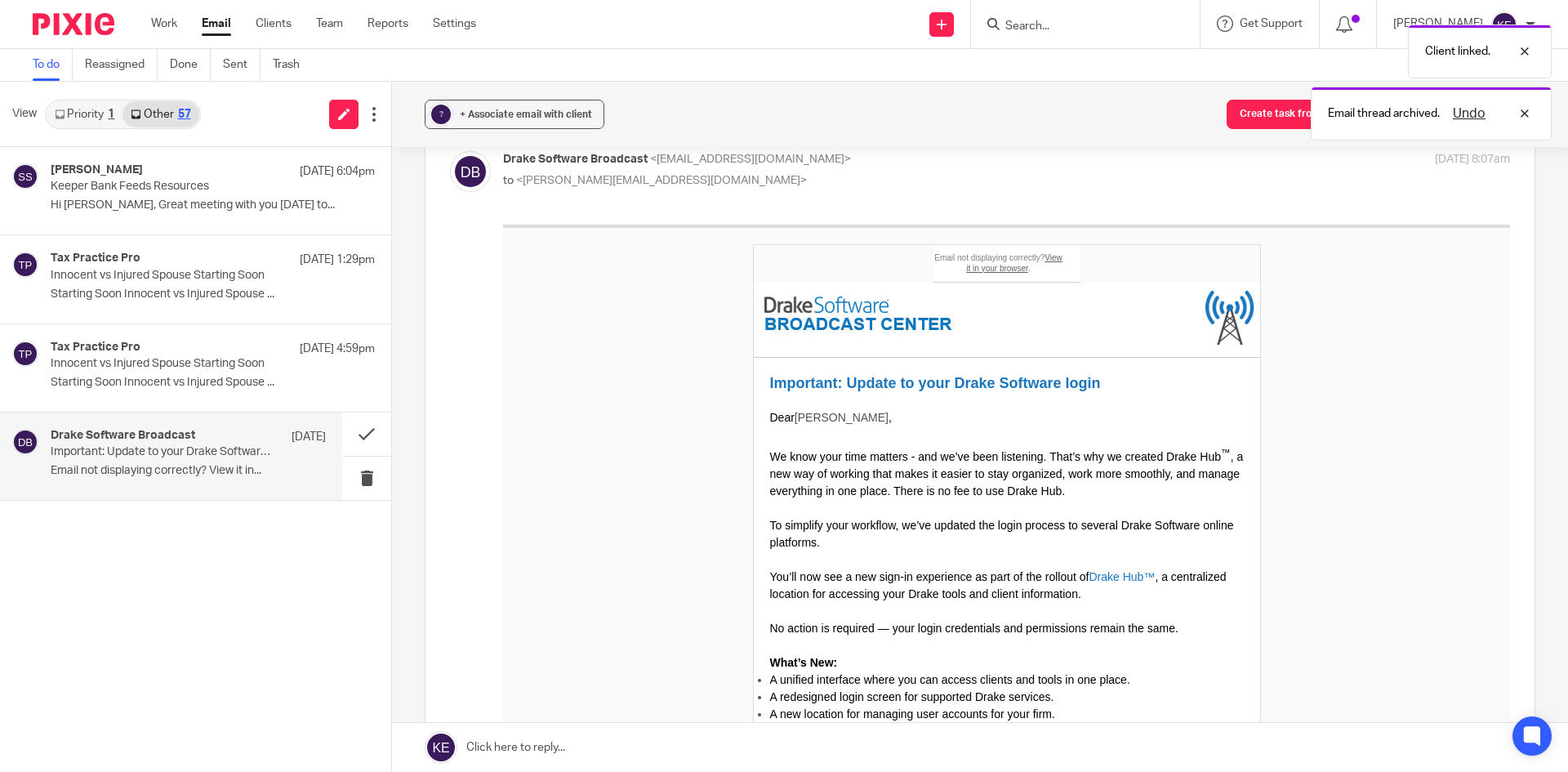
scroll to position [245, 0]
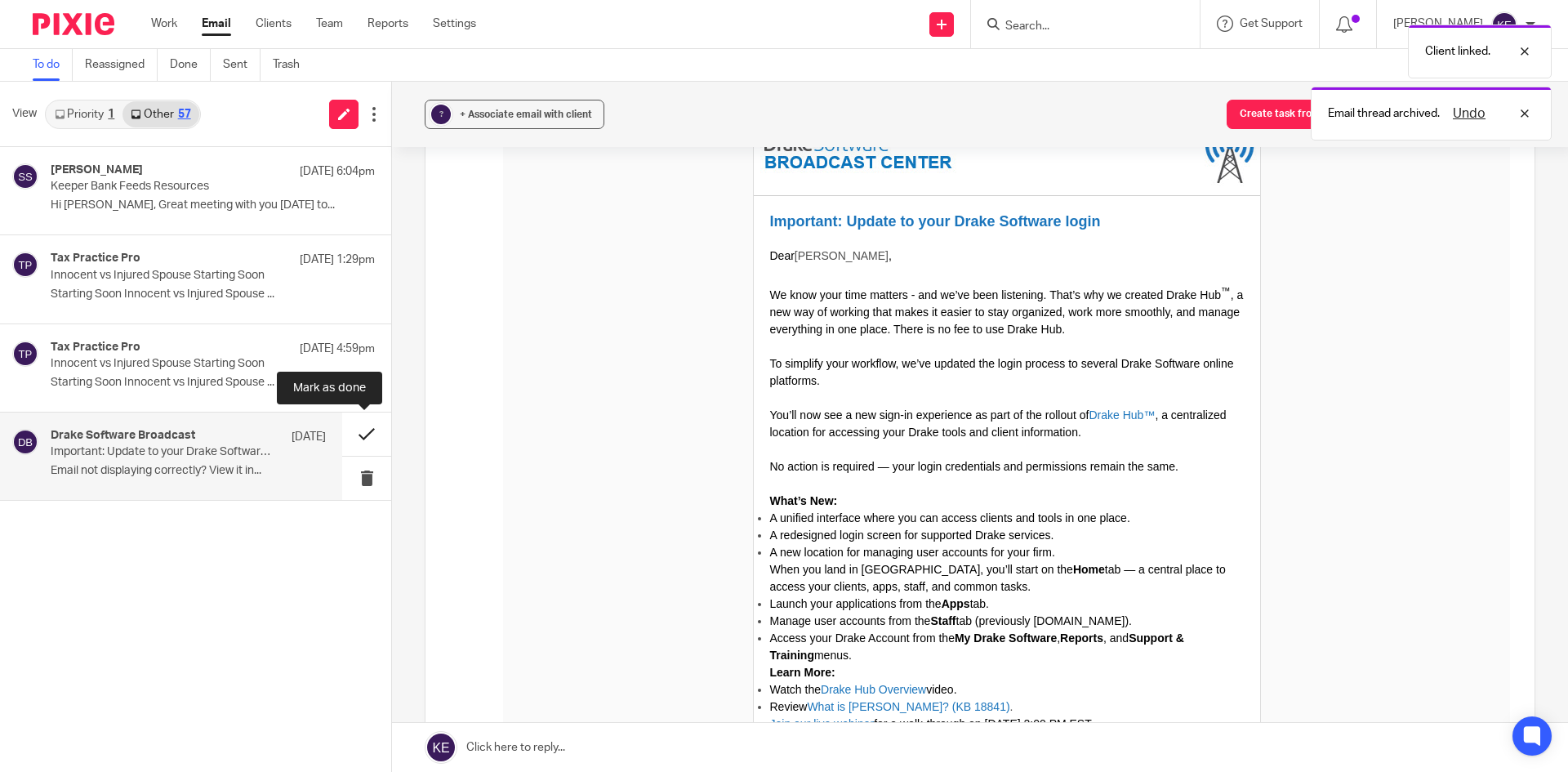
click at [354, 432] on button at bounding box center [366, 434] width 49 height 43
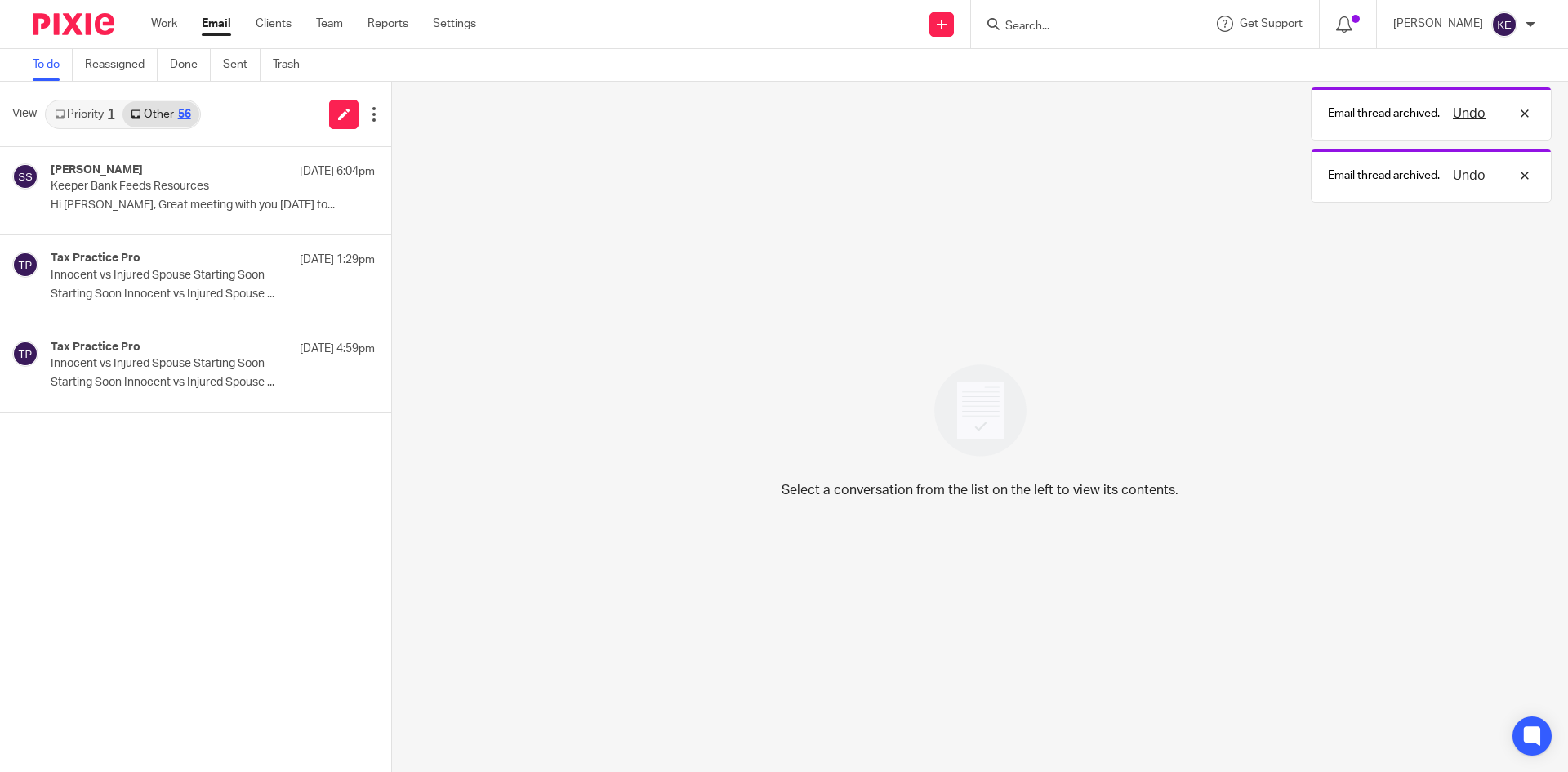
click at [219, 20] on link "Email" at bounding box center [216, 24] width 30 height 17
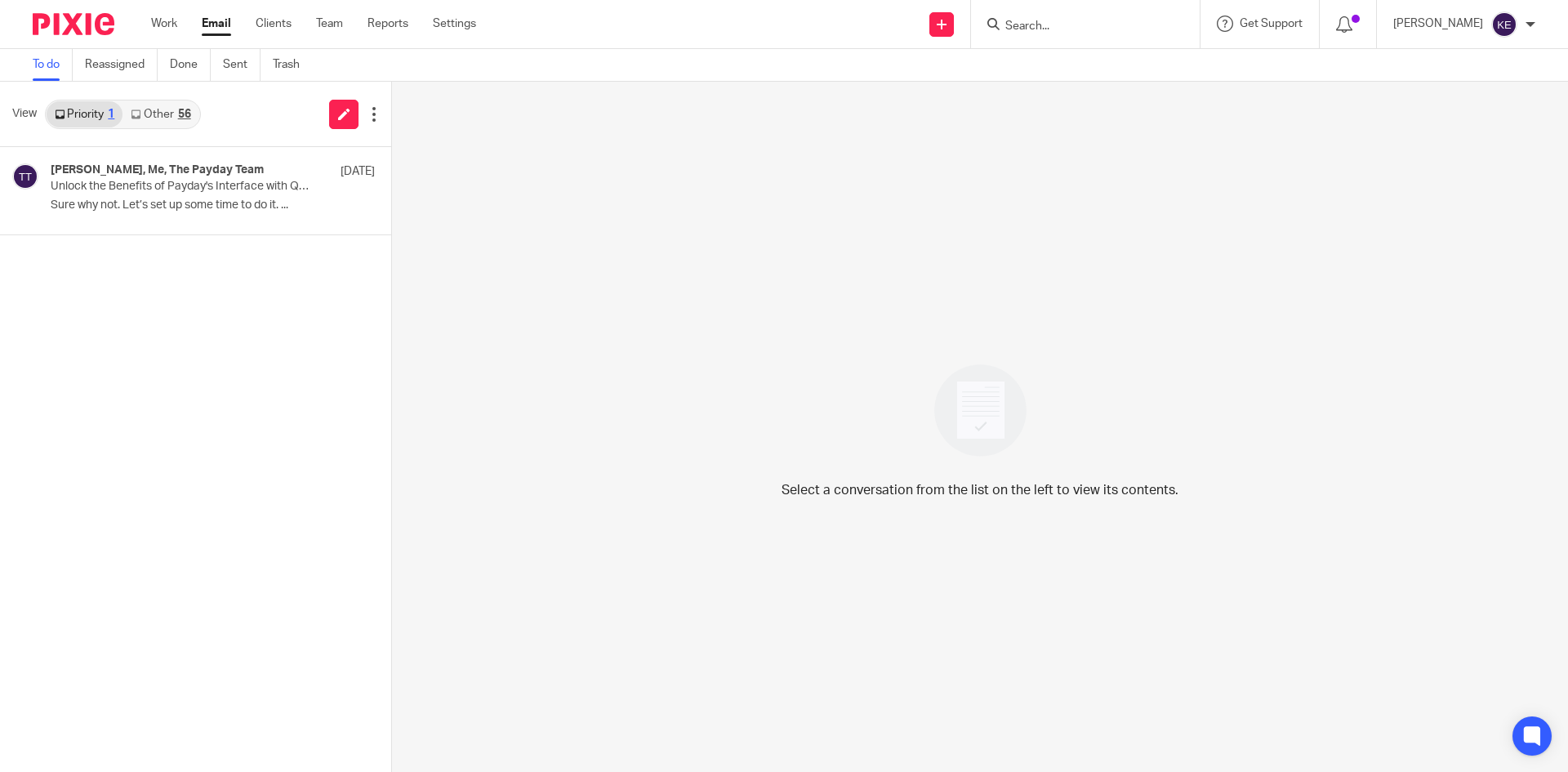
click at [185, 110] on div "56" at bounding box center [184, 114] width 13 height 11
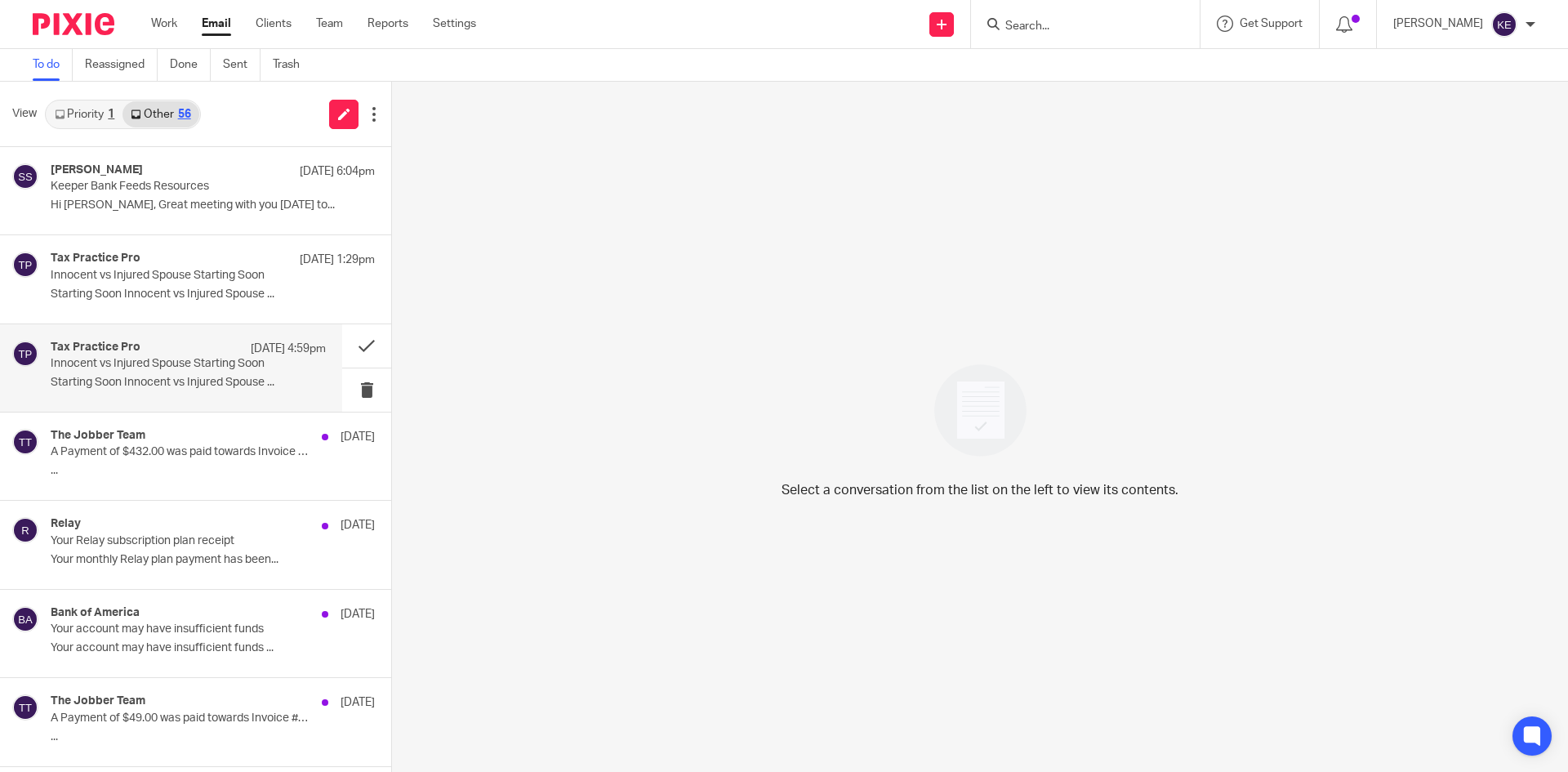
click at [185, 378] on p "Starting Soon Innocent vs Injured Spouse ..." at bounding box center [188, 383] width 275 height 14
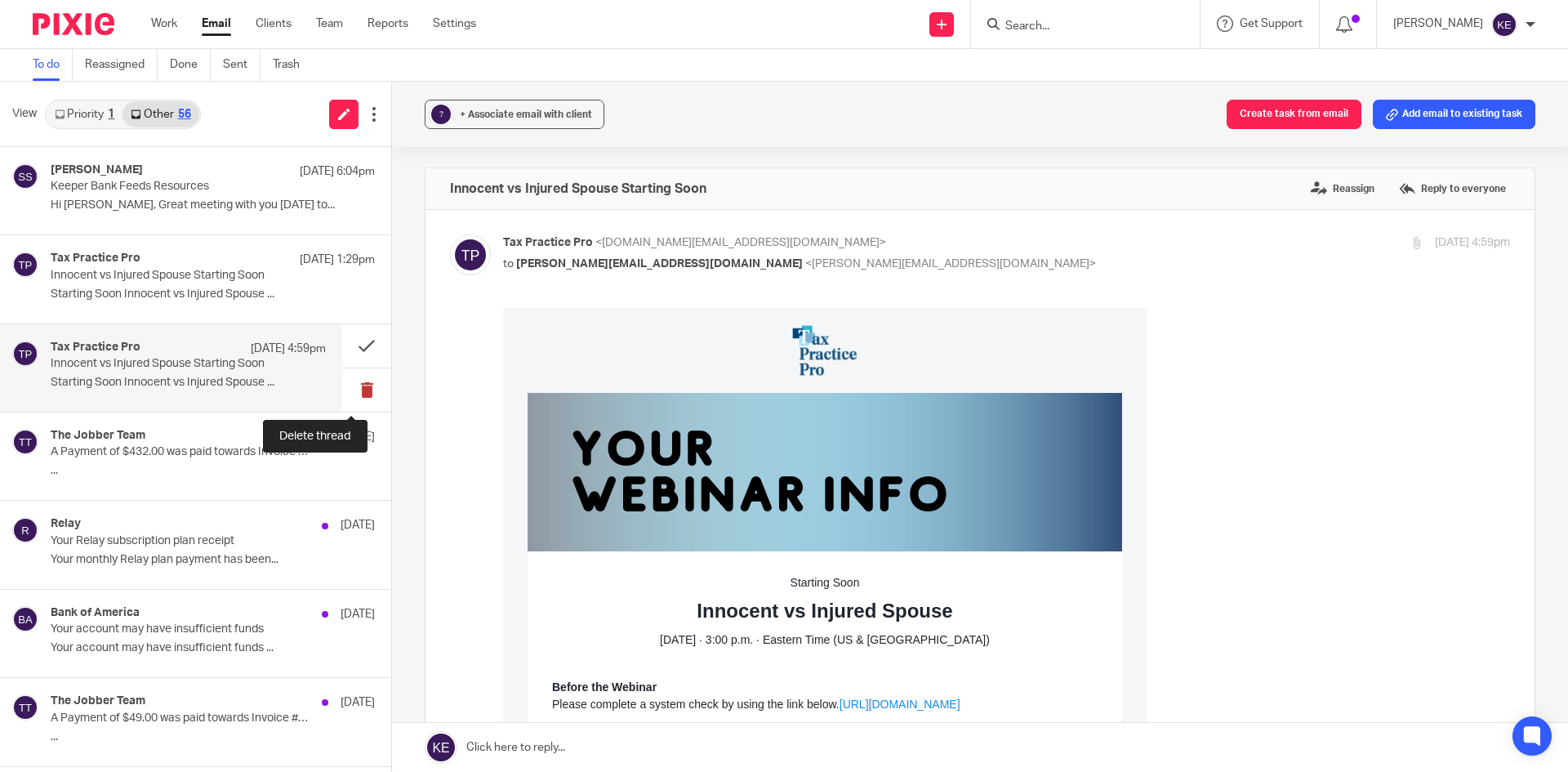
click at [346, 388] on button at bounding box center [366, 389] width 49 height 43
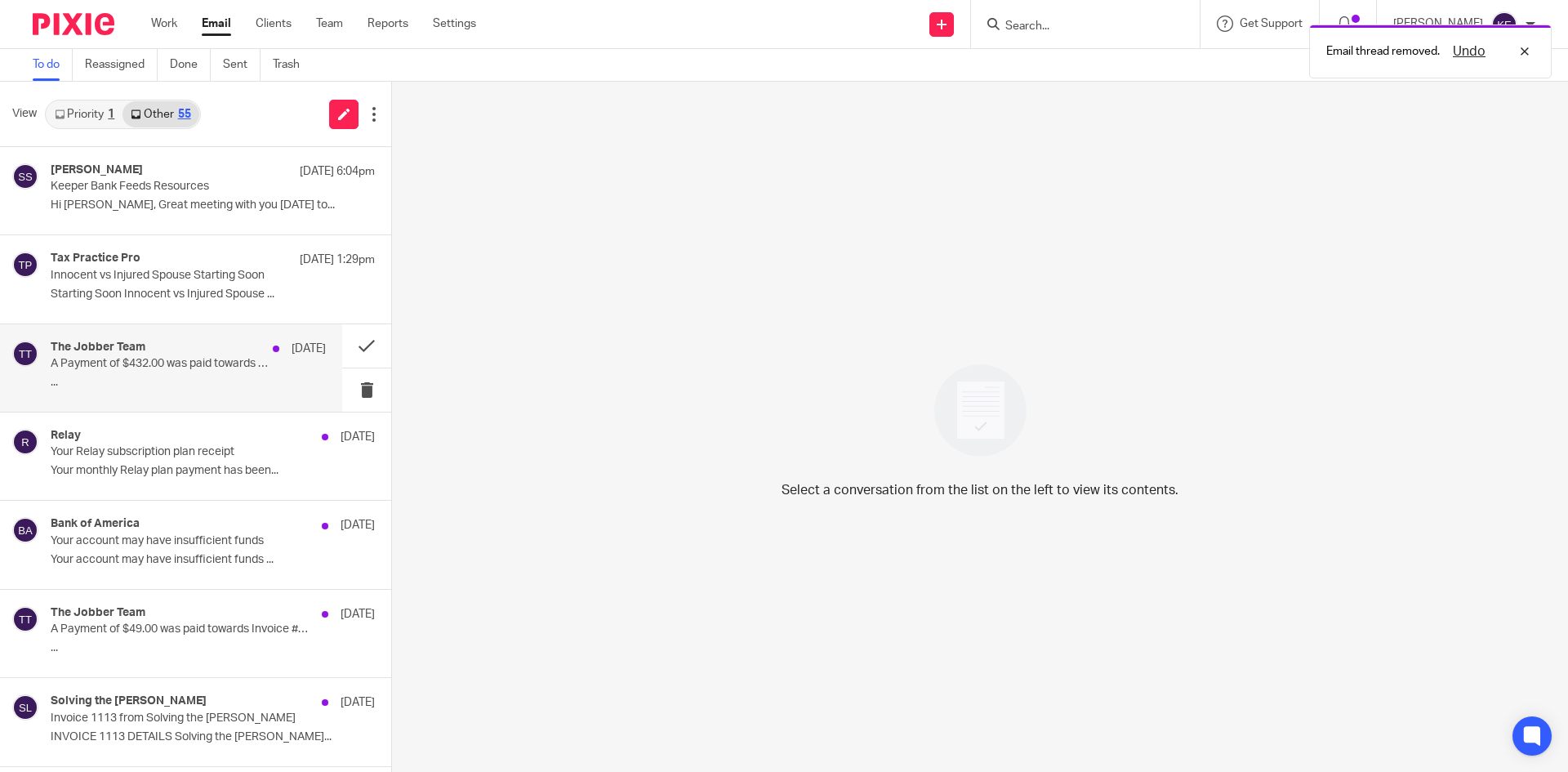
click at [216, 384] on p "..." at bounding box center [188, 383] width 275 height 14
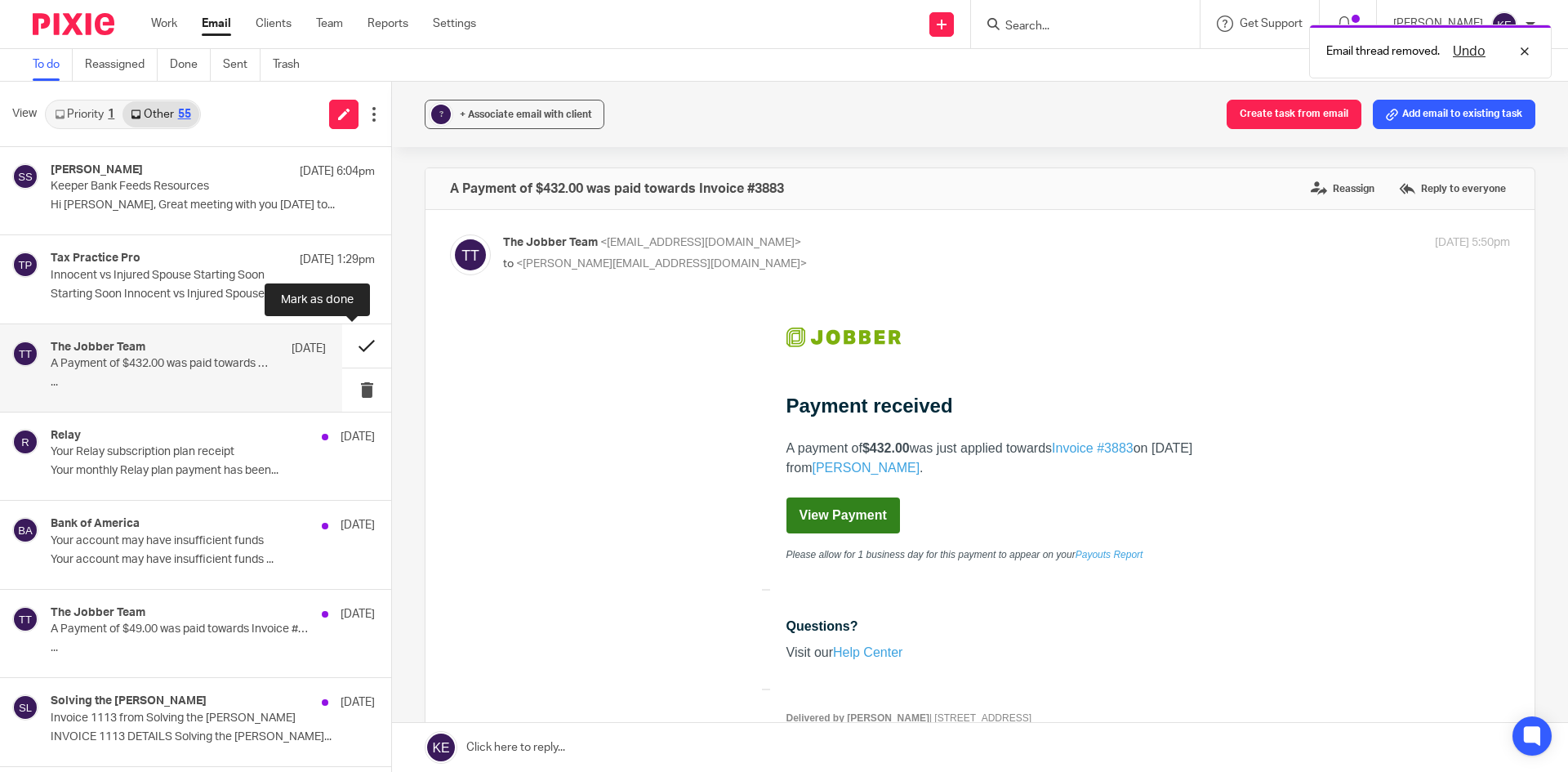
click at [359, 337] on button at bounding box center [366, 345] width 49 height 43
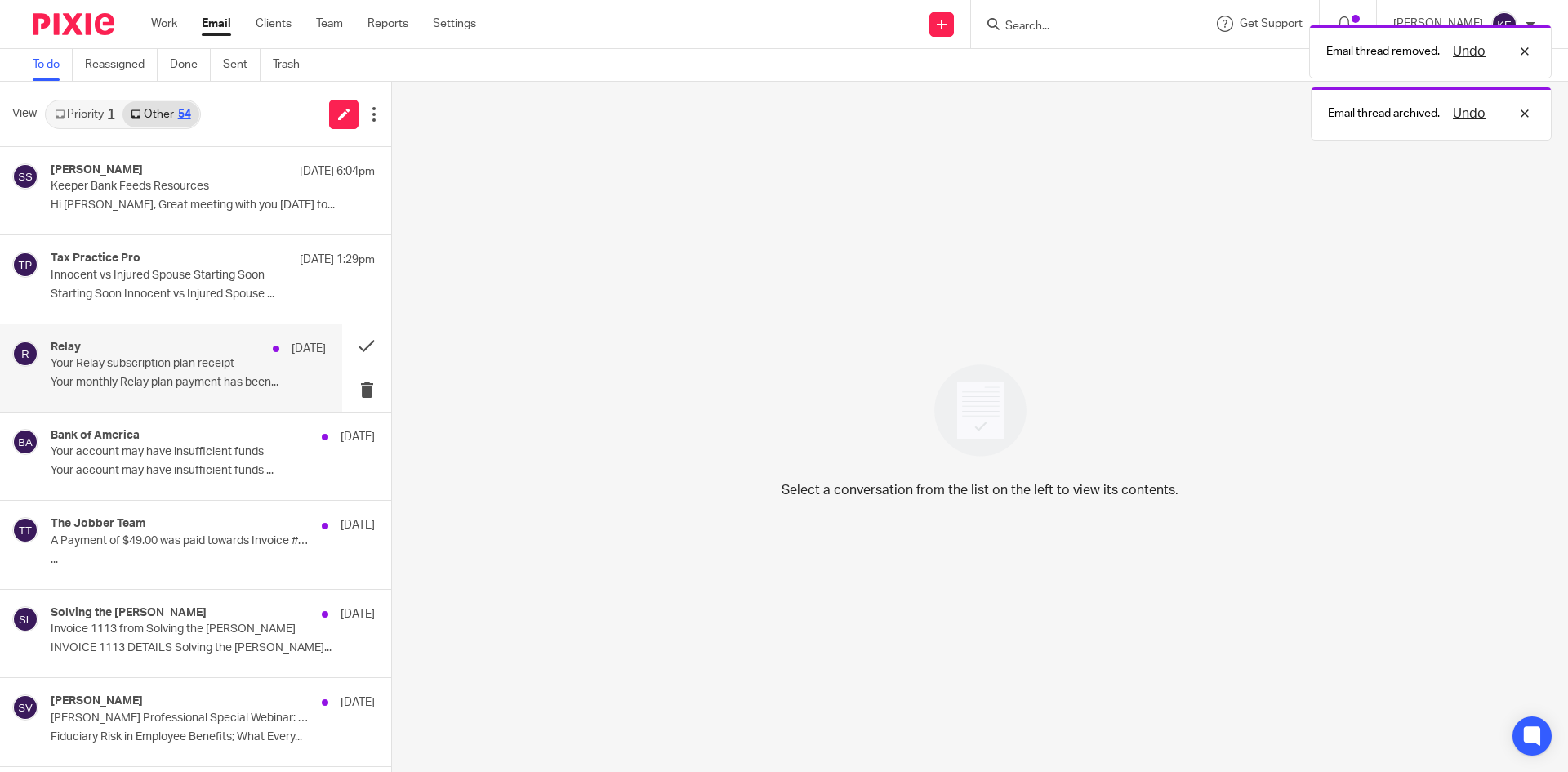
click at [231, 359] on p "Your Relay subscription plan receipt" at bounding box center [161, 364] width 221 height 14
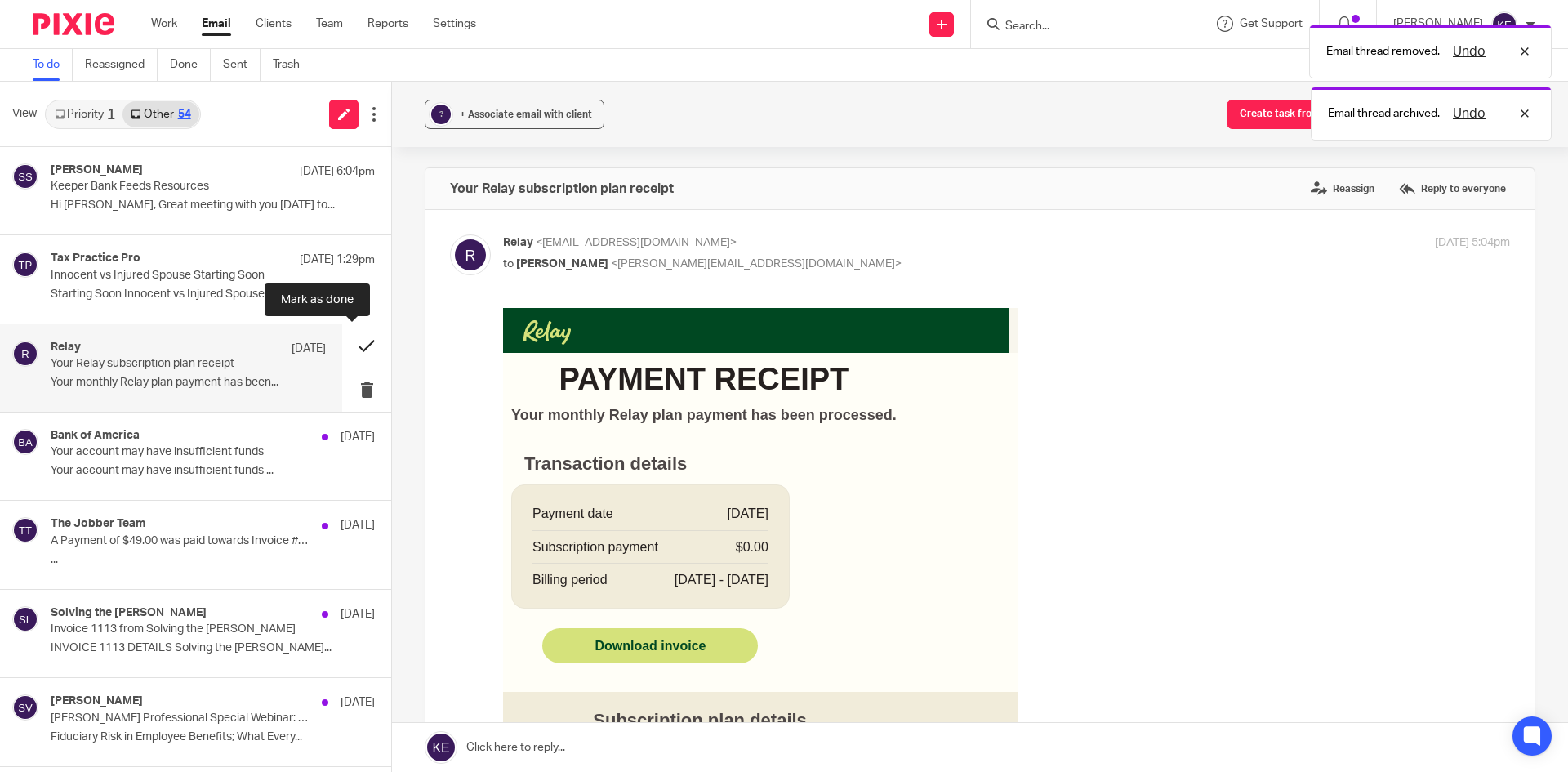
click at [348, 342] on button at bounding box center [366, 345] width 49 height 43
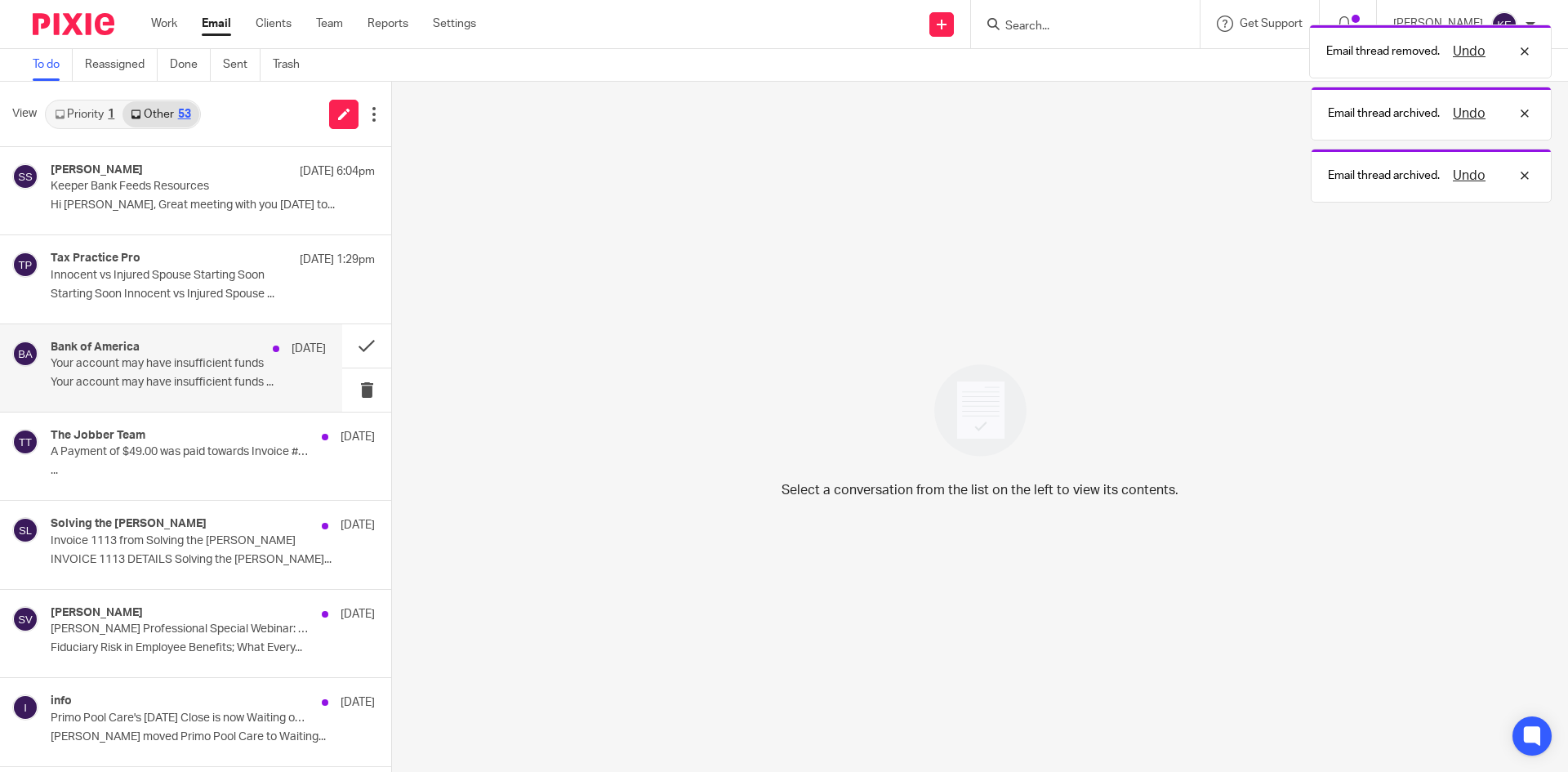
click at [248, 357] on p "Your account may have insufficient funds" at bounding box center [161, 364] width 221 height 14
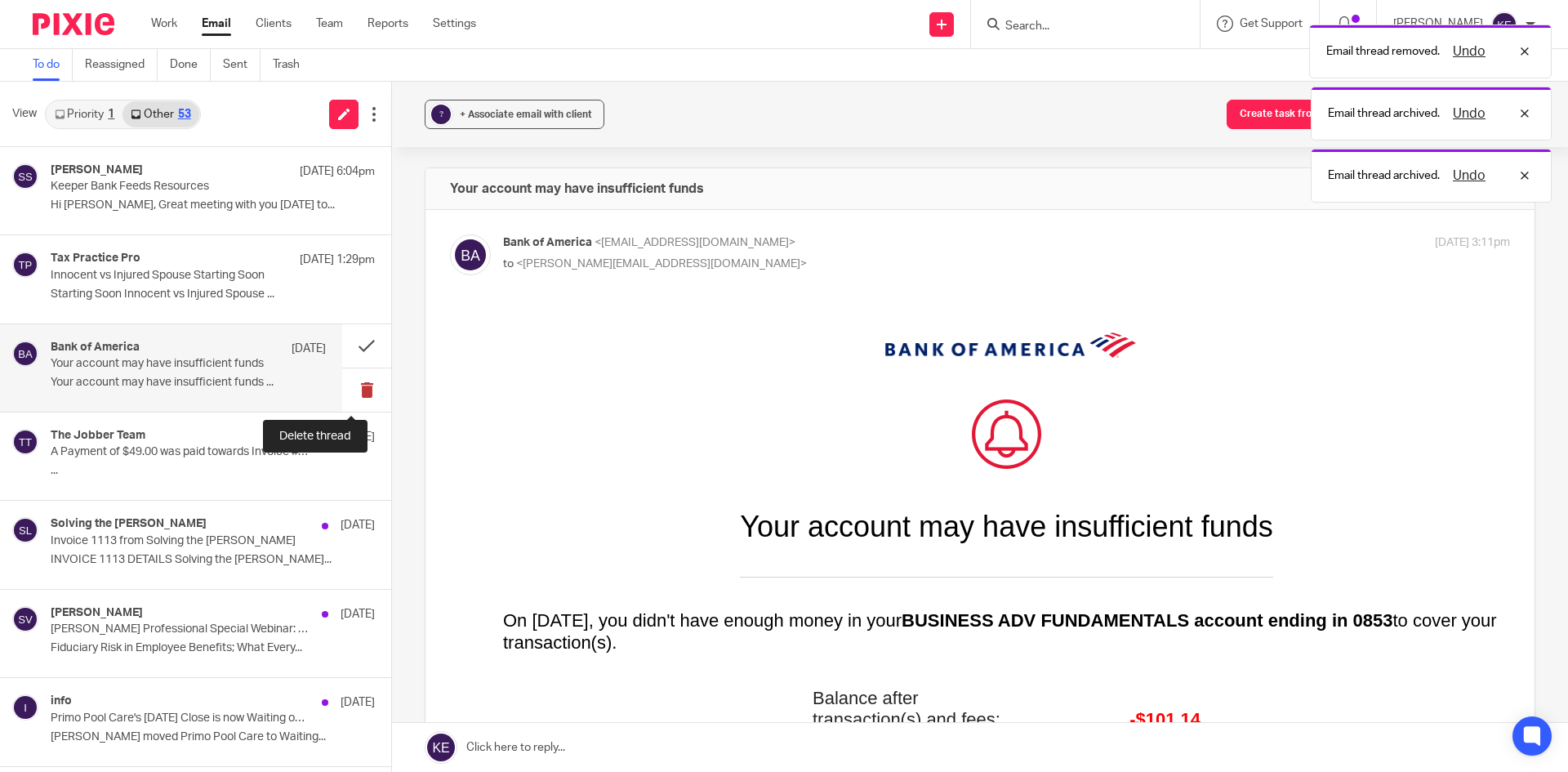
click at [349, 386] on button at bounding box center [366, 389] width 49 height 43
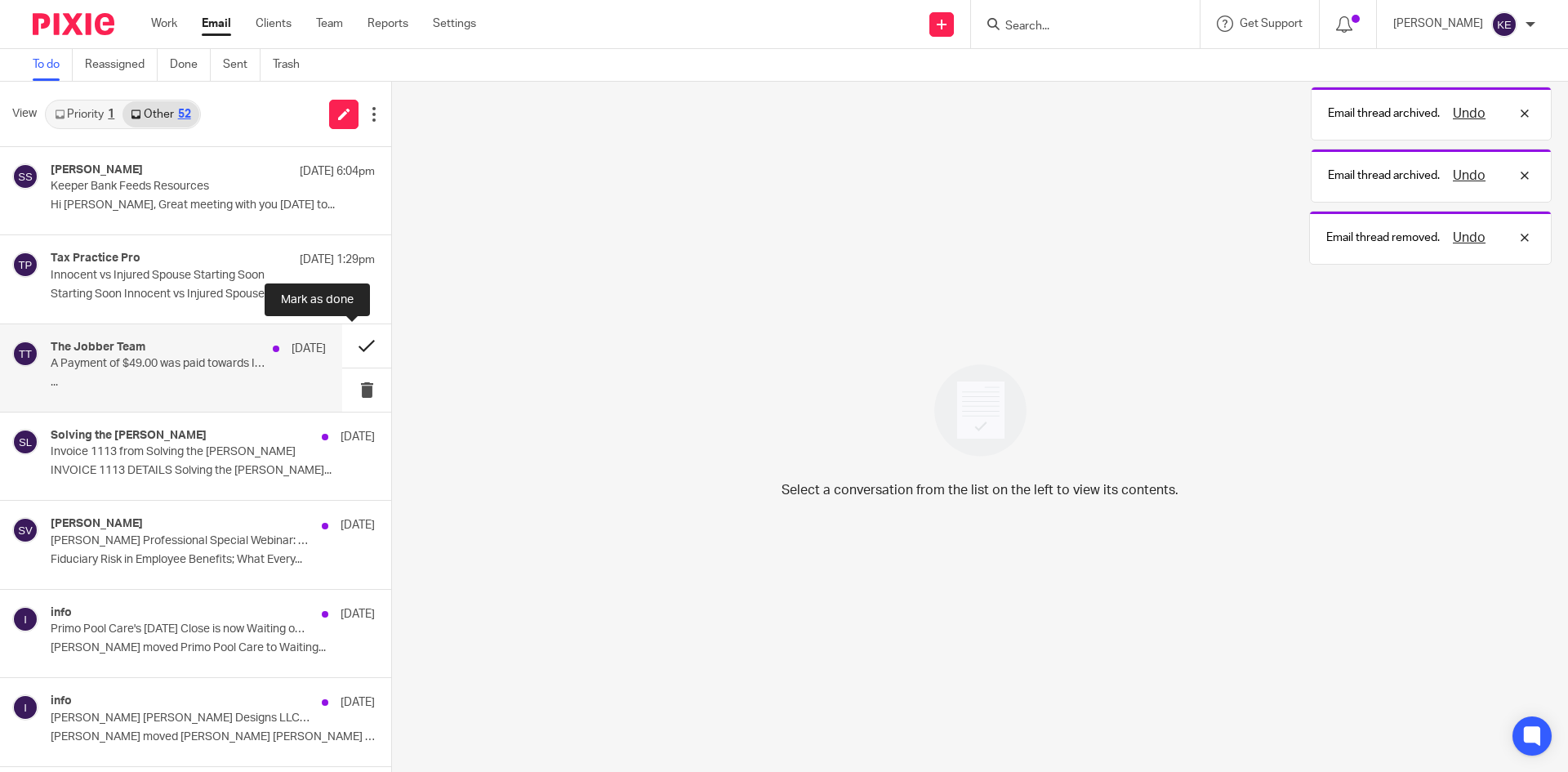
click at [353, 345] on button at bounding box center [366, 345] width 49 height 43
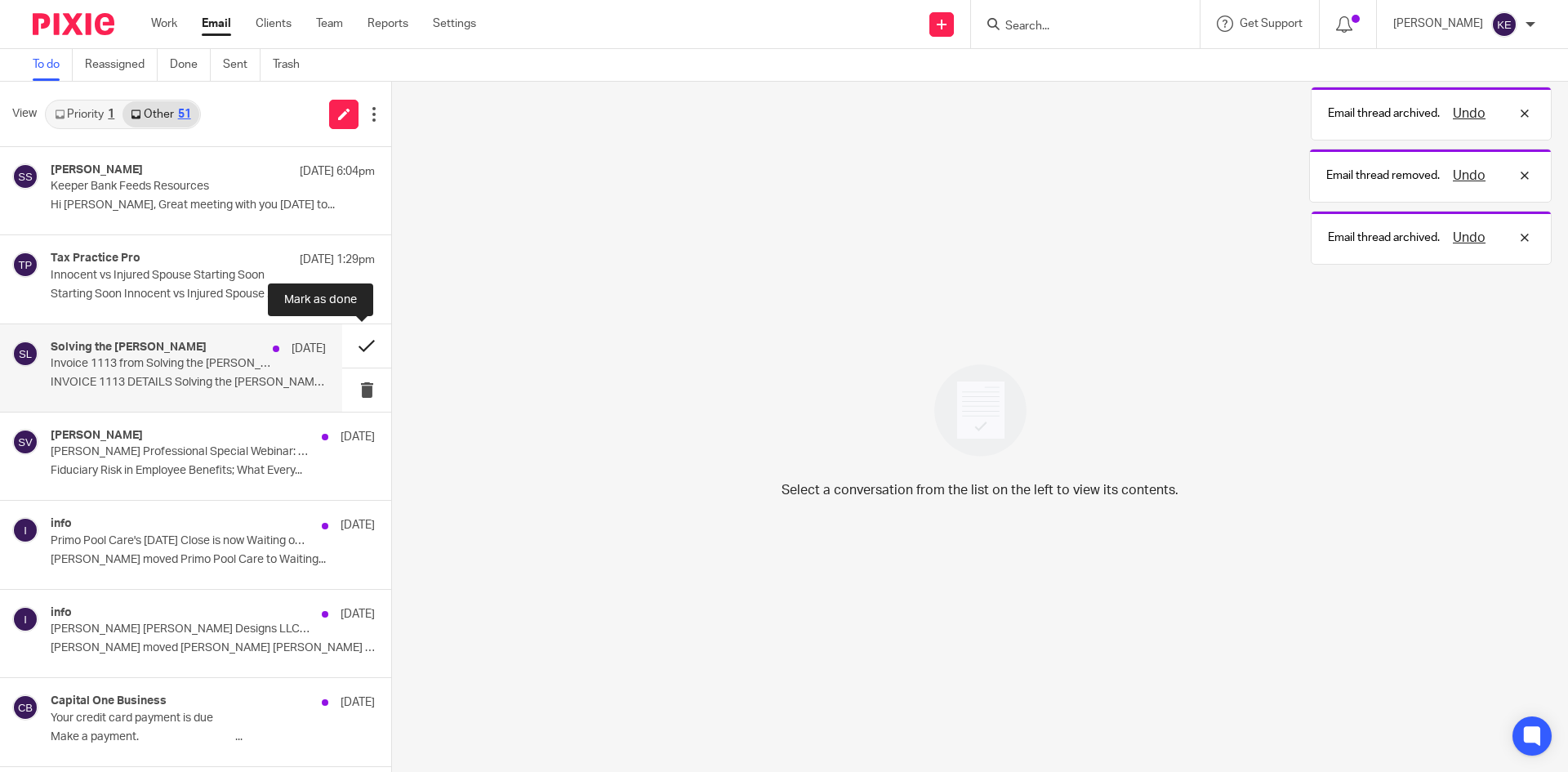
click at [355, 343] on button at bounding box center [366, 345] width 49 height 43
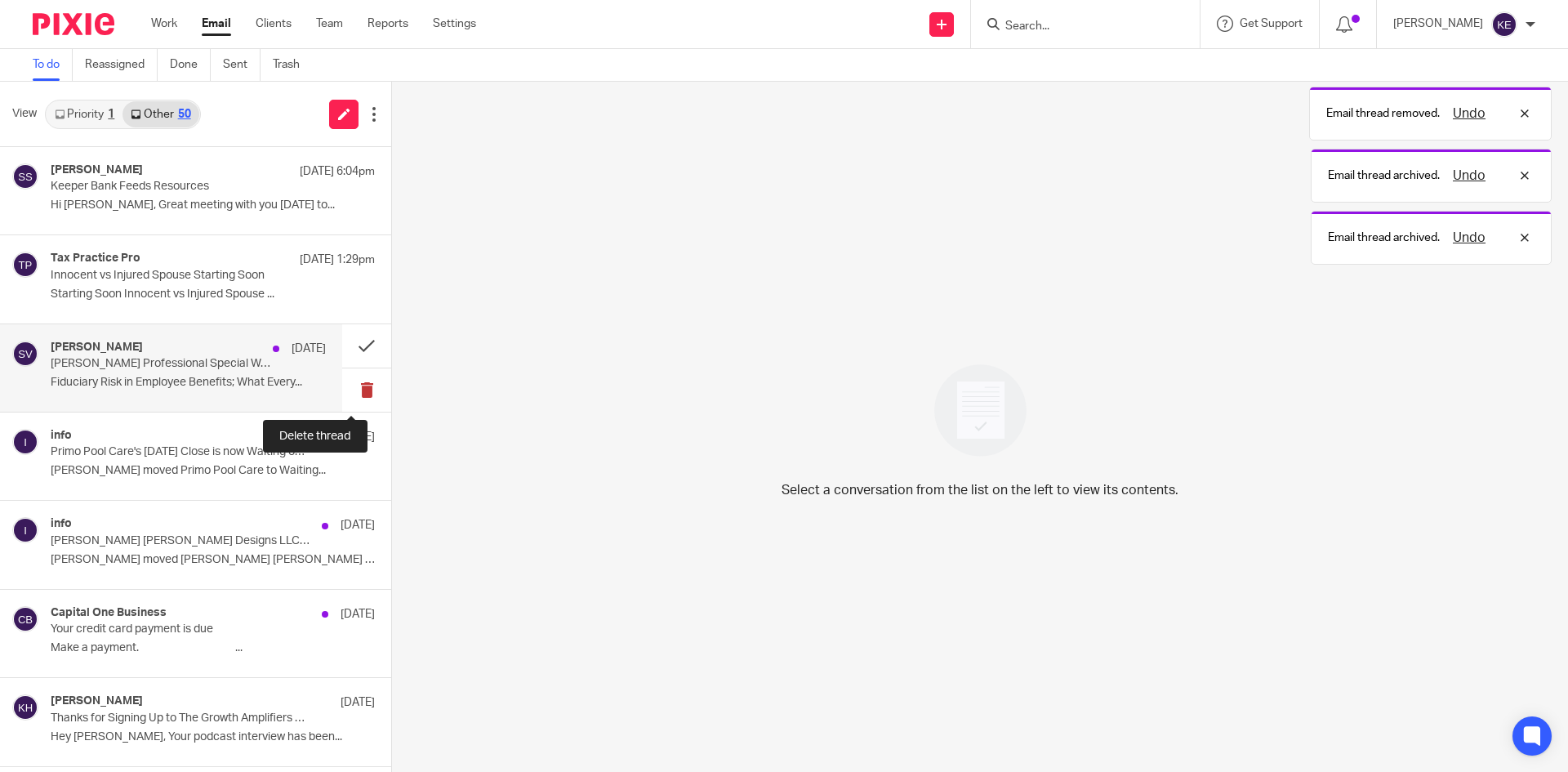
click at [351, 389] on button at bounding box center [366, 389] width 49 height 43
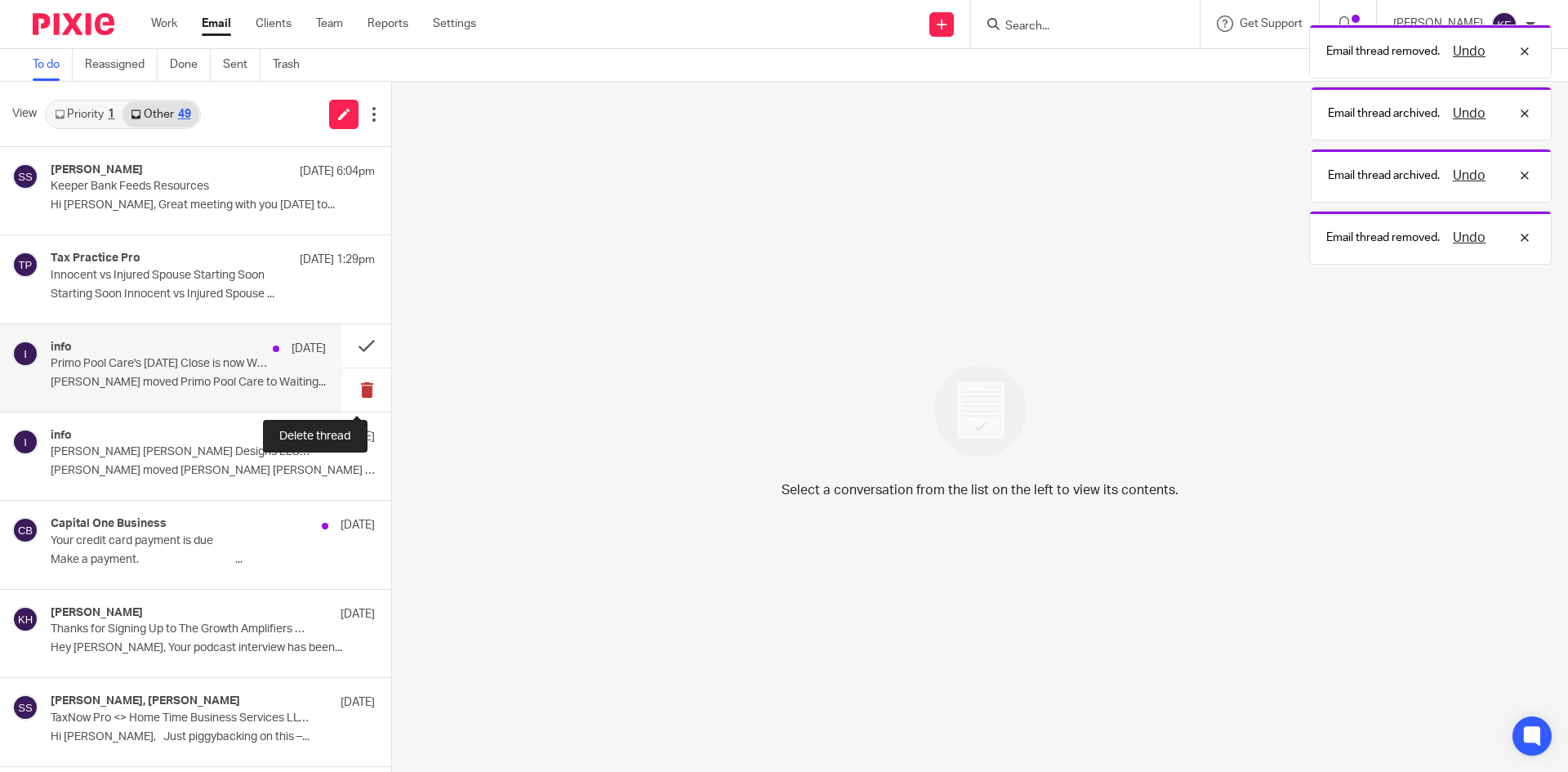
click at [351, 386] on button at bounding box center [366, 389] width 49 height 43
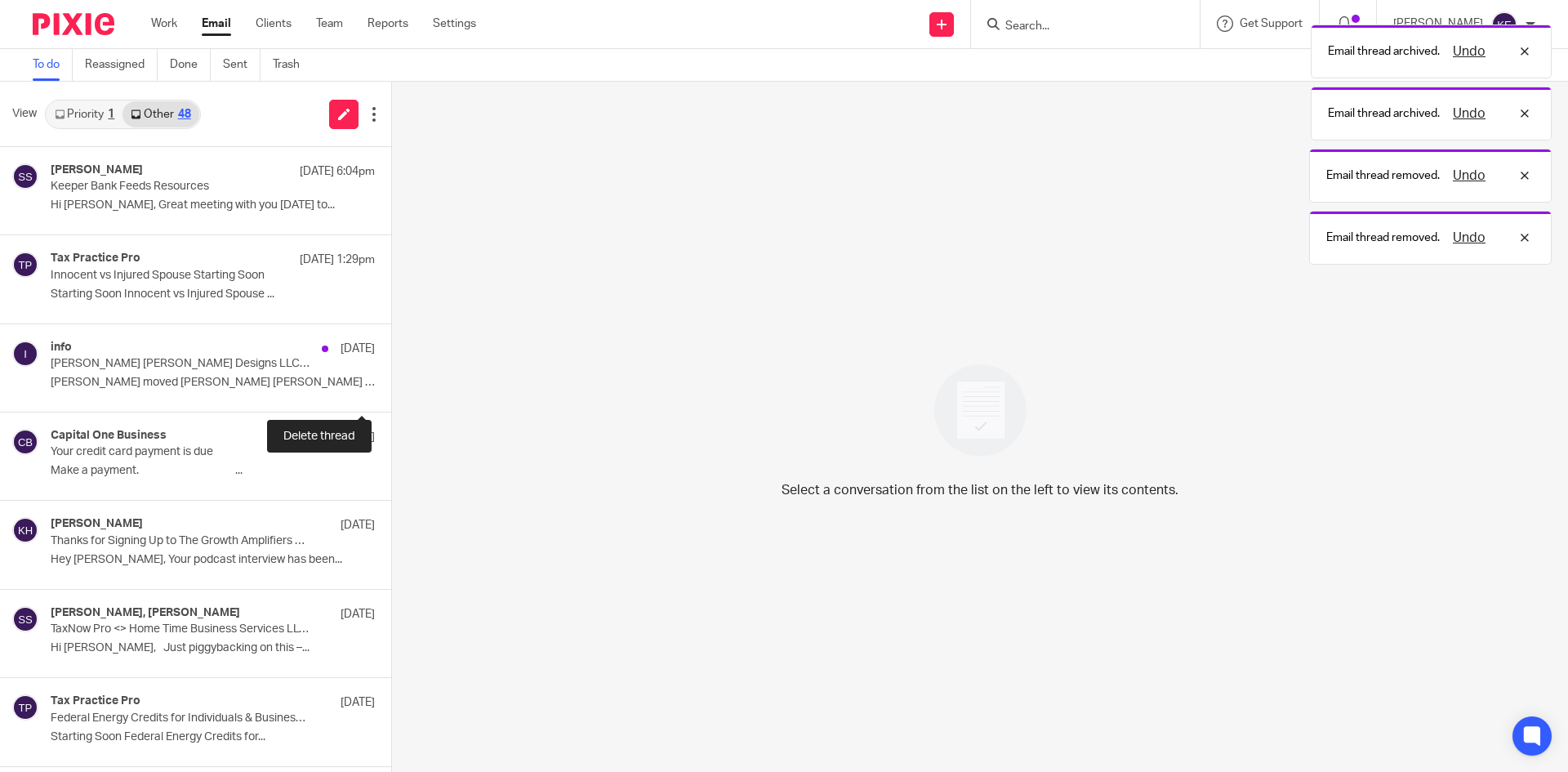
click at [391, 386] on button at bounding box center [397, 389] width 13 height 43
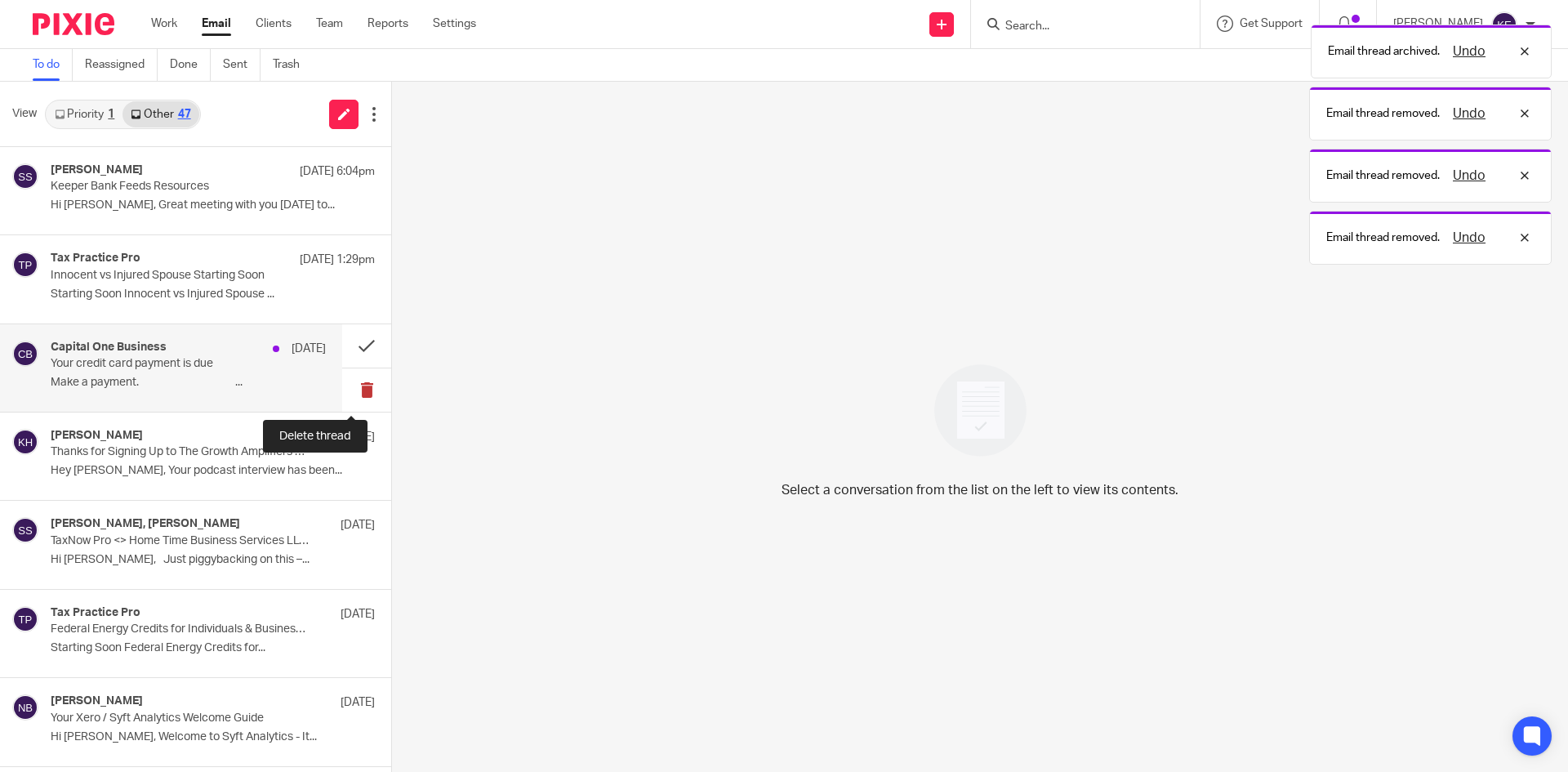
click at [346, 391] on button at bounding box center [366, 389] width 49 height 43
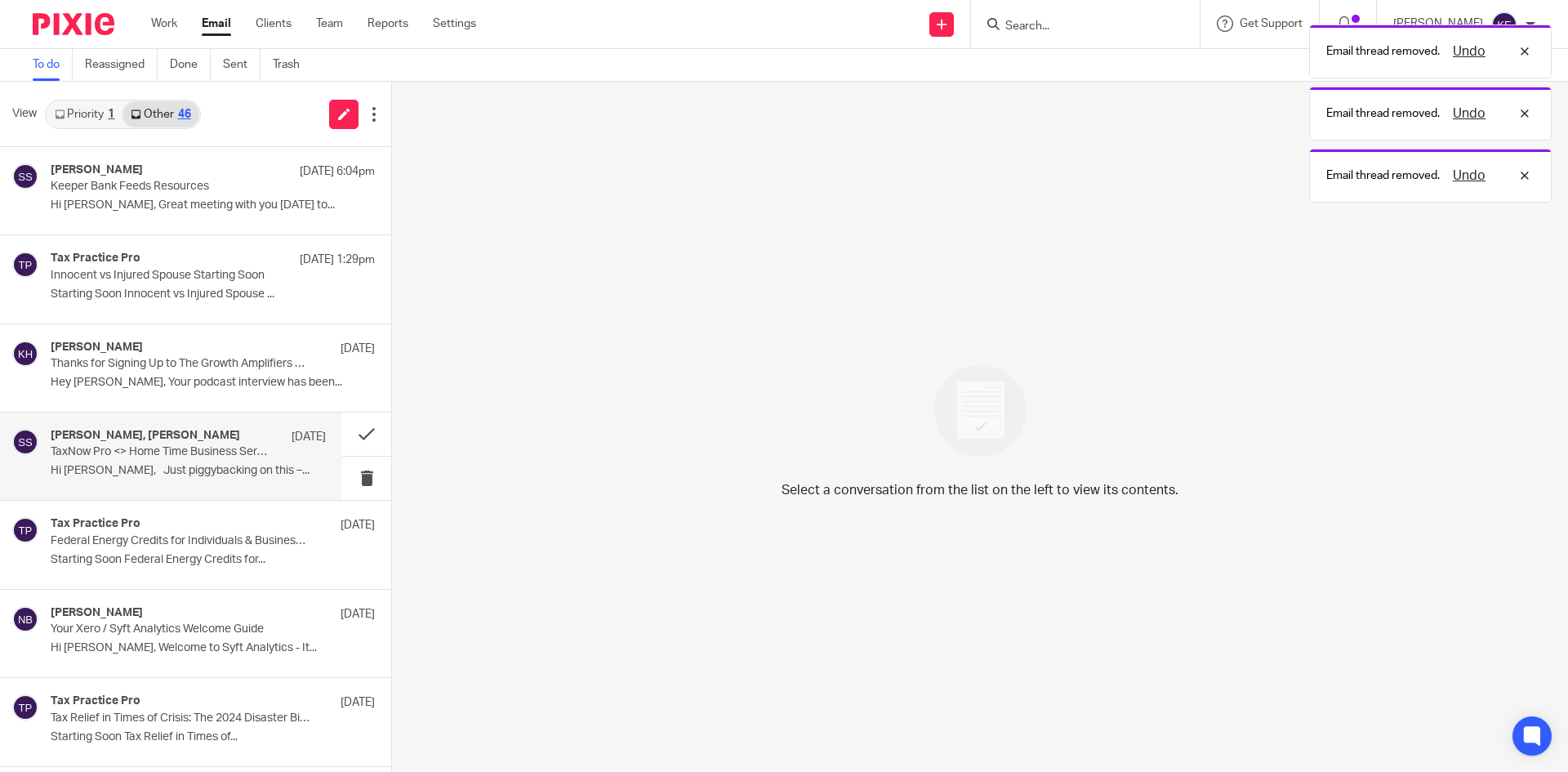
click at [224, 457] on p "TaxNow Pro <> Home Time Business Services LLC <> Welcome & Onboarding Resources!" at bounding box center [161, 452] width 221 height 14
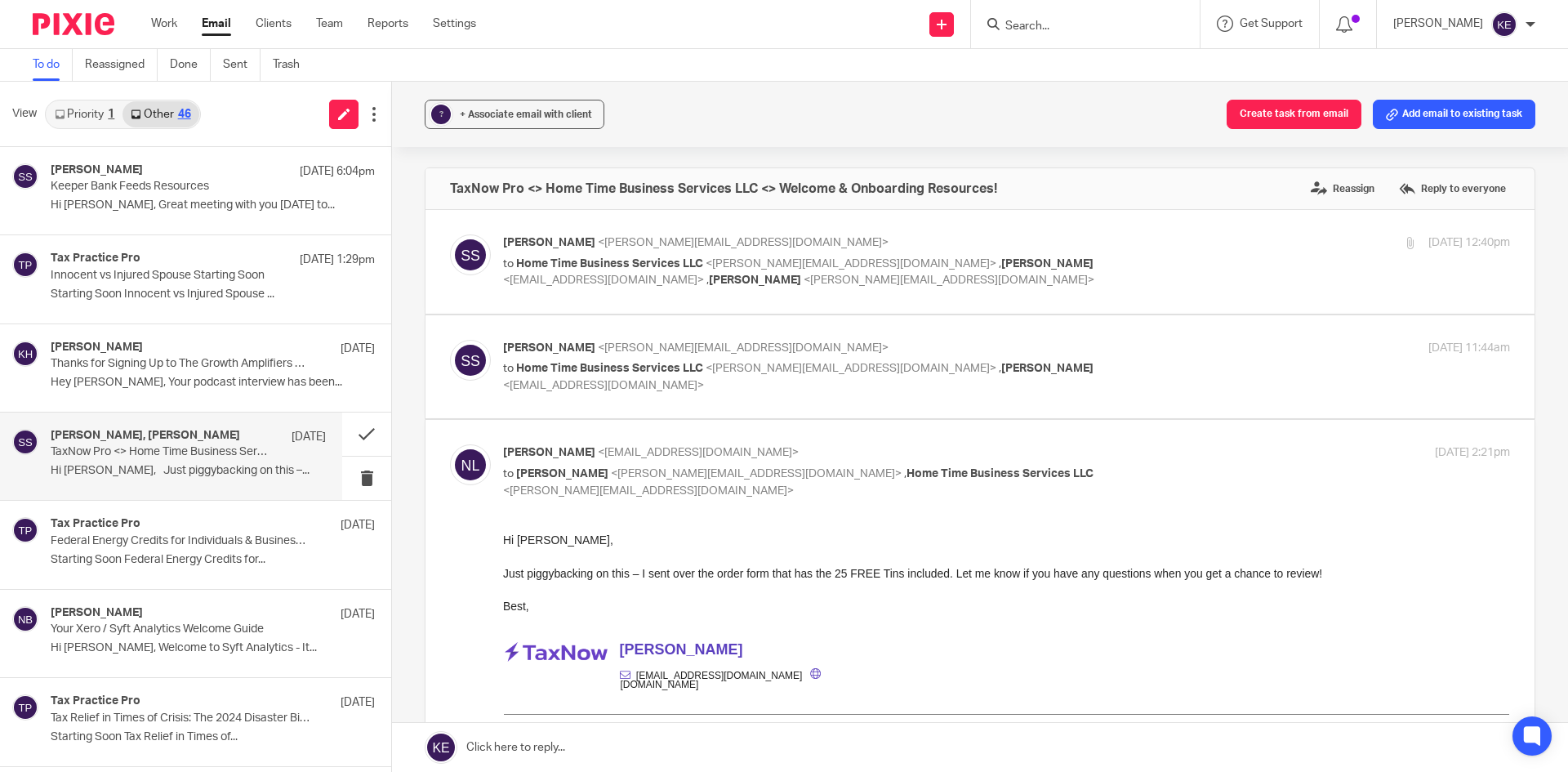
click at [82, 102] on link "Priority 1" at bounding box center [84, 115] width 76 height 26
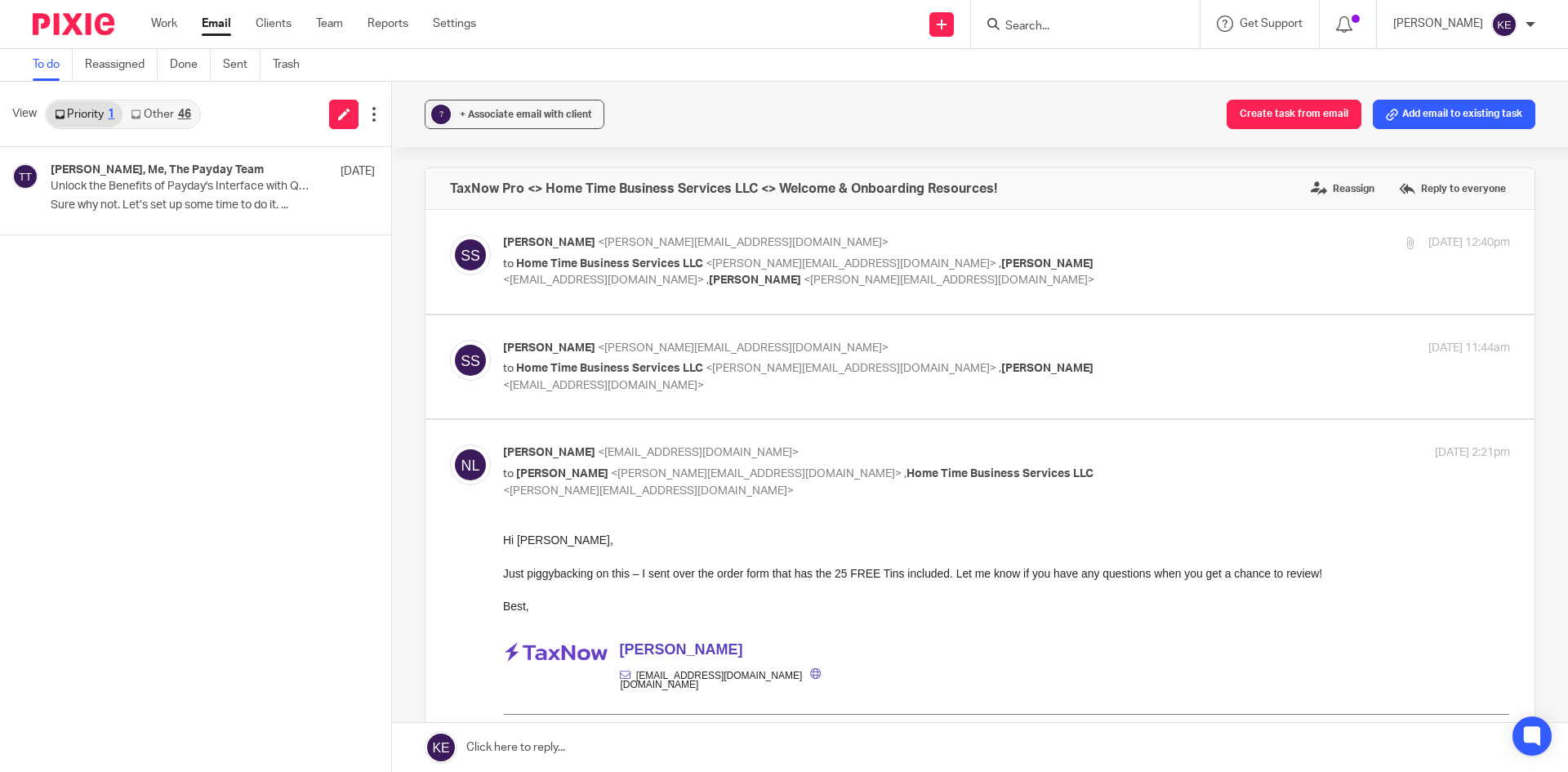
click at [1108, 19] on input "Search" at bounding box center [1077, 26] width 147 height 15
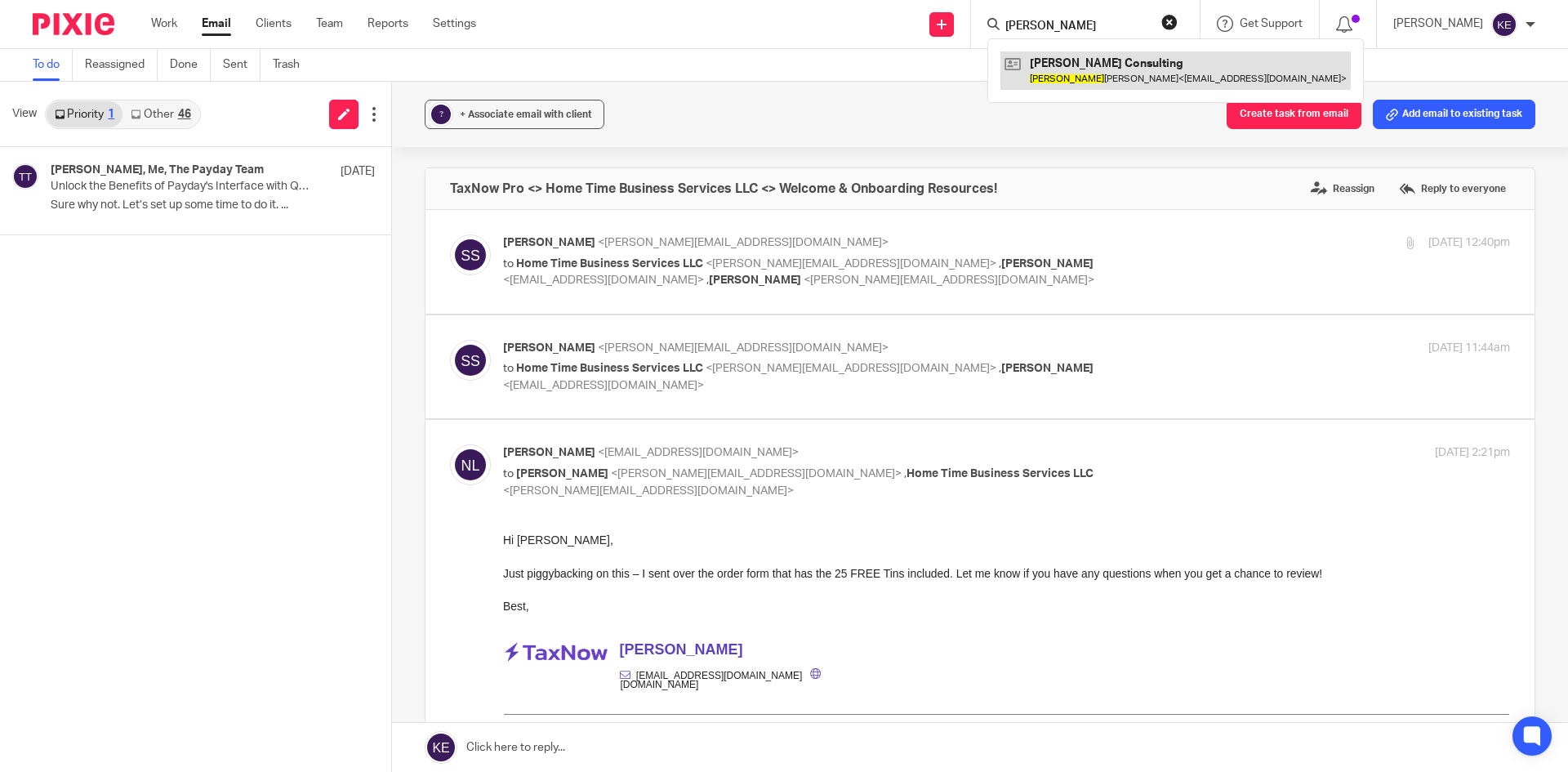
type input "gloria"
click at [1128, 61] on link at bounding box center [1176, 70] width 351 height 38
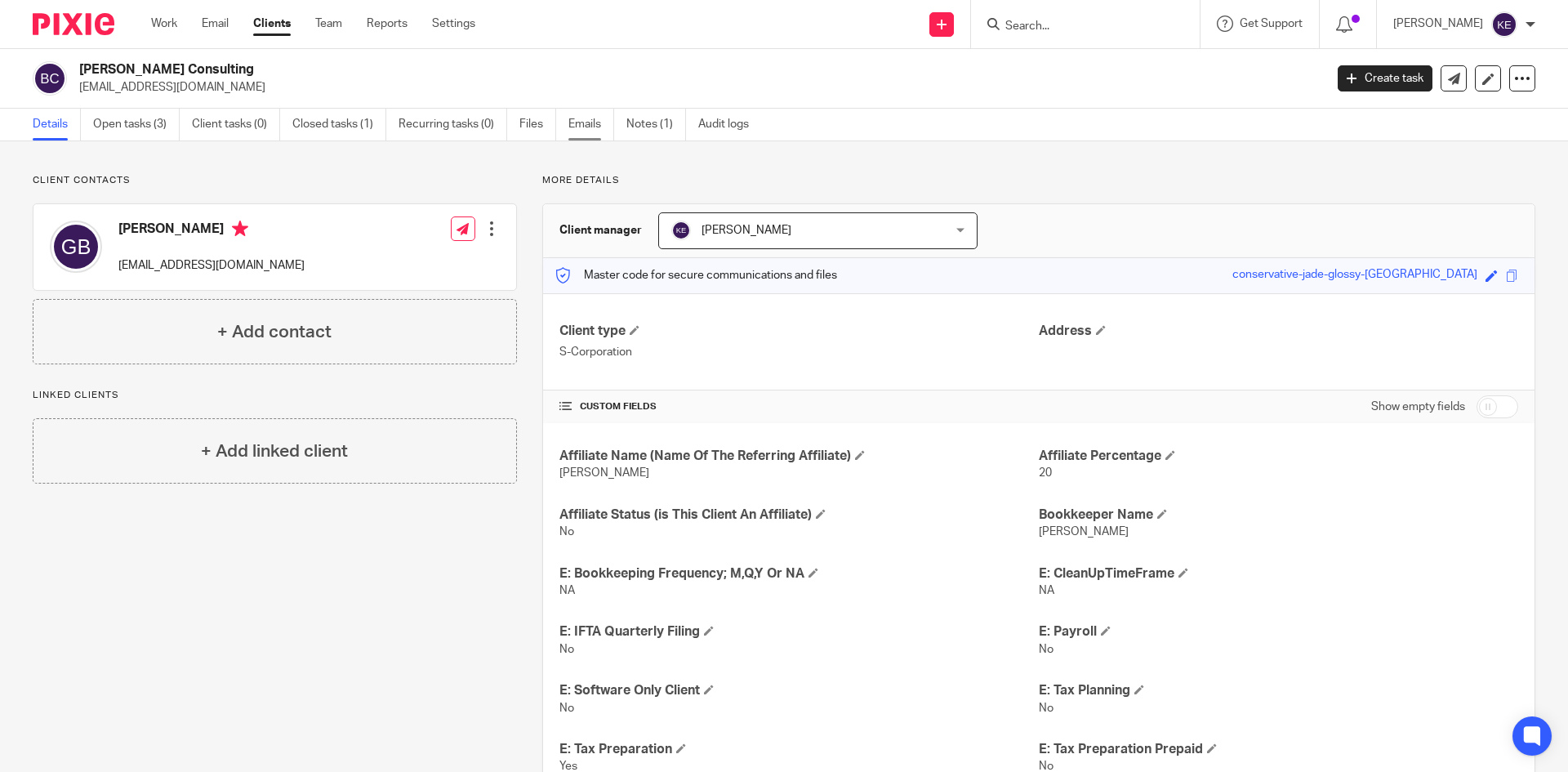
click at [582, 124] on link "Emails" at bounding box center [592, 124] width 46 height 32
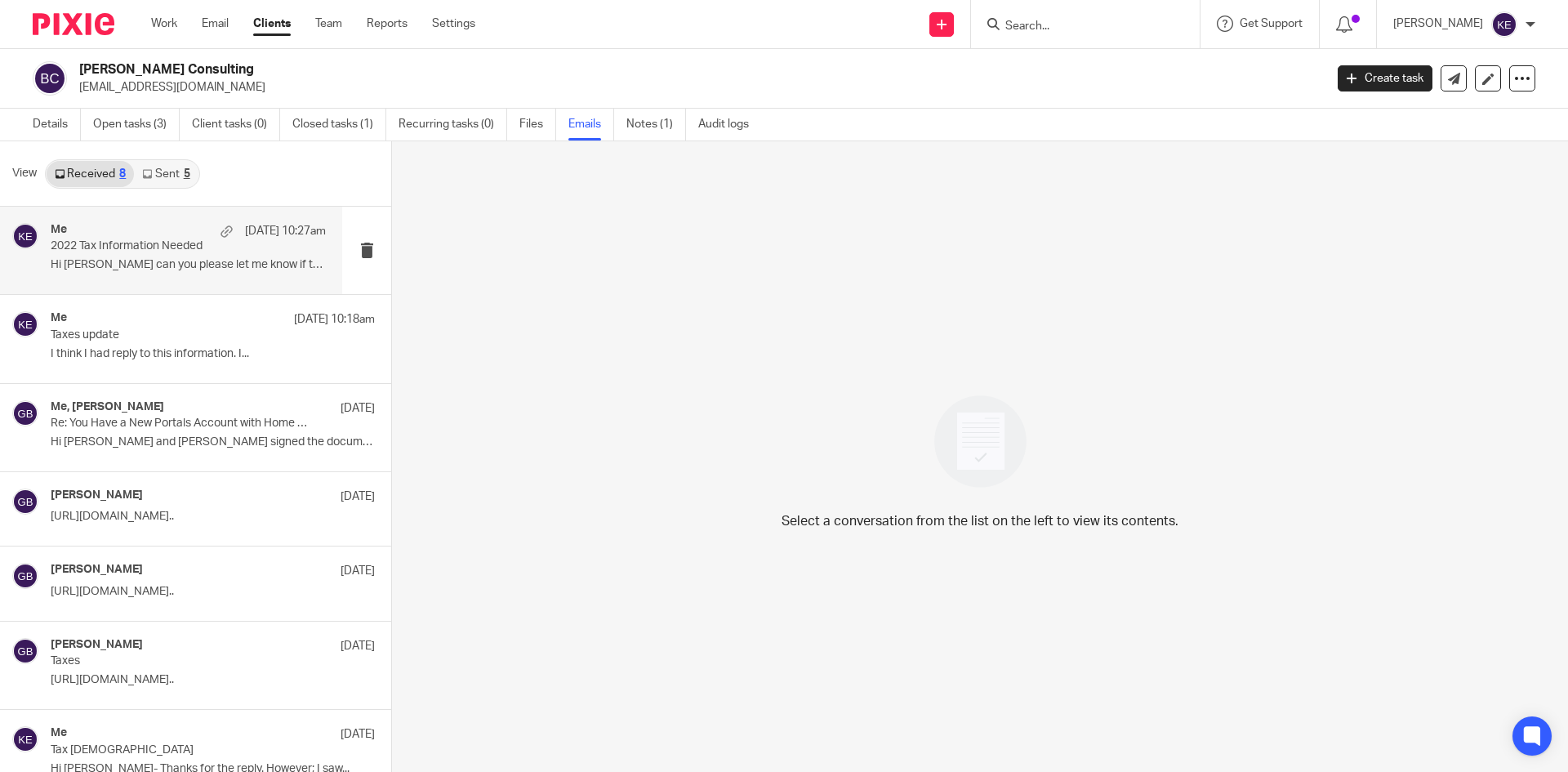
click at [121, 244] on p "2022 Tax Information Needed" at bounding box center [161, 246] width 221 height 14
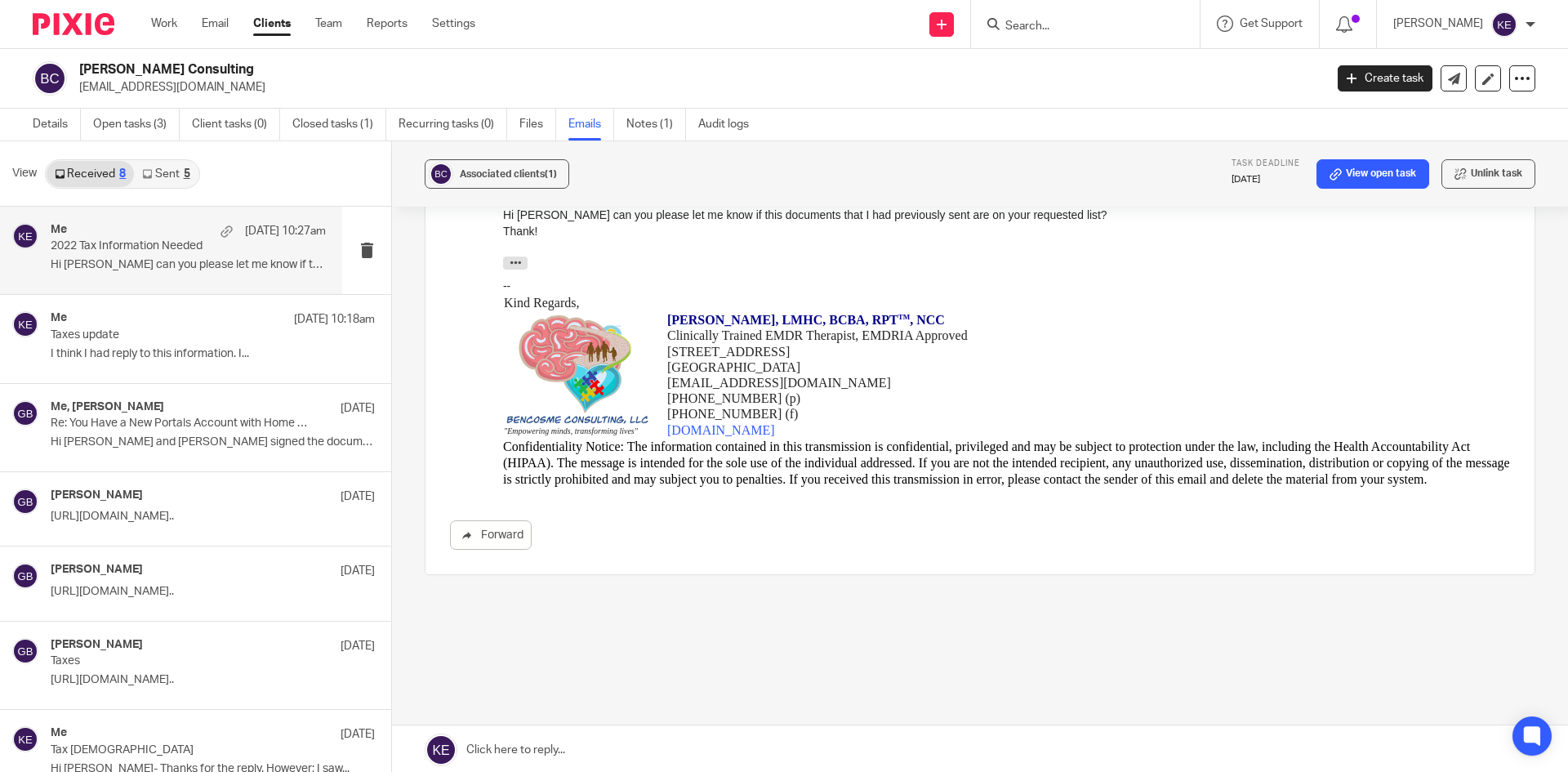
click at [521, 755] on link at bounding box center [980, 749] width 1176 height 49
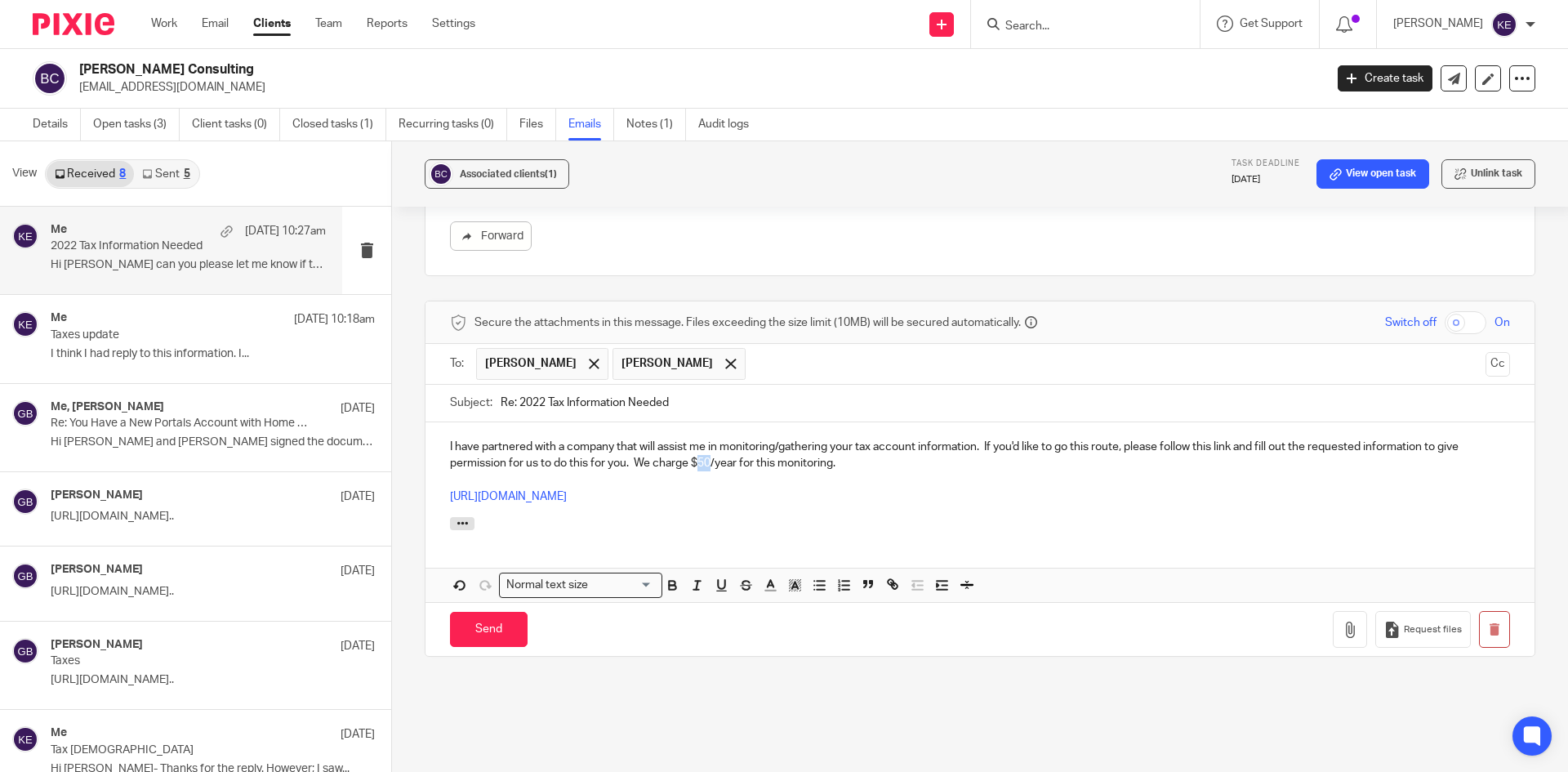
drag, startPoint x: 709, startPoint y: 463, endPoint x: 699, endPoint y: 465, distance: 10.2
click at [699, 465] on p "I have partnered with a company that will assist me in monitoring/gathering you…" at bounding box center [980, 455] width 1061 height 33
click at [857, 460] on p "I have partnered with a company that will assist me in monitoring/gathering you…" at bounding box center [980, 455] width 1061 height 33
click at [490, 623] on input "Send" at bounding box center [488, 629] width 78 height 35
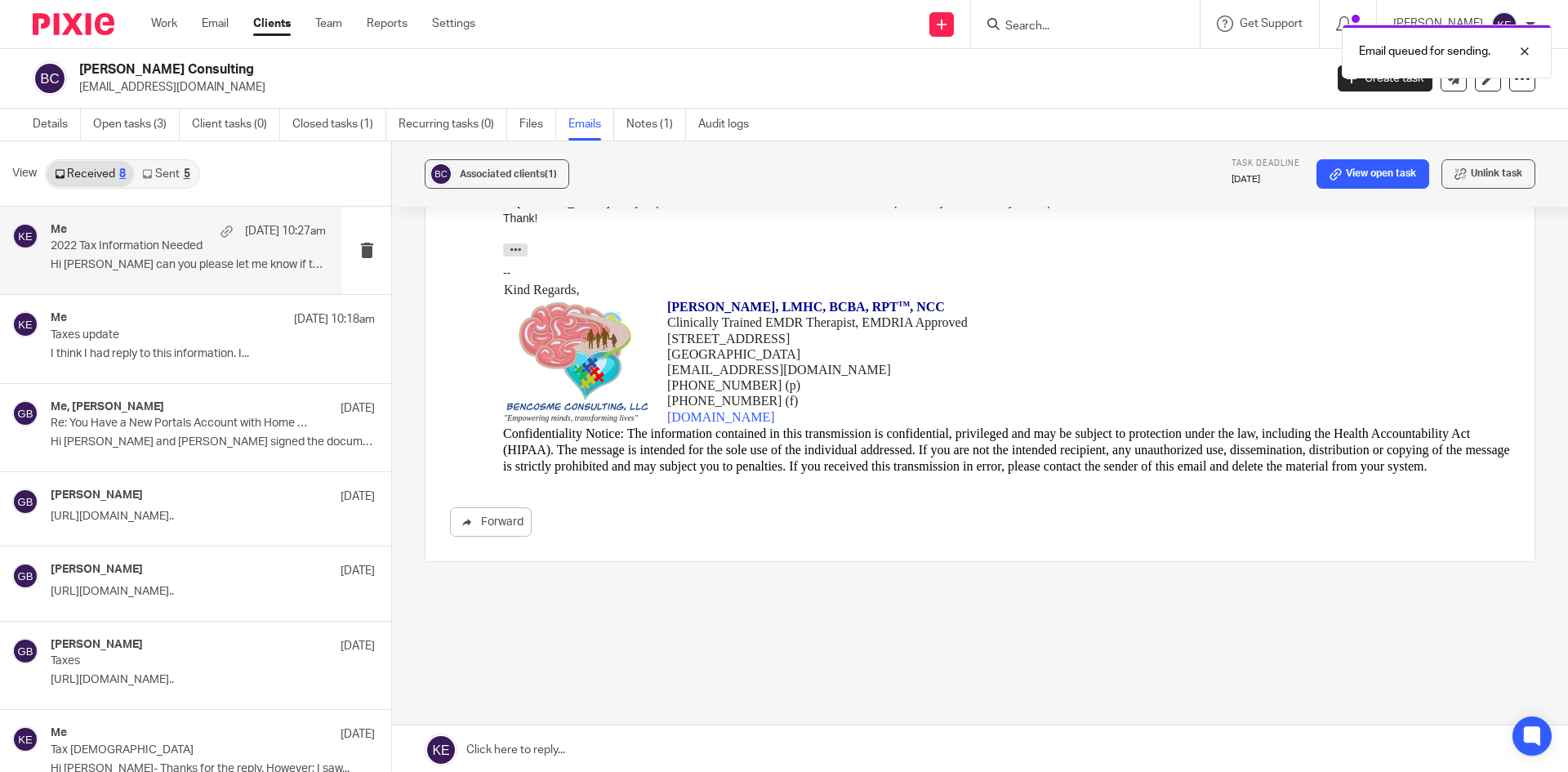
scroll to position [503, 0]
click at [214, 18] on link "Email" at bounding box center [215, 24] width 27 height 17
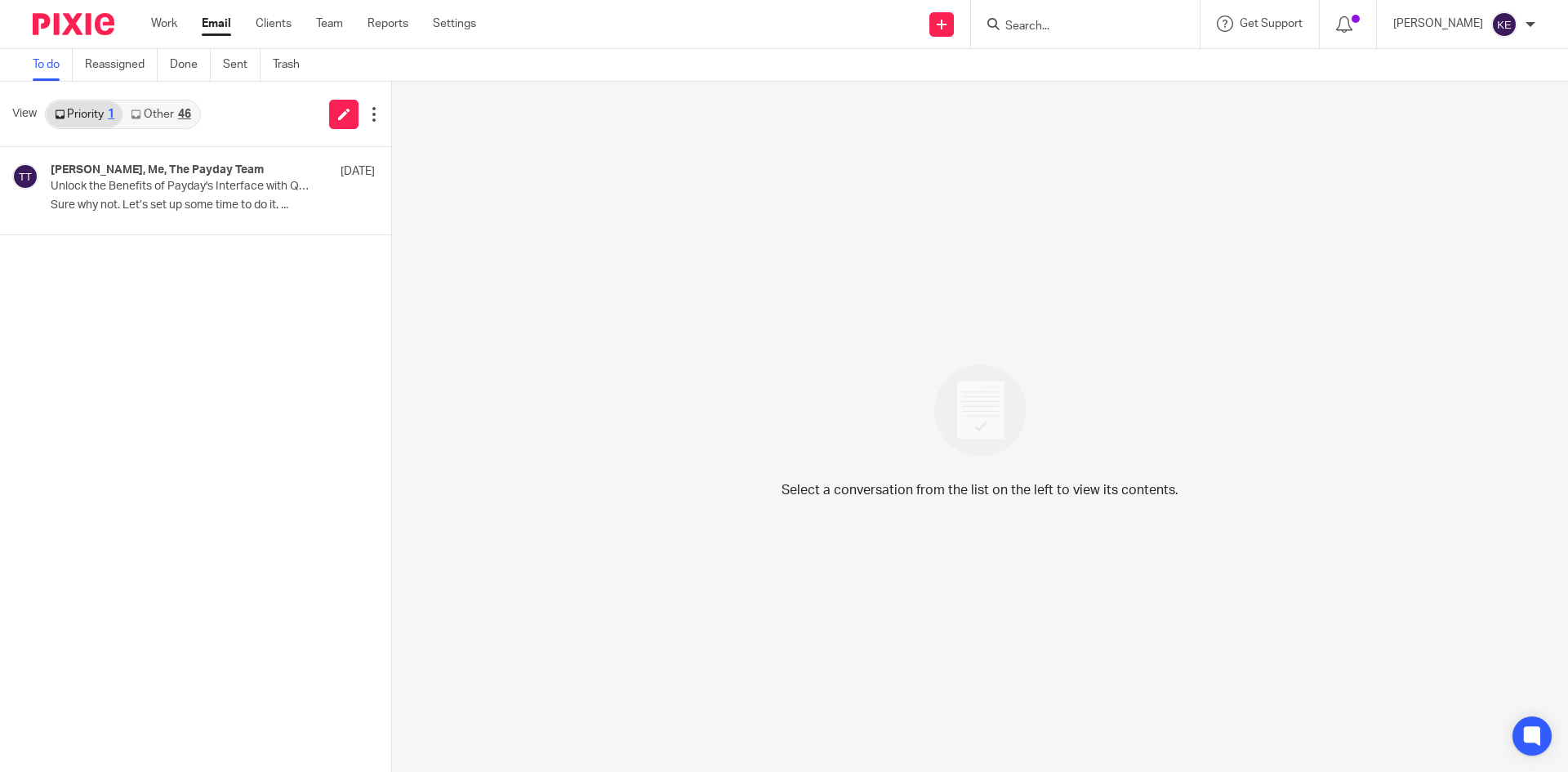
click at [179, 115] on div "46" at bounding box center [184, 114] width 13 height 11
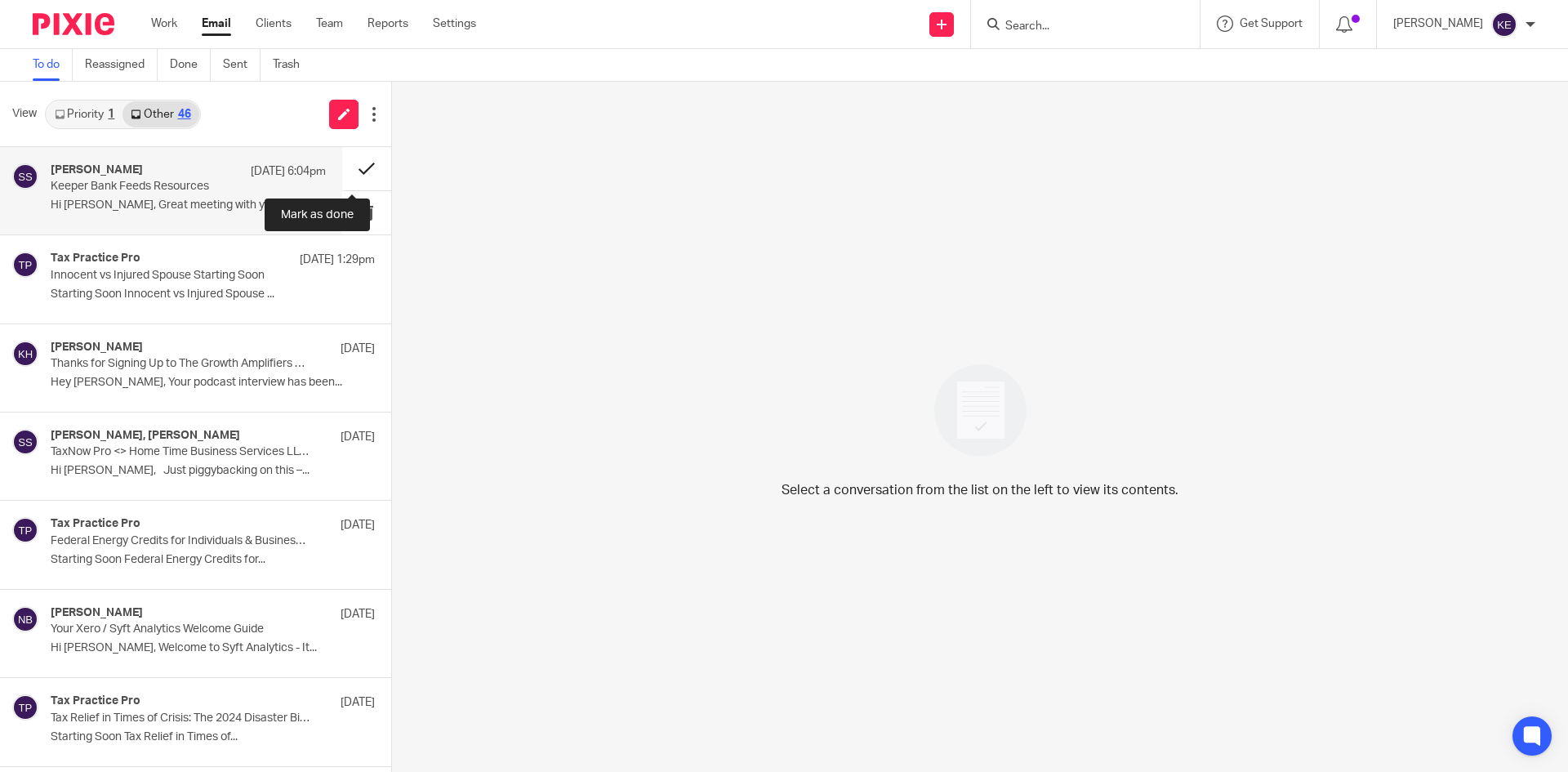
click at [347, 167] on button at bounding box center [366, 168] width 49 height 43
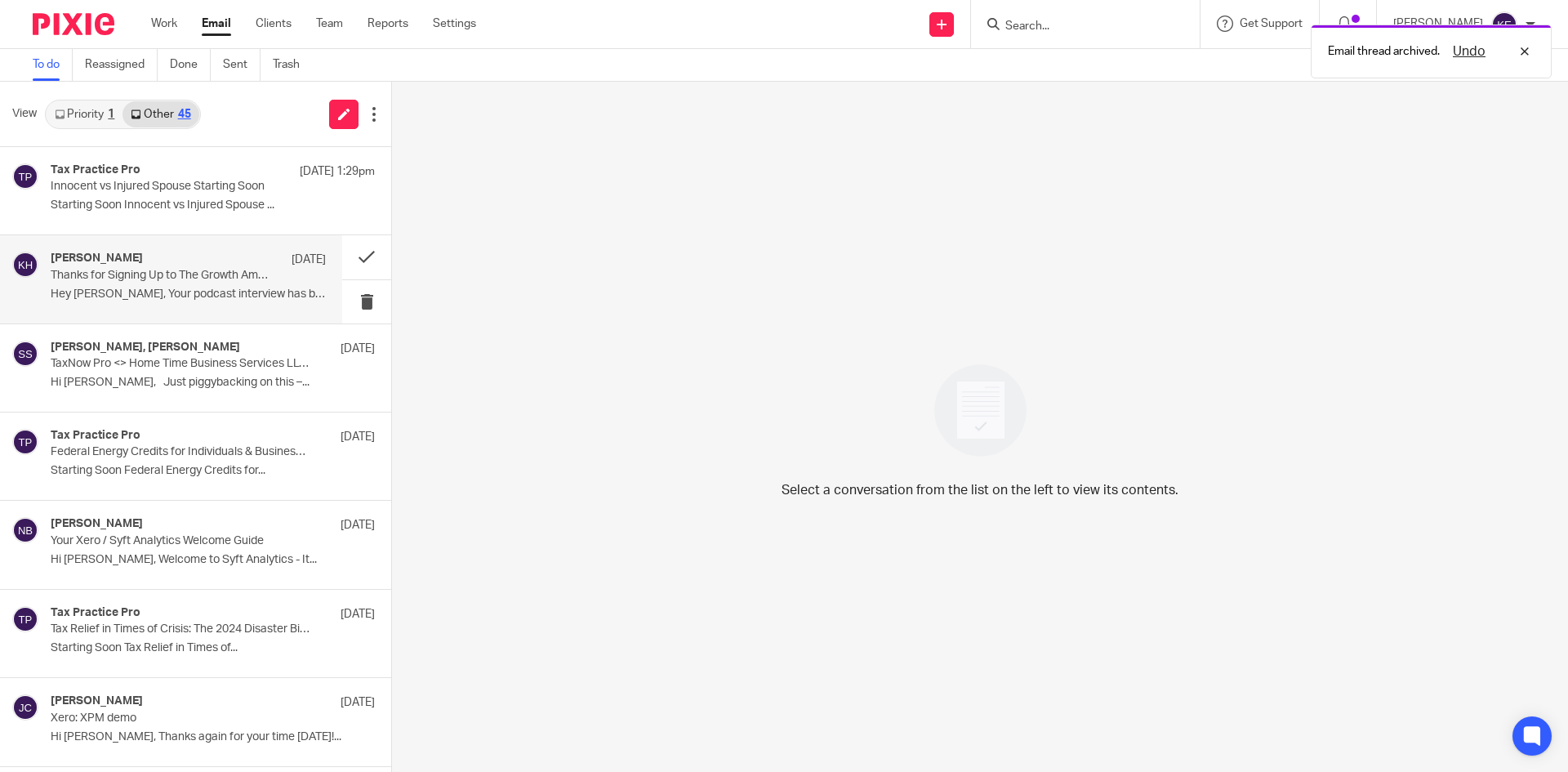
click at [210, 274] on p "Thanks for Signing Up to The Growth Amplifiers Podcast" at bounding box center [161, 276] width 221 height 14
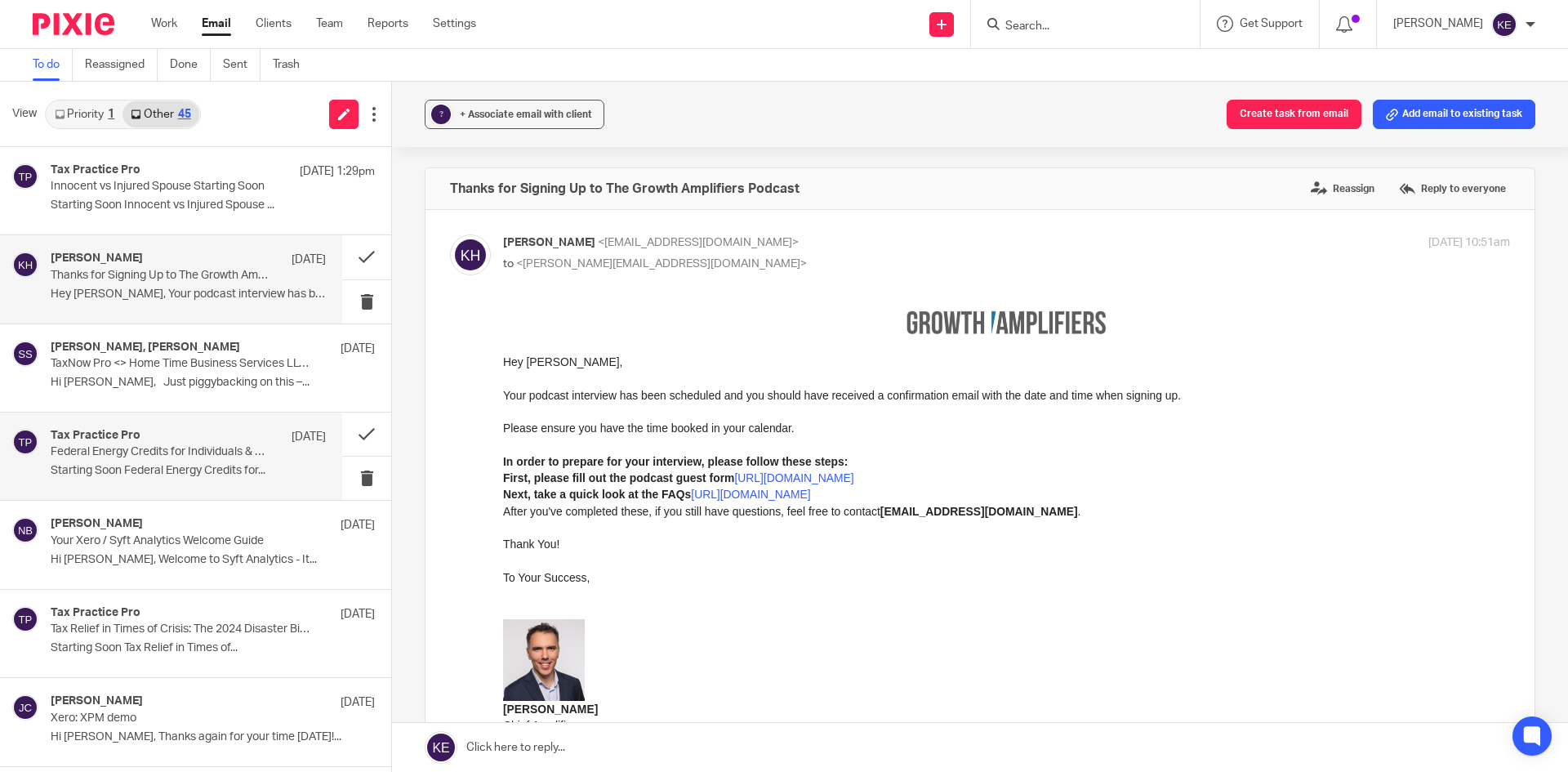
click at [150, 454] on p "Federal Energy Credits for Individuals & Businesses After OBBBA Starting Soon" at bounding box center [161, 452] width 221 height 14
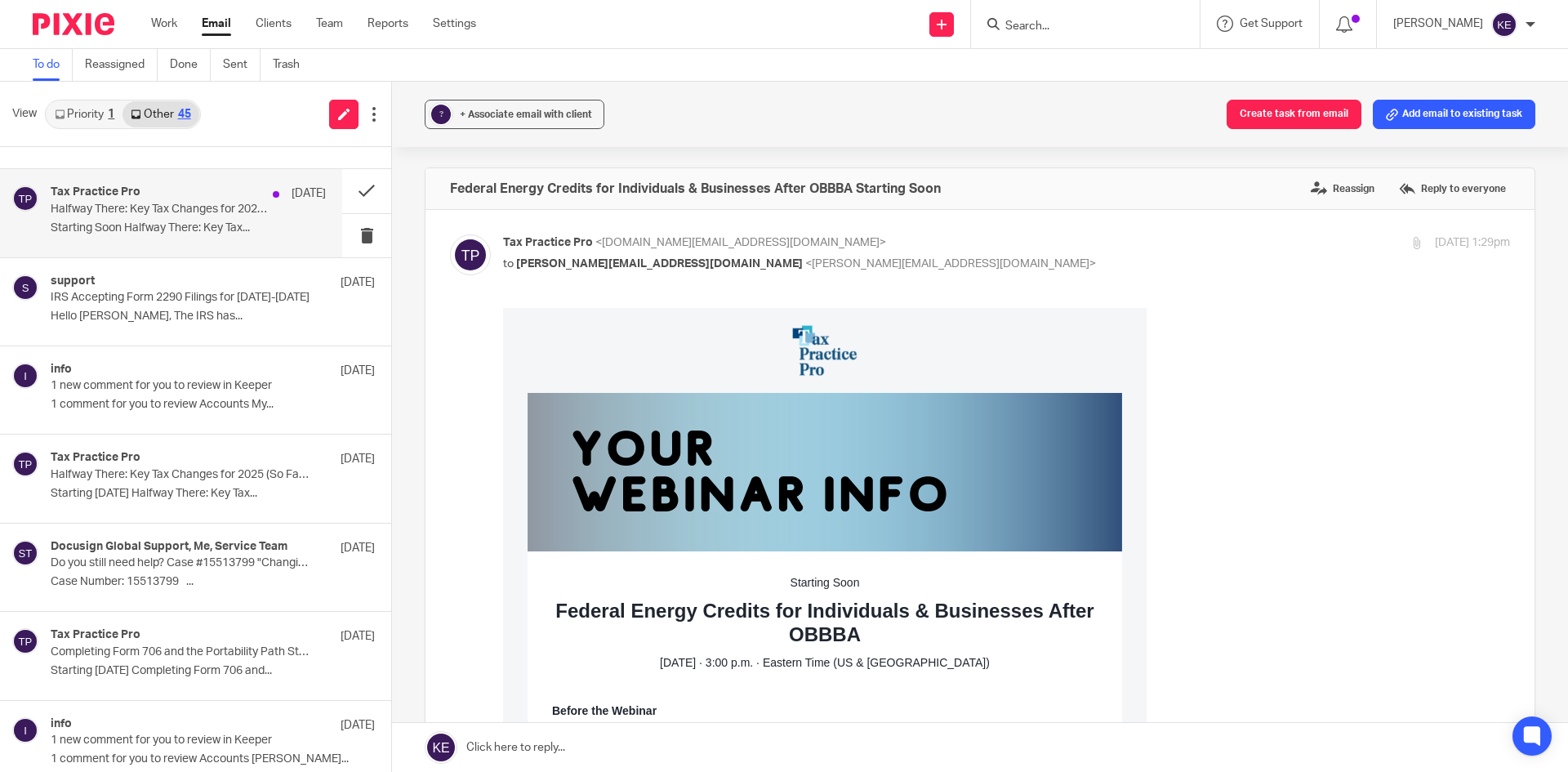
scroll to position [1307, 0]
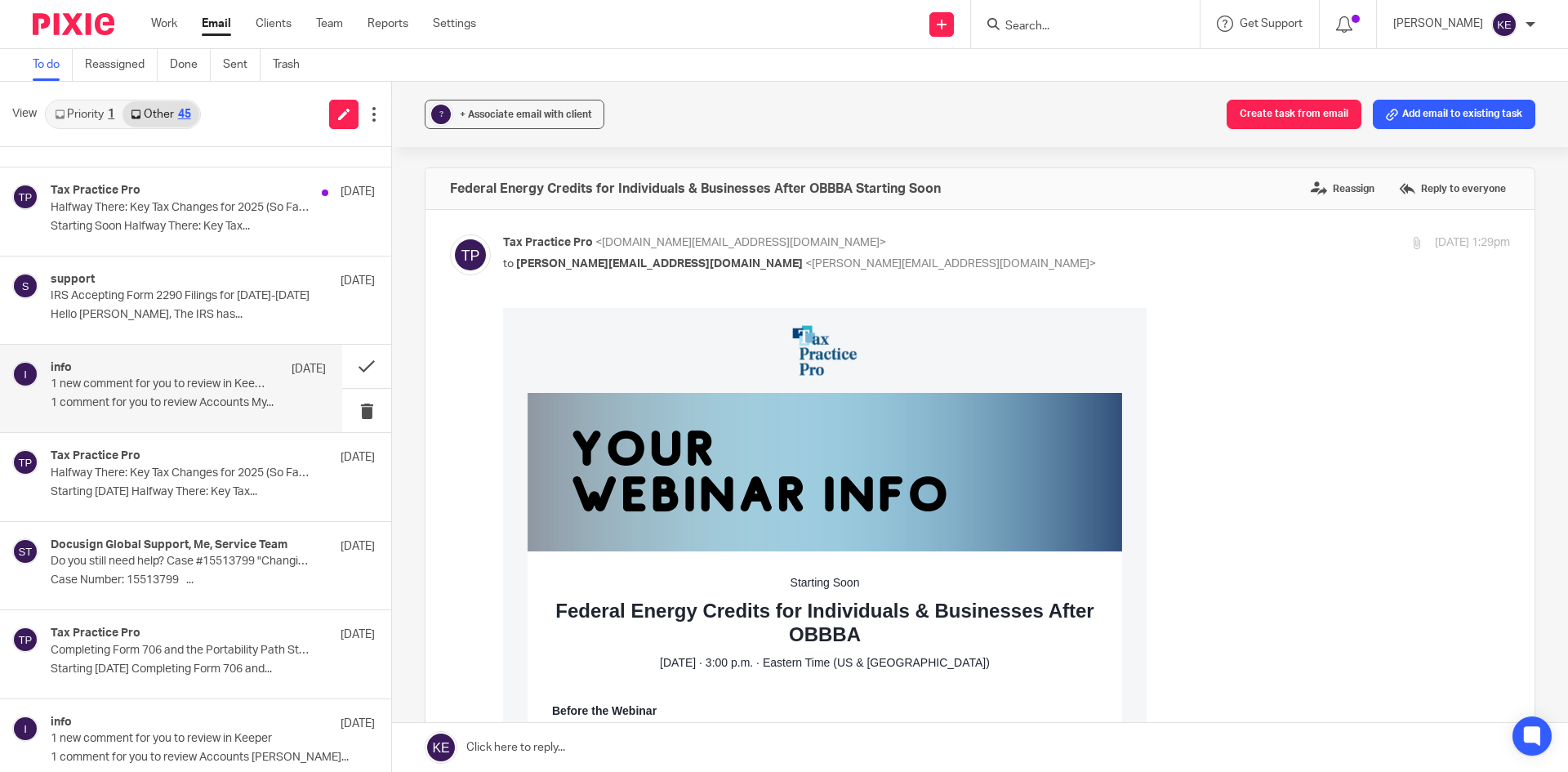
click at [208, 398] on p "1 comment for you to review Accounts My..." at bounding box center [188, 403] width 275 height 14
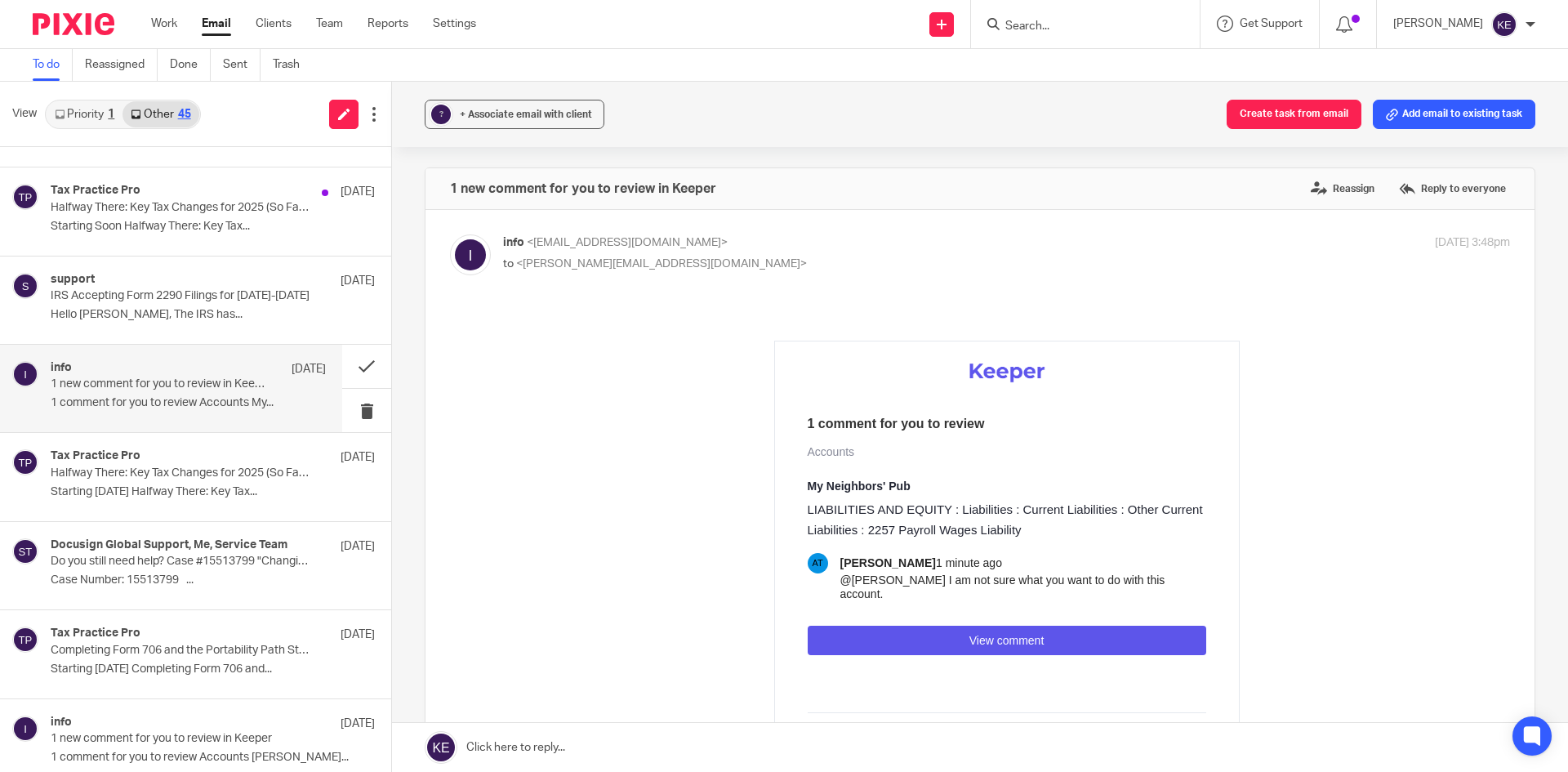
scroll to position [0, 0]
click at [363, 403] on button at bounding box center [366, 410] width 49 height 43
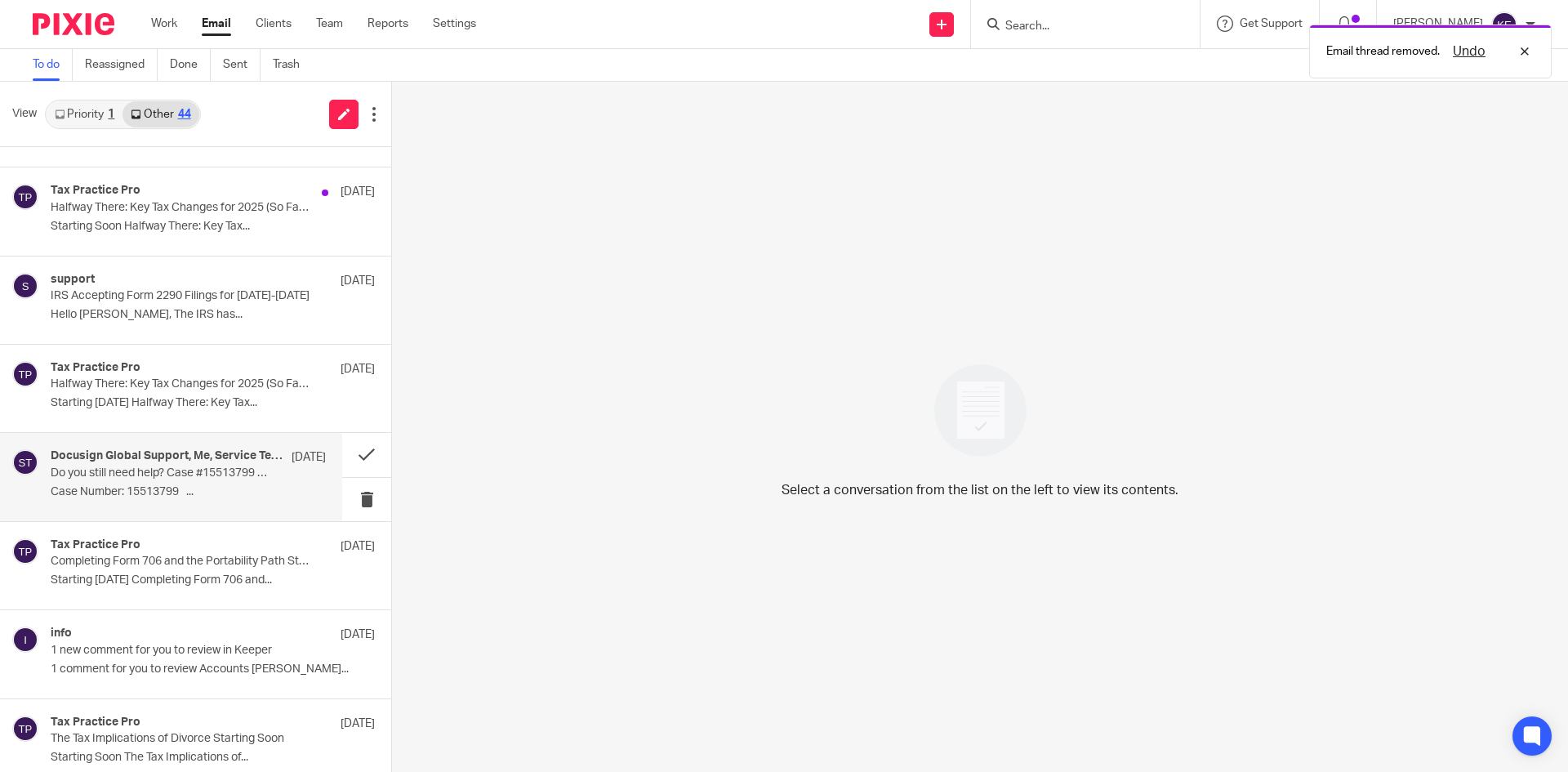
click at [199, 481] on div "Docusign Global Support, Me, Service Team Jul 7 Do you still need help? Case #1…" at bounding box center [188, 477] width 275 height 54
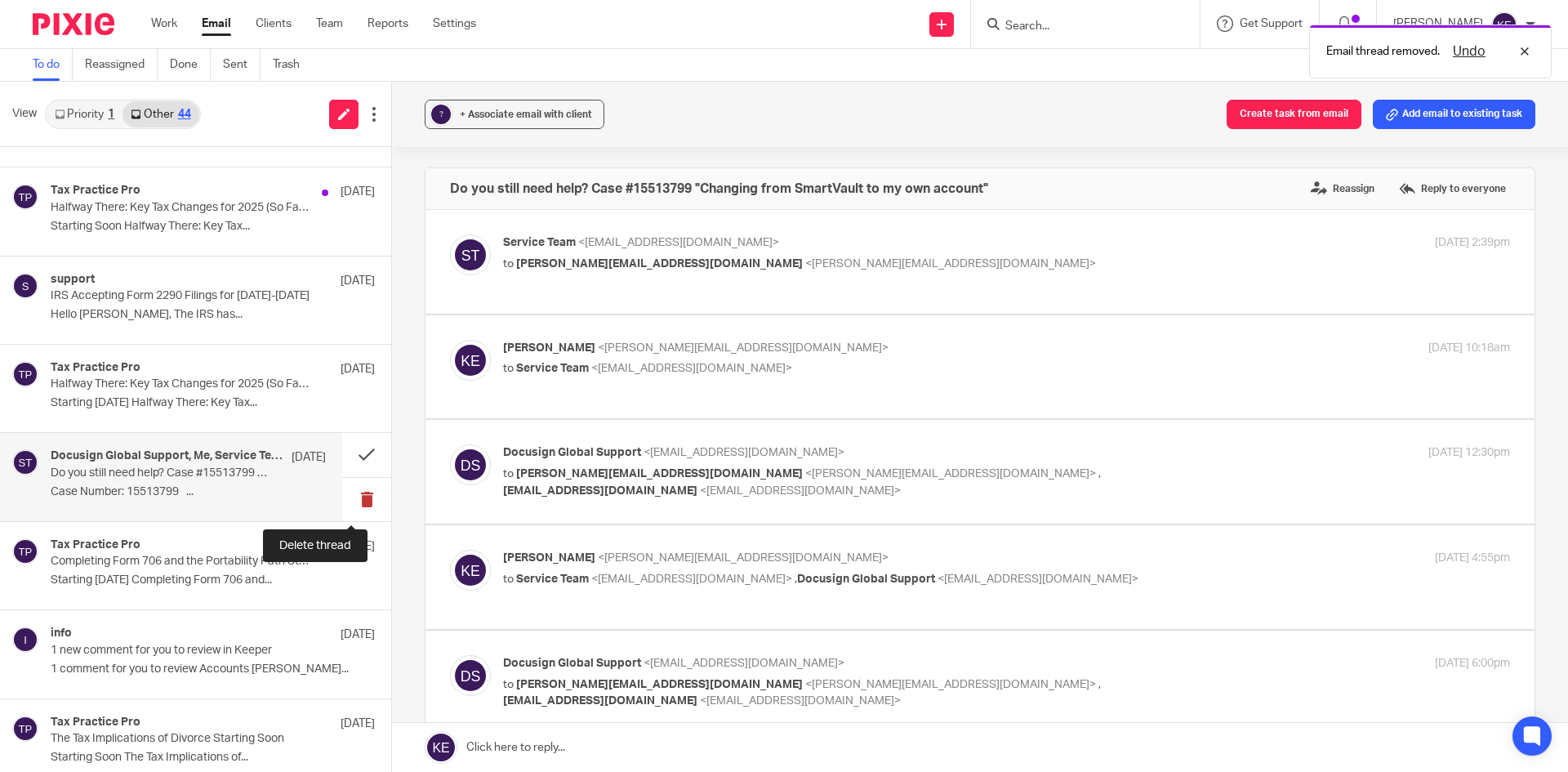
click at [351, 492] on button at bounding box center [366, 499] width 49 height 43
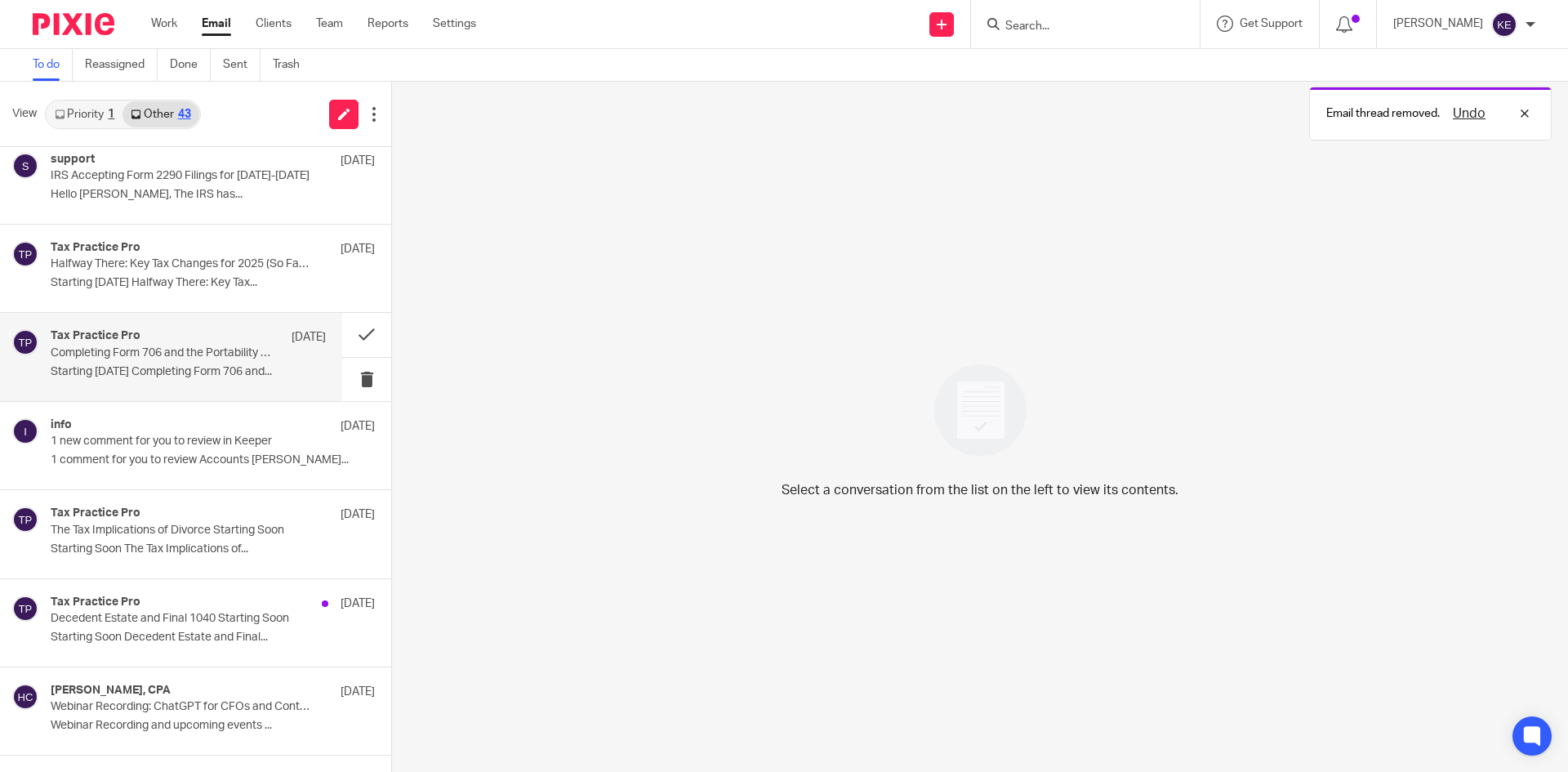
scroll to position [1470, 0]
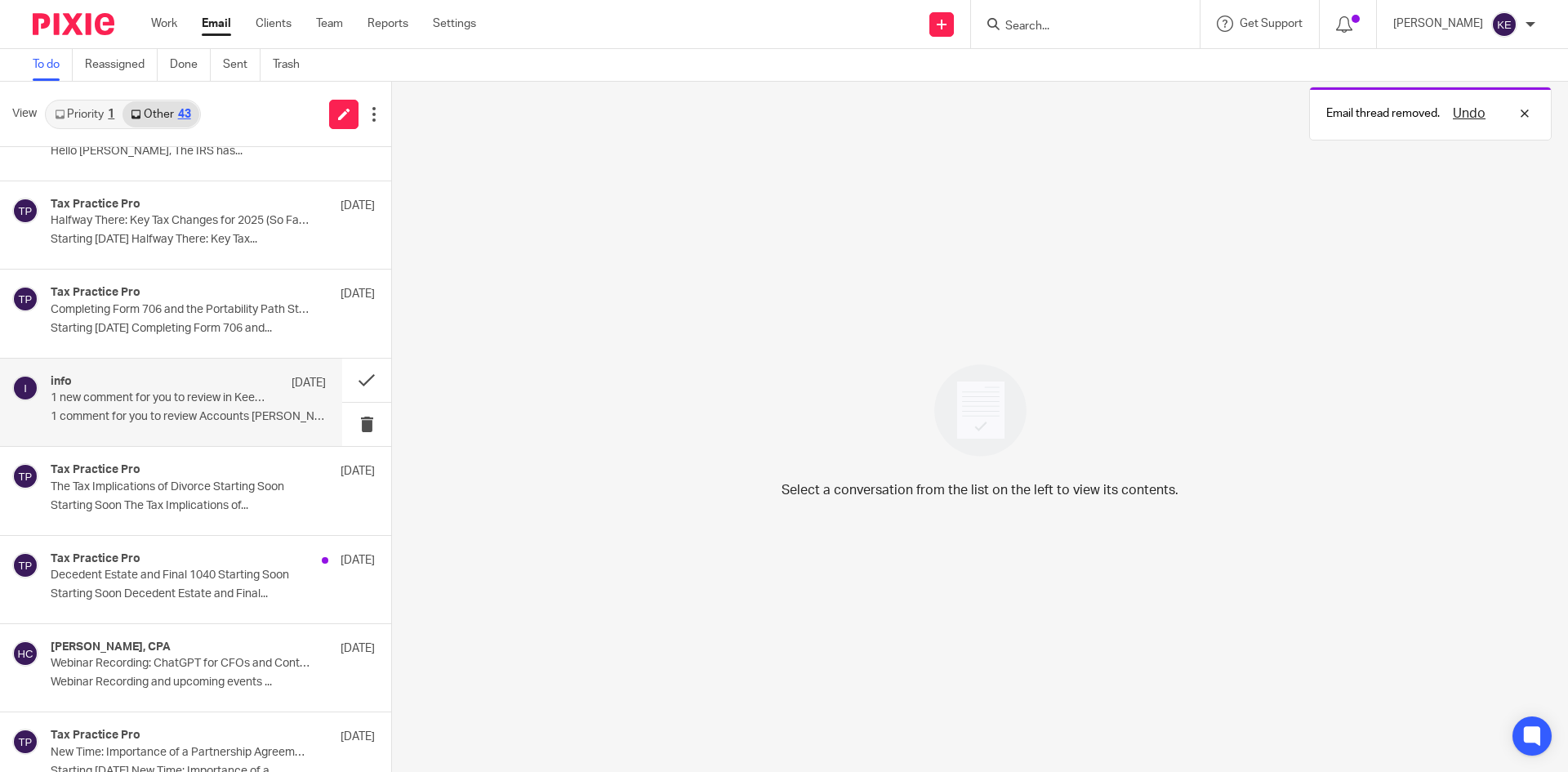
click at [227, 413] on p "1 comment for you to review Accounts Renee..." at bounding box center [188, 417] width 275 height 14
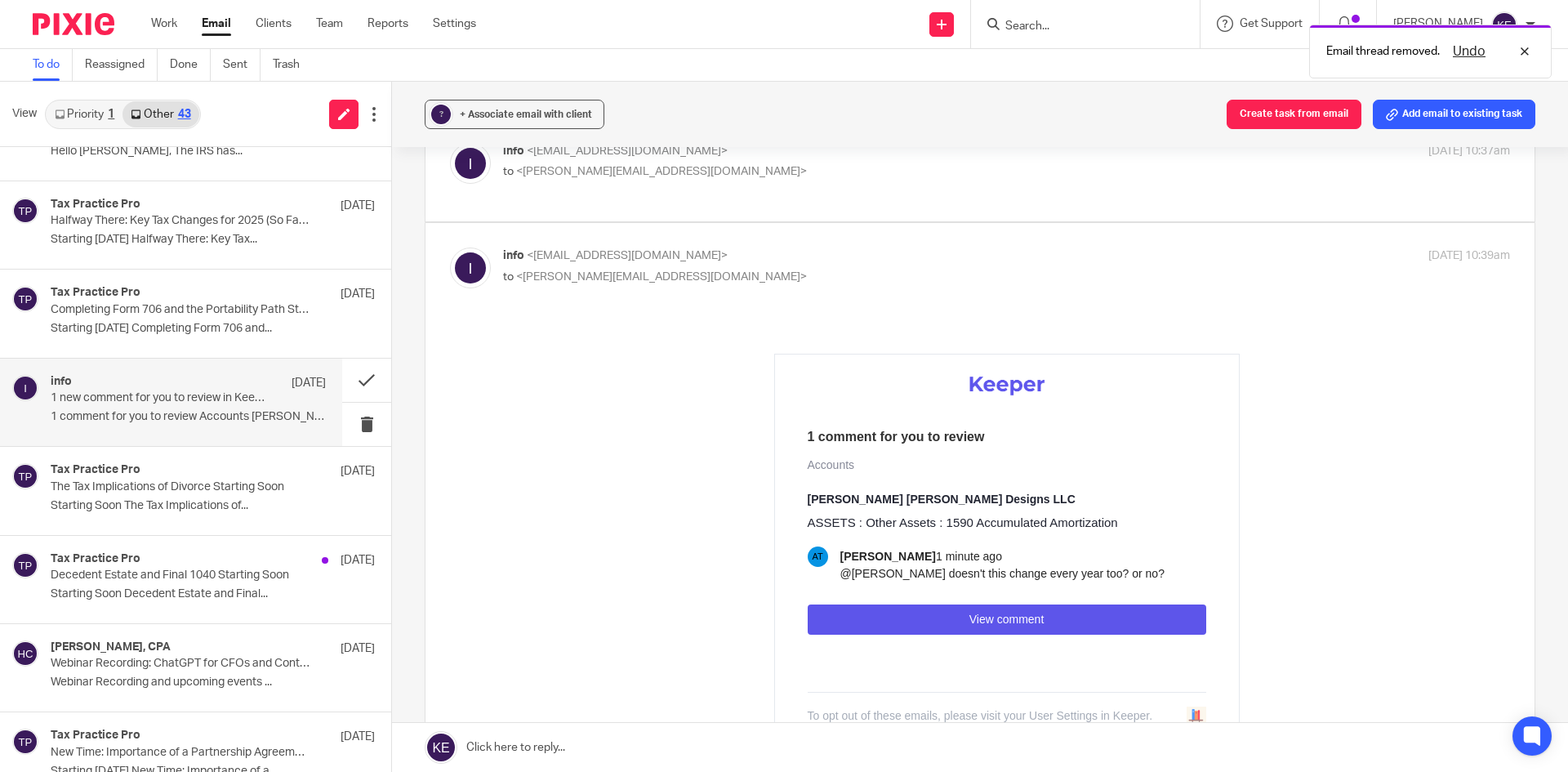
scroll to position [245, 0]
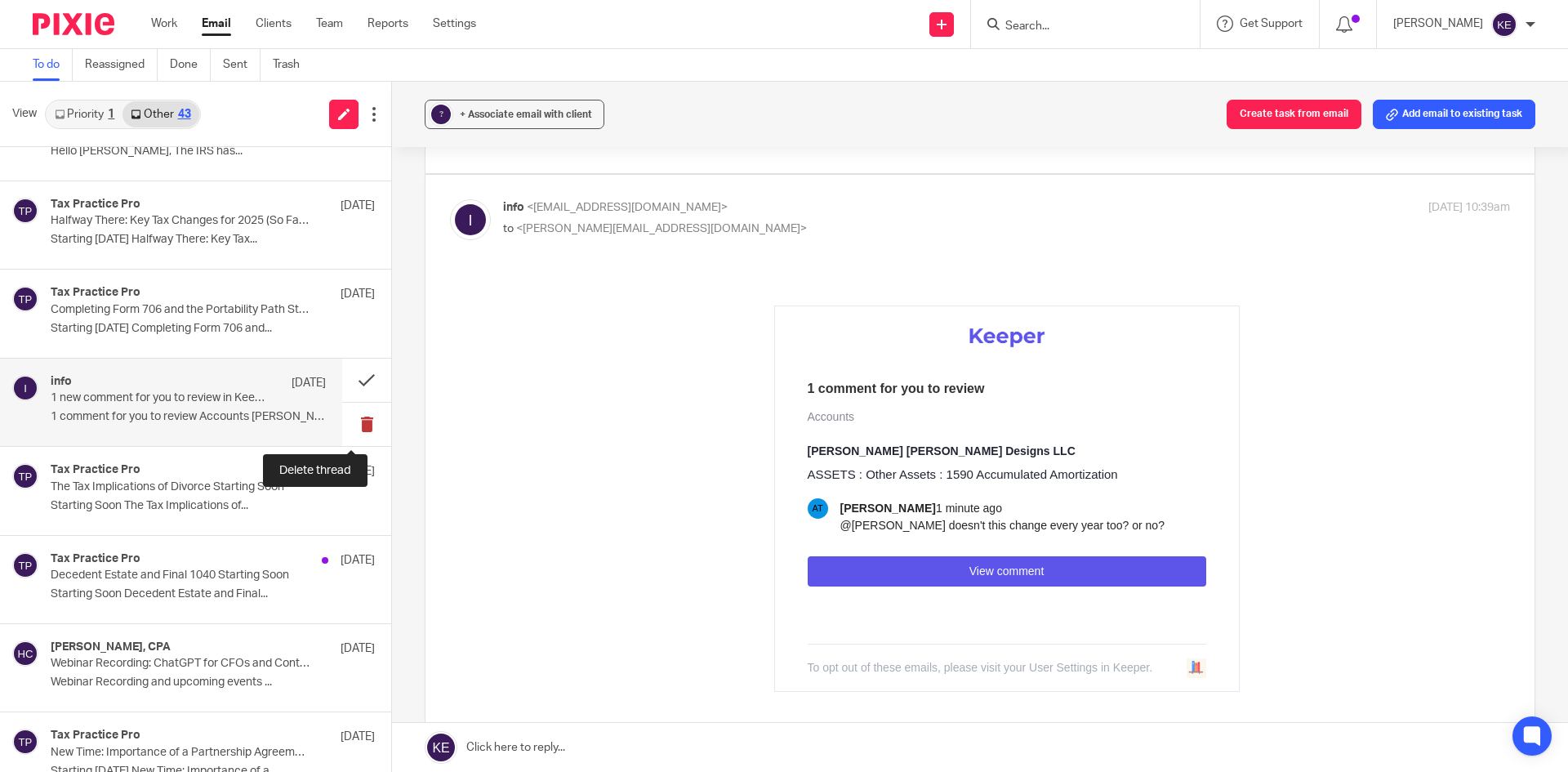
click at [347, 419] on button at bounding box center [366, 423] width 49 height 43
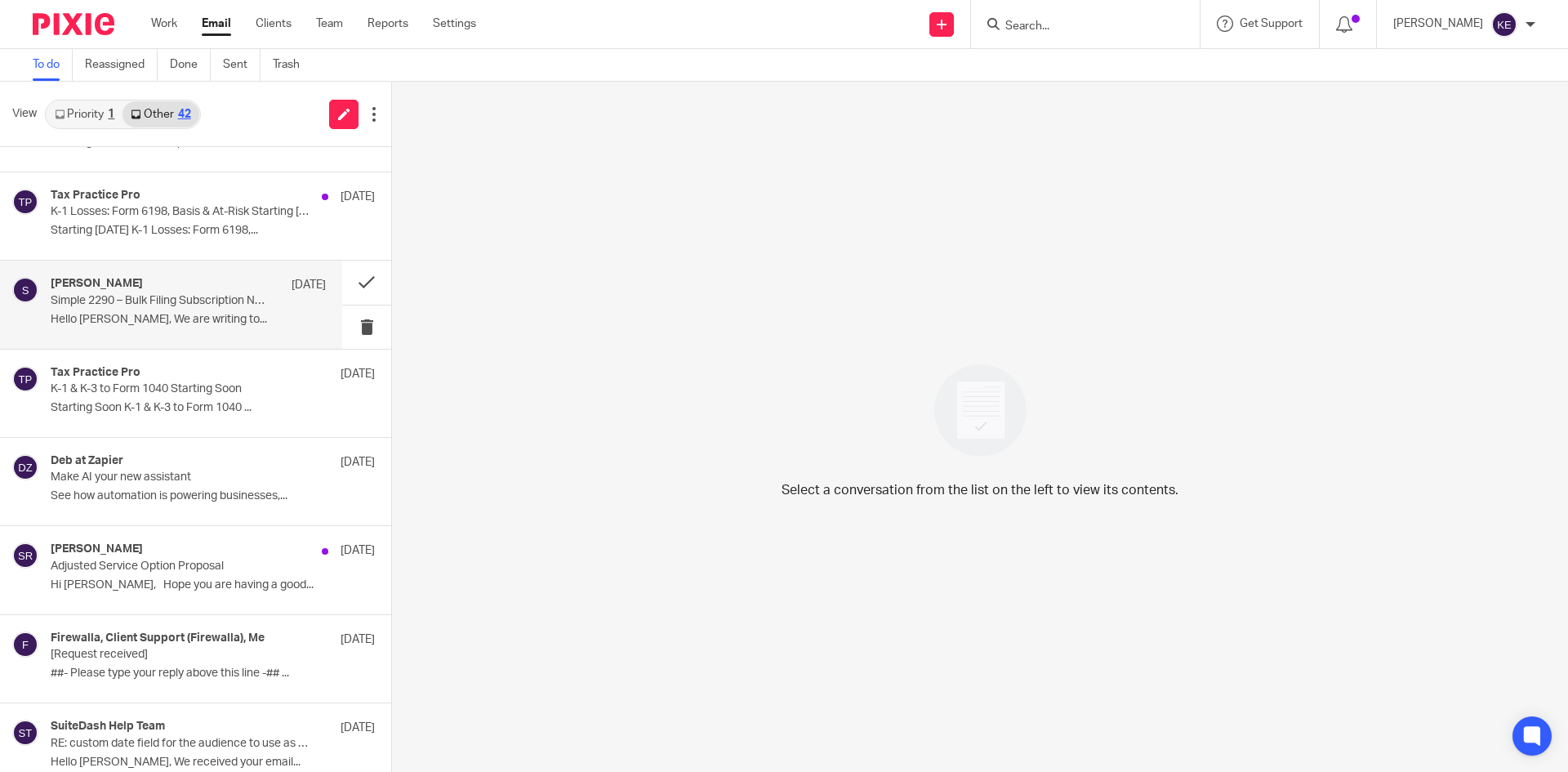
scroll to position [2205, 0]
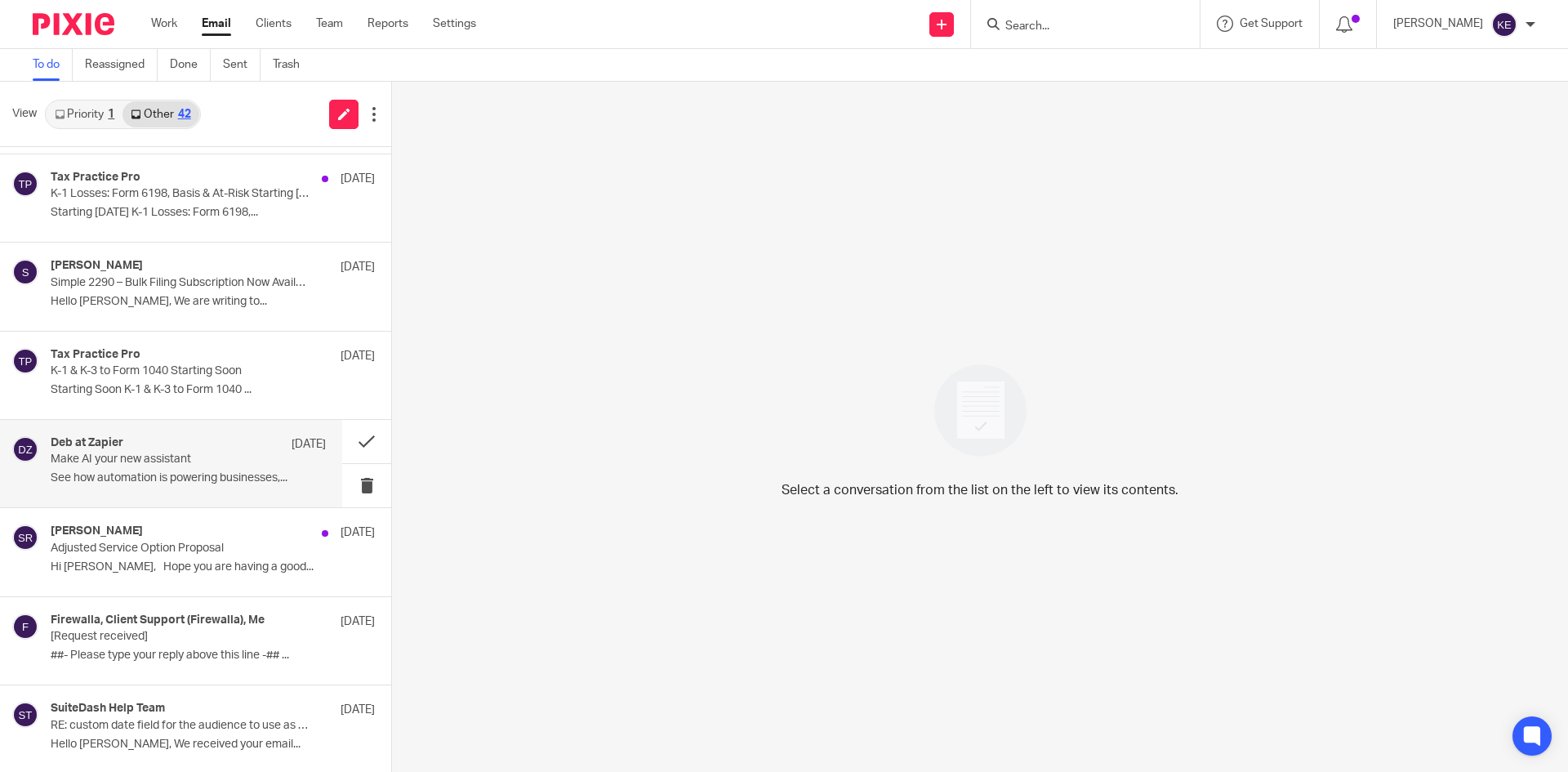
click at [224, 462] on p "Make AI your new assistant" at bounding box center [161, 459] width 221 height 14
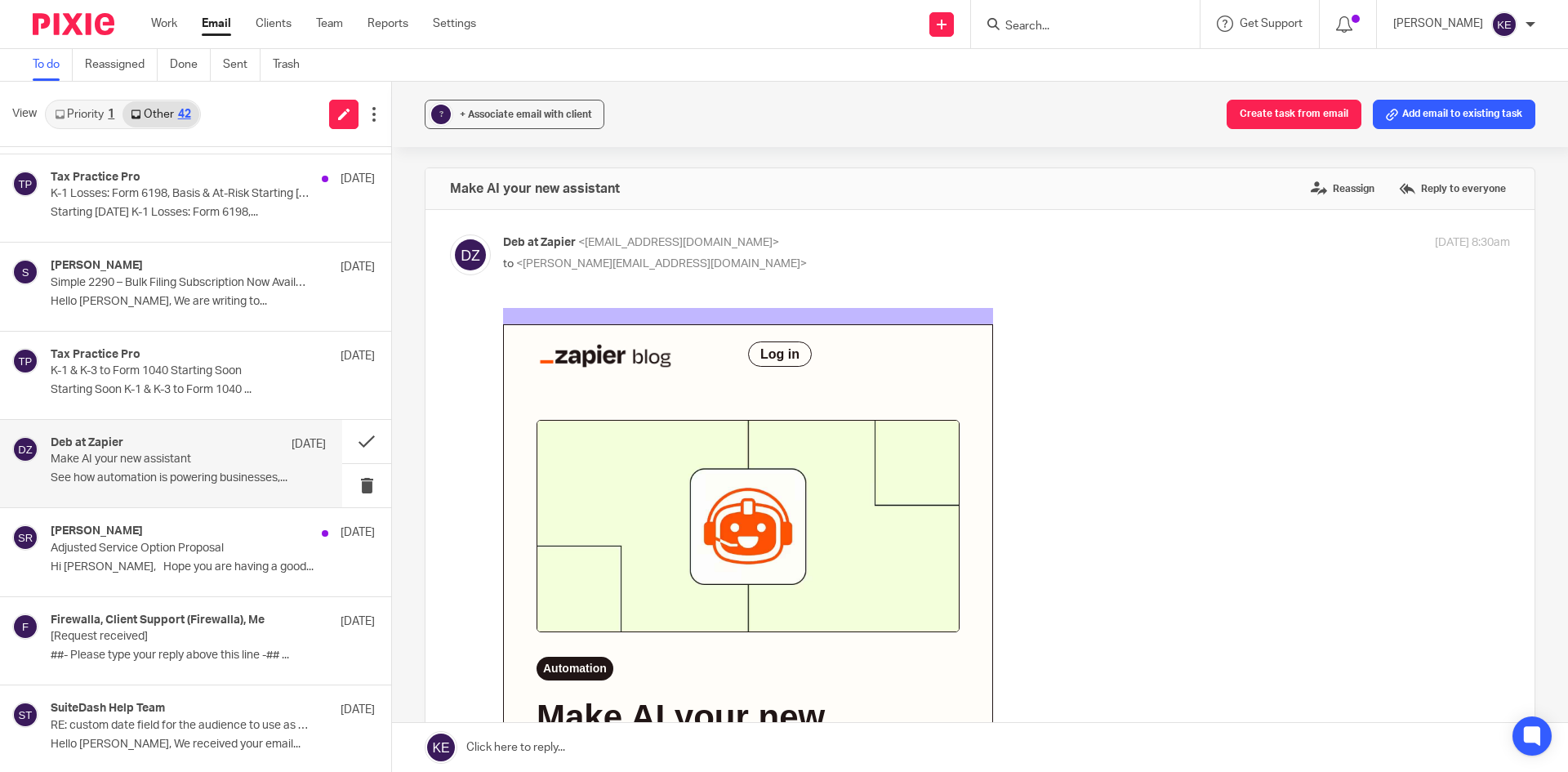
scroll to position [0, 0]
click at [357, 444] on button at bounding box center [366, 441] width 49 height 43
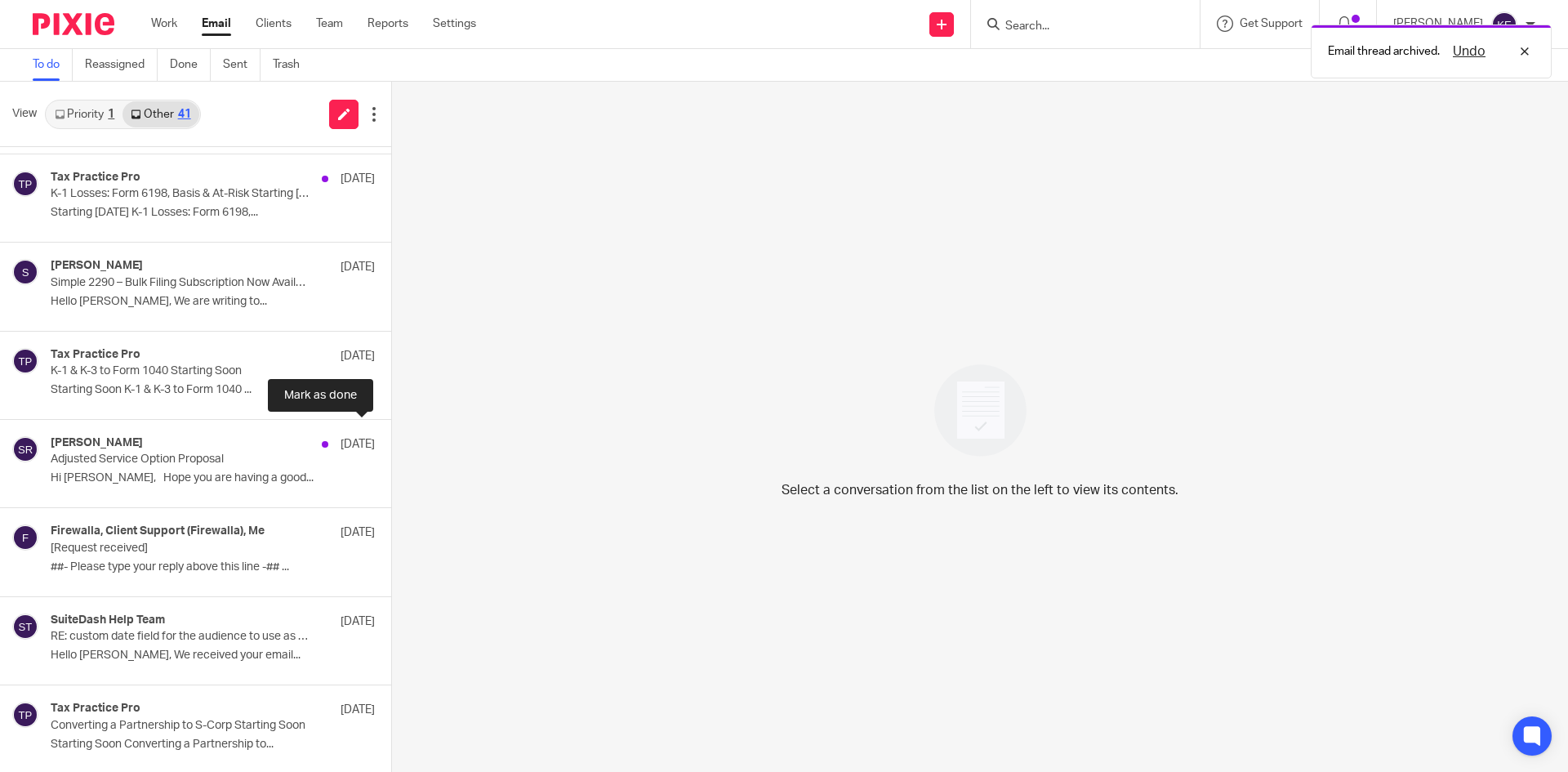
click at [391, 444] on button at bounding box center [397, 441] width 13 height 43
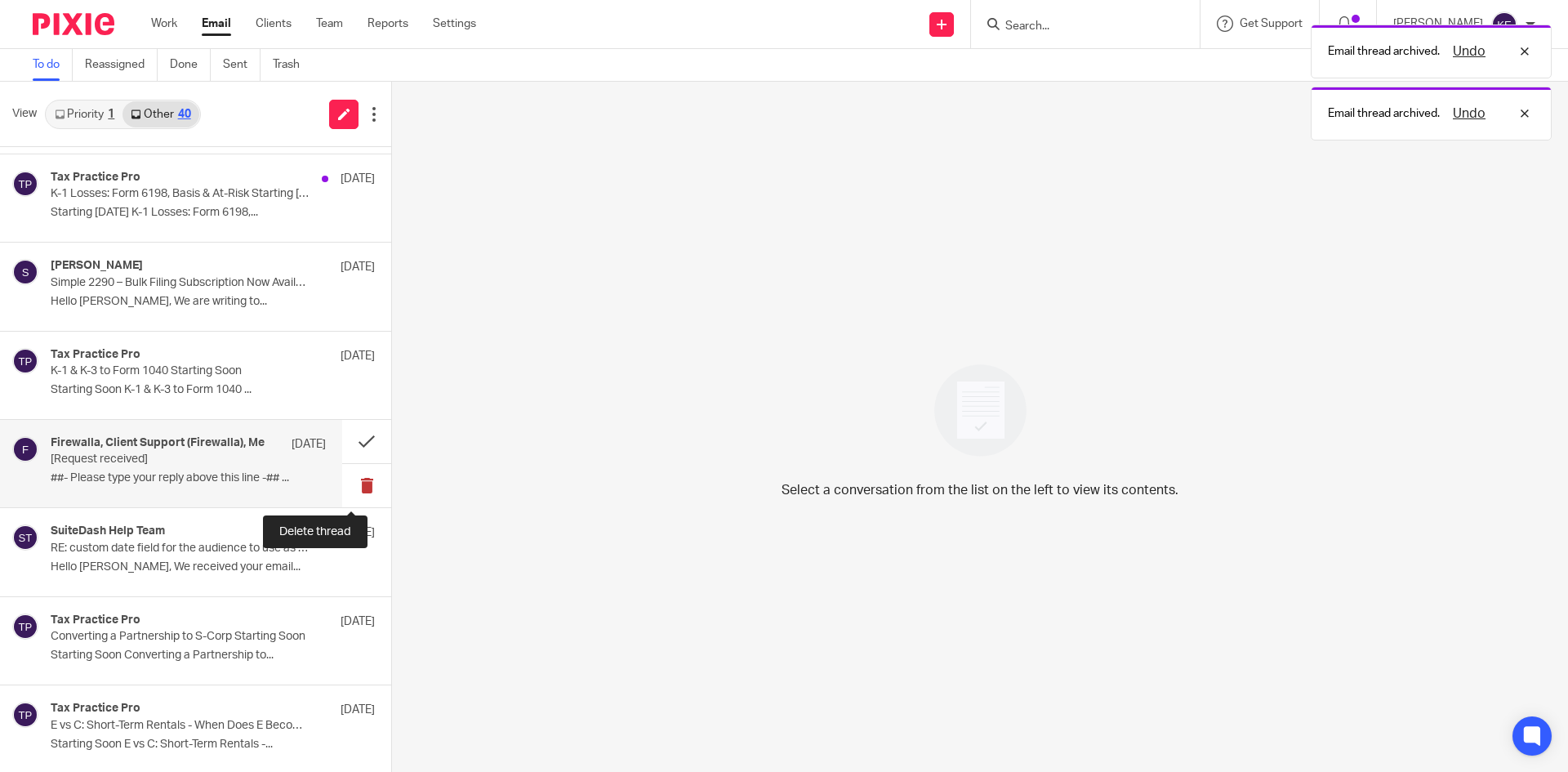
click at [351, 477] on button at bounding box center [366, 485] width 49 height 43
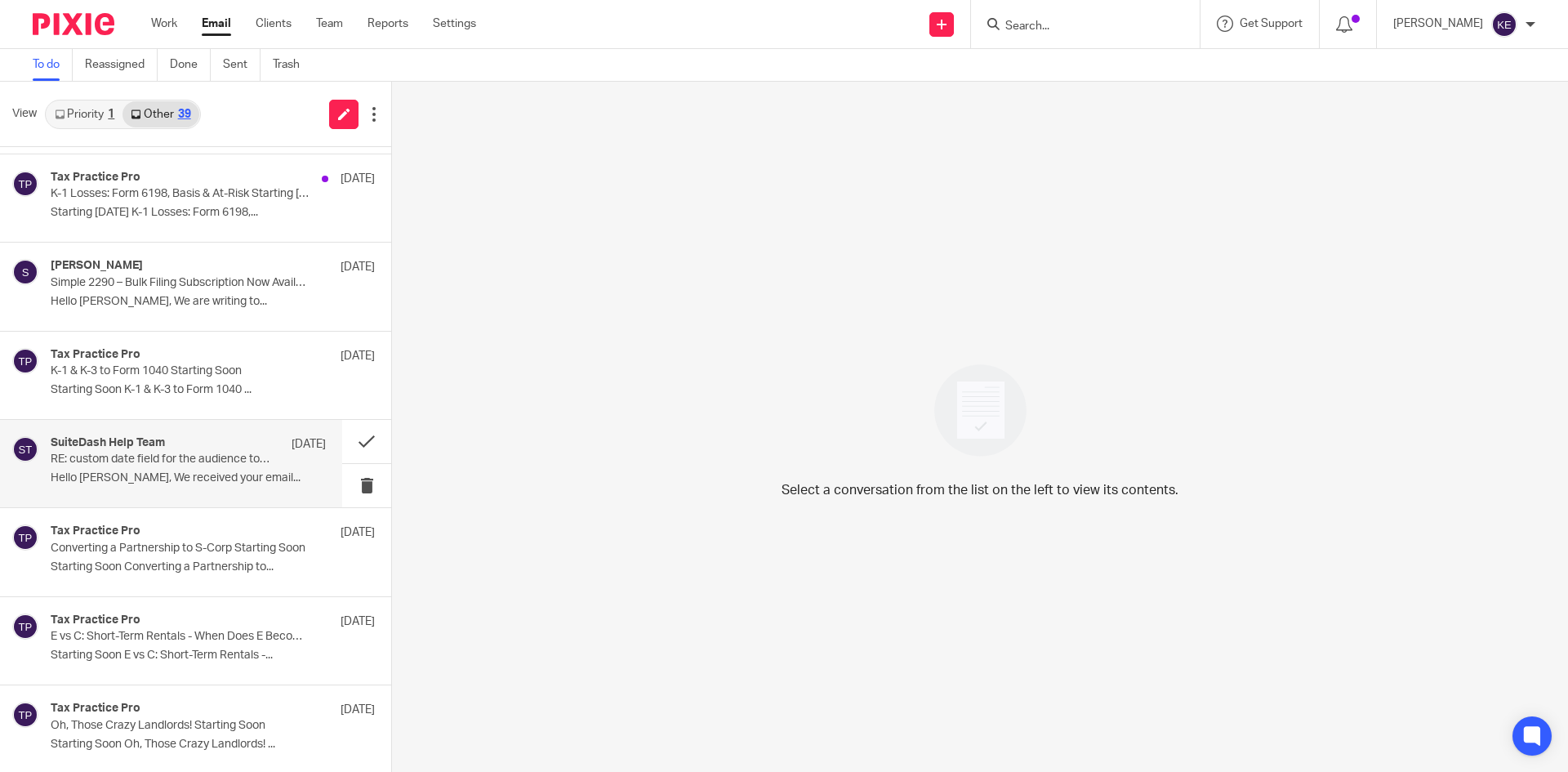
click at [195, 466] on p "RE: custom date field for the audience to use as a based on date" at bounding box center [161, 459] width 221 height 14
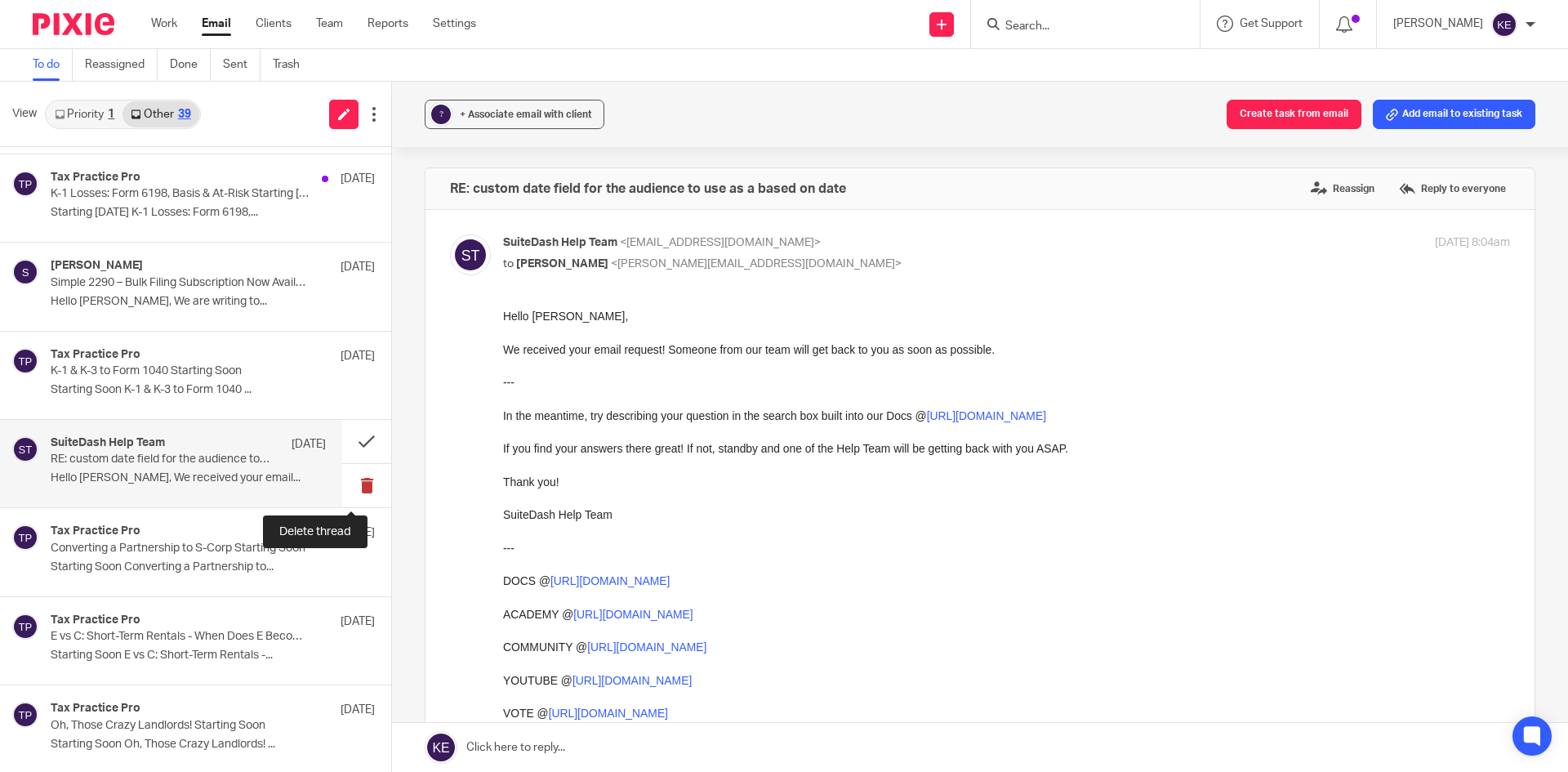
click at [351, 478] on button at bounding box center [366, 485] width 49 height 43
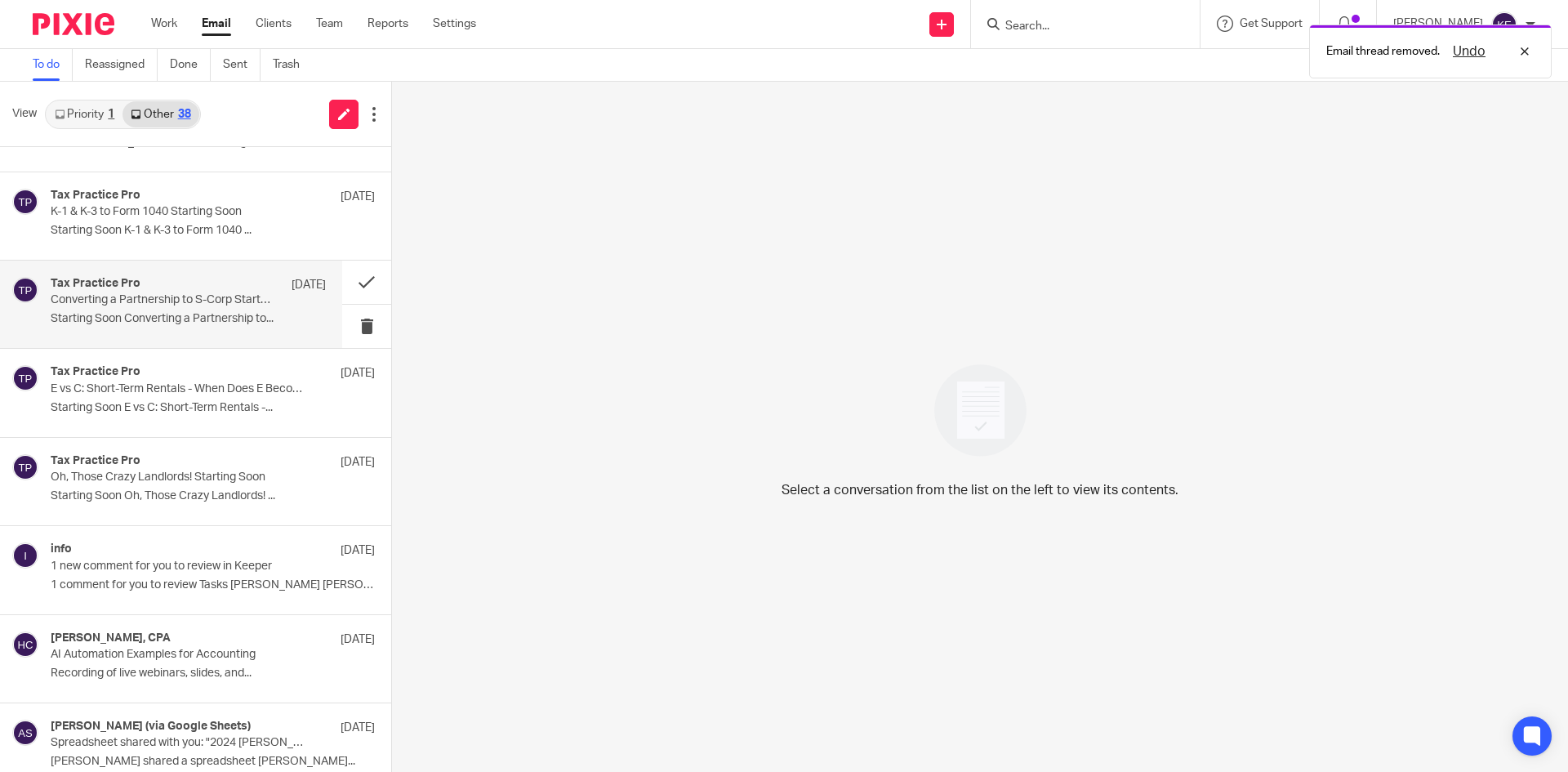
scroll to position [2383, 0]
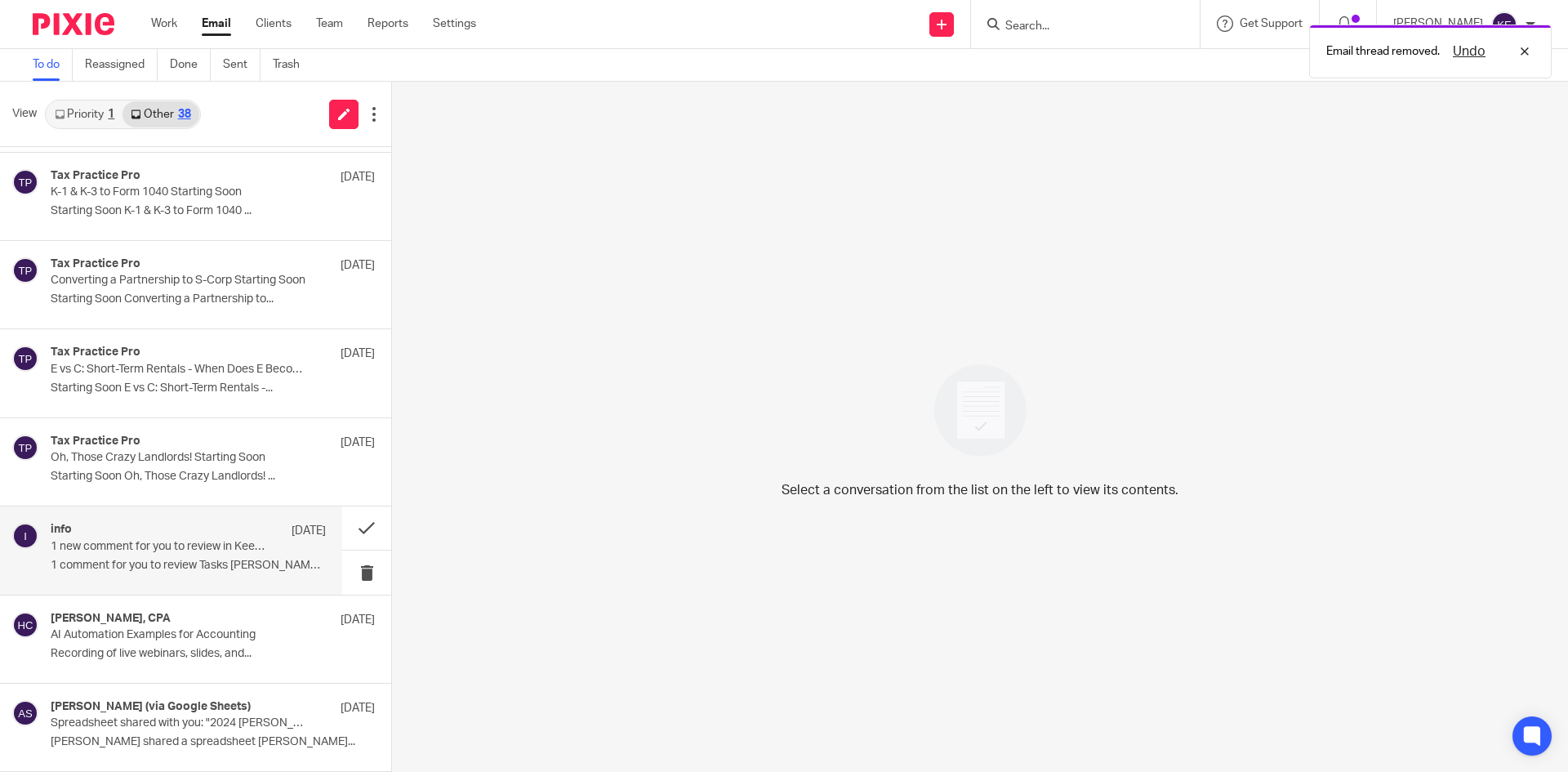
click at [204, 542] on p "1 new comment for you to review in Keeper" at bounding box center [161, 547] width 221 height 14
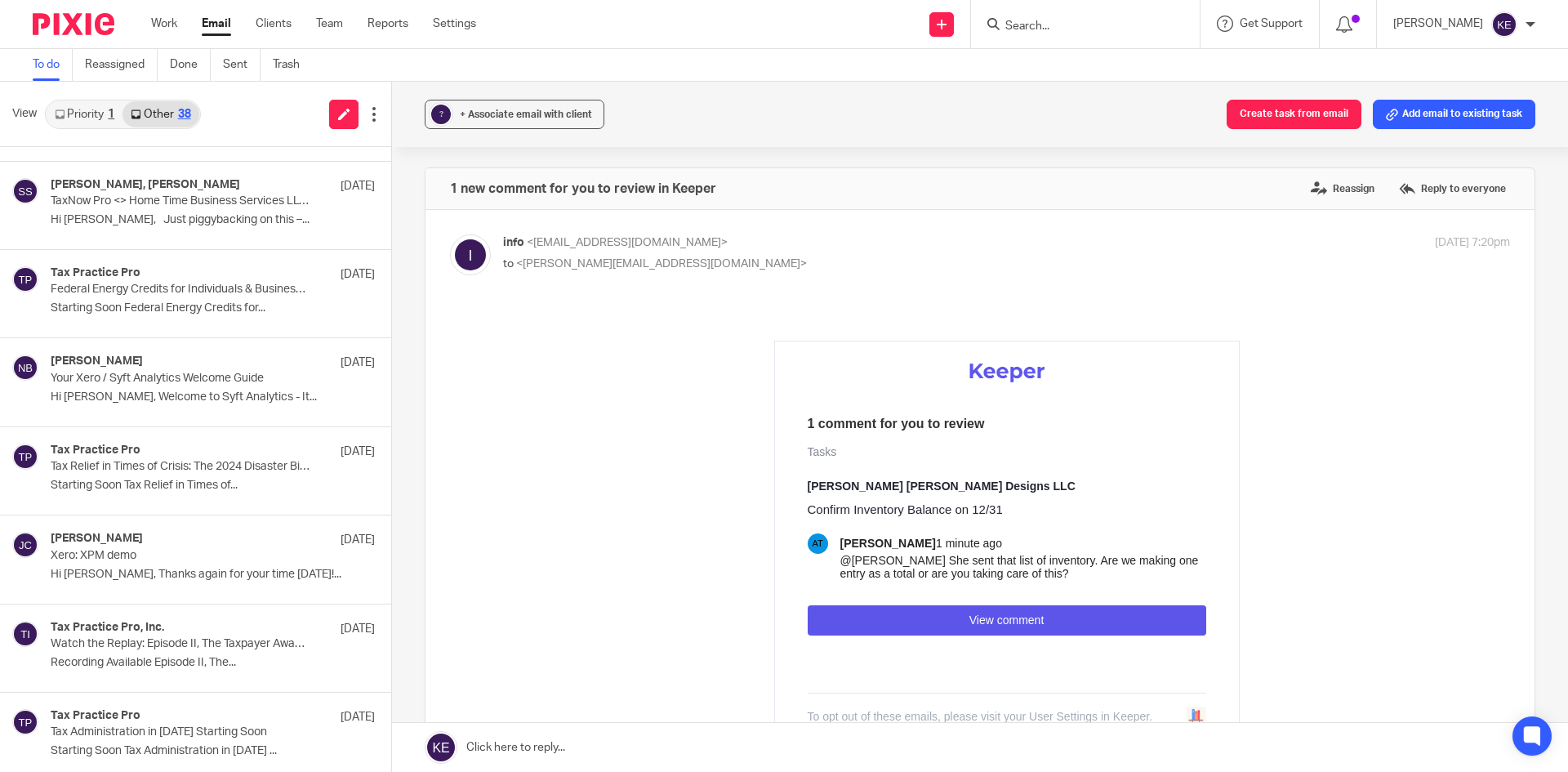
scroll to position [0, 0]
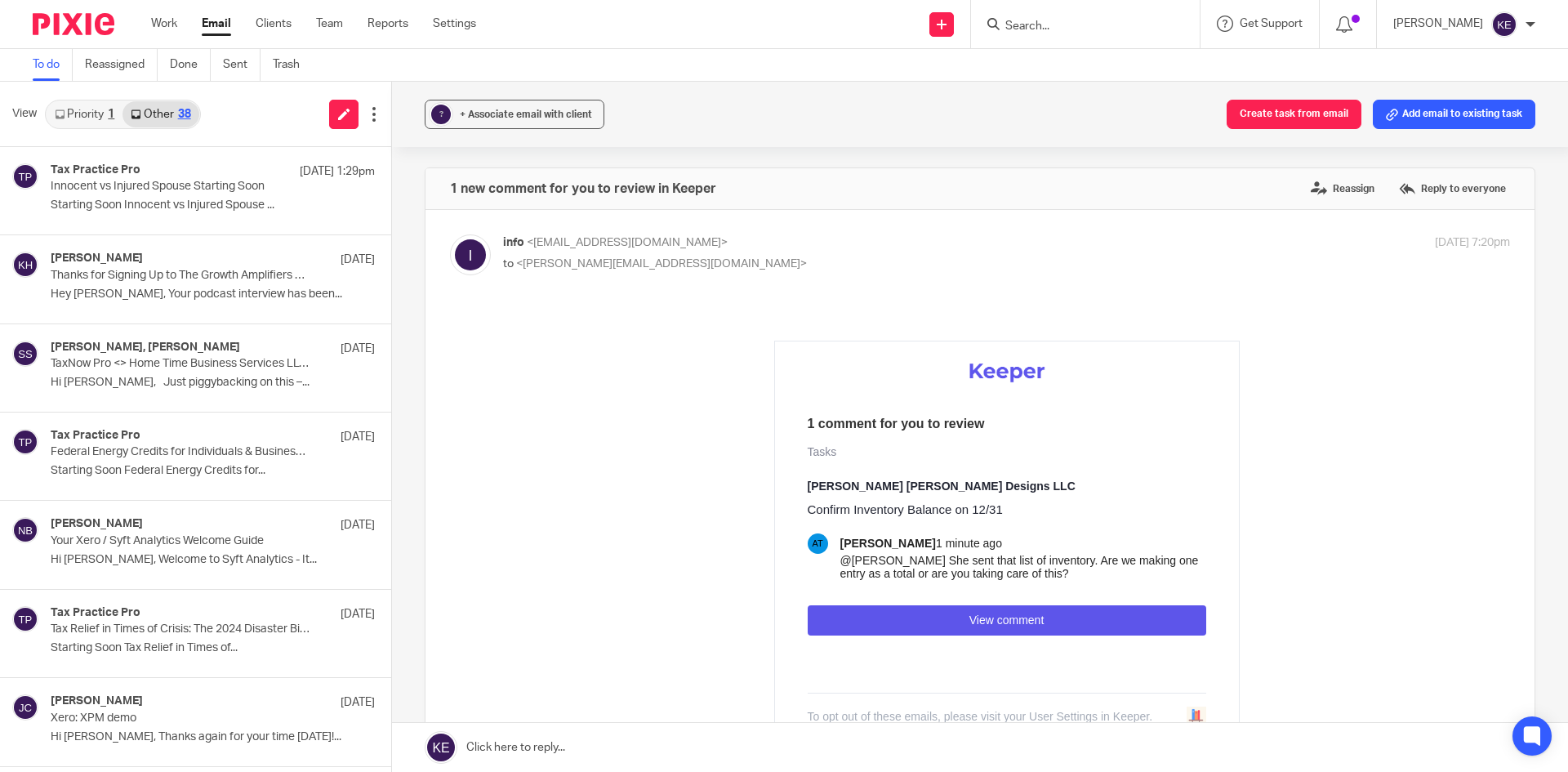
click at [261, 110] on div "View Priority 1 Other 38" at bounding box center [195, 114] width 391 height 66
click at [213, 18] on link "Email" at bounding box center [216, 24] width 30 height 17
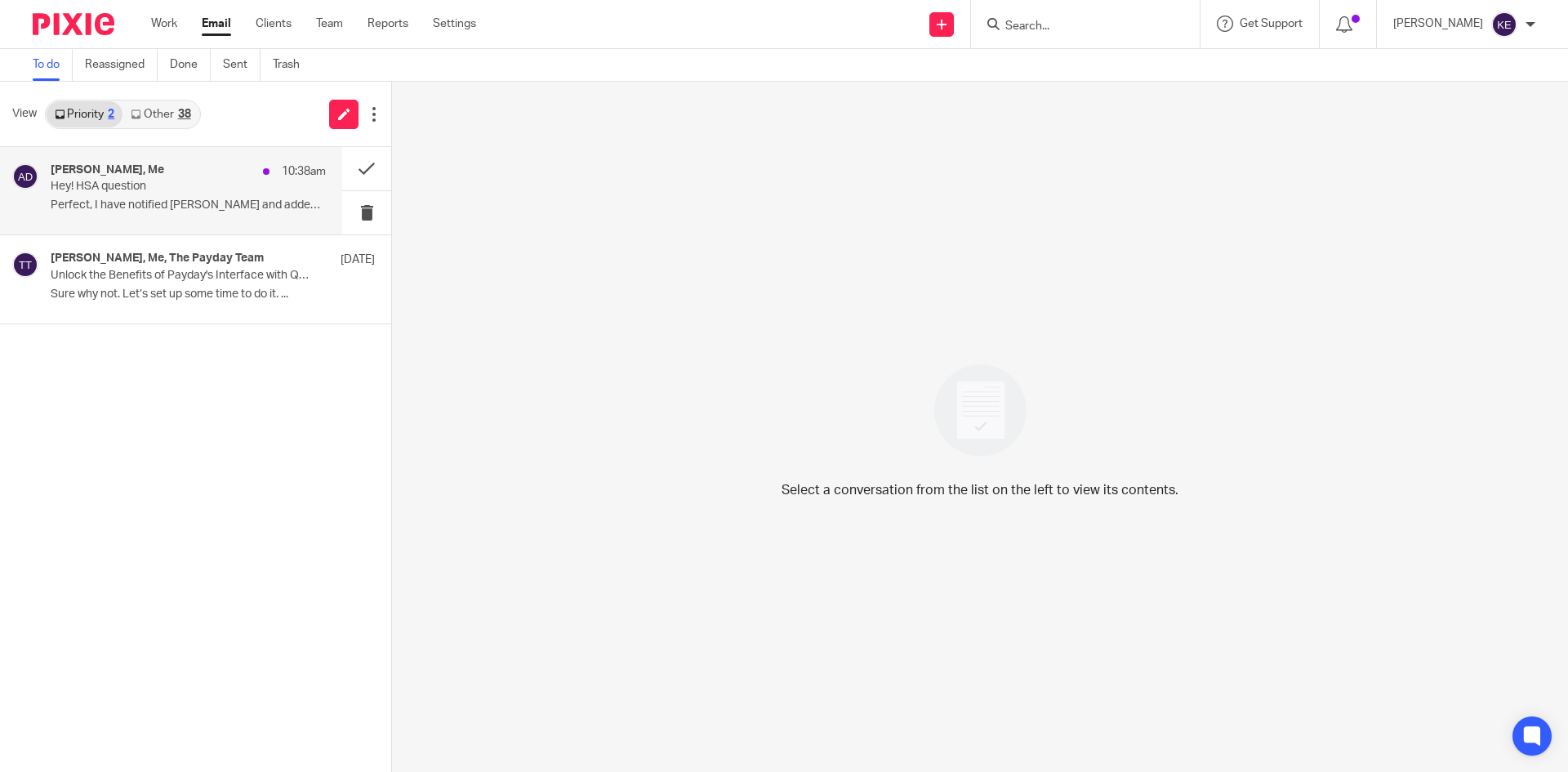
drag, startPoint x: 126, startPoint y: 180, endPoint x: 139, endPoint y: 181, distance: 13.0
click at [126, 180] on p "Hey! HSA question" at bounding box center [161, 187] width 221 height 14
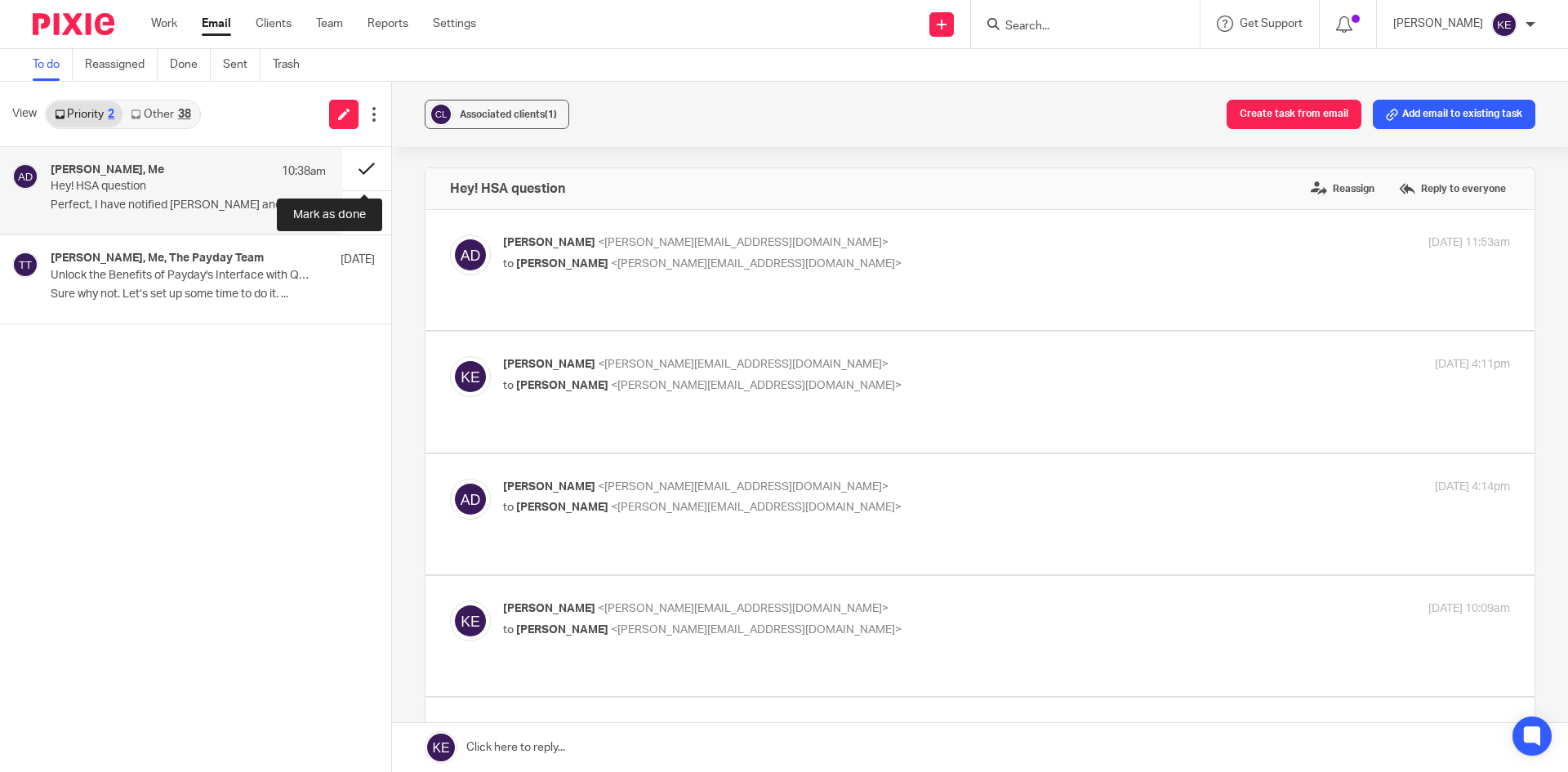
click at [359, 160] on button at bounding box center [366, 168] width 49 height 43
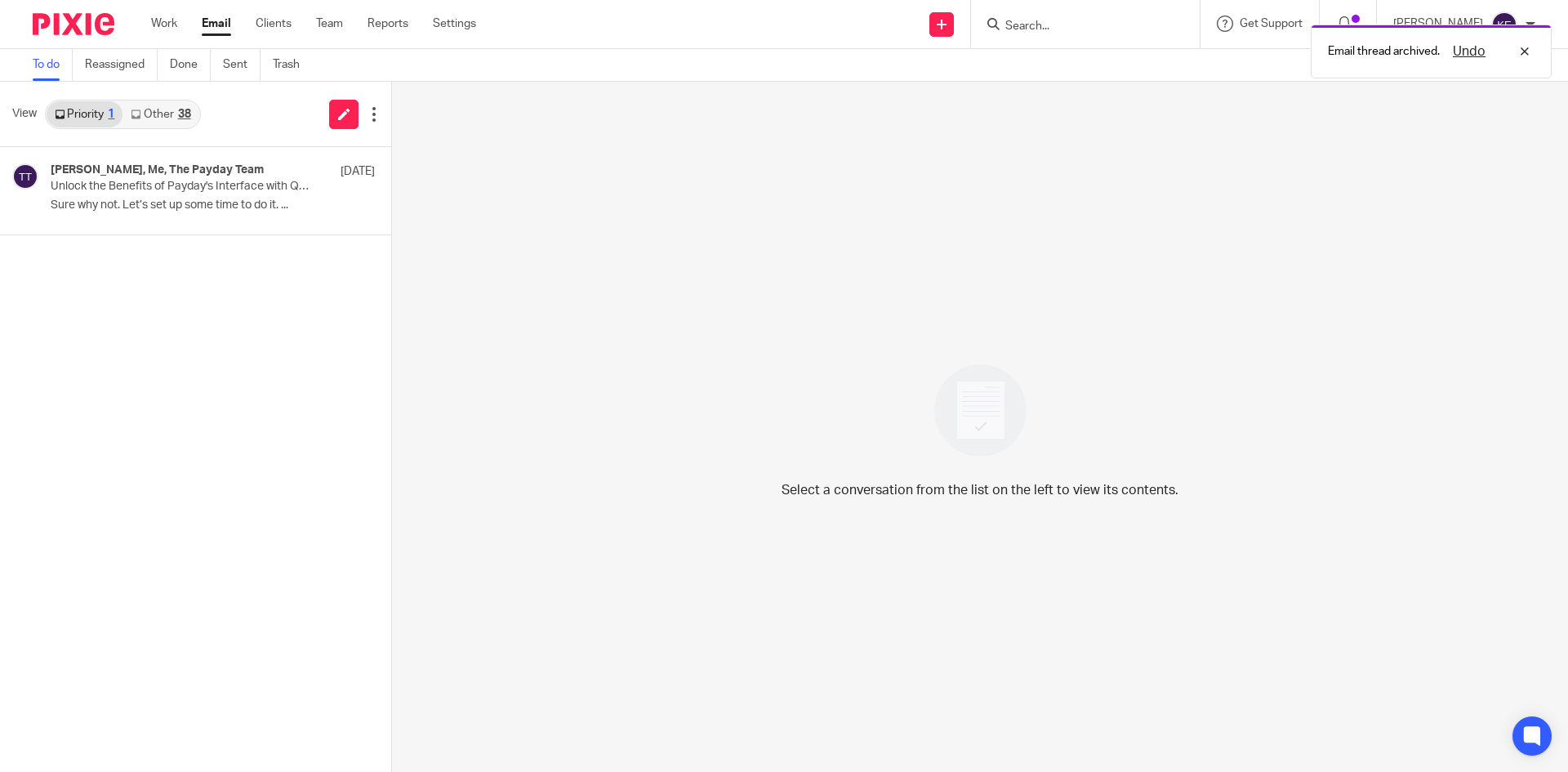
click at [209, 21] on link "Email" at bounding box center [216, 24] width 30 height 17
click at [182, 119] on div "38" at bounding box center [184, 114] width 13 height 11
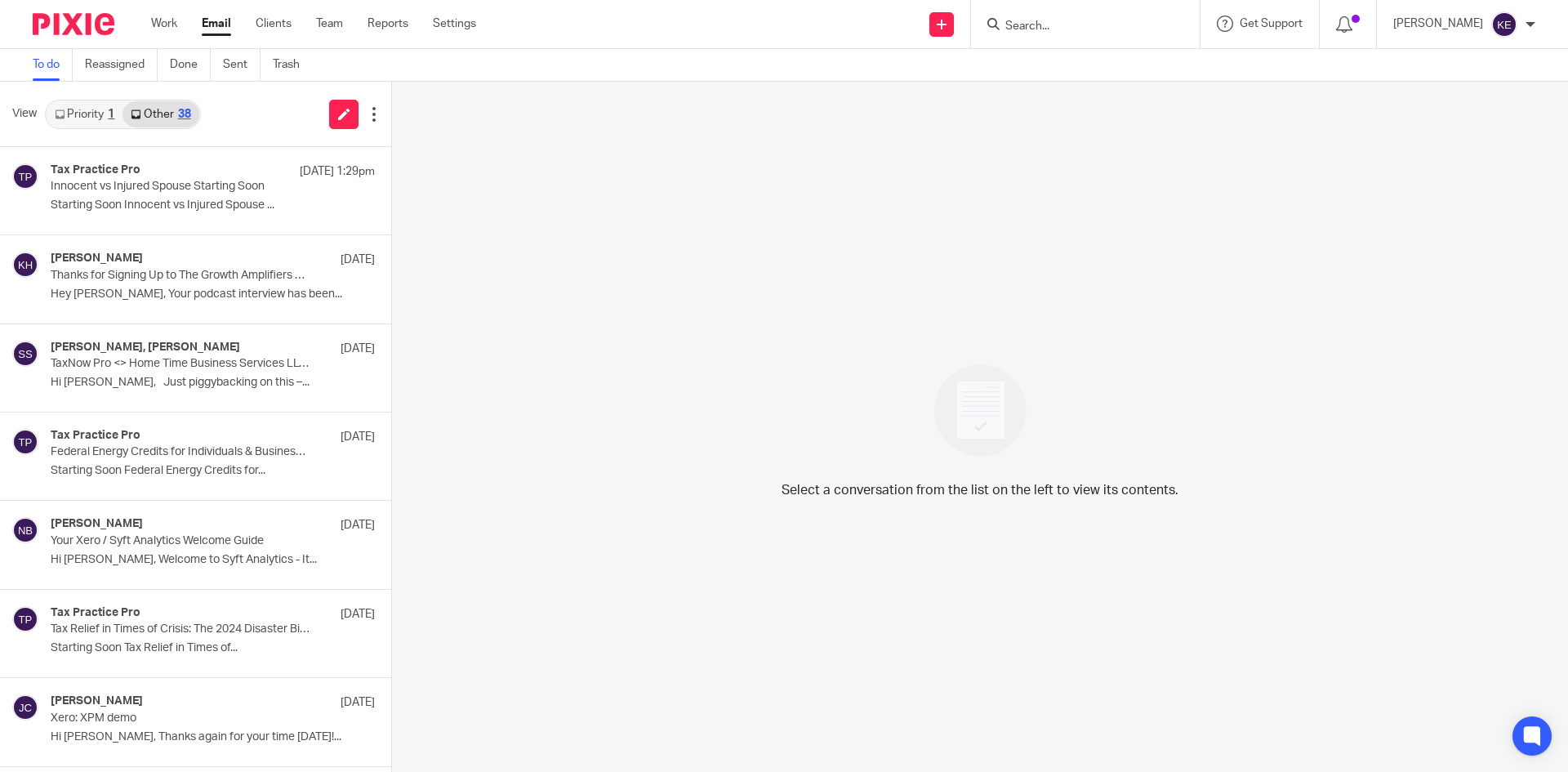
click at [245, 111] on div "View Priority 1 Other 38" at bounding box center [195, 114] width 391 height 66
